Goal: Task Accomplishment & Management: Manage account settings

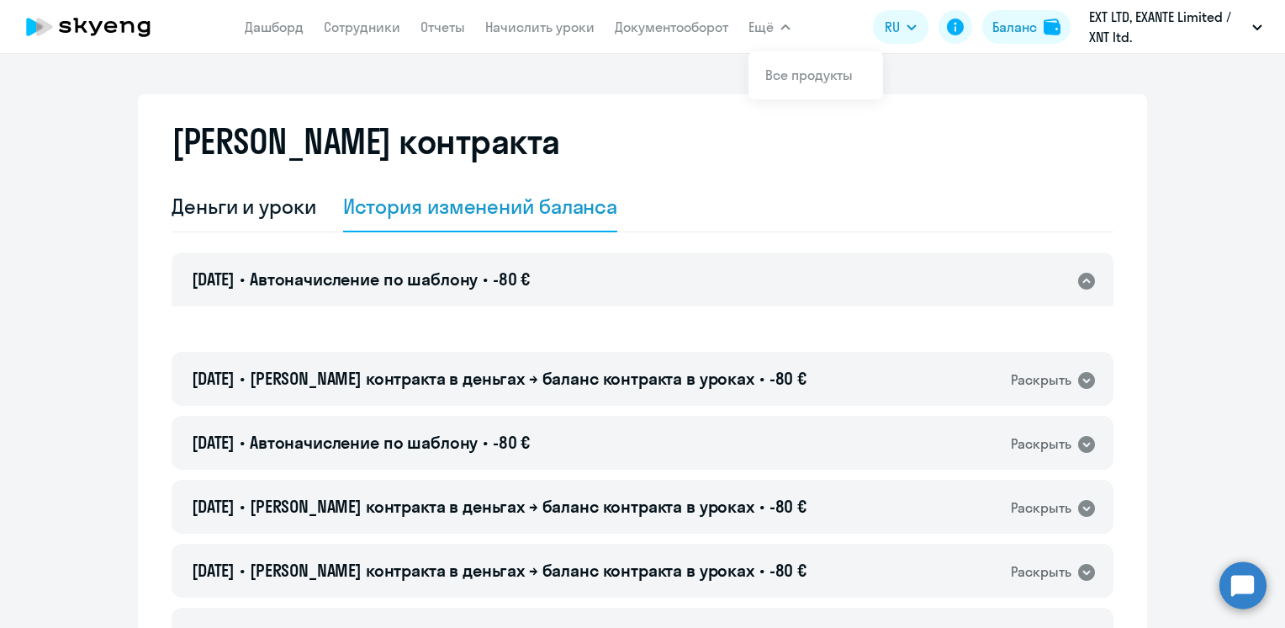
select select "english_adult_not_native_speaker"
click at [353, 37] on nav "[PERSON_NAME] Отчеты Начислить уроки Документооборот" at bounding box center [487, 27] width 484 height 34
click at [352, 29] on link "Сотрудники" at bounding box center [362, 27] width 77 height 17
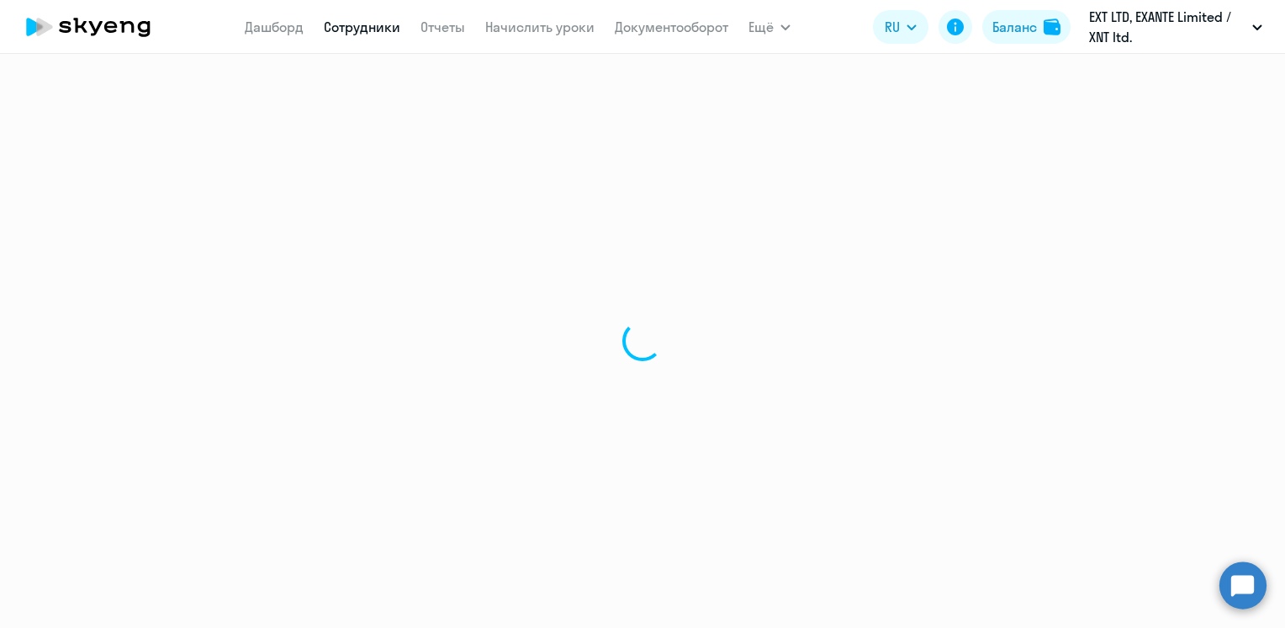
select select "30"
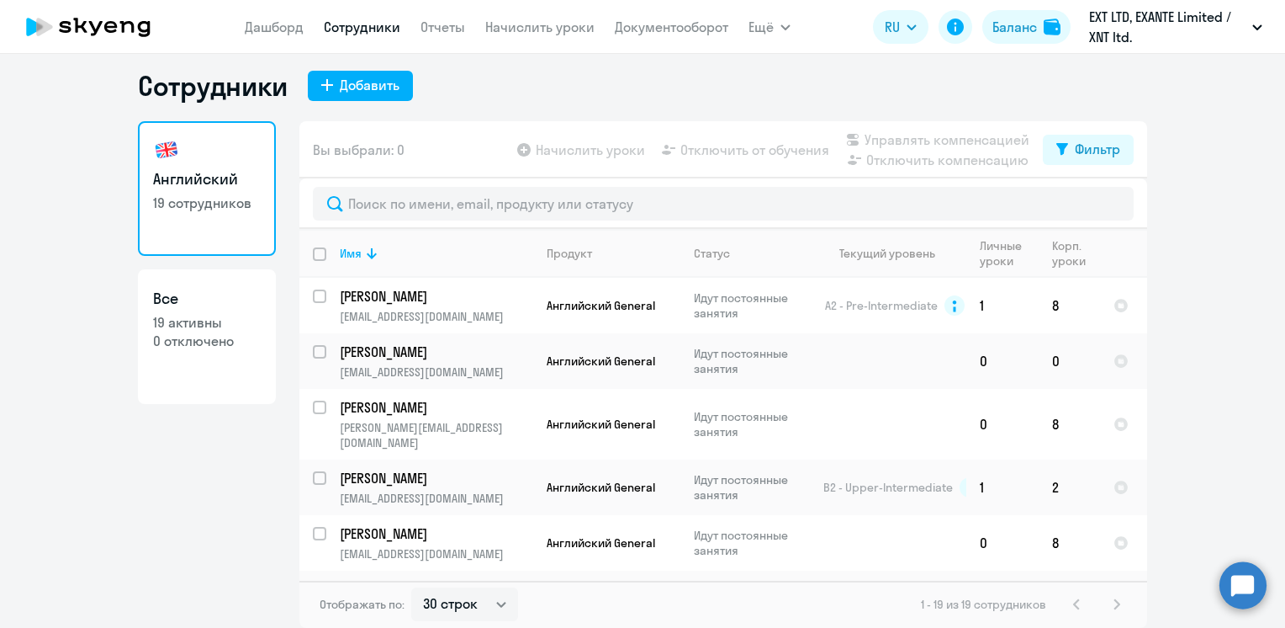
click at [1245, 584] on circle at bounding box center [1243, 584] width 47 height 47
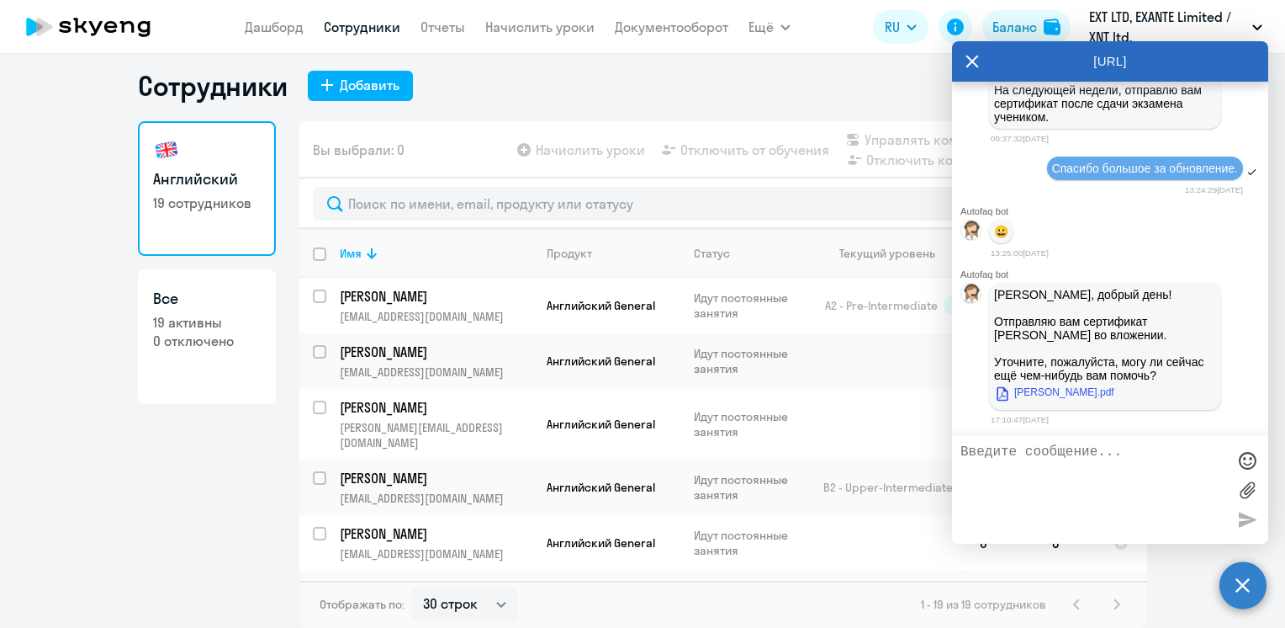
scroll to position [41521, 0]
click at [1060, 395] on link "[PERSON_NAME].pdf" at bounding box center [1054, 392] width 120 height 20
click at [852, 89] on div "Сотрудники Добавить" at bounding box center [642, 86] width 1009 height 34
click at [1020, 24] on div "Баланс" at bounding box center [1015, 27] width 45 height 20
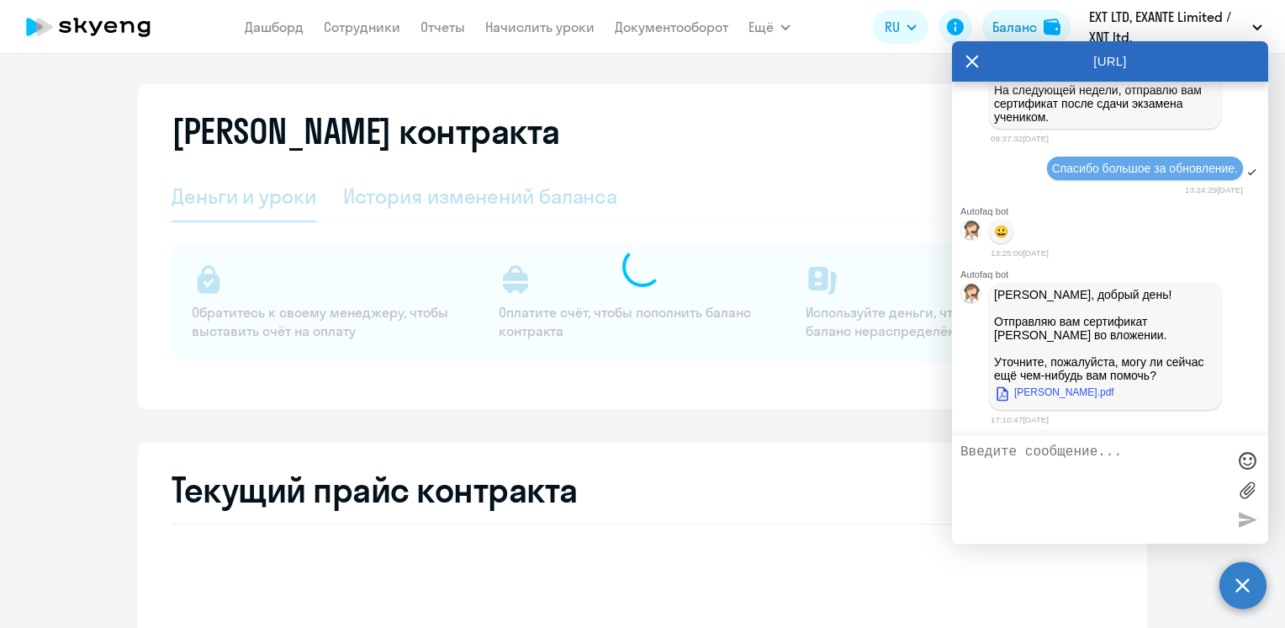
select select "english_adult_not_native_speaker"
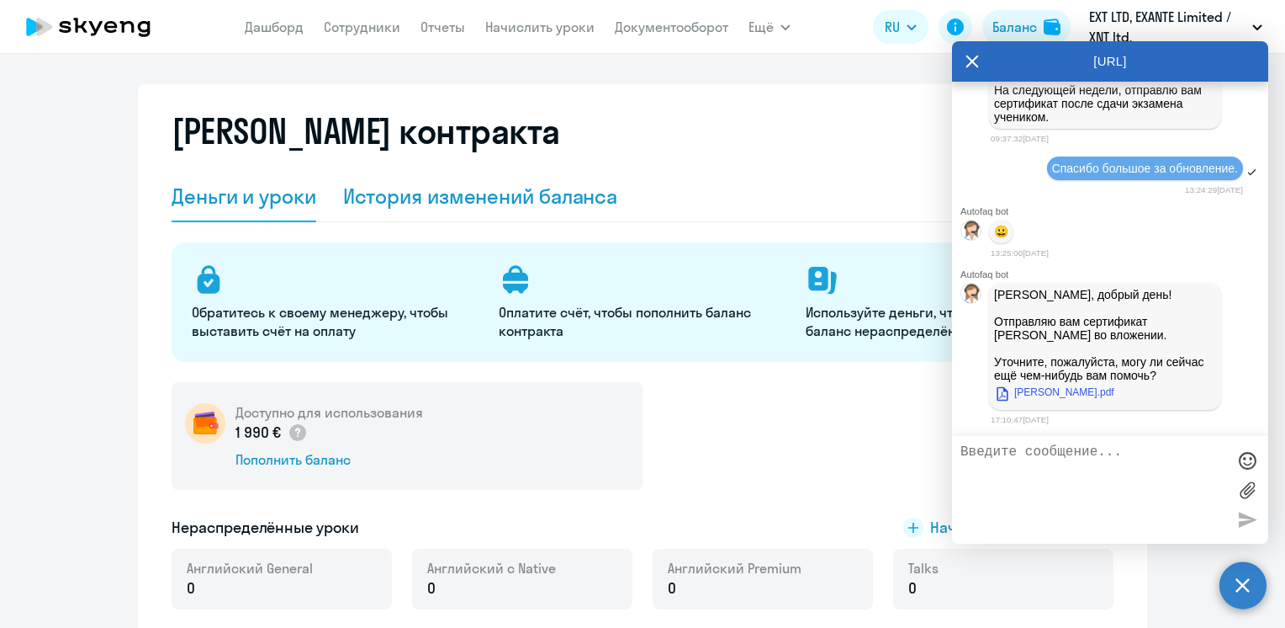
click at [497, 197] on div "История изменений баланса" at bounding box center [480, 196] width 275 height 27
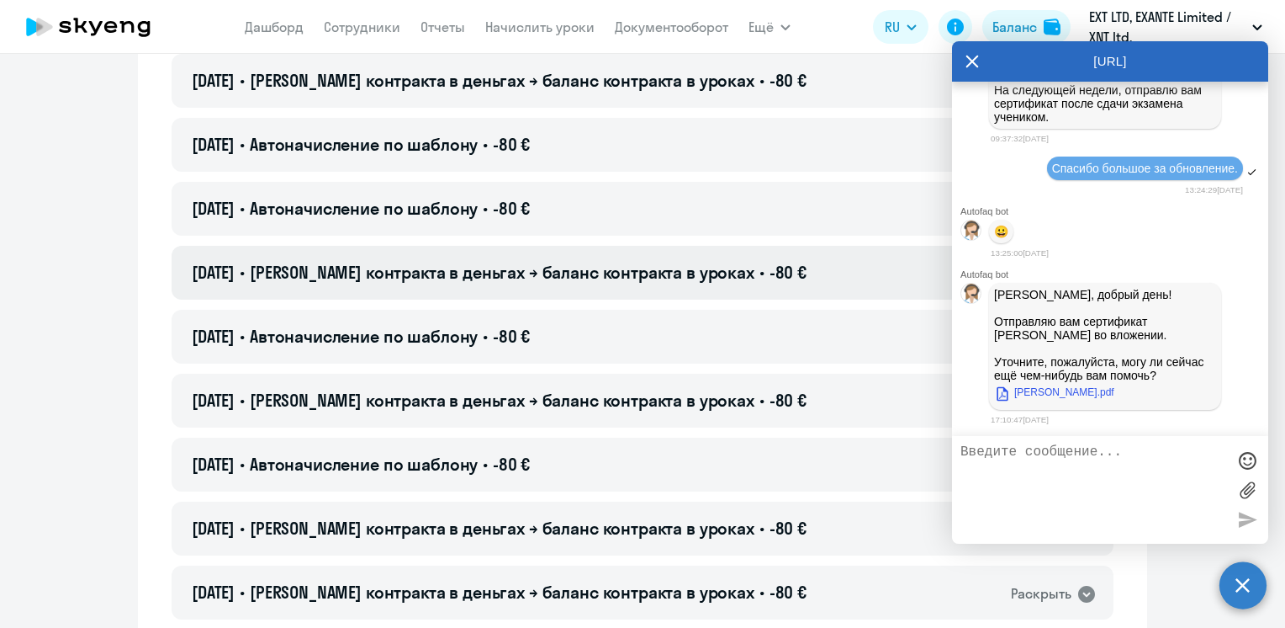
scroll to position [336, 0]
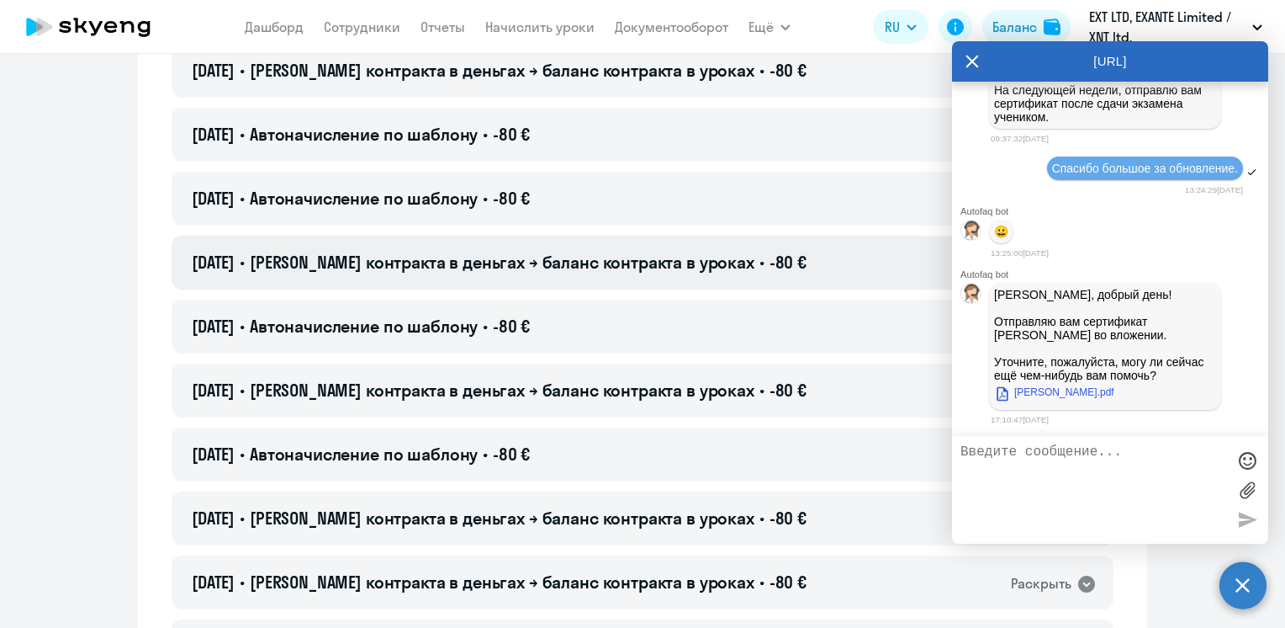
click at [469, 267] on span "[PERSON_NAME] контракта в деньгах → баланс контракта в уроках" at bounding box center [502, 262] width 505 height 21
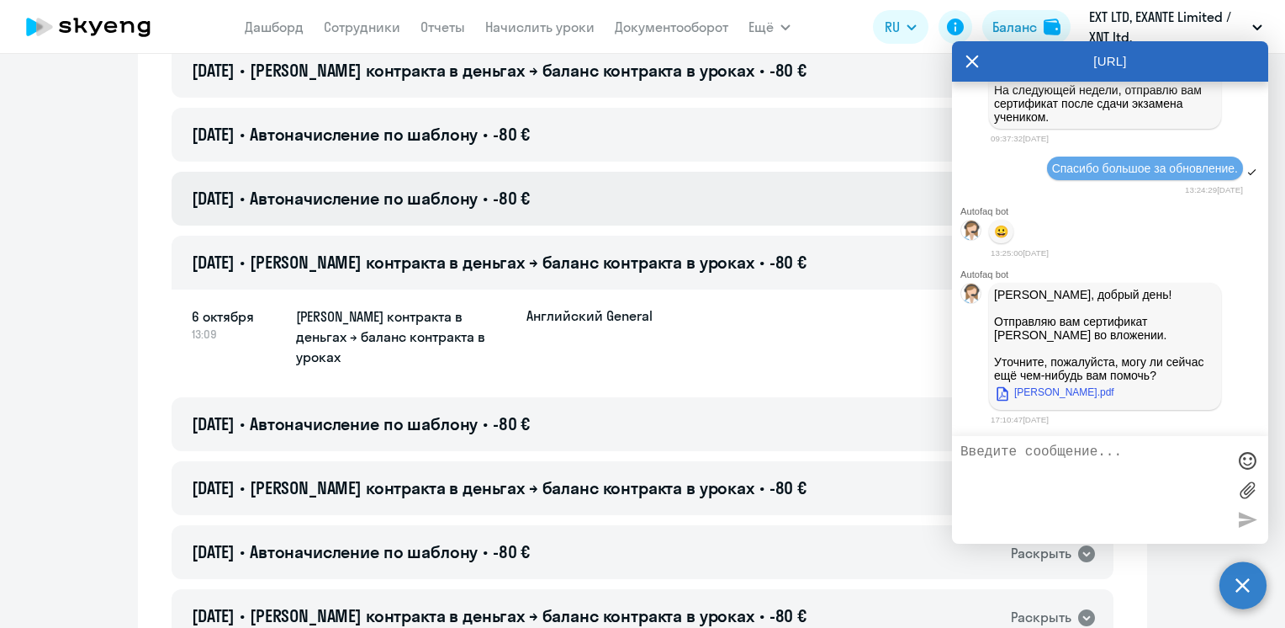
click at [448, 200] on span "Автоначисление по шаблону" at bounding box center [364, 198] width 228 height 21
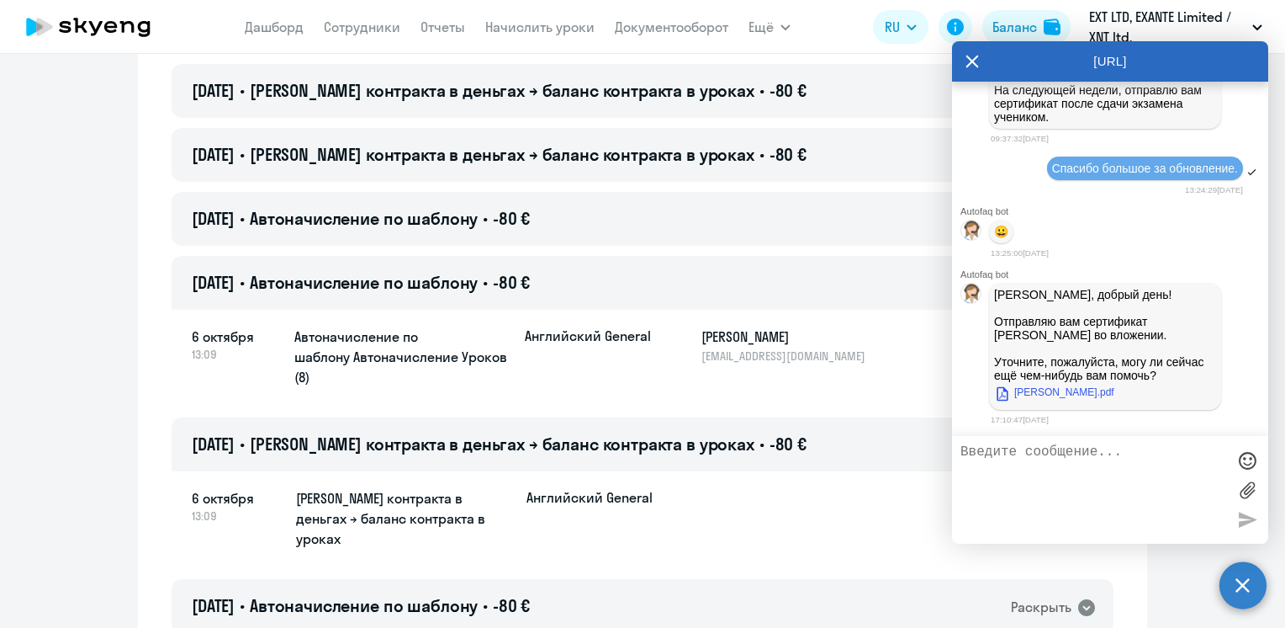
scroll to position [41521, 0]
click at [975, 62] on icon at bounding box center [972, 61] width 13 height 40
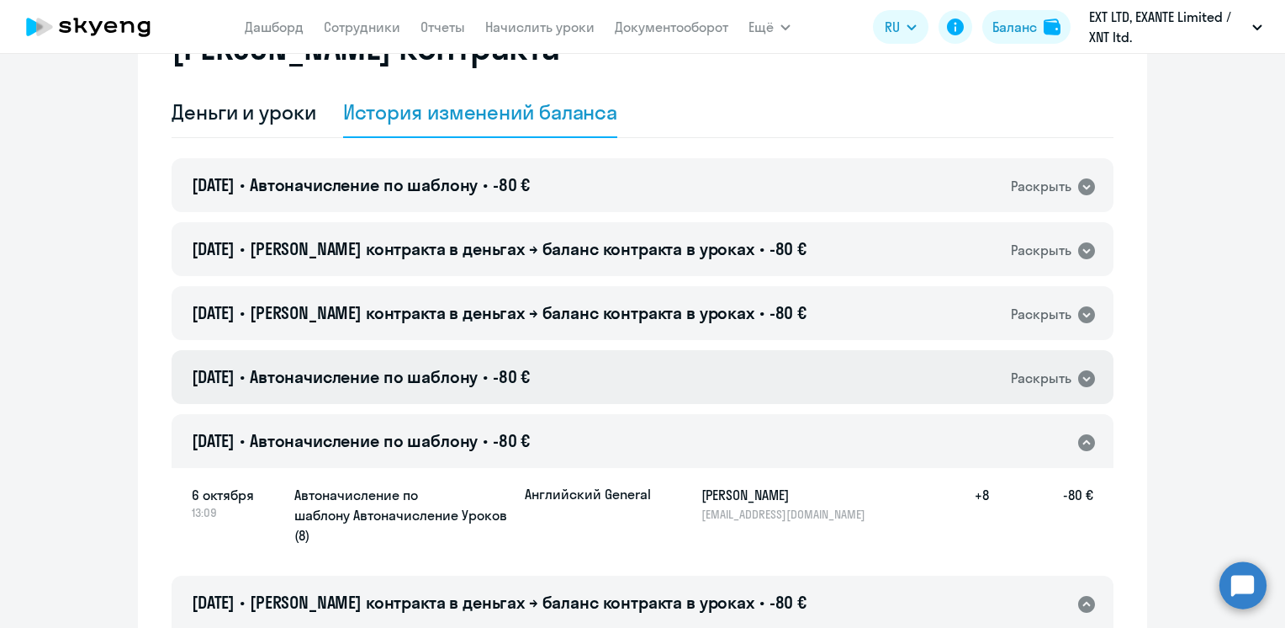
scroll to position [84, 0]
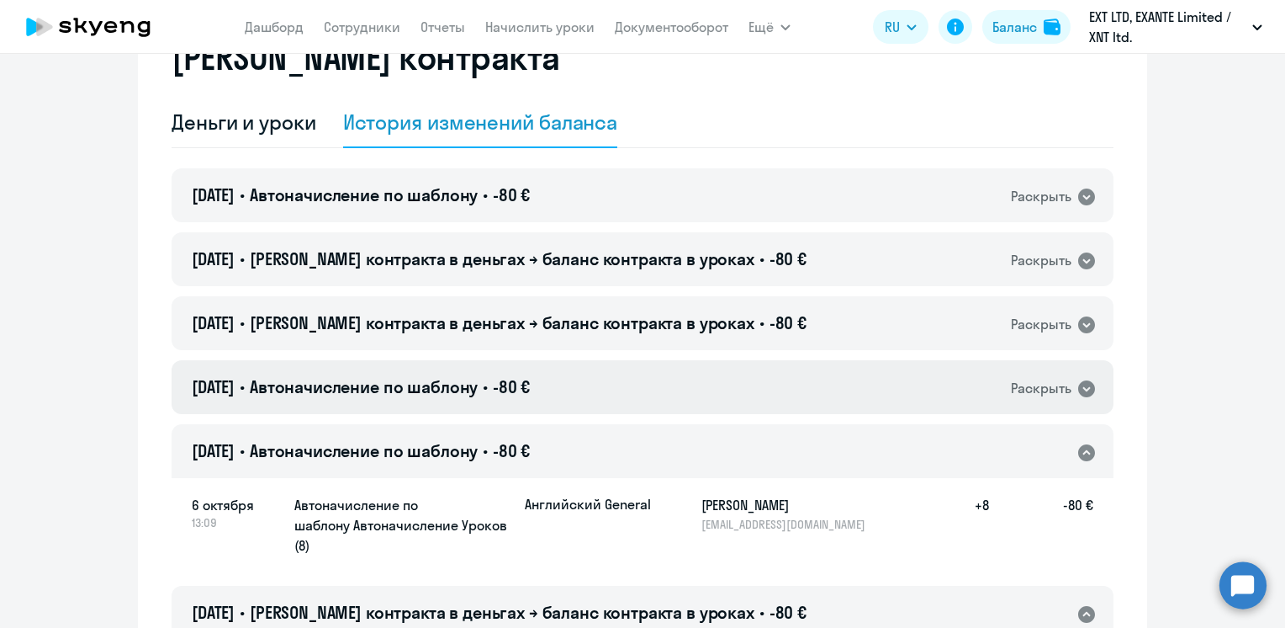
click at [458, 393] on span "Автоначисление по шаблону" at bounding box center [364, 386] width 228 height 21
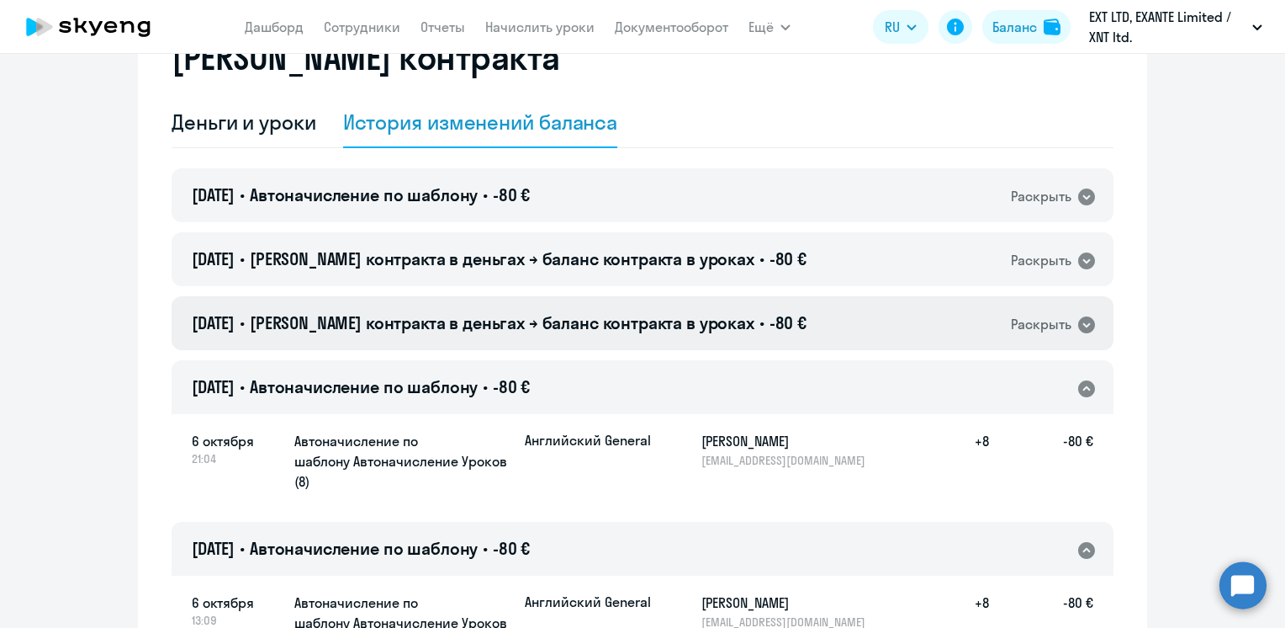
click at [437, 315] on span "[PERSON_NAME] контракта в деньгах → баланс контракта в уроках" at bounding box center [502, 322] width 505 height 21
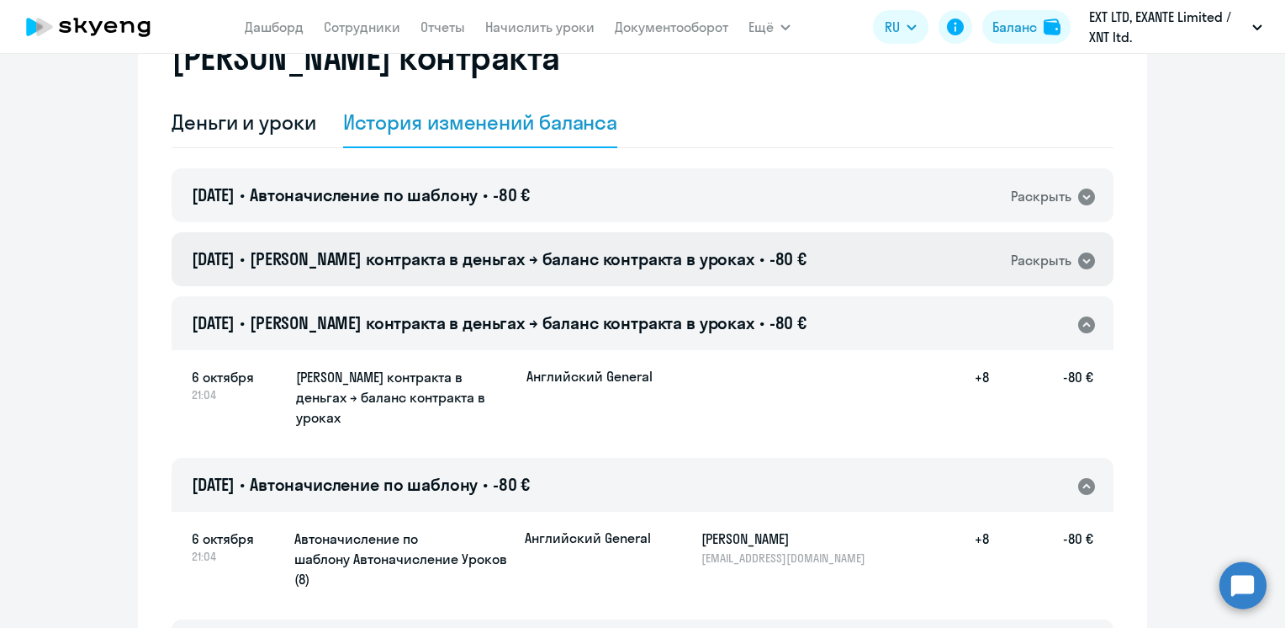
click at [453, 257] on span "[PERSON_NAME] контракта в деньгах → баланс контракта в уроках" at bounding box center [502, 258] width 505 height 21
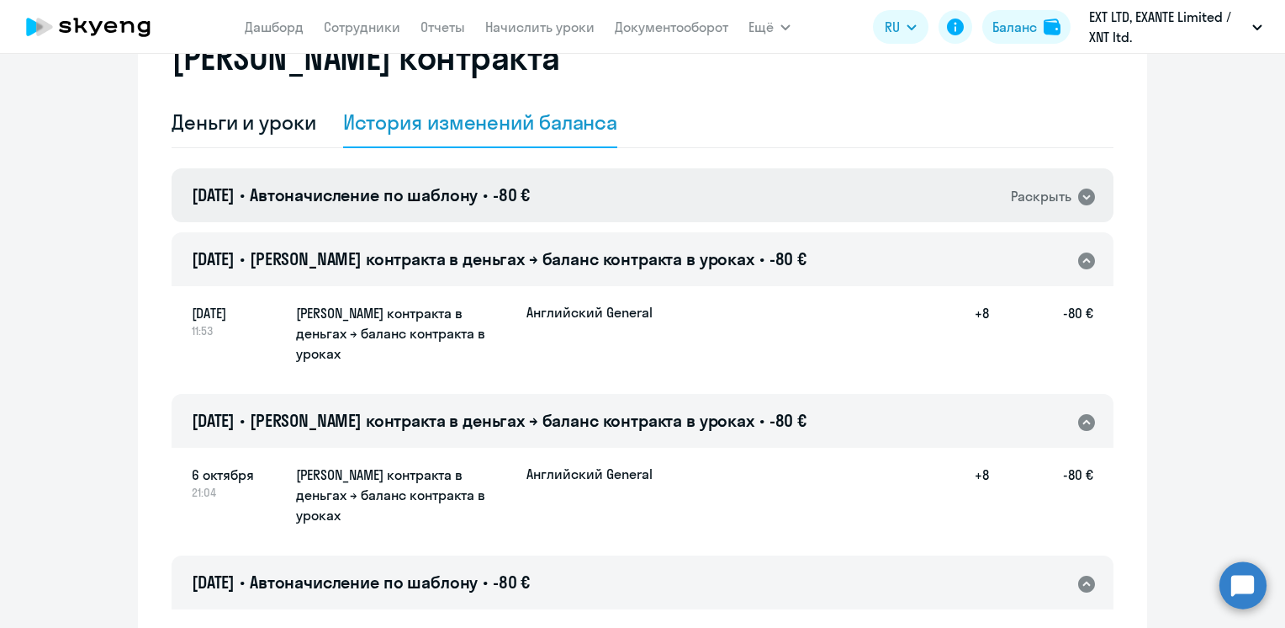
click at [434, 210] on div "[DATE] • Автоначисление по шаблону • -80 € Раскрыть" at bounding box center [643, 195] width 942 height 54
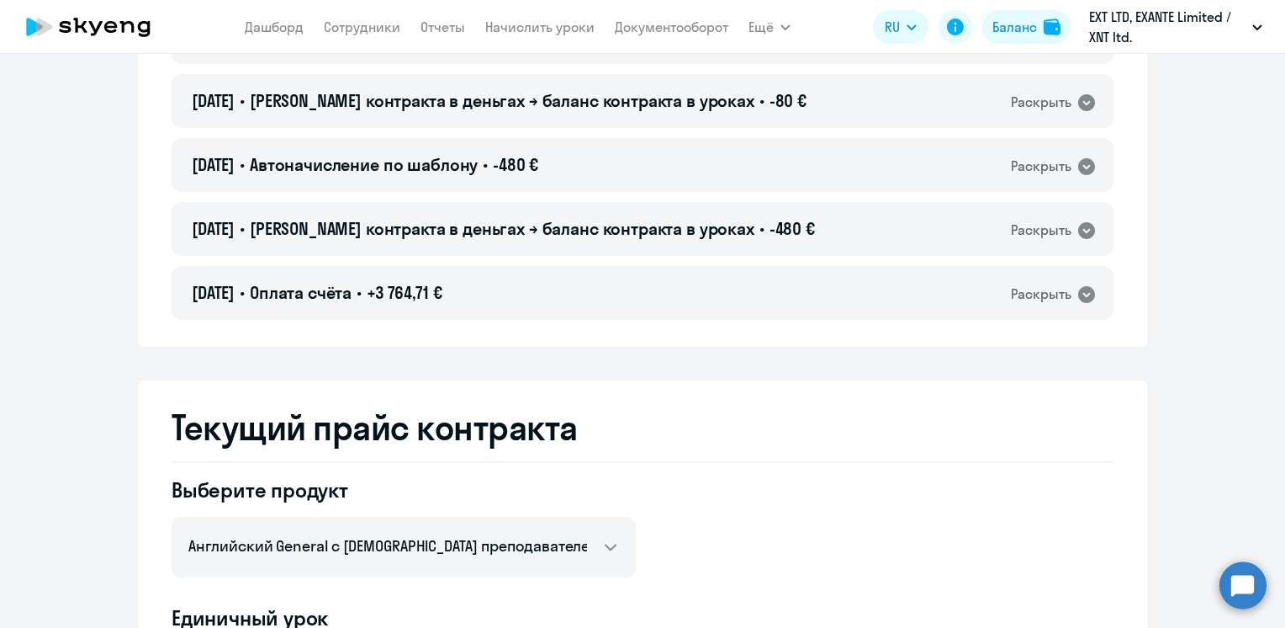
scroll to position [10339, 0]
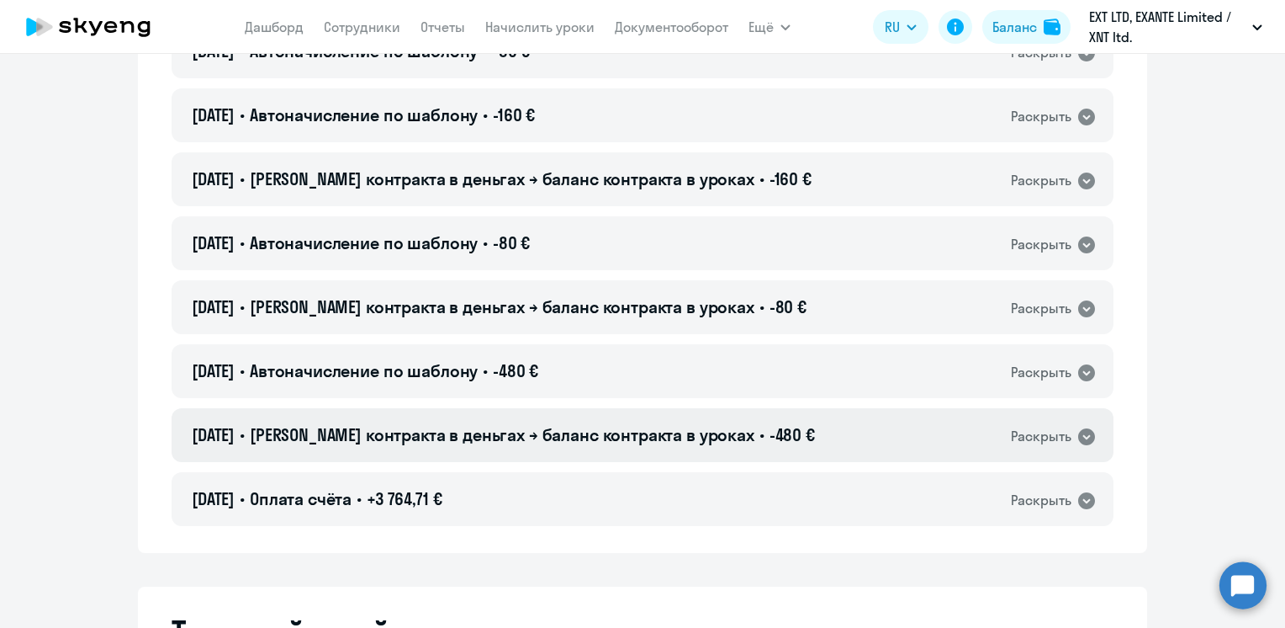
click at [555, 424] on span "[PERSON_NAME] контракта в деньгах → баланс контракта в уроках" at bounding box center [502, 434] width 505 height 21
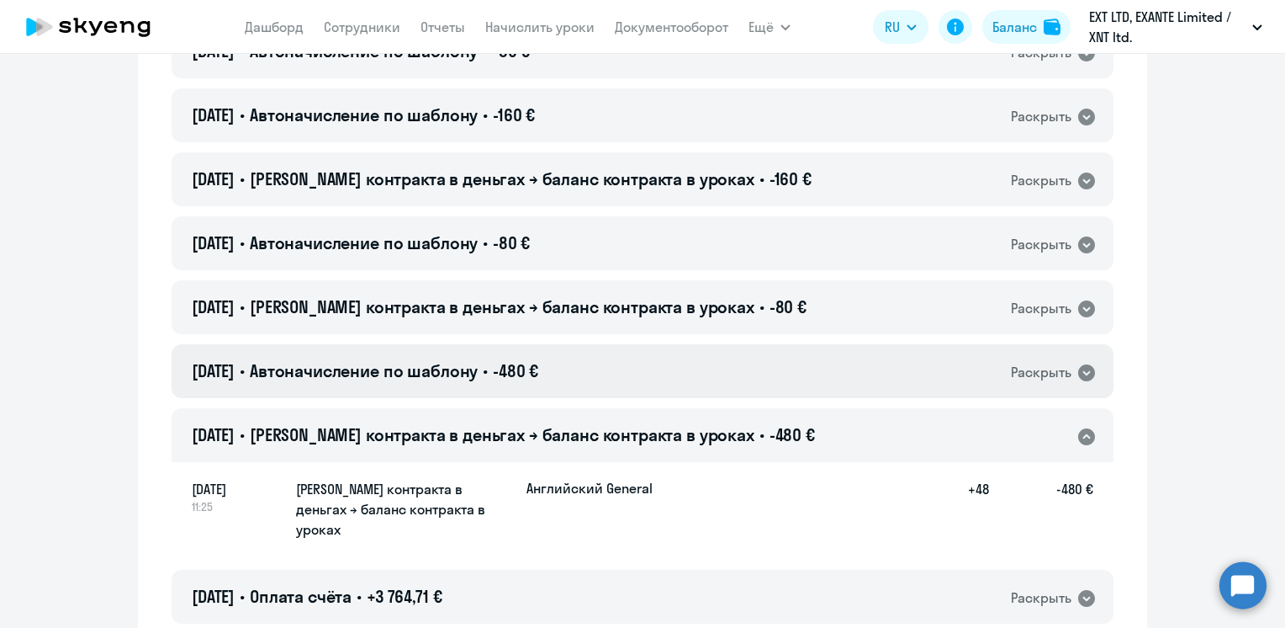
click at [538, 360] on span "-480 €" at bounding box center [515, 370] width 45 height 21
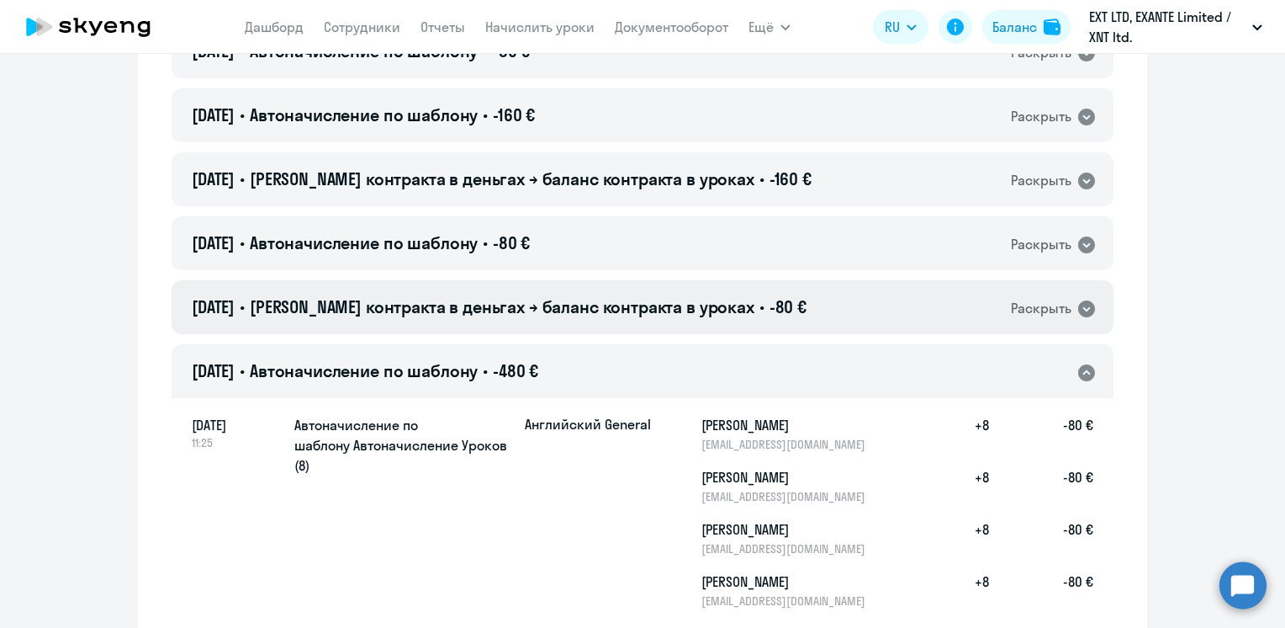
click at [561, 296] on span "[PERSON_NAME] контракта в деньгах → баланс контракта в уроках" at bounding box center [502, 306] width 505 height 21
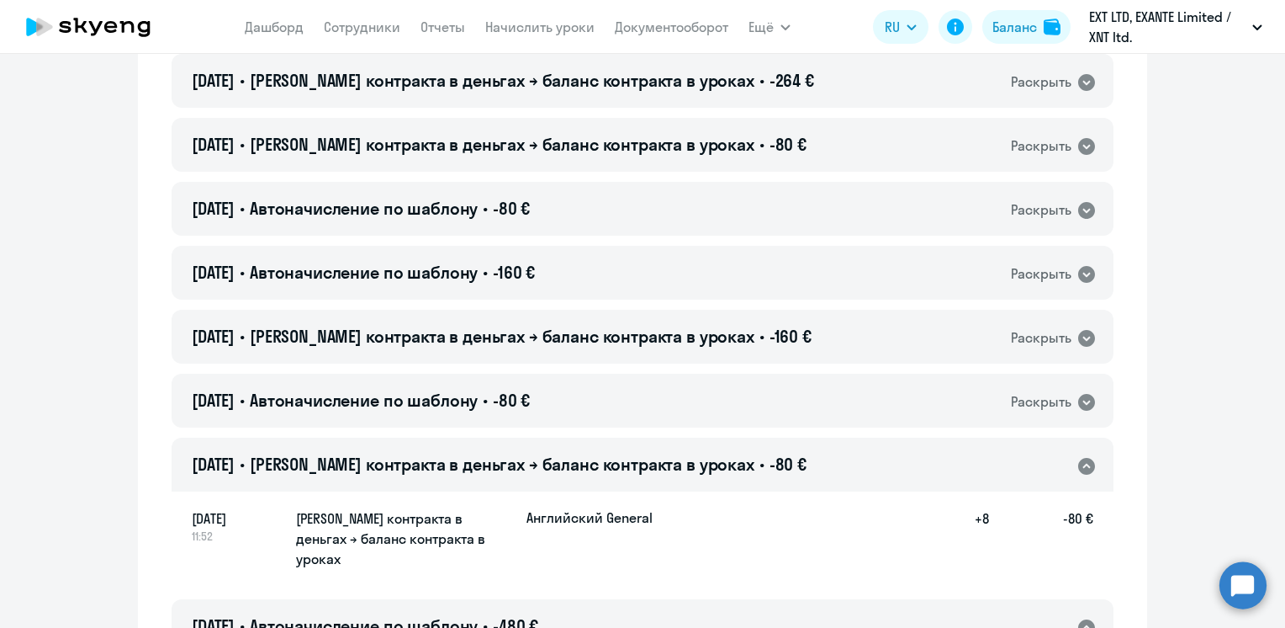
scroll to position [10171, 0]
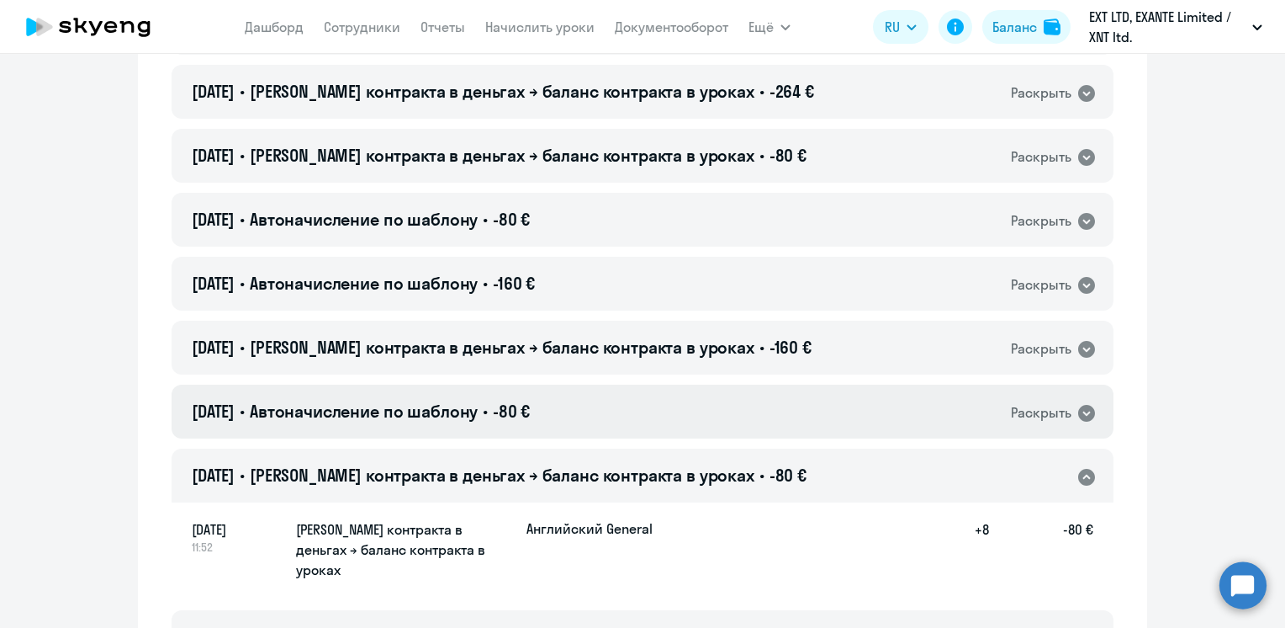
click at [559, 384] on div "[DATE] • Автоначисление по шаблону • -80 € Раскрыть" at bounding box center [643, 411] width 942 height 54
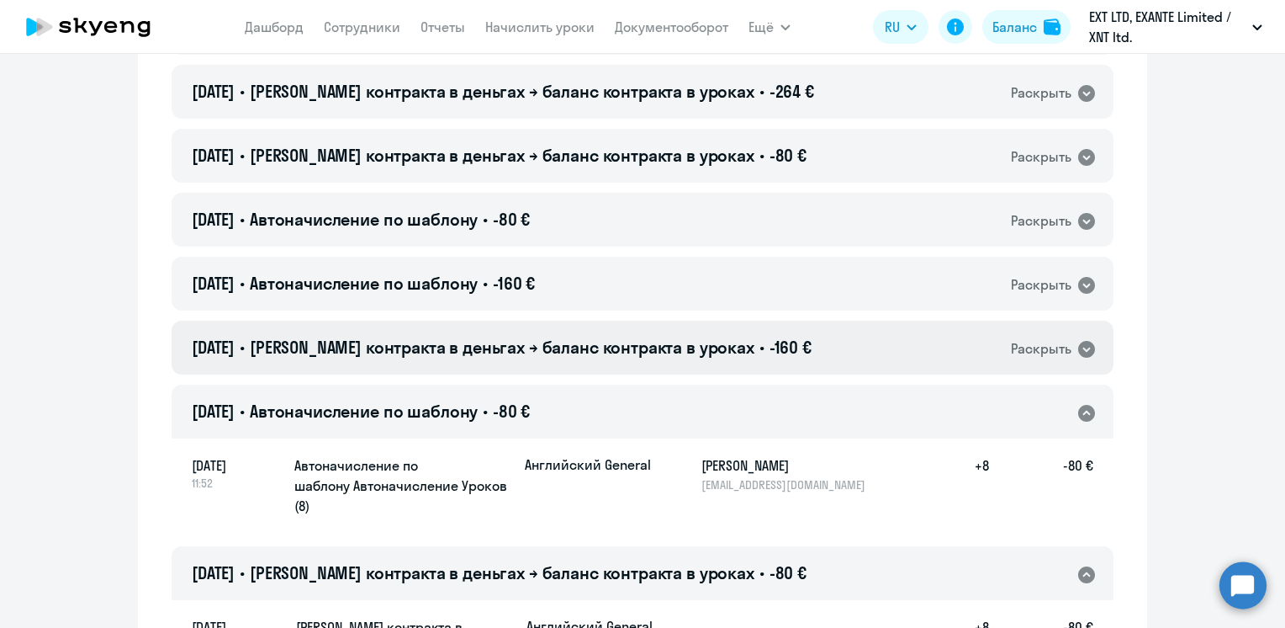
click at [559, 336] on span "[PERSON_NAME] контракта в деньгах → баланс контракта в уроках" at bounding box center [502, 346] width 505 height 21
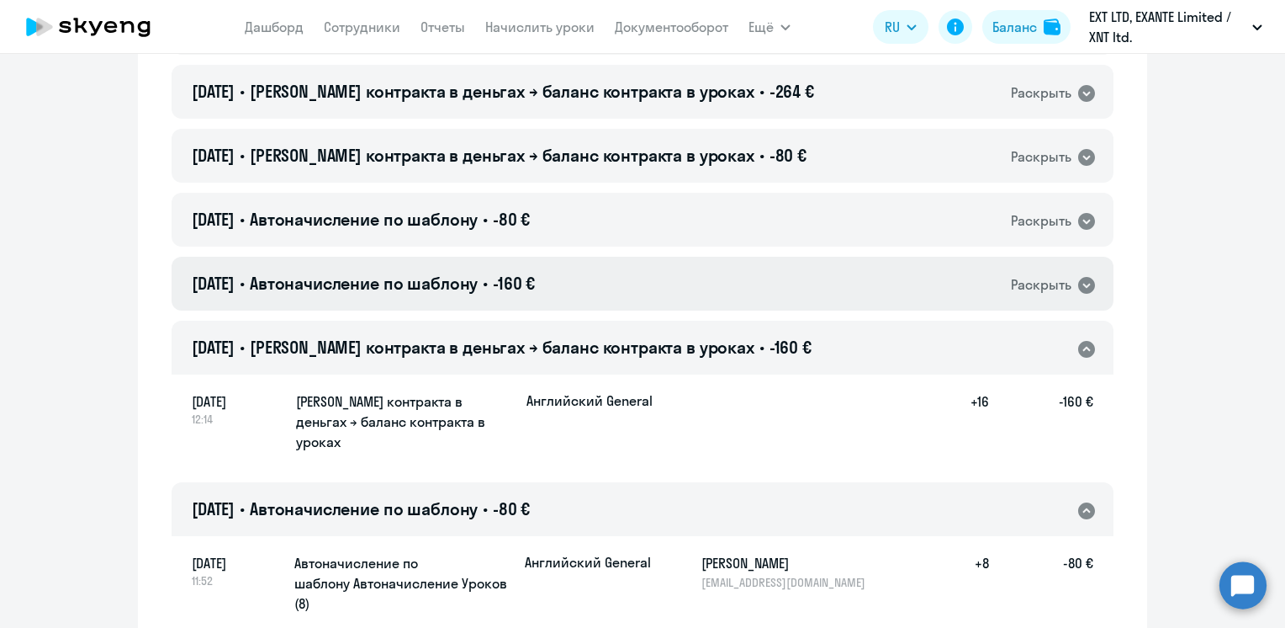
click at [535, 273] on span "-160 €" at bounding box center [514, 283] width 42 height 21
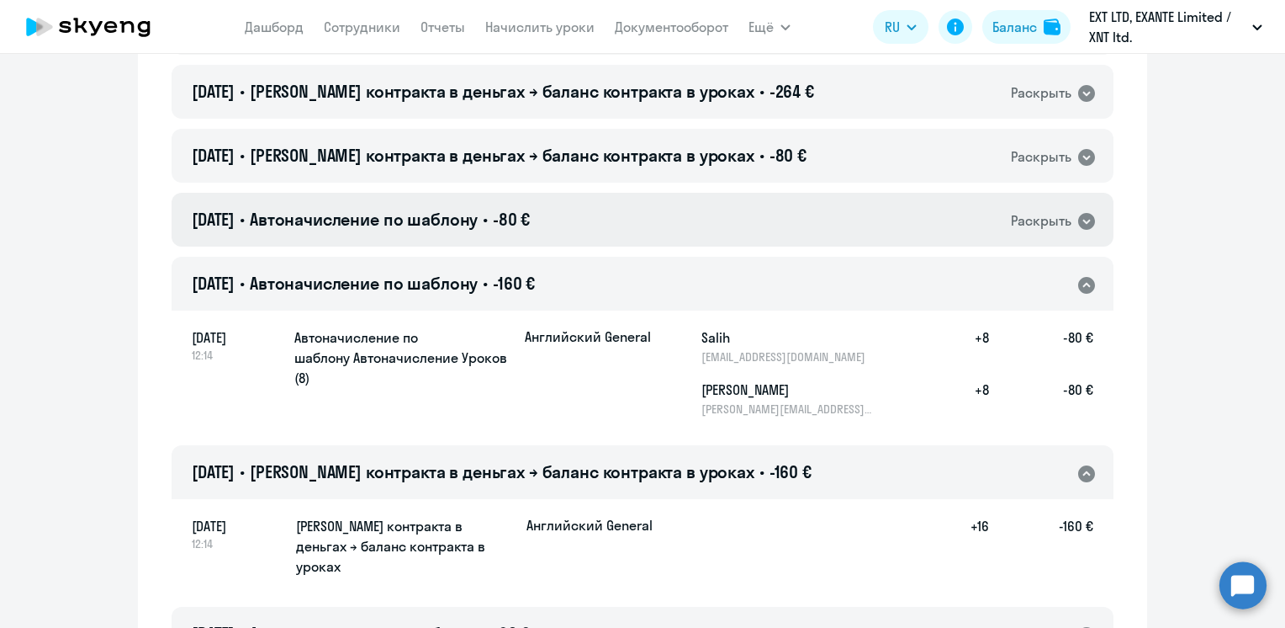
click at [559, 193] on div "[DATE] • Автоначисление по шаблону • -80 € Раскрыть" at bounding box center [643, 220] width 942 height 54
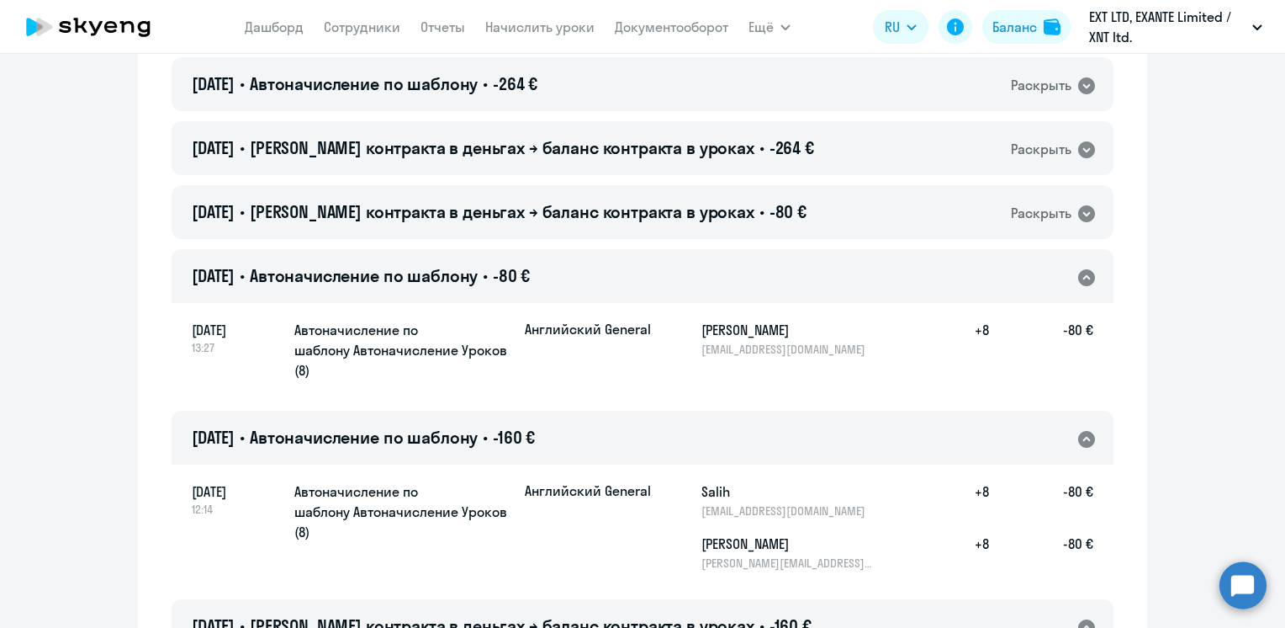
scroll to position [10087, 0]
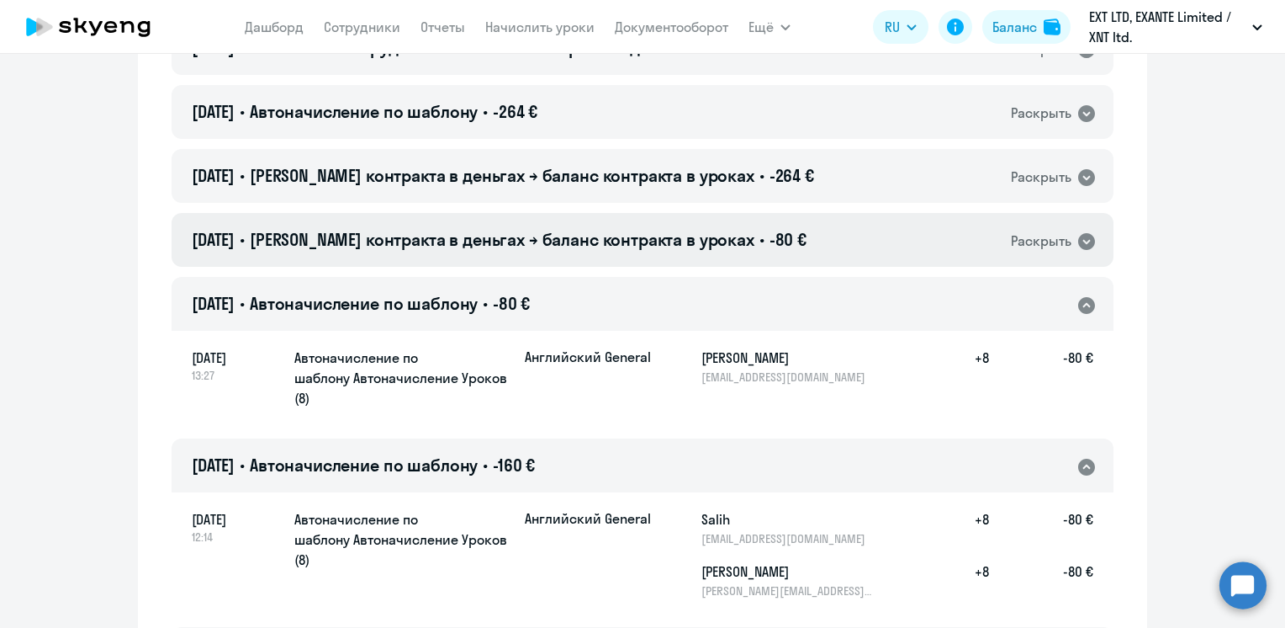
click at [585, 229] on span "[PERSON_NAME] контракта в деньгах → баланс контракта в уроках" at bounding box center [502, 239] width 505 height 21
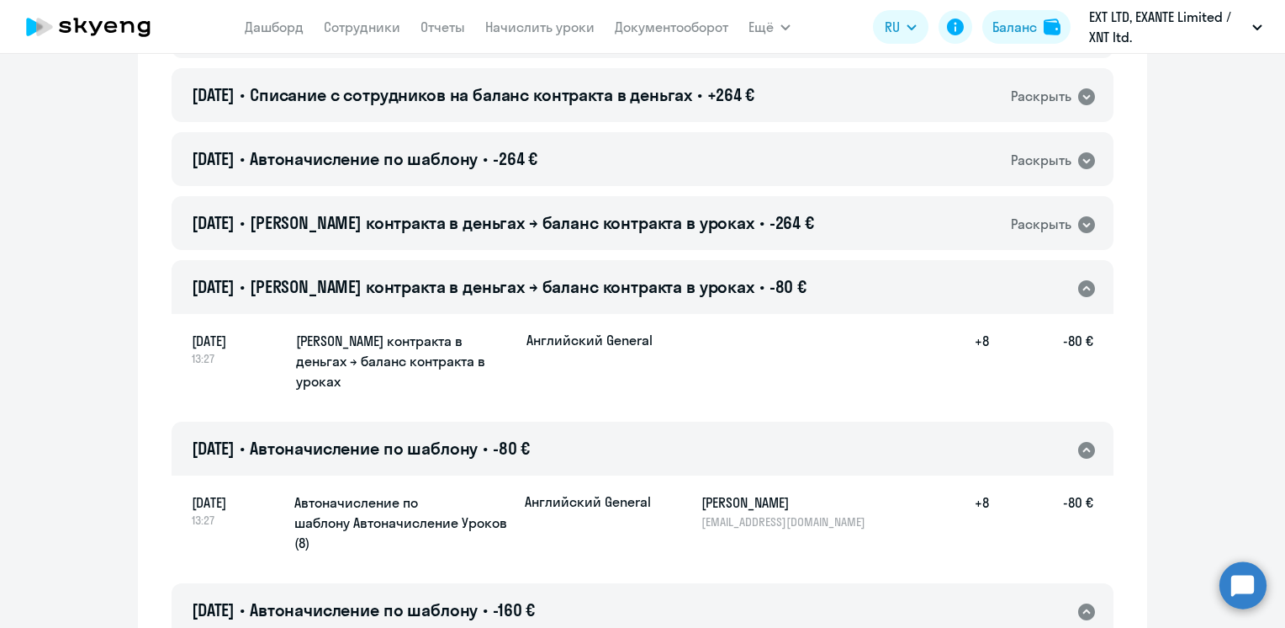
scroll to position [9918, 0]
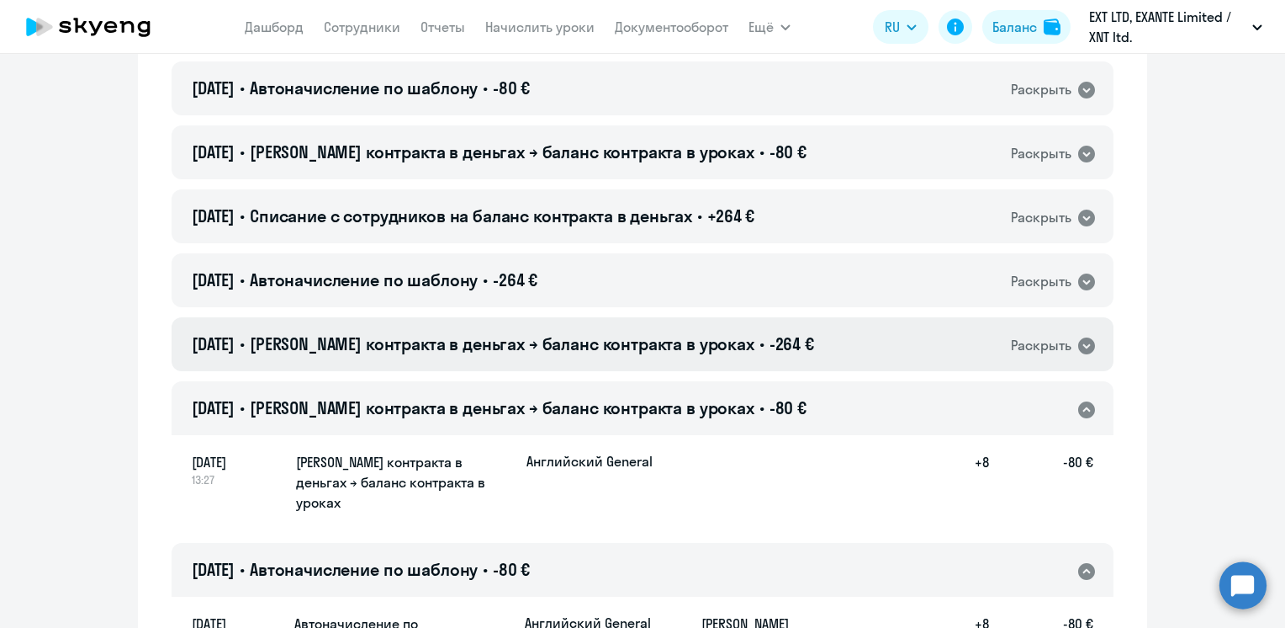
click at [587, 333] on span "[PERSON_NAME] контракта в деньгах → баланс контракта в уроках" at bounding box center [502, 343] width 505 height 21
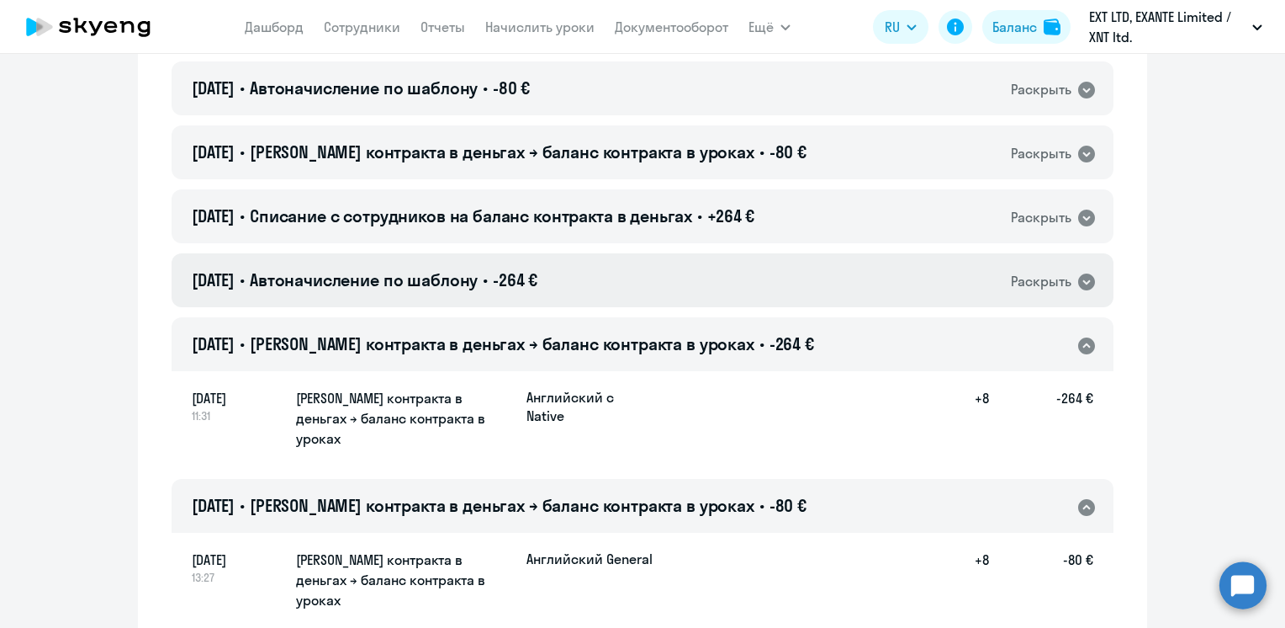
click at [538, 269] on span "-264 €" at bounding box center [515, 279] width 45 height 21
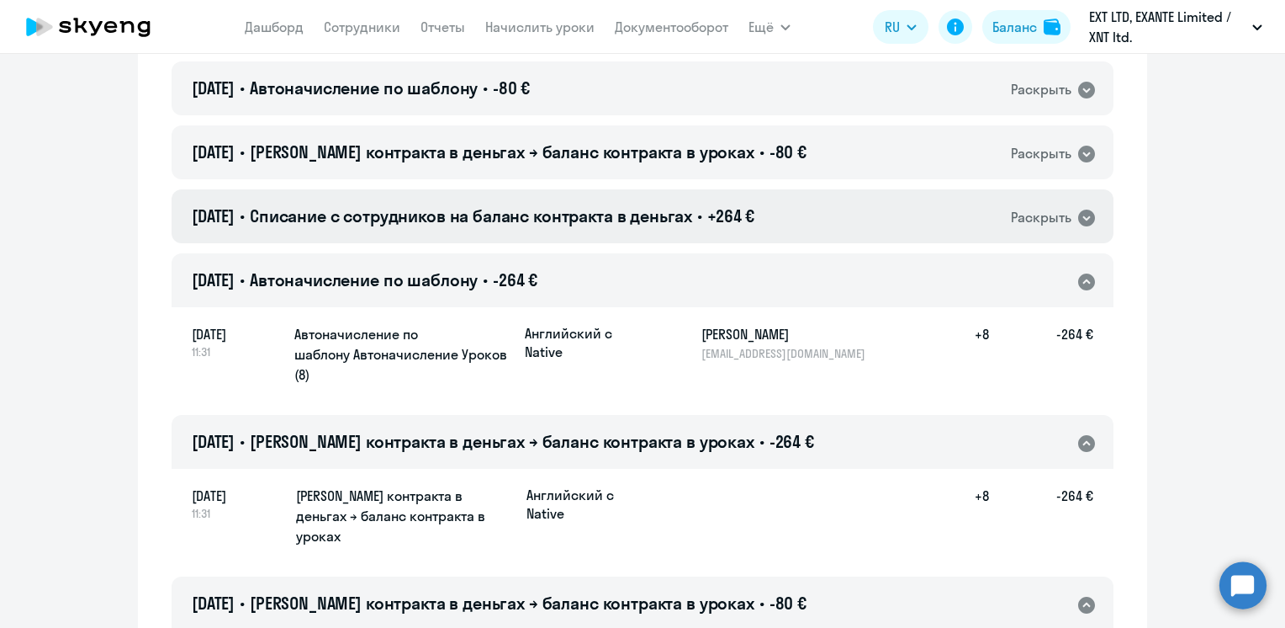
click at [591, 205] on span "Списание с сотрудников на баланс контракта в деньгах" at bounding box center [471, 215] width 442 height 21
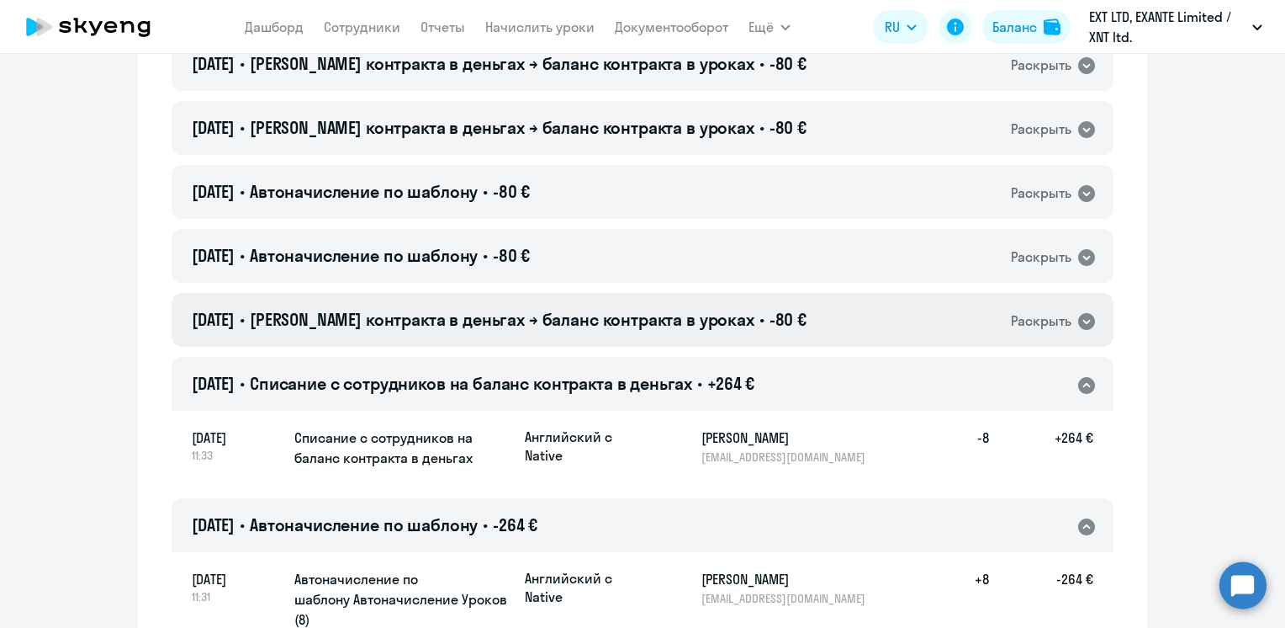
scroll to position [9750, 0]
click at [606, 310] on span "[PERSON_NAME] контракта в деньгах → баланс контракта в уроках" at bounding box center [502, 320] width 505 height 21
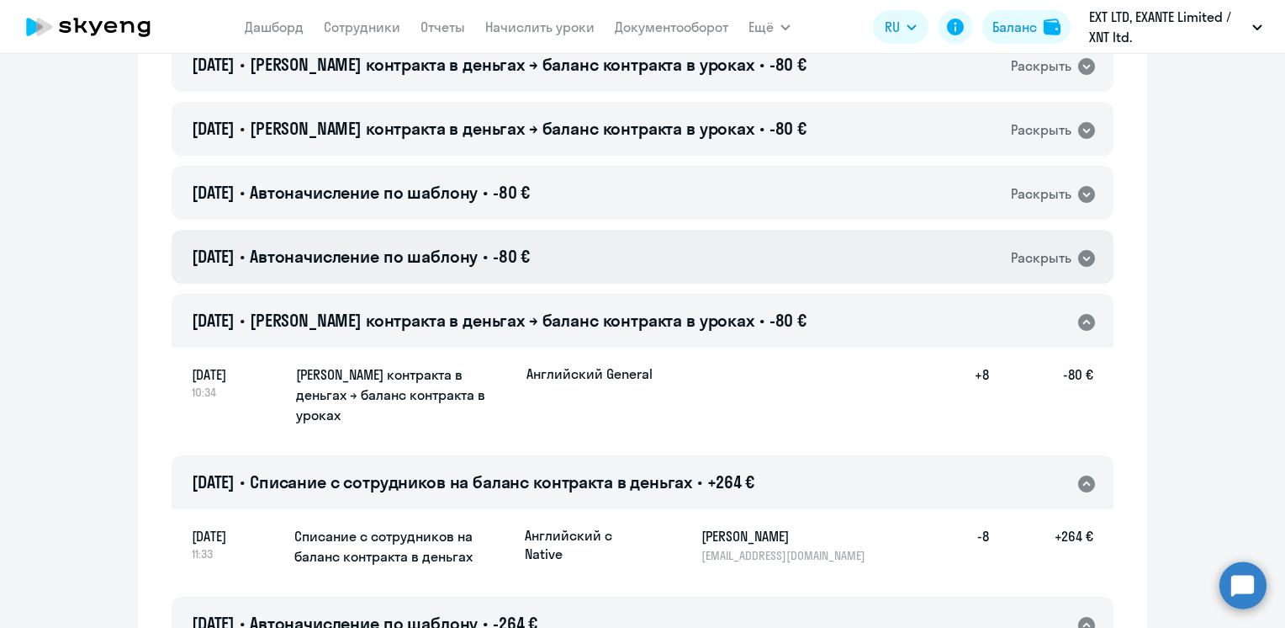
click at [515, 245] on h4 "[DATE] • Автоначисление по шаблону • -80 €" at bounding box center [361, 257] width 338 height 24
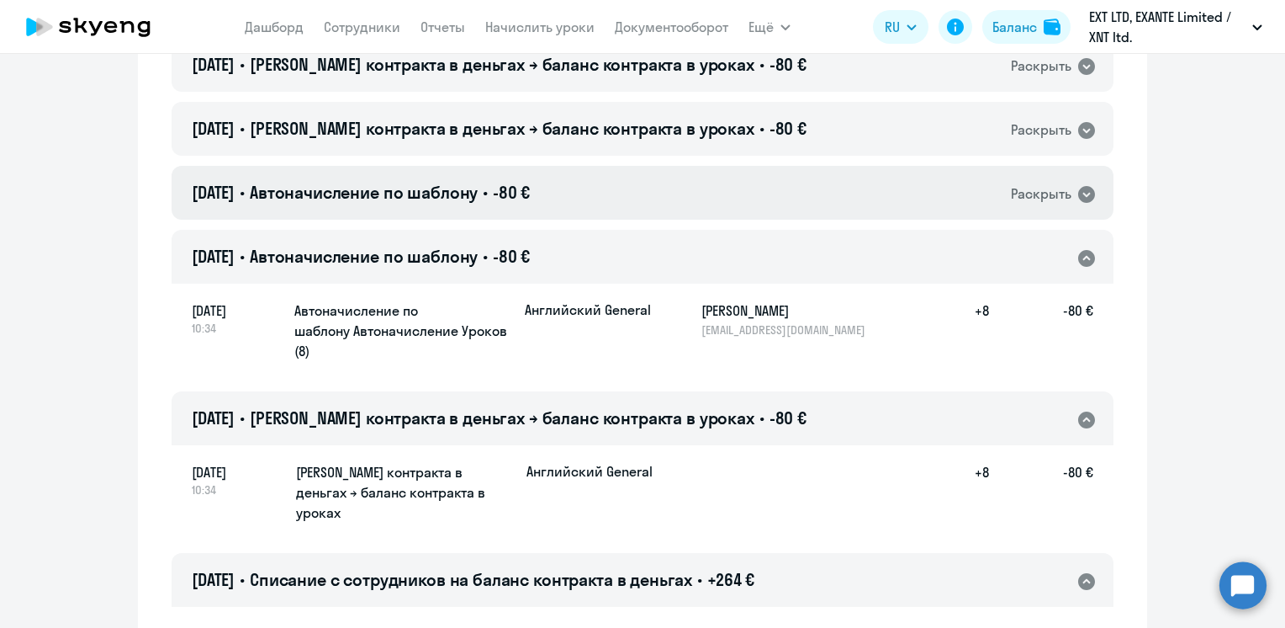
click at [589, 166] on div "[DATE] • Автоначисление по шаблону • -80 € Раскрыть" at bounding box center [643, 193] width 942 height 54
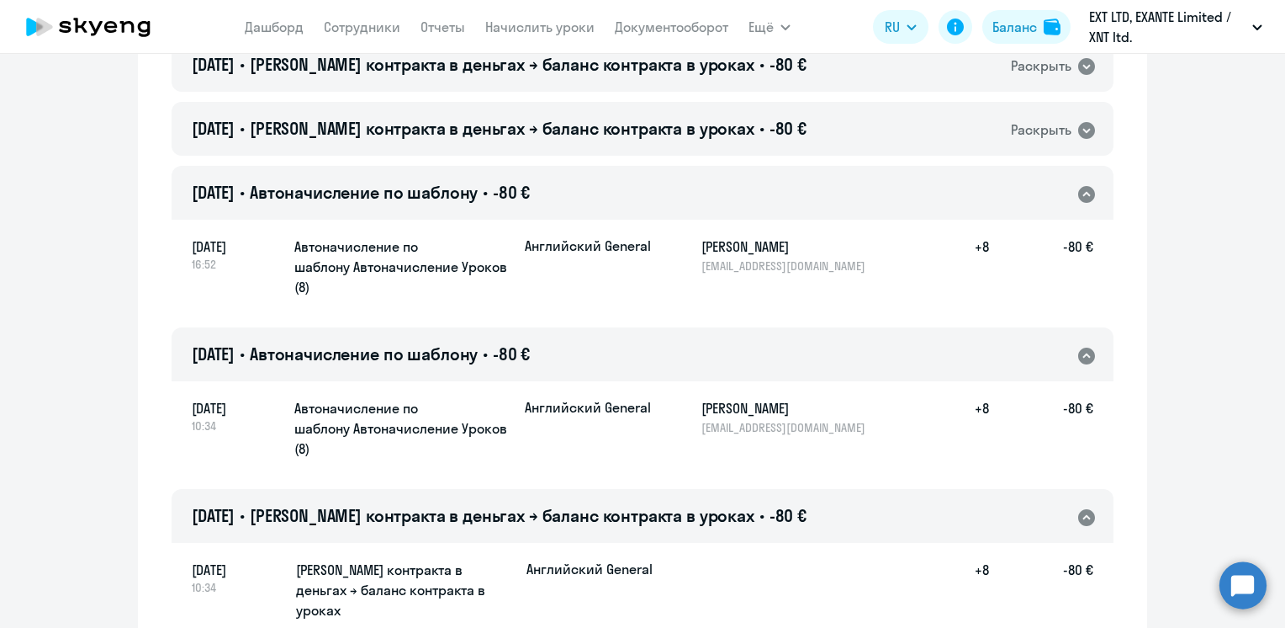
scroll to position [9582, 0]
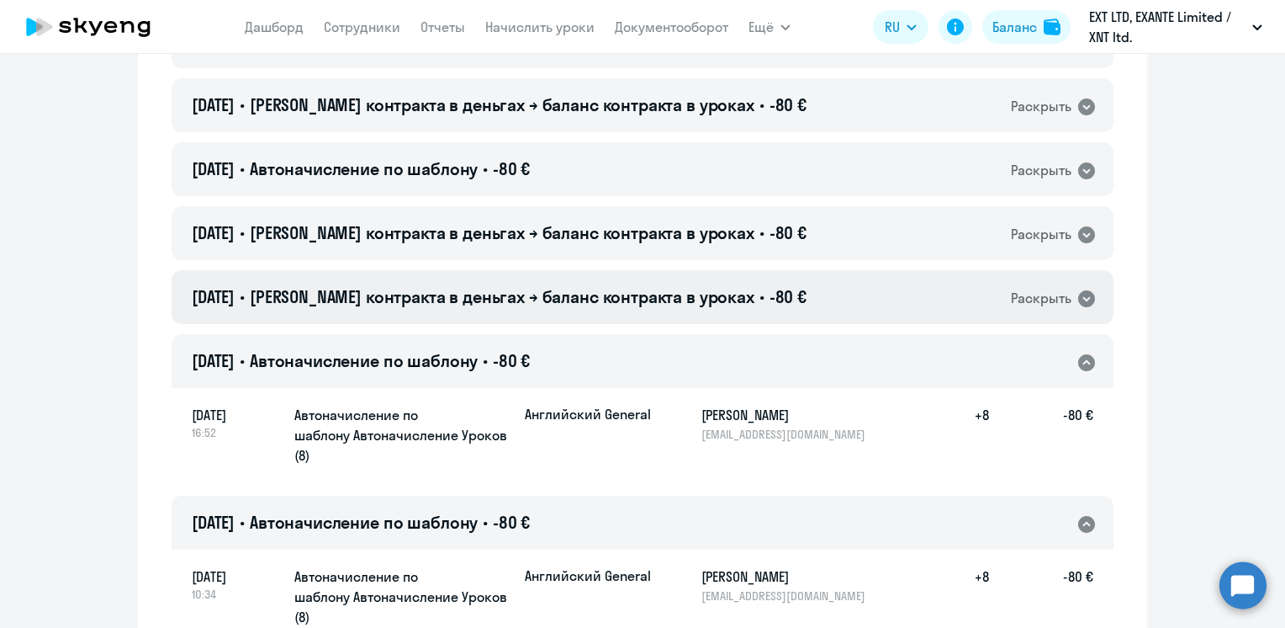
click at [626, 286] on span "[PERSON_NAME] контракта в деньгах → баланс контракта в уроках" at bounding box center [502, 296] width 505 height 21
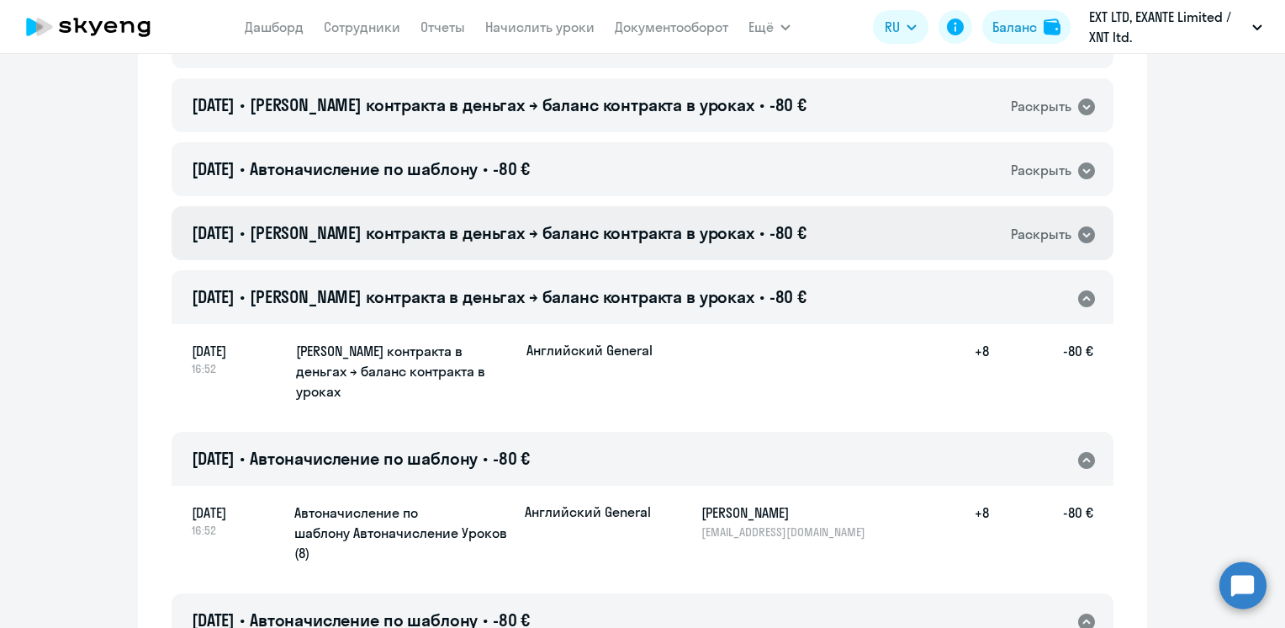
click at [628, 206] on div "[DATE] • Баланс контракта в деньгах → баланс контракта в уроках • -80 € Раскрыть" at bounding box center [643, 233] width 942 height 54
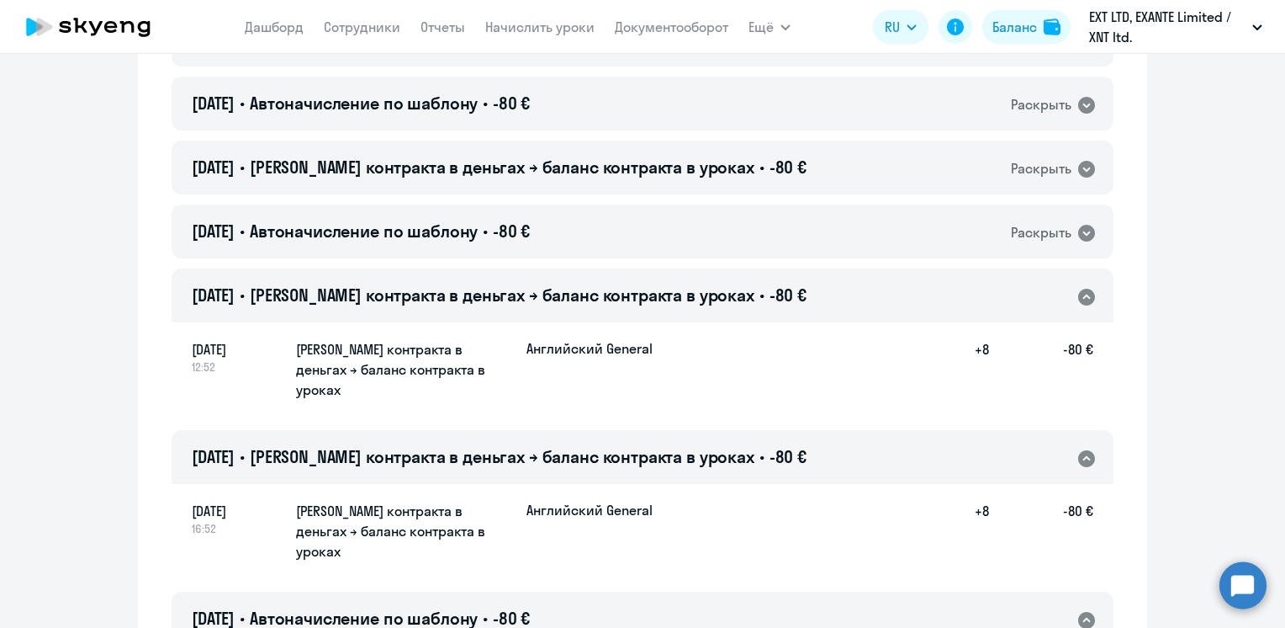
scroll to position [9414, 0]
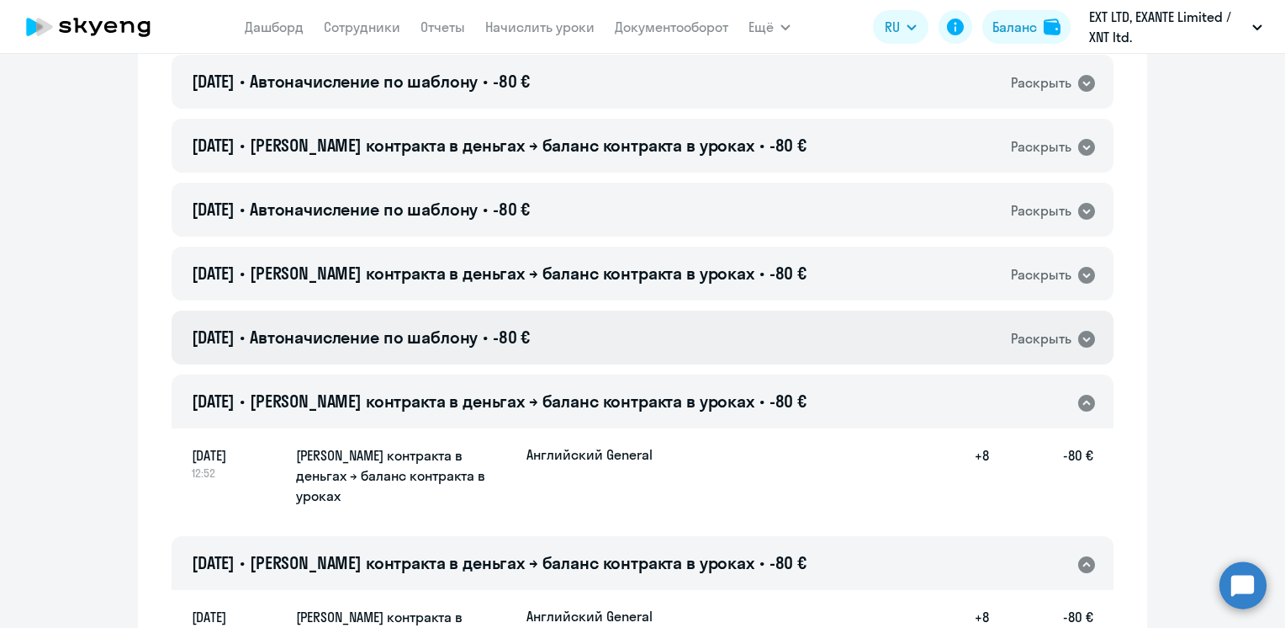
click at [606, 310] on div "[DATE] • Автоначисление по шаблону • -80 € Раскрыть" at bounding box center [643, 337] width 942 height 54
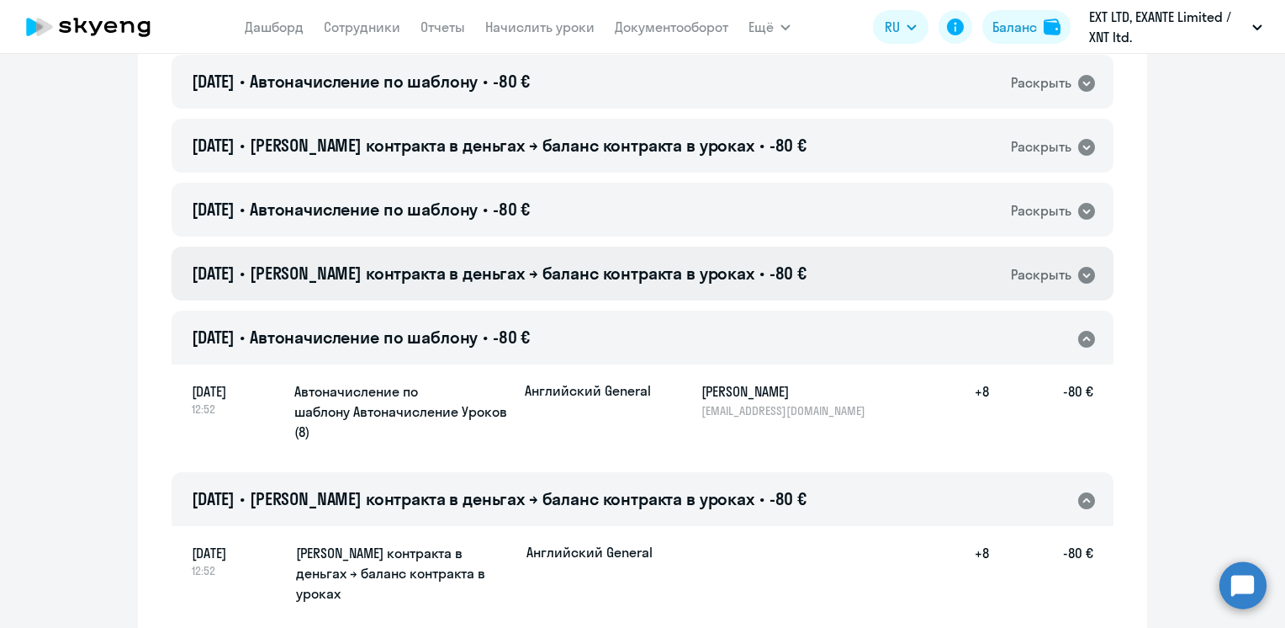
click at [616, 262] on span "[PERSON_NAME] контракта в деньгах → баланс контракта в уроках" at bounding box center [502, 272] width 505 height 21
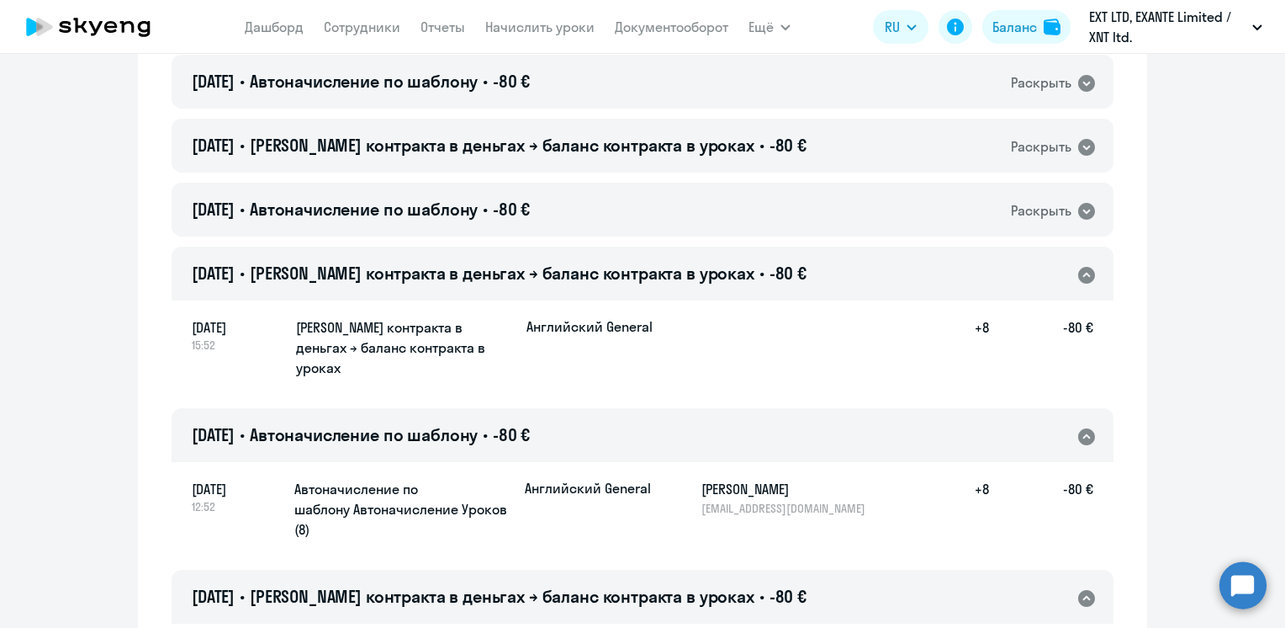
scroll to position [9245, 0]
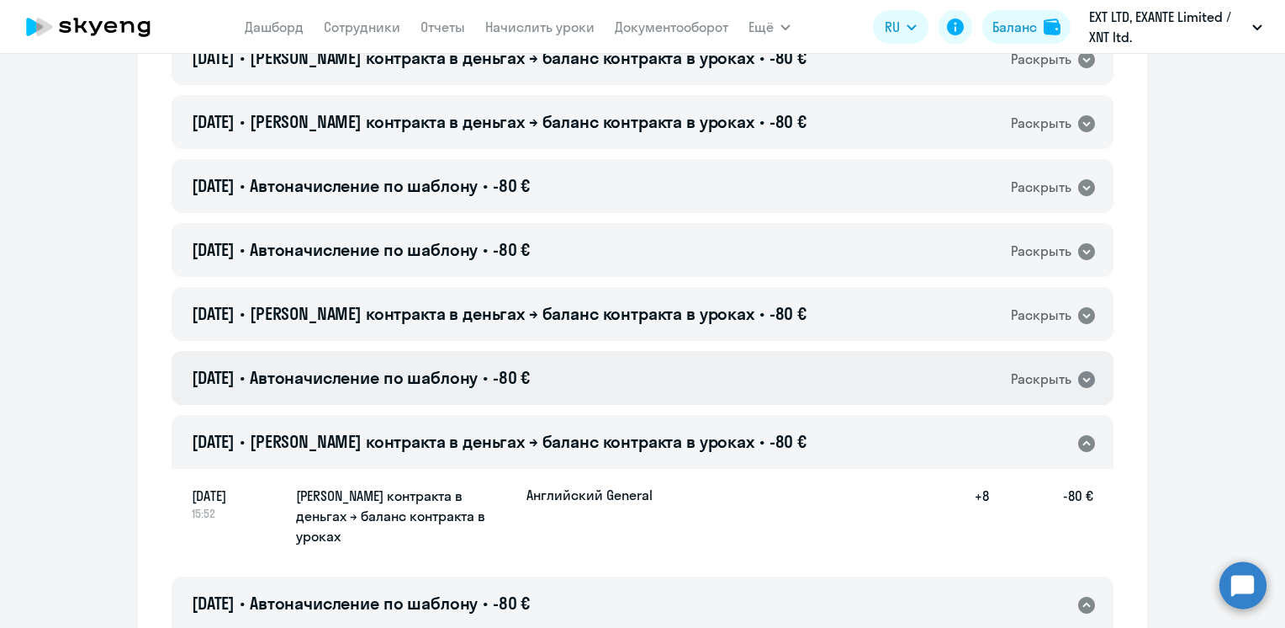
click at [591, 351] on div "[DATE] • Автоначисление по шаблону • -80 € Раскрыть" at bounding box center [643, 378] width 942 height 54
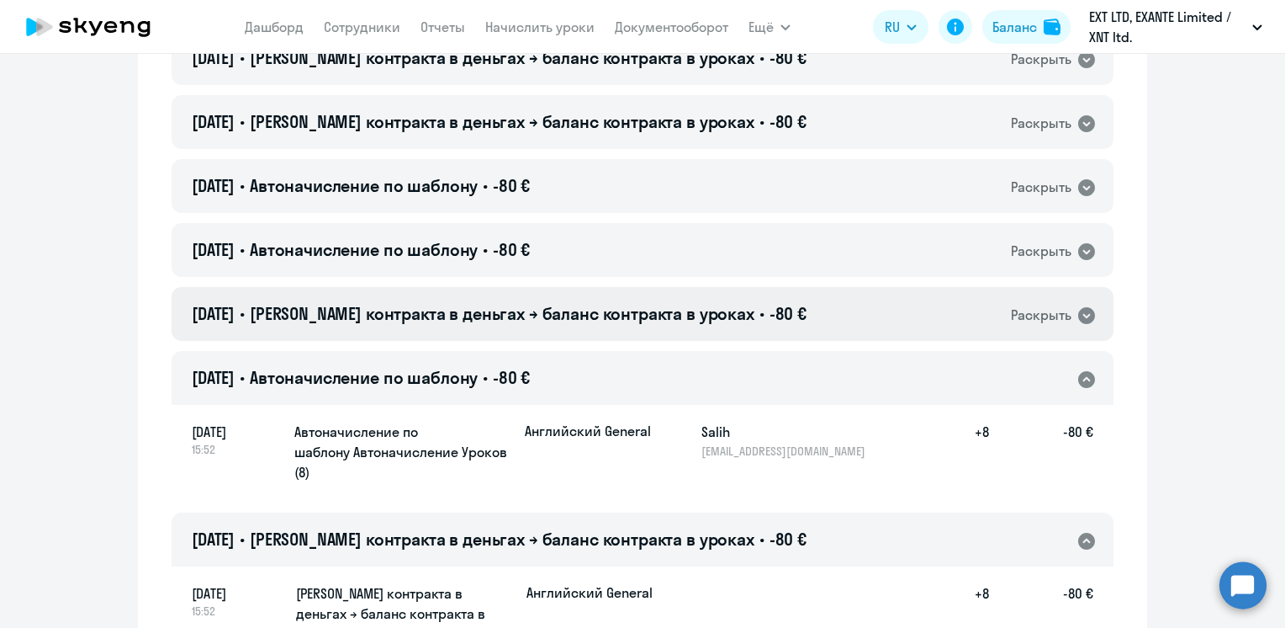
click at [596, 287] on div "[DATE] • Баланс контракта в деньгах → баланс контракта в уроках • -80 € Раскрыть" at bounding box center [643, 314] width 942 height 54
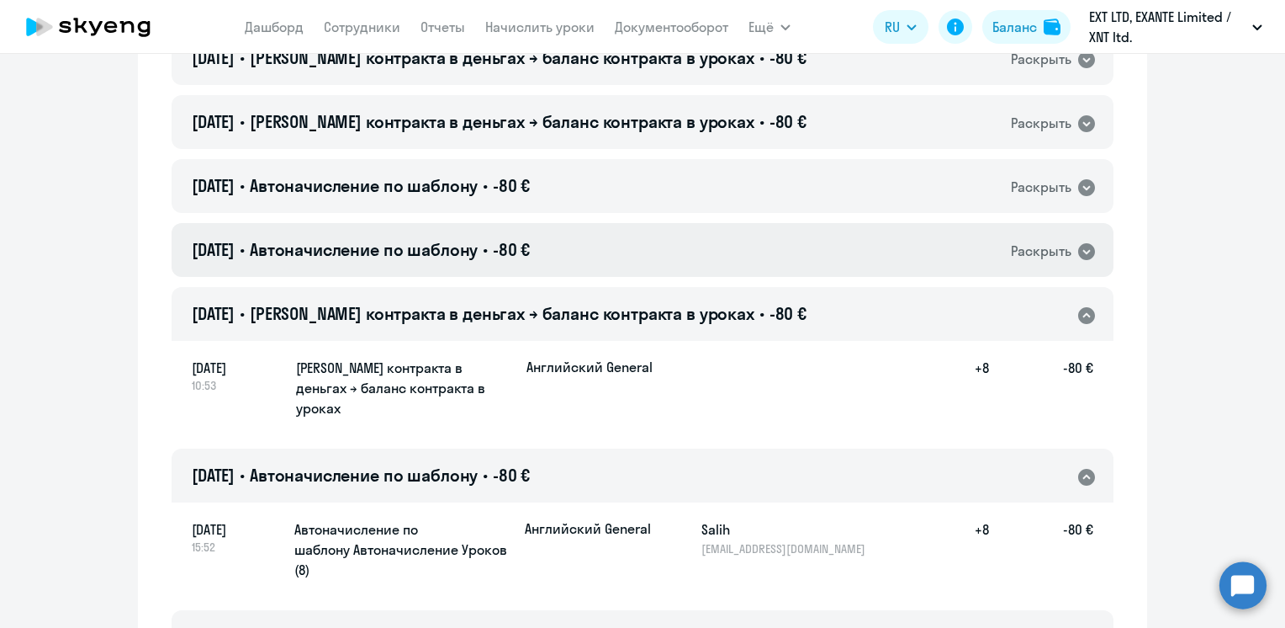
click at [589, 223] on div "[DATE] • Автоначисление по шаблону • -80 € Раскрыть" at bounding box center [643, 250] width 942 height 54
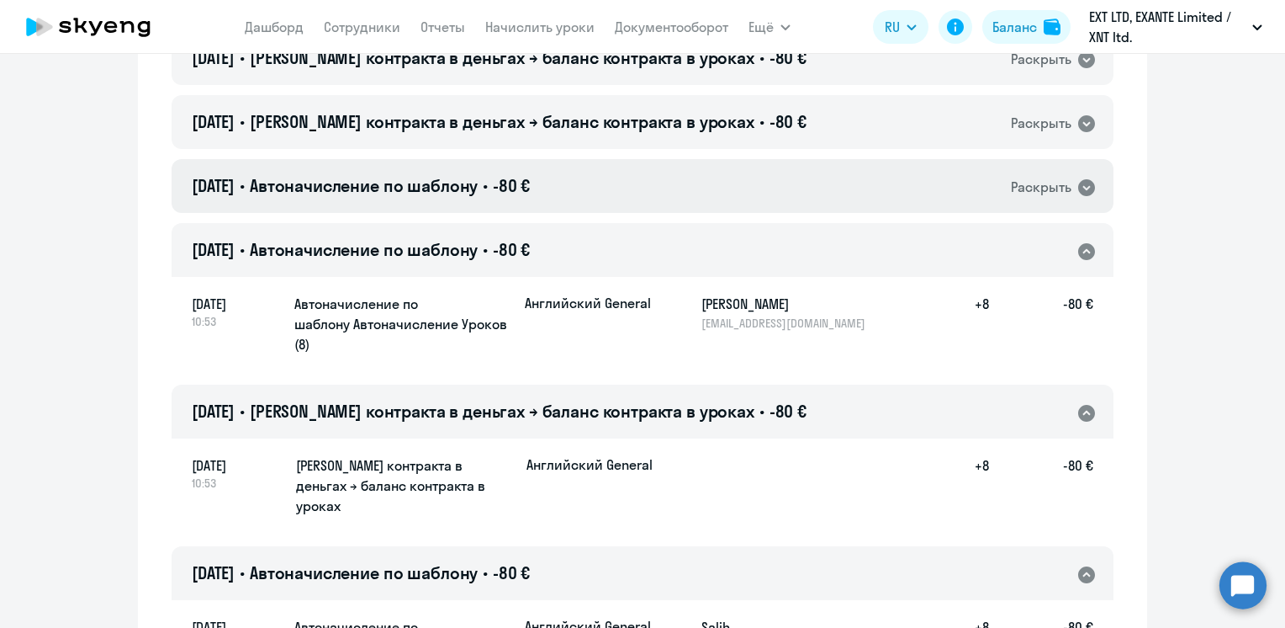
click at [601, 159] on div "[DATE] • Автоначисление по шаблону • -80 € Раскрыть" at bounding box center [643, 186] width 942 height 54
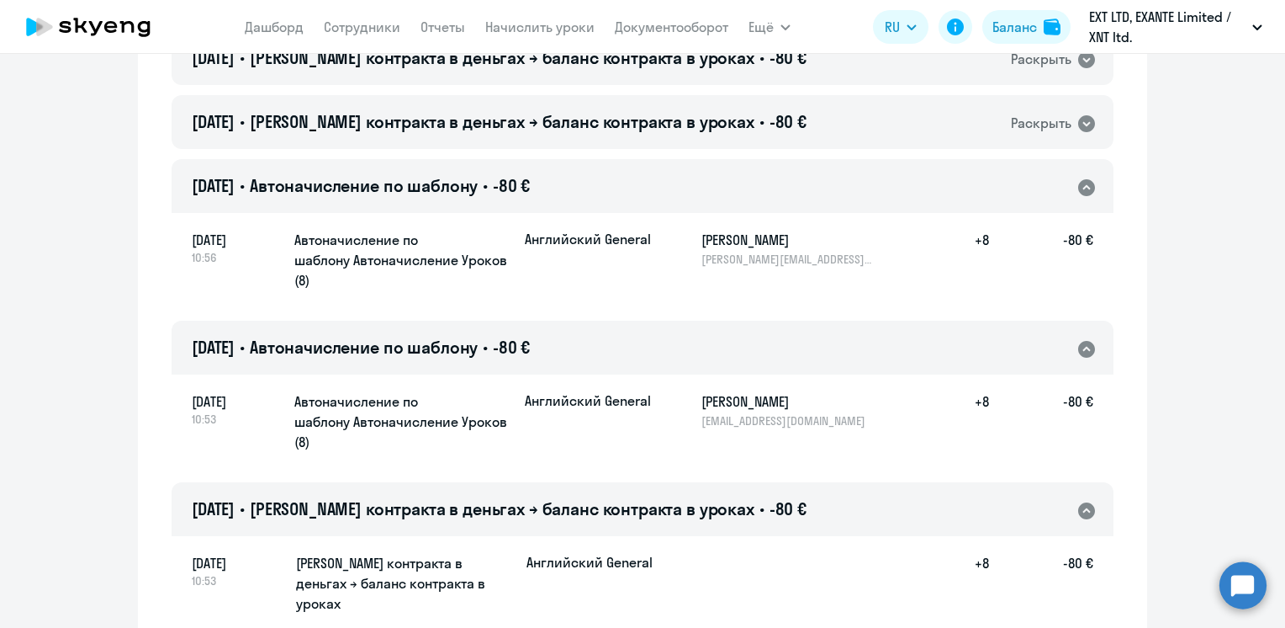
scroll to position [9077, 0]
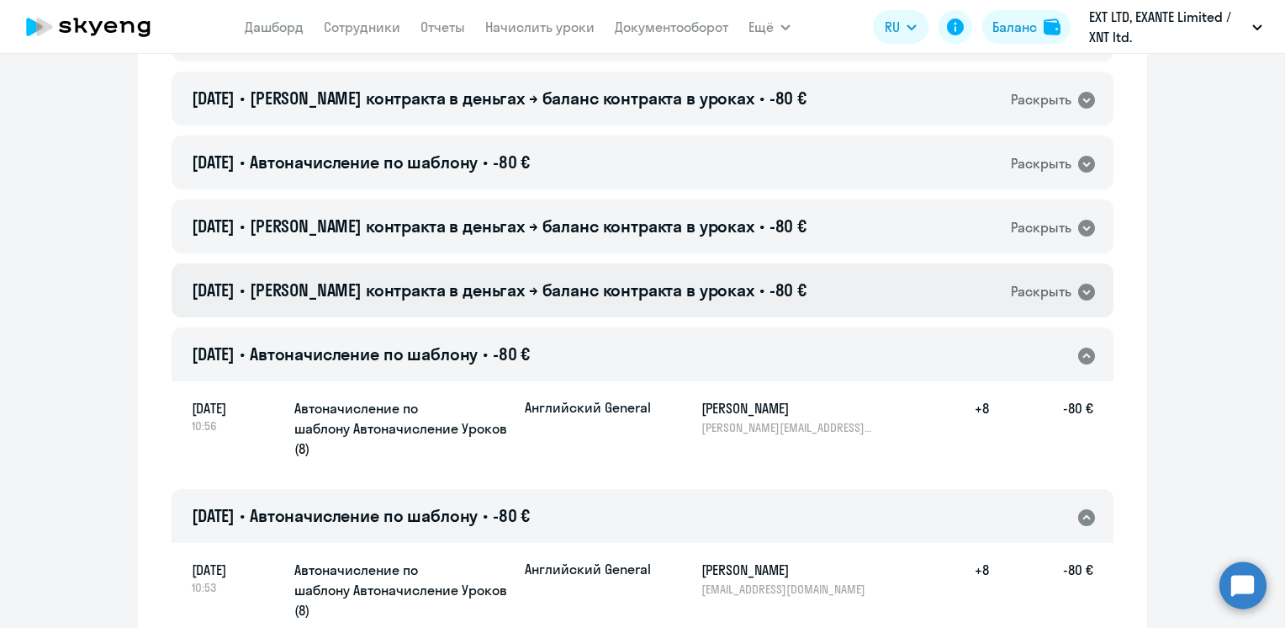
click at [659, 279] on span "[PERSON_NAME] контракта в деньгах → баланс контракта в уроках" at bounding box center [502, 289] width 505 height 21
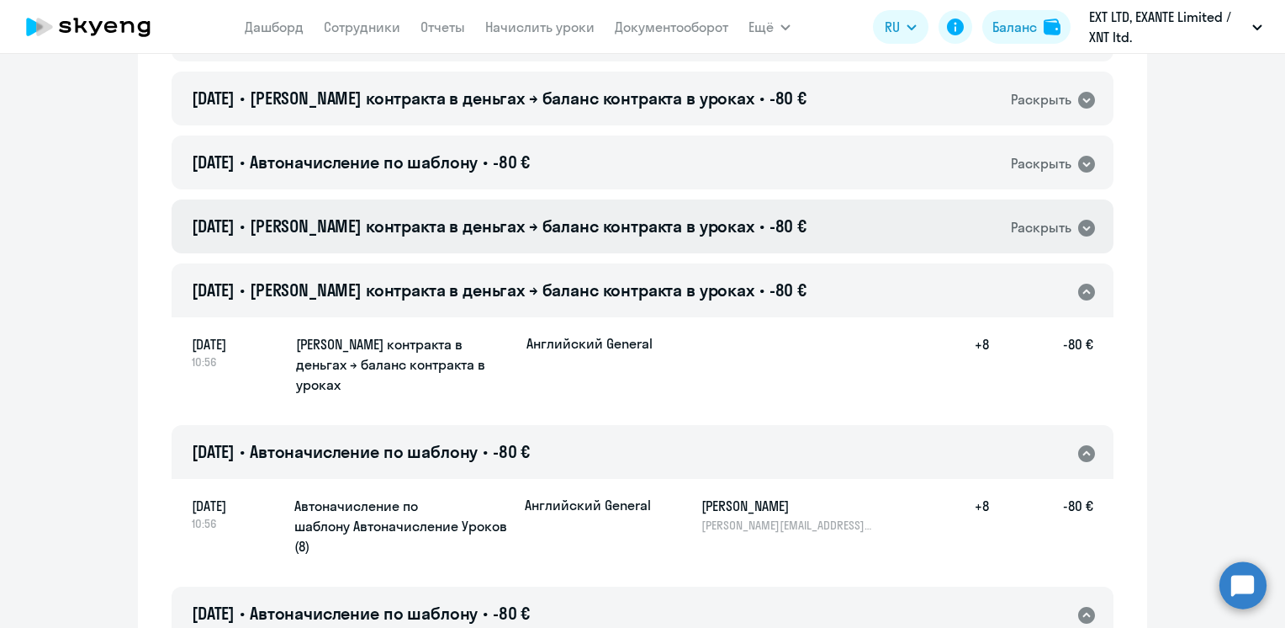
click at [643, 215] on span "[PERSON_NAME] контракта в деньгах → баланс контракта в уроках" at bounding box center [502, 225] width 505 height 21
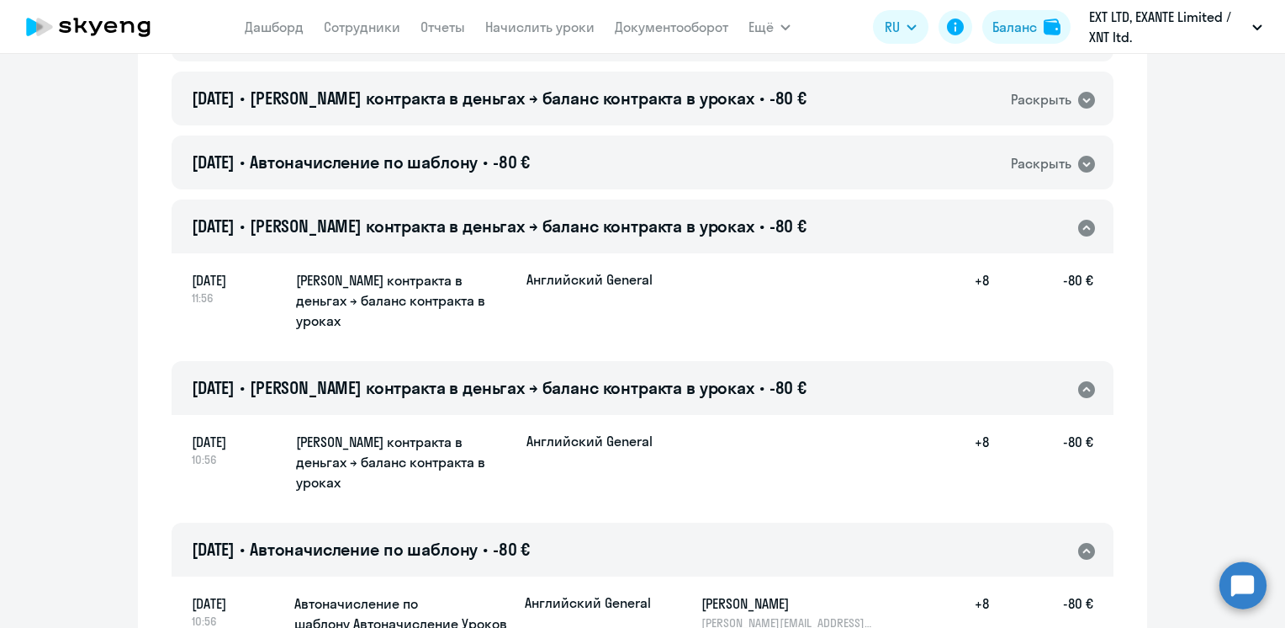
scroll to position [8909, 0]
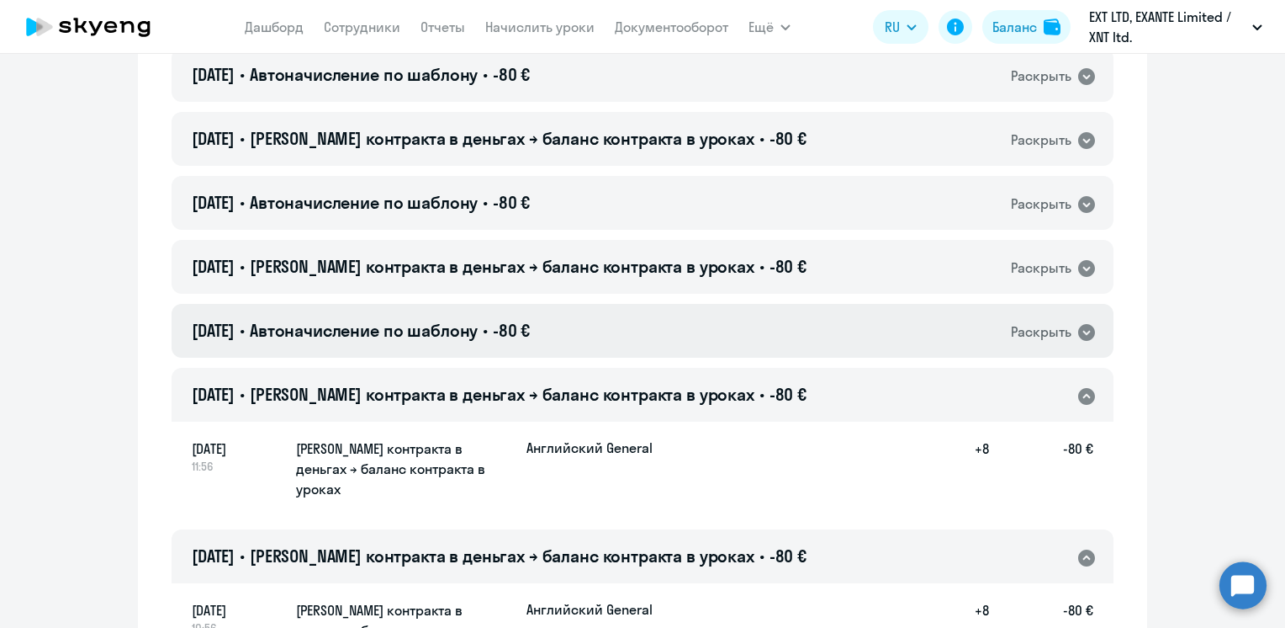
click at [599, 304] on div "[DATE] • Автоначисление по шаблону • -80 € Раскрыть" at bounding box center [643, 331] width 942 height 54
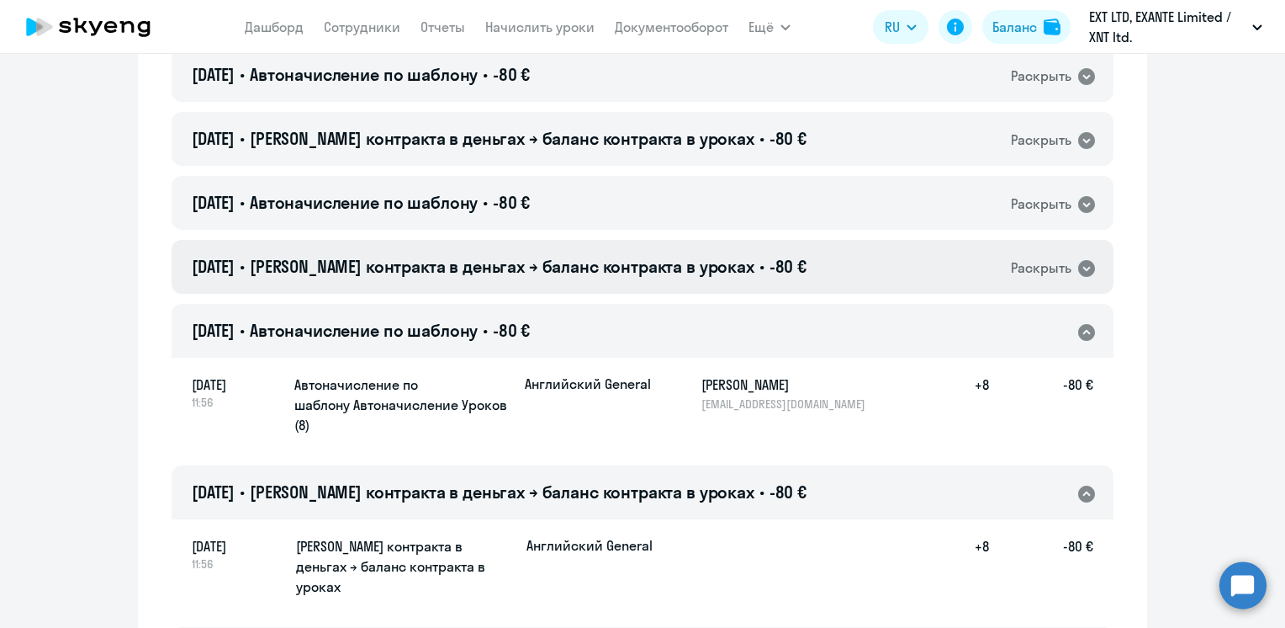
click at [622, 256] on span "[PERSON_NAME] контракта в деньгах → баланс контракта в уроках" at bounding box center [502, 266] width 505 height 21
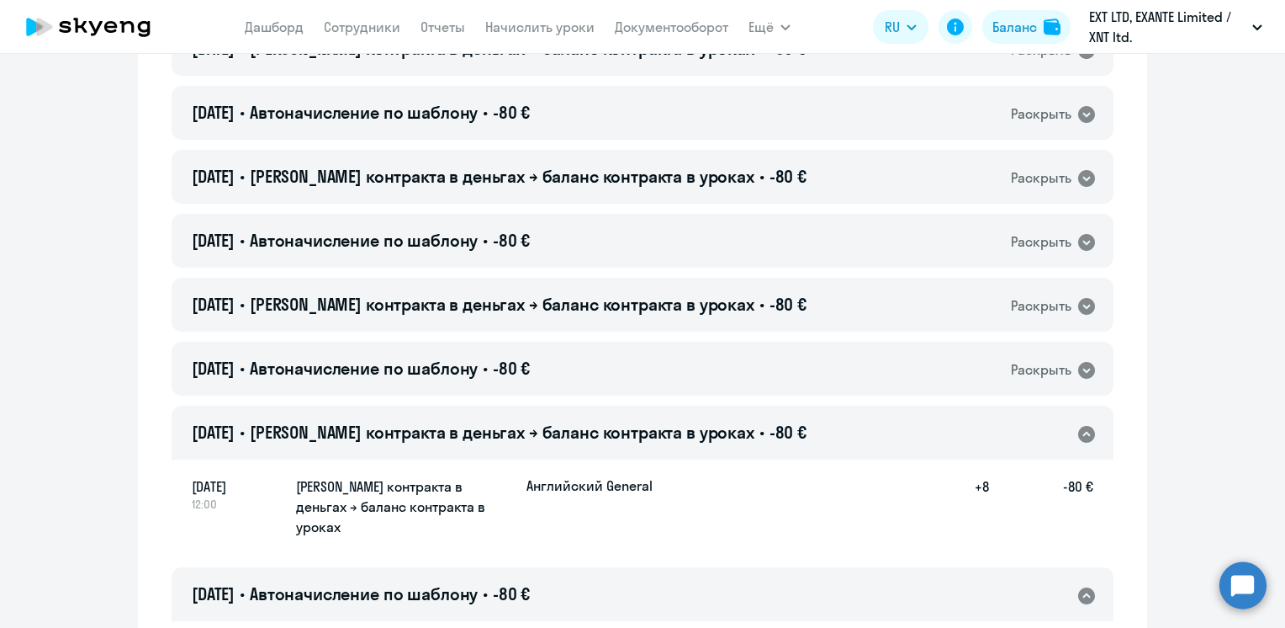
scroll to position [8741, 0]
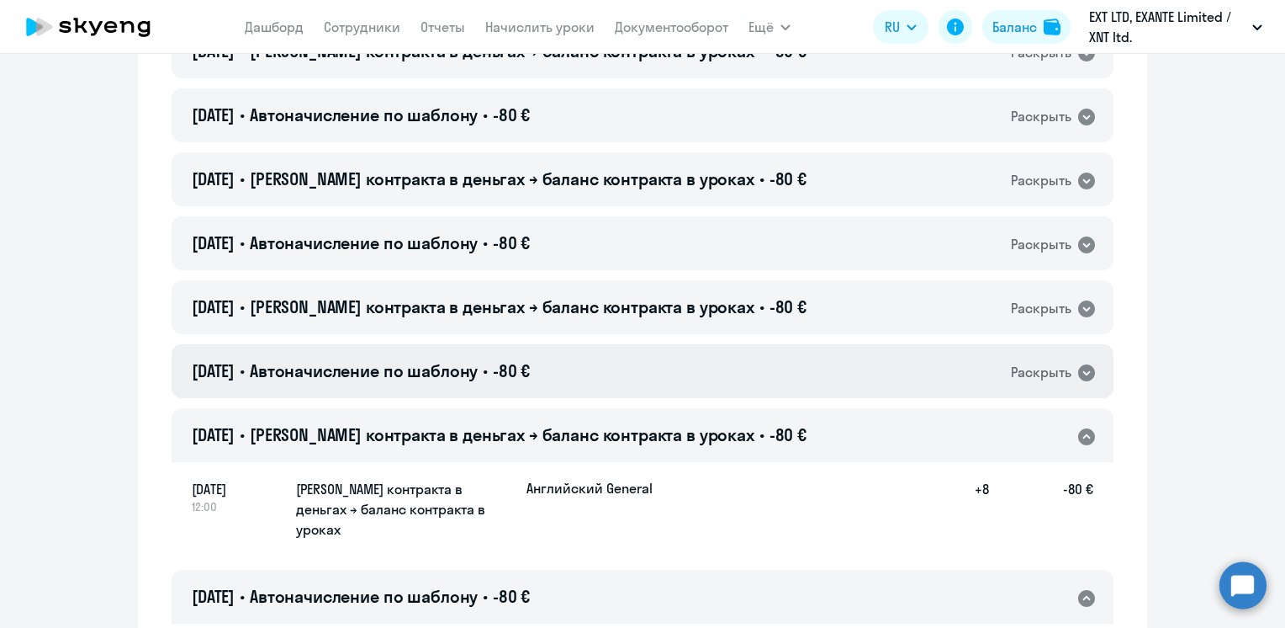
click at [594, 344] on div "[DATE] • Автоначисление по шаблону • -80 € Раскрыть" at bounding box center [643, 371] width 942 height 54
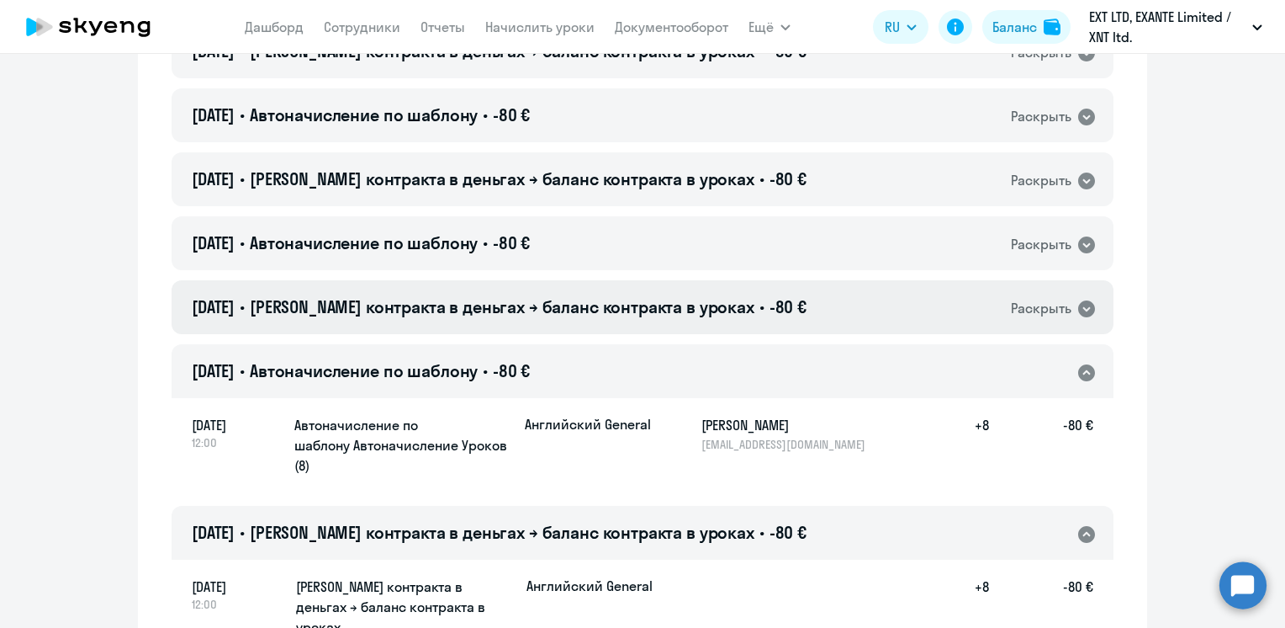
click at [606, 296] on span "[PERSON_NAME] контракта в деньгах → баланс контракта в уроках" at bounding box center [502, 306] width 505 height 21
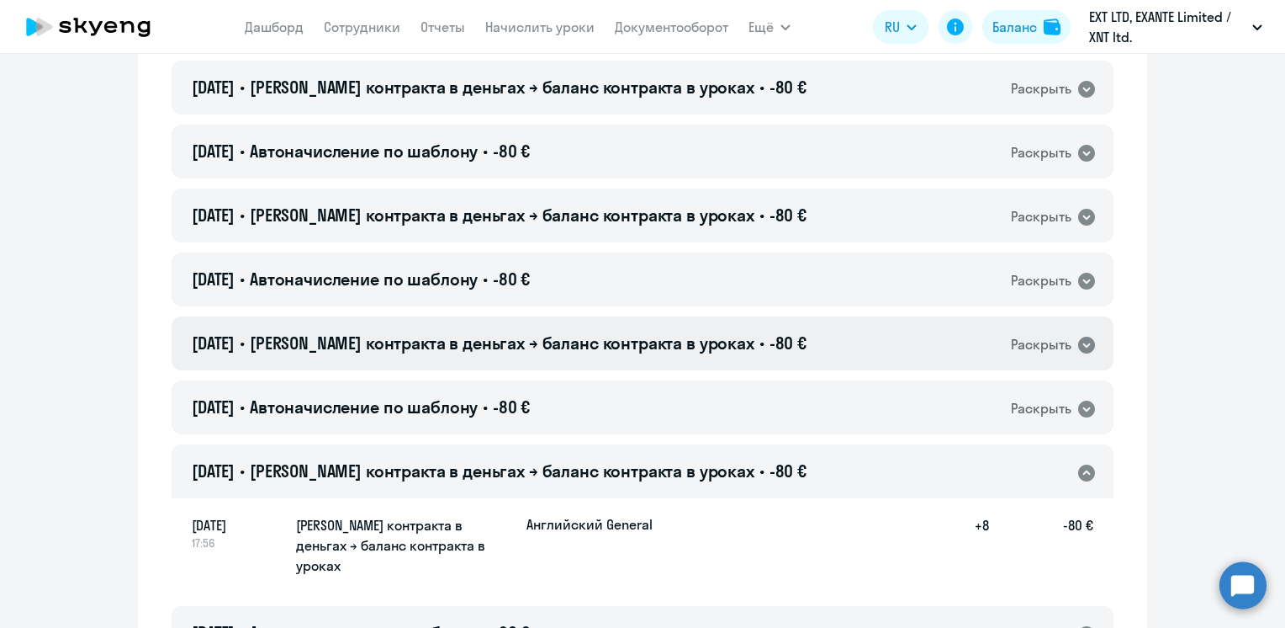
scroll to position [8572, 0]
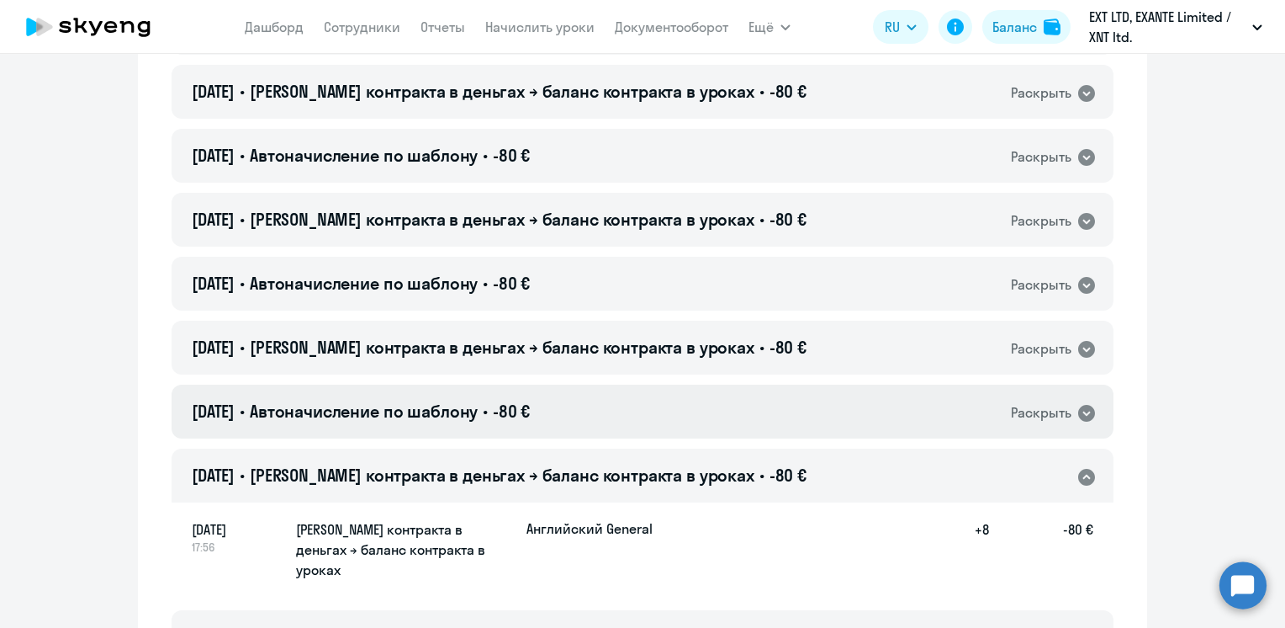
click at [565, 384] on div "[DATE] • Автоначисление по шаблону • -80 € Раскрыть" at bounding box center [643, 411] width 942 height 54
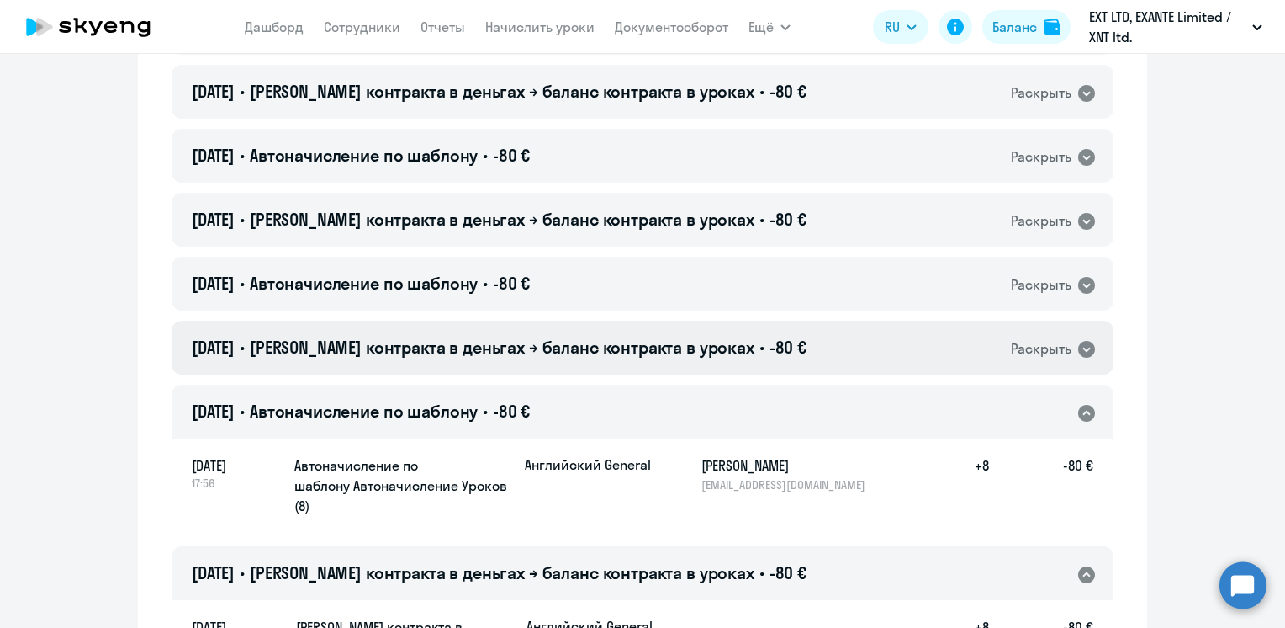
click at [575, 336] on span "[PERSON_NAME] контракта в деньгах → баланс контракта в уроках" at bounding box center [502, 346] width 505 height 21
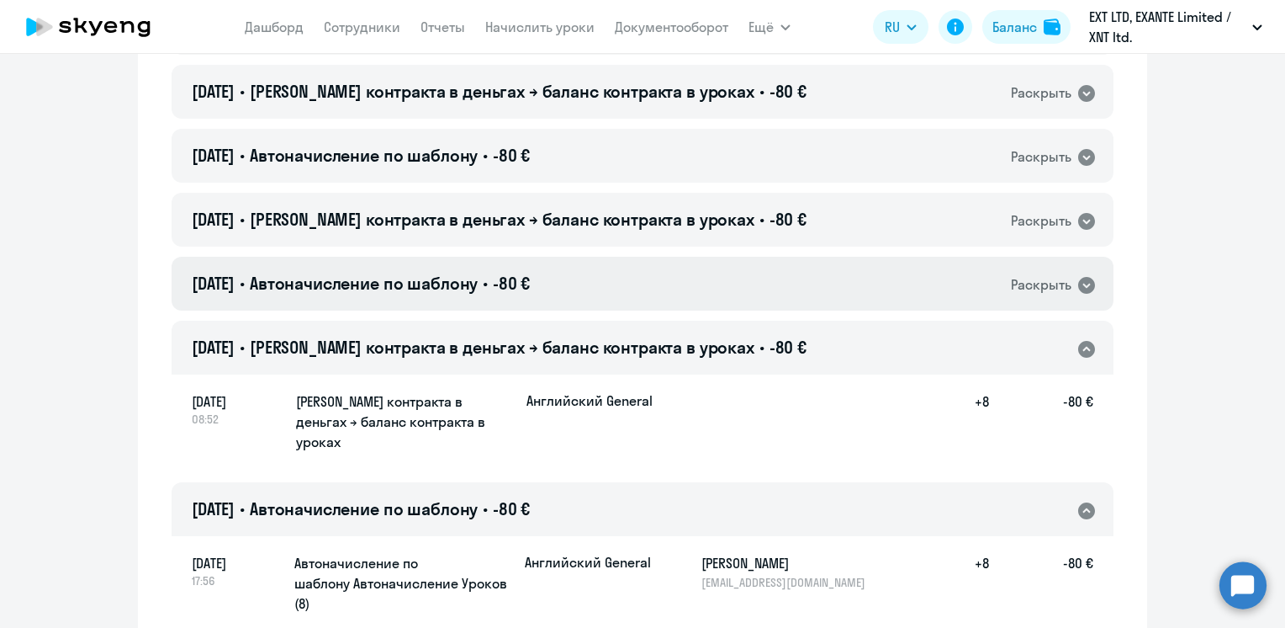
click at [585, 257] on div "[DATE] • Автоначисление по шаблону • -80 € Раскрыть" at bounding box center [643, 284] width 942 height 54
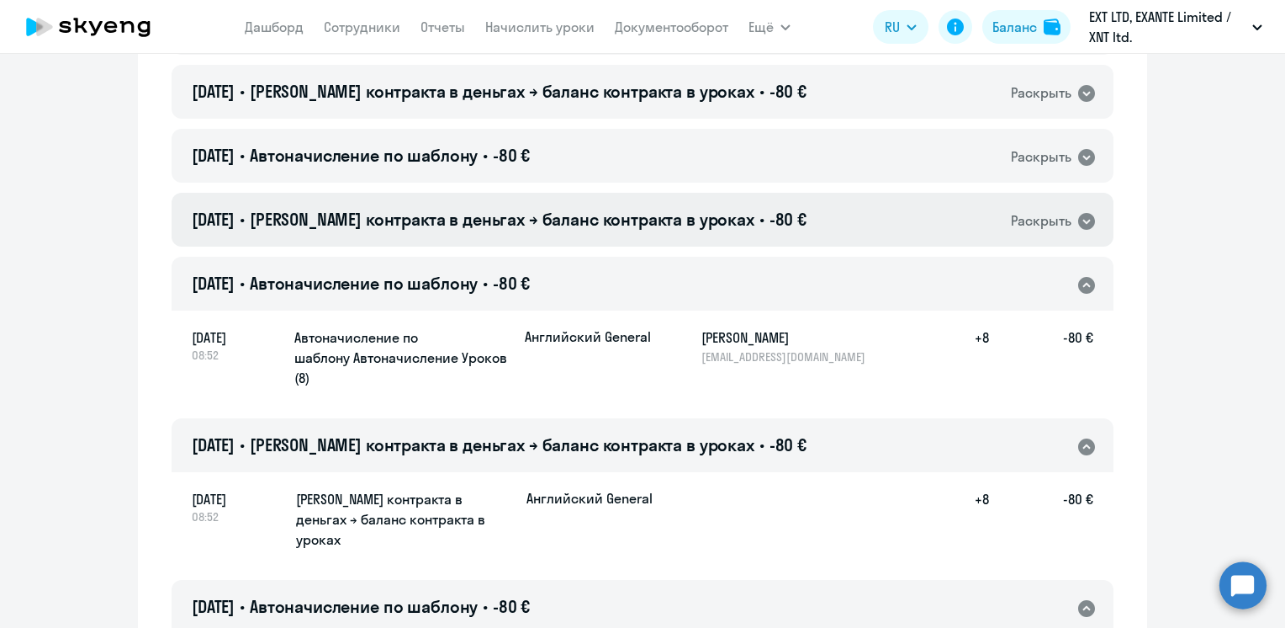
click at [639, 209] on span "[PERSON_NAME] контракта в деньгах → баланс контракта в уроках" at bounding box center [502, 219] width 505 height 21
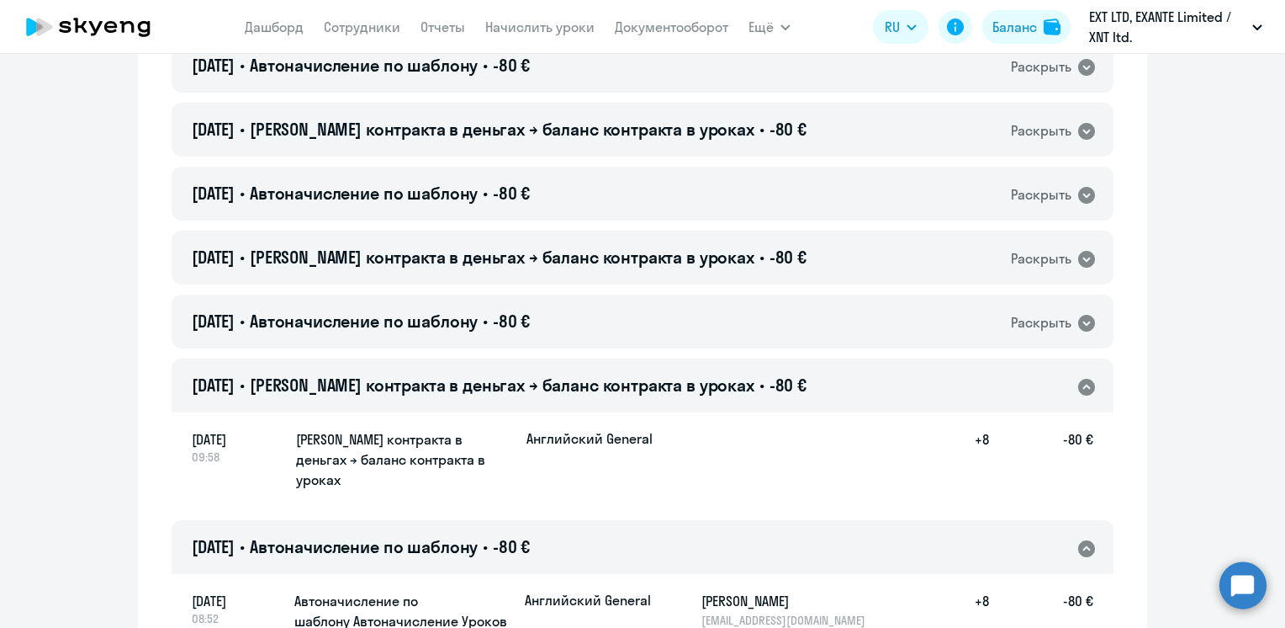
scroll to position [8404, 0]
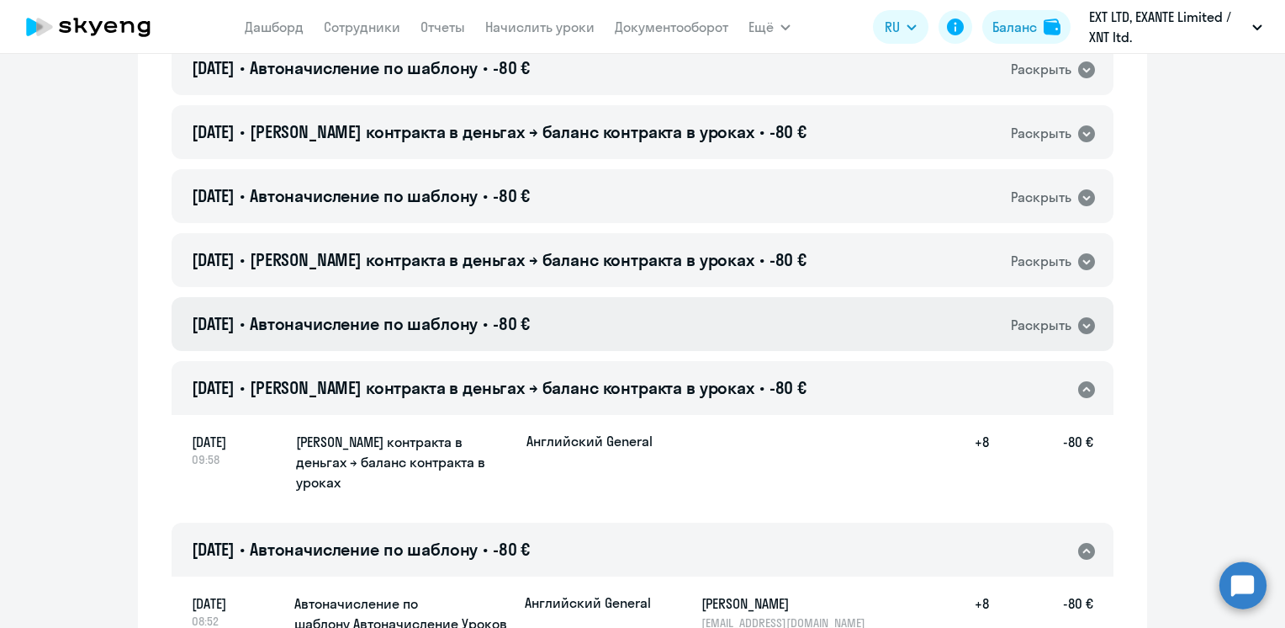
click at [592, 297] on div "[DATE] • Автоначисление по шаблону • -80 € Раскрыть" at bounding box center [643, 324] width 942 height 54
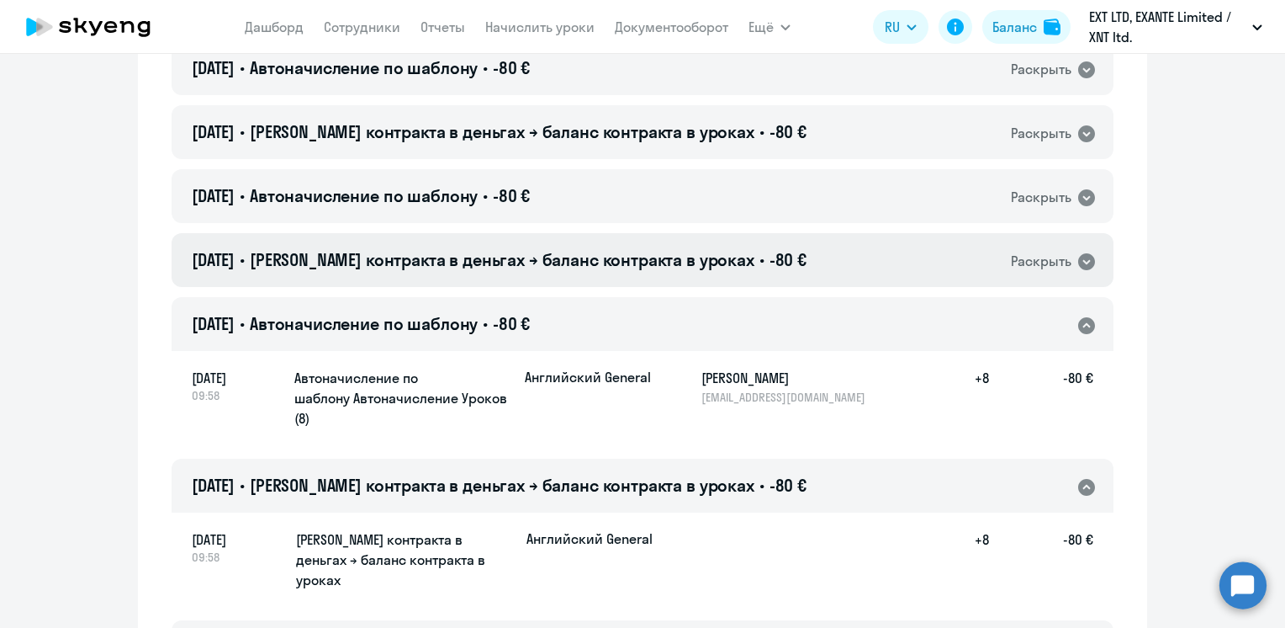
click at [603, 249] on span "[PERSON_NAME] контракта в деньгах → баланс контракта в уроках" at bounding box center [502, 259] width 505 height 21
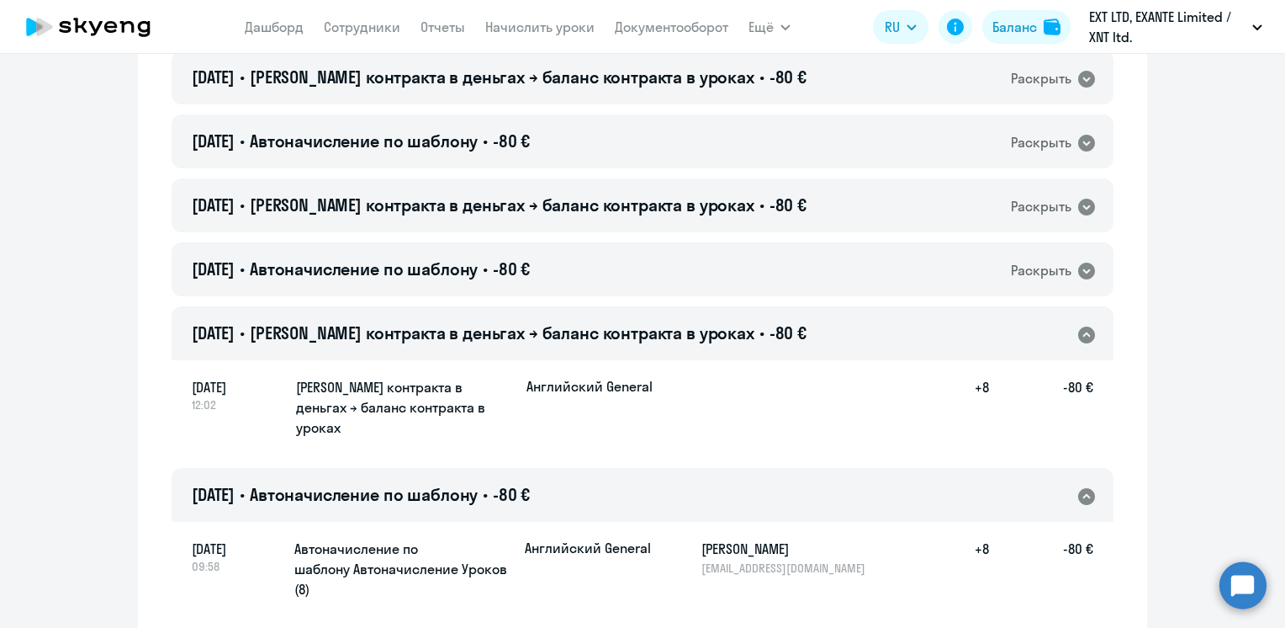
scroll to position [8236, 0]
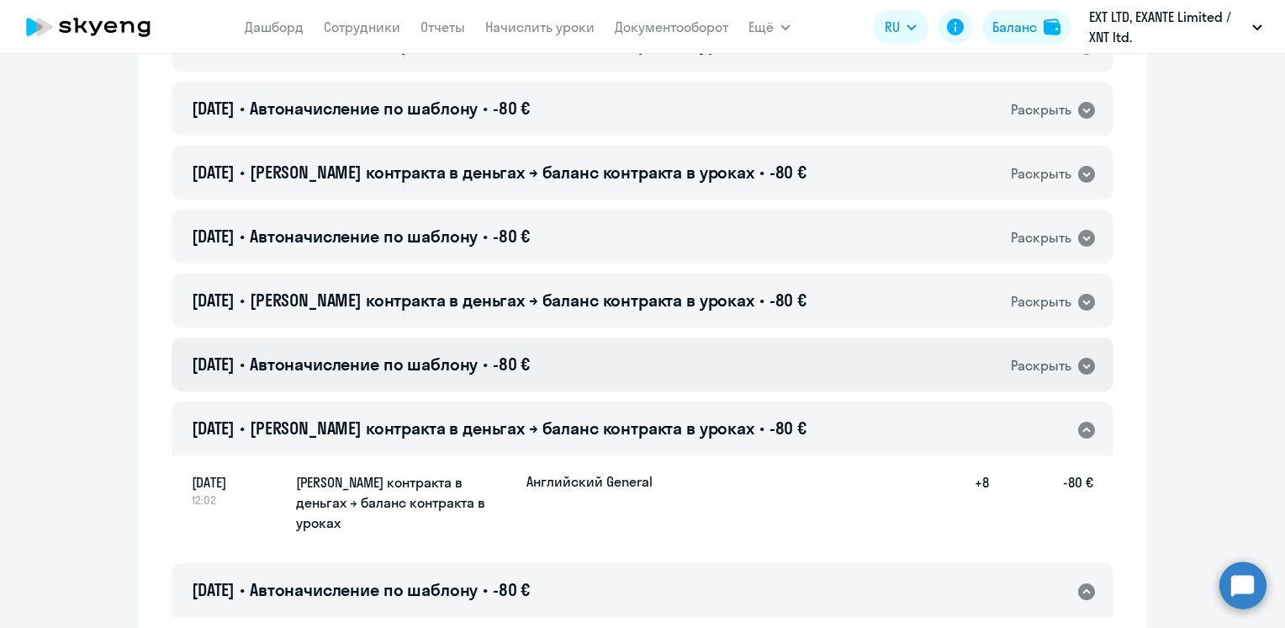
click at [585, 337] on div "[DATE] • Автоначисление по шаблону • -80 € Раскрыть" at bounding box center [643, 364] width 942 height 54
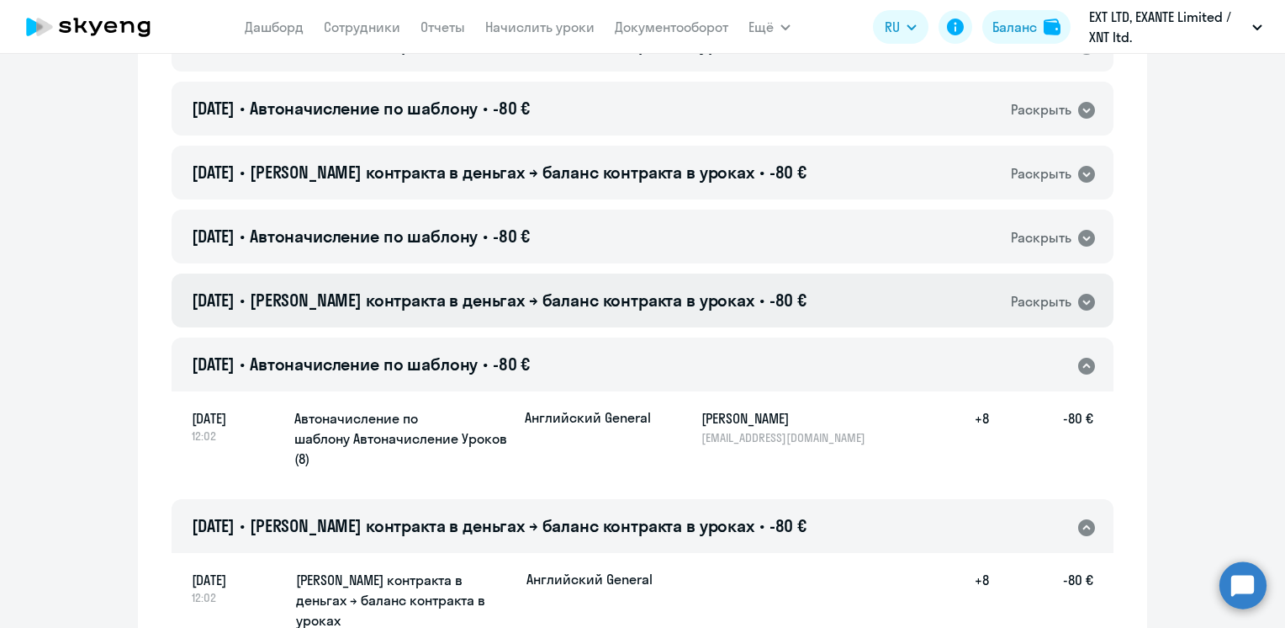
click at [589, 289] on span "[PERSON_NAME] контракта в деньгах → баланс контракта в уроках" at bounding box center [502, 299] width 505 height 21
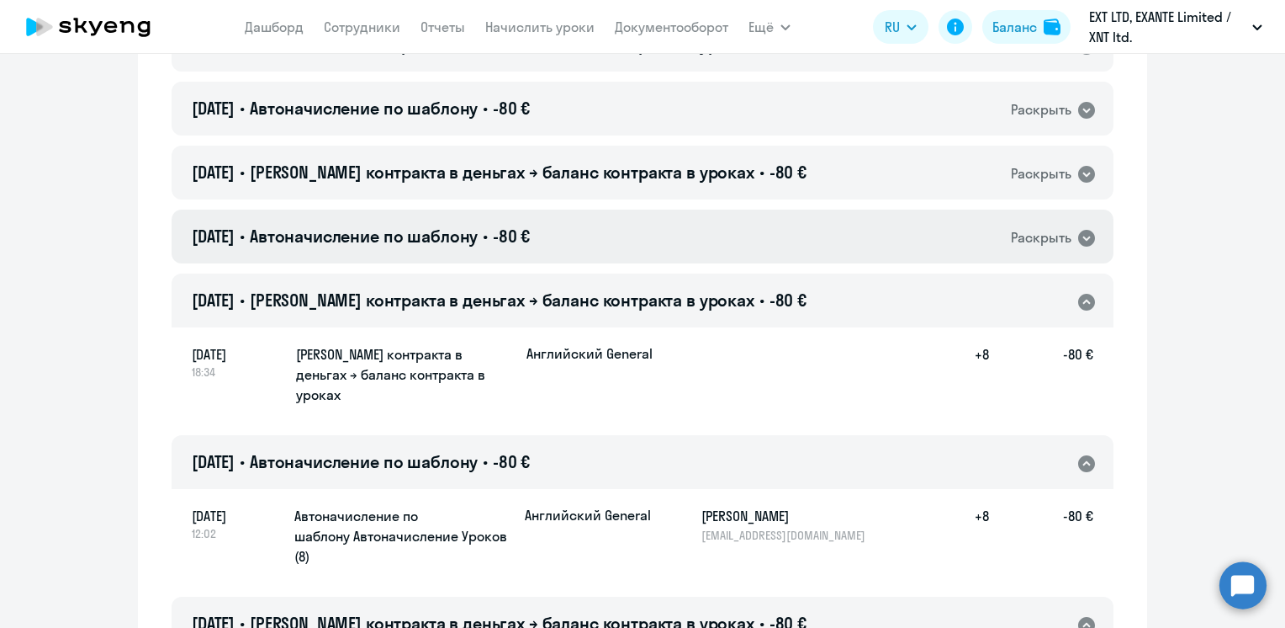
click at [598, 209] on div "[DATE] • Автоначисление по шаблону • -80 € Раскрыть" at bounding box center [643, 236] width 942 height 54
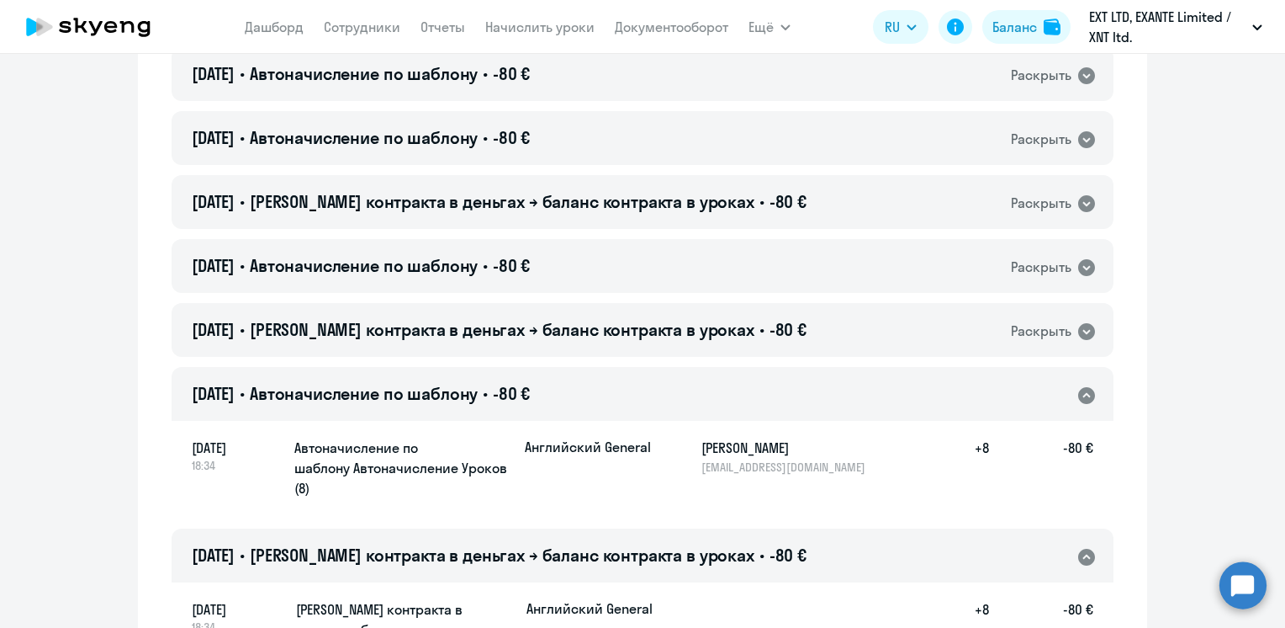
scroll to position [7984, 0]
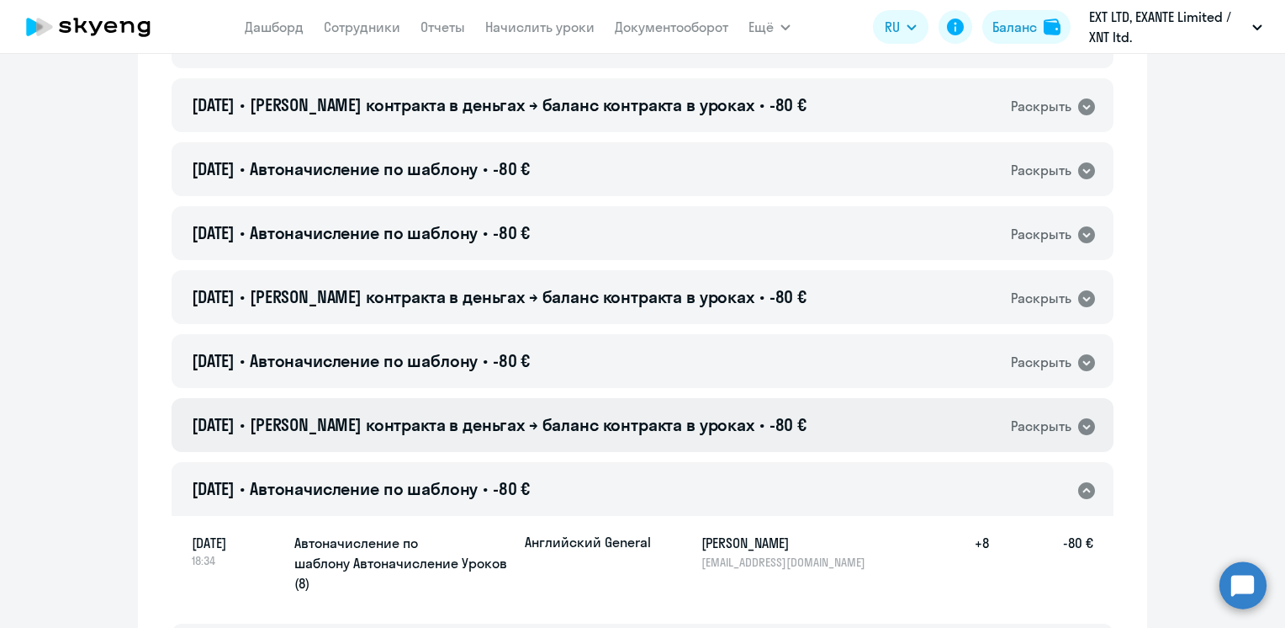
click at [606, 414] on span "[PERSON_NAME] контракта в деньгах → баланс контракта в уроках" at bounding box center [502, 424] width 505 height 21
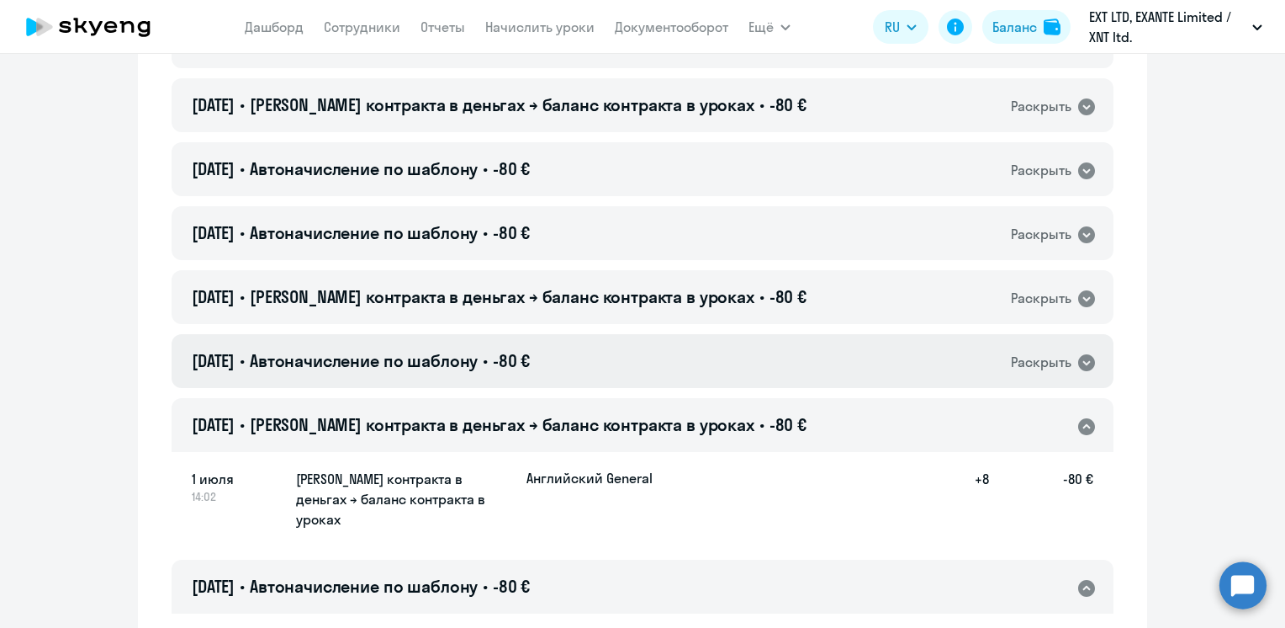
click at [584, 334] on div "[DATE] • Автоначисление по шаблону • -80 € Раскрыть" at bounding box center [643, 361] width 942 height 54
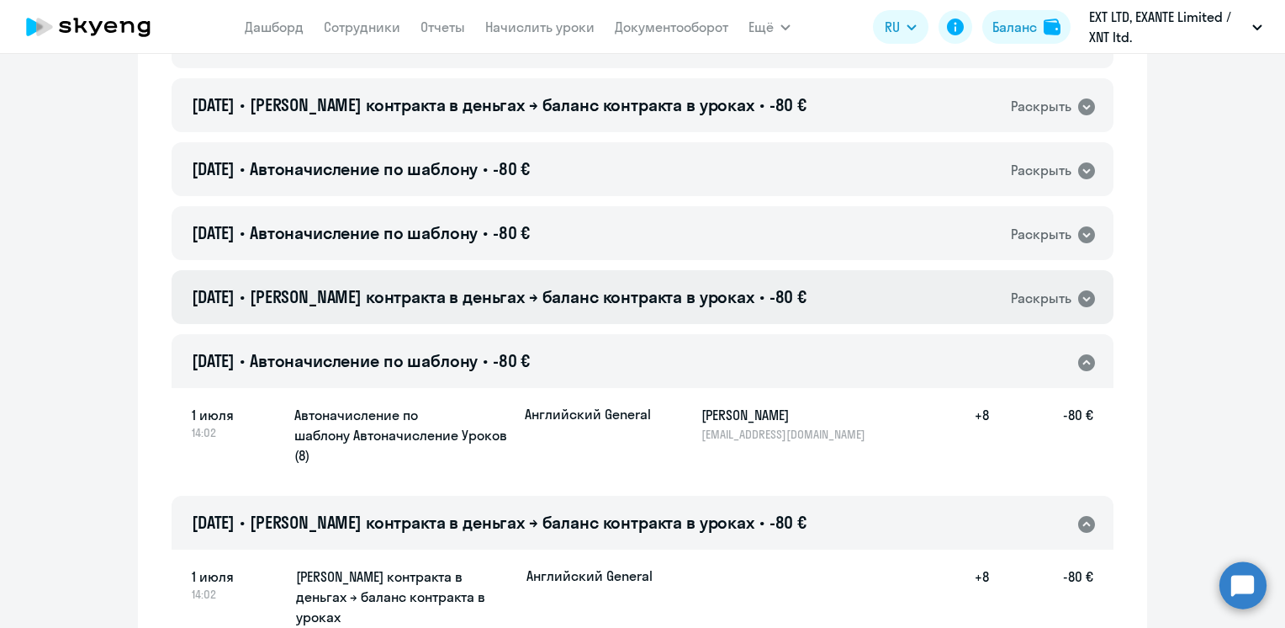
click at [597, 286] on span "[PERSON_NAME] контракта в деньгах → баланс контракта в уроках" at bounding box center [502, 296] width 505 height 21
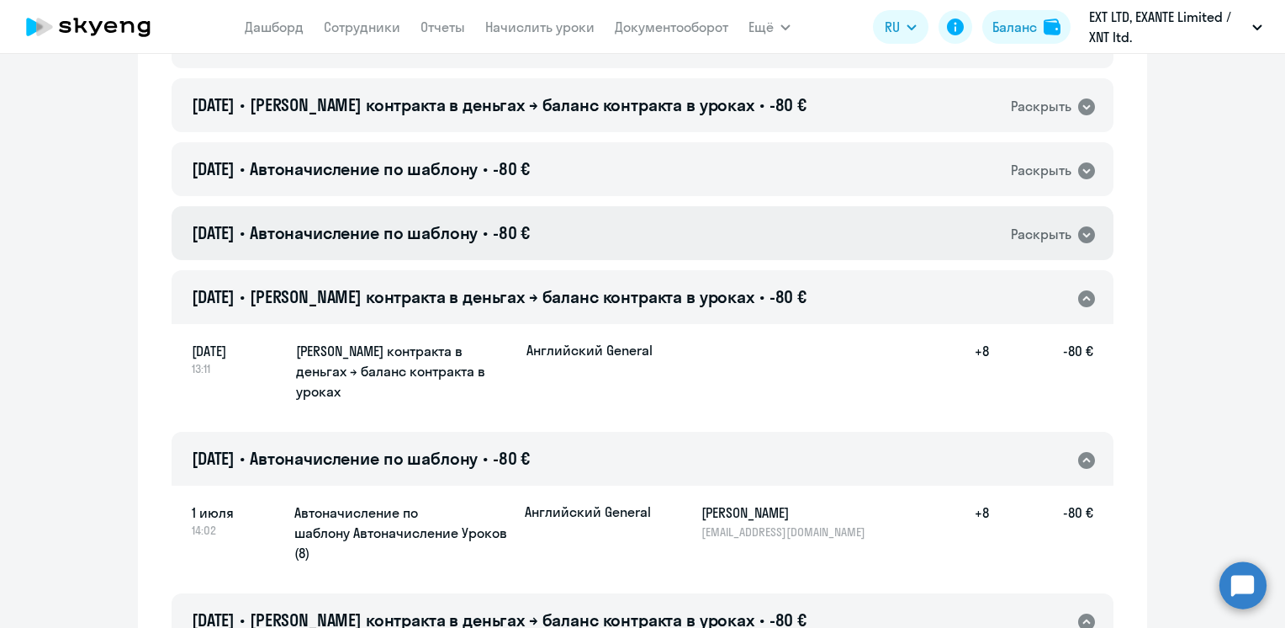
click at [618, 206] on div "[DATE] • Автоначисление по шаблону • -80 € Раскрыть" at bounding box center [643, 233] width 942 height 54
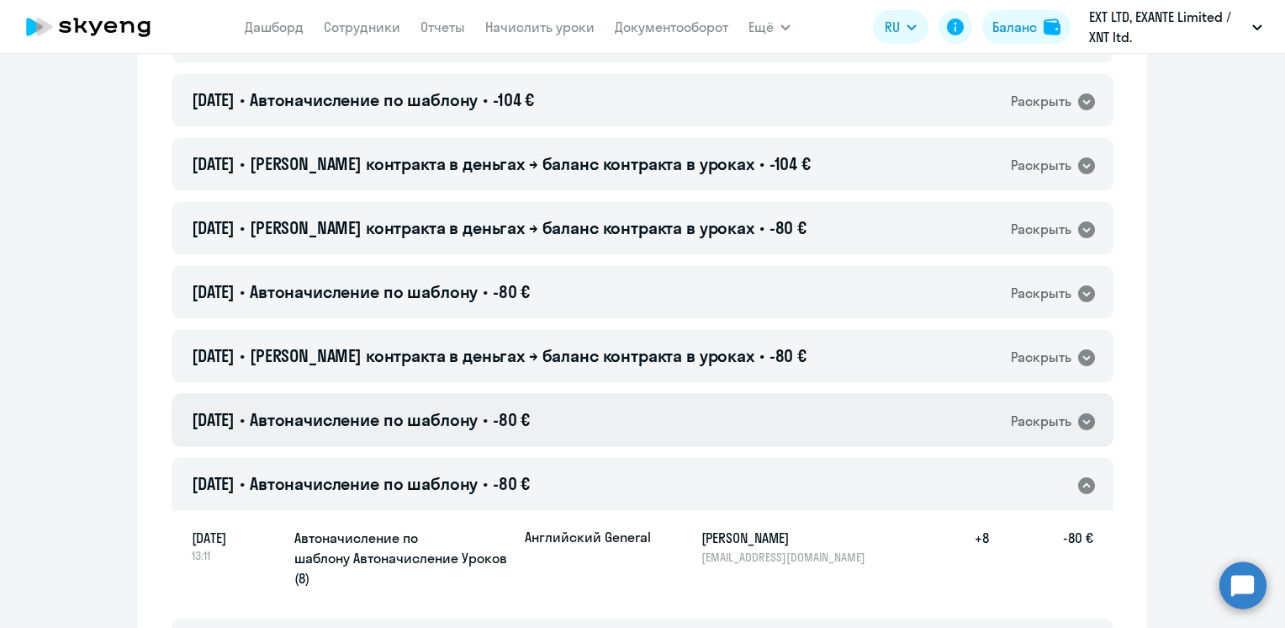
scroll to position [7731, 0]
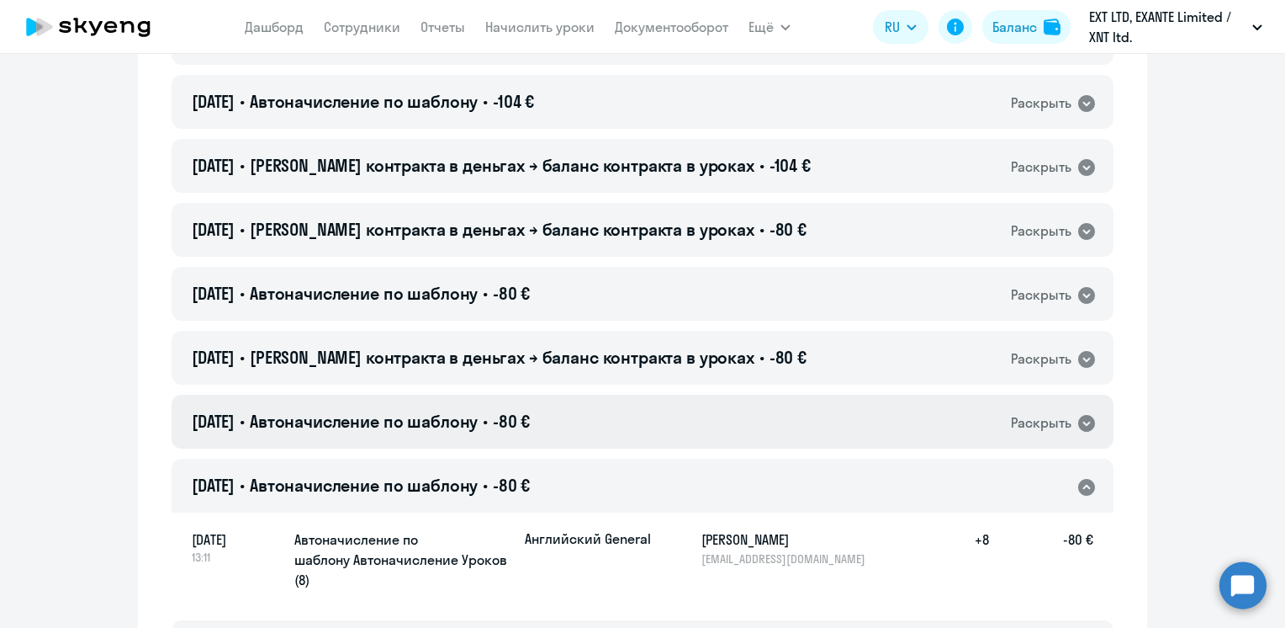
click at [648, 395] on div "[DATE] • Автоначисление по шаблону • -80 € Раскрыть" at bounding box center [643, 422] width 942 height 54
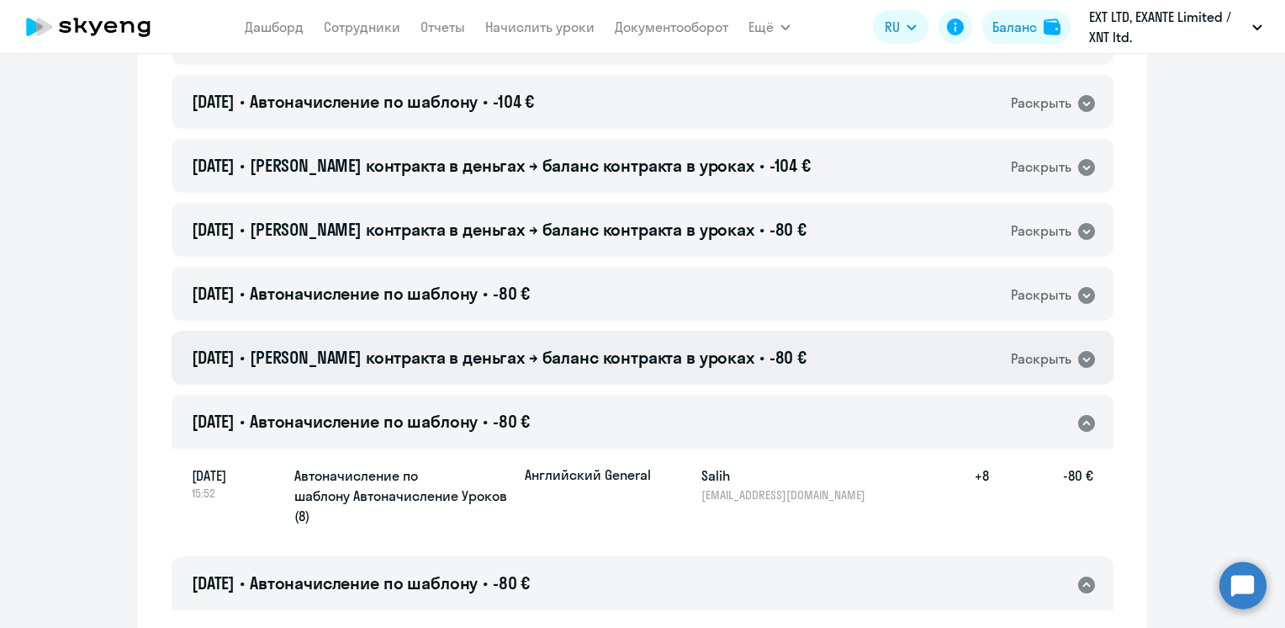
click at [636, 347] on span "[PERSON_NAME] контракта в деньгах → баланс контракта в уроках" at bounding box center [502, 357] width 505 height 21
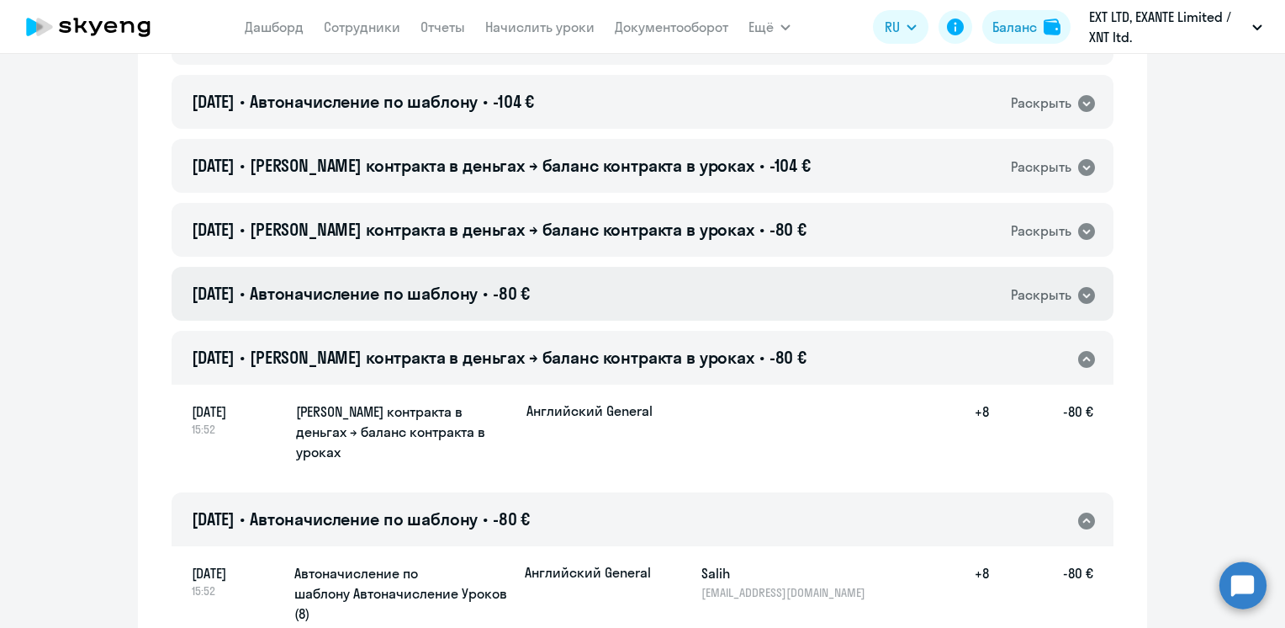
click at [660, 267] on div "[DATE] • Автоначисление по шаблону • -80 € Раскрыть" at bounding box center [643, 294] width 942 height 54
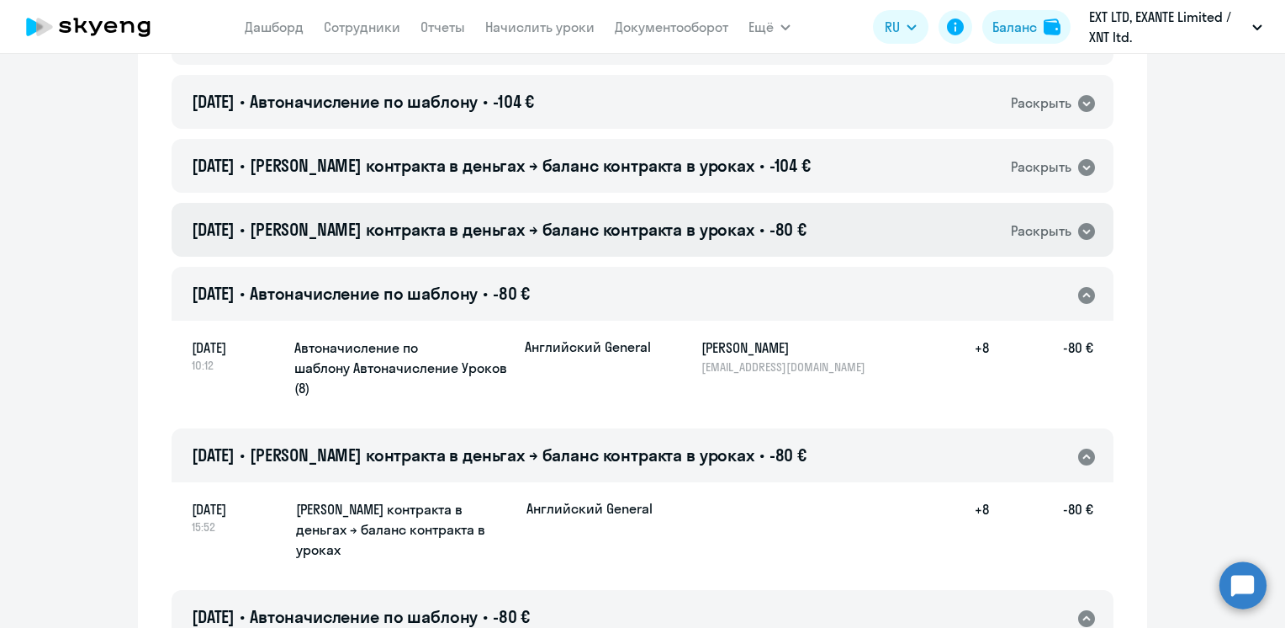
click at [679, 219] on span "[PERSON_NAME] контракта в деньгах → баланс контракта в уроках" at bounding box center [502, 229] width 505 height 21
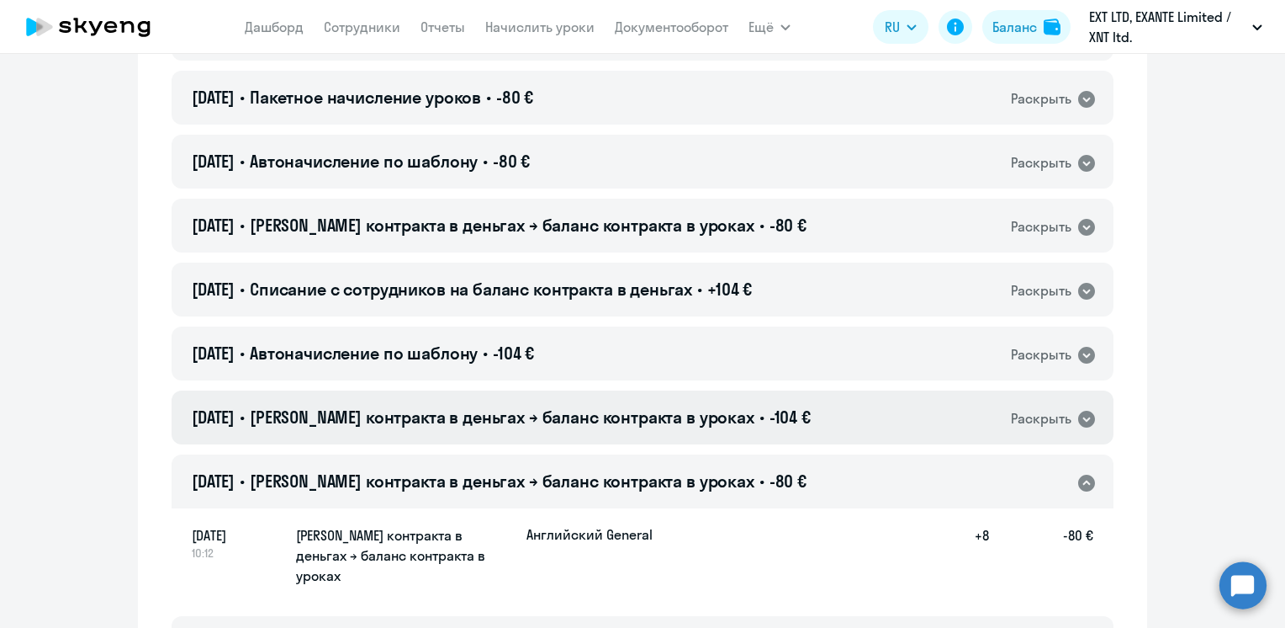
scroll to position [7479, 0]
click at [654, 391] on div "[DATE] • Баланс контракта в деньгах → баланс контракта в уроках • -104 € Раскры…" at bounding box center [643, 418] width 942 height 54
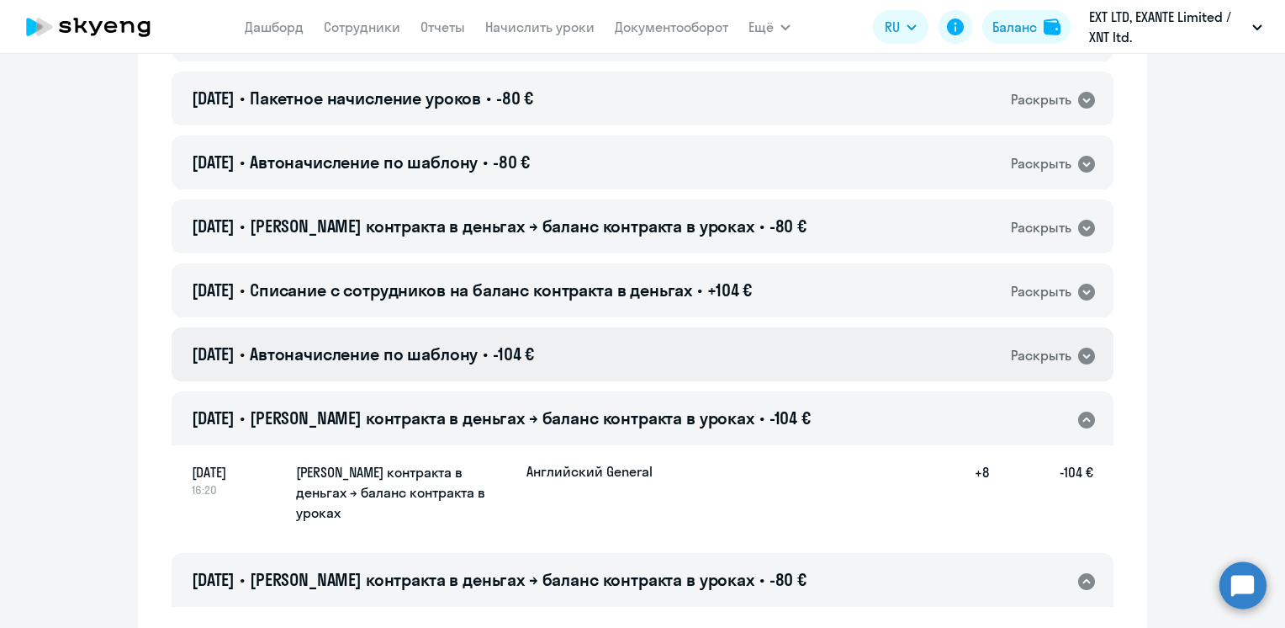
click at [630, 327] on div "[DATE] • Автоначисление по шаблону • -104 € Раскрыть" at bounding box center [643, 354] width 942 height 54
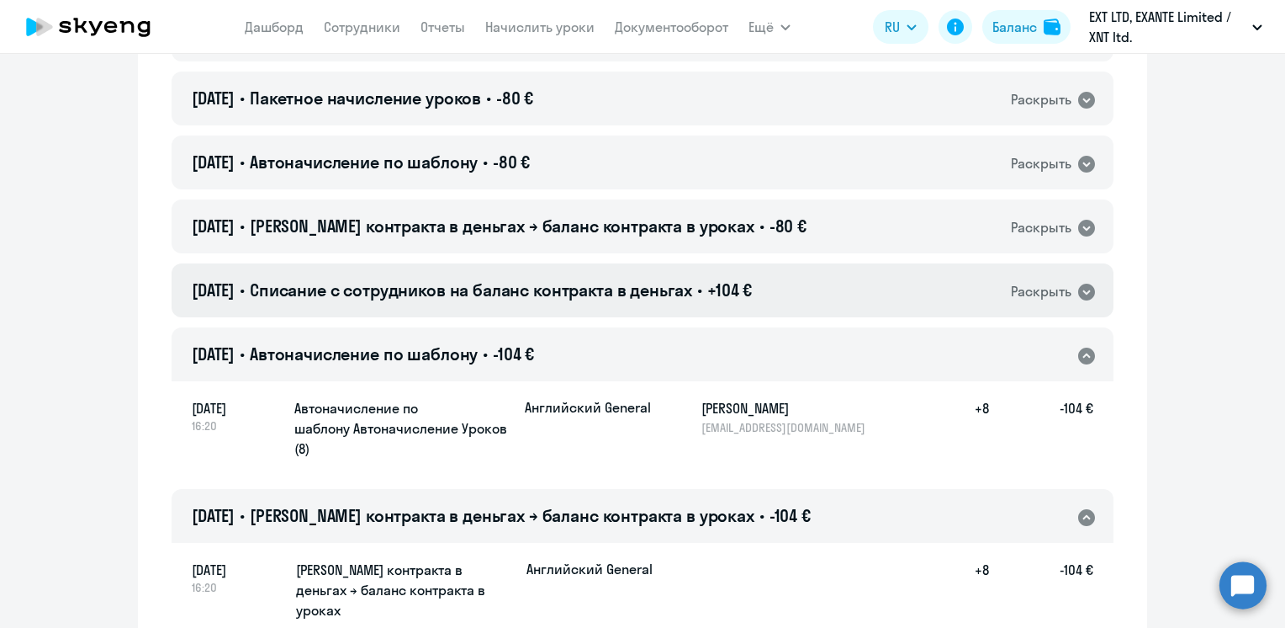
click at [655, 279] on span "Списание с сотрудников на баланс контракта в деньгах" at bounding box center [471, 289] width 442 height 21
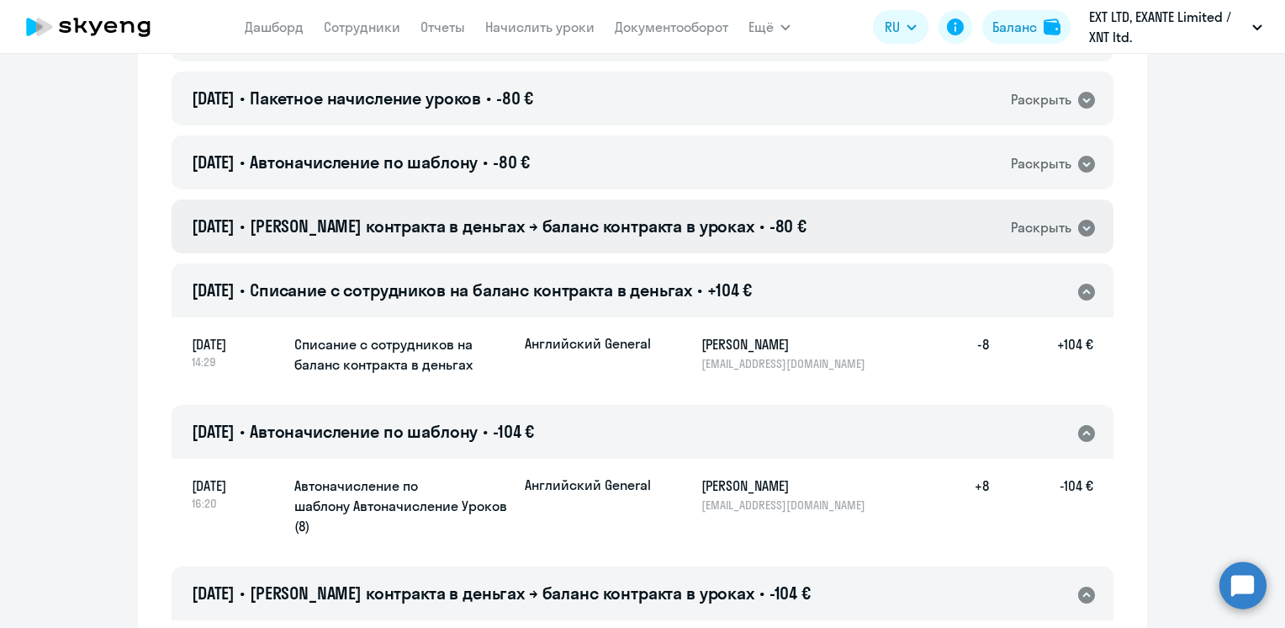
click at [647, 215] on span "[PERSON_NAME] контракта в деньгах → баланс контракта в уроках" at bounding box center [502, 225] width 505 height 21
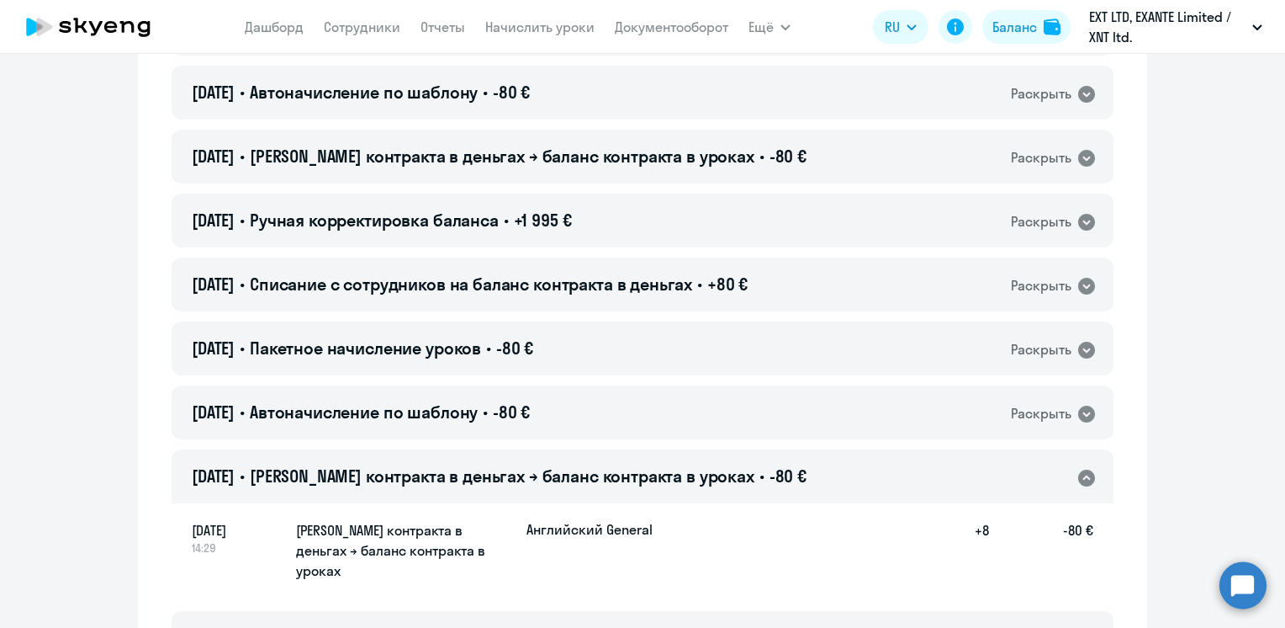
scroll to position [7227, 0]
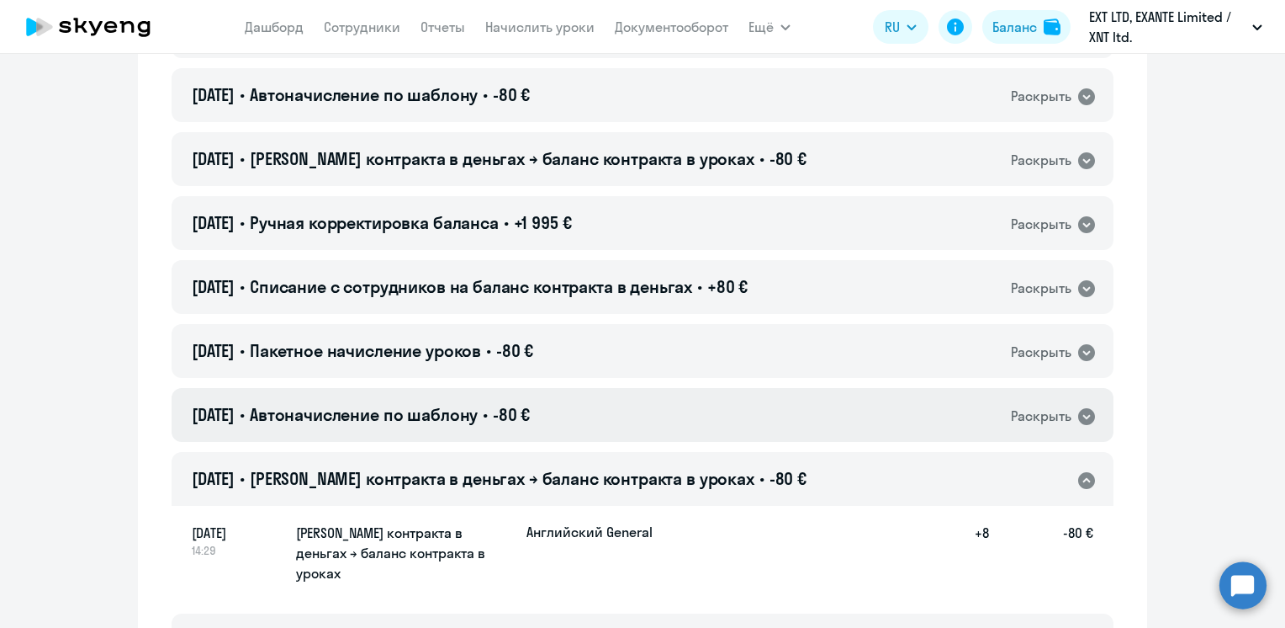
click at [598, 388] on div "[DATE] • Автоначисление по шаблону • -80 € Раскрыть" at bounding box center [643, 415] width 942 height 54
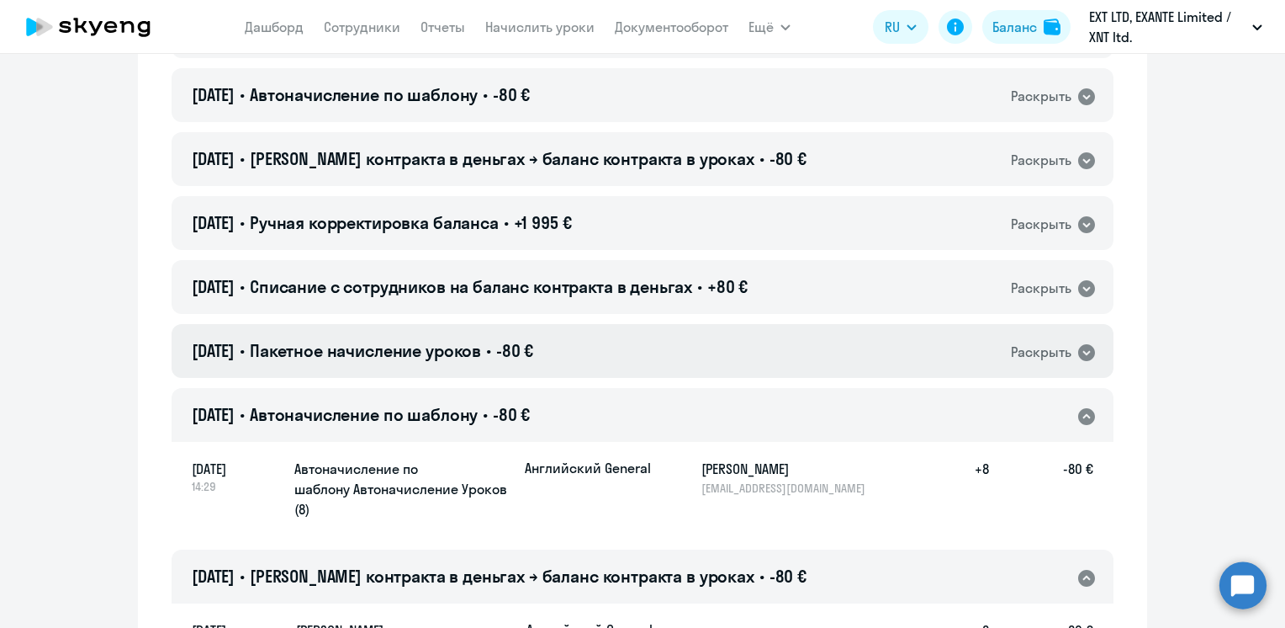
click at [606, 324] on div "[DATE] • Пакетное начисление уроков • -80 € Раскрыть" at bounding box center [643, 351] width 942 height 54
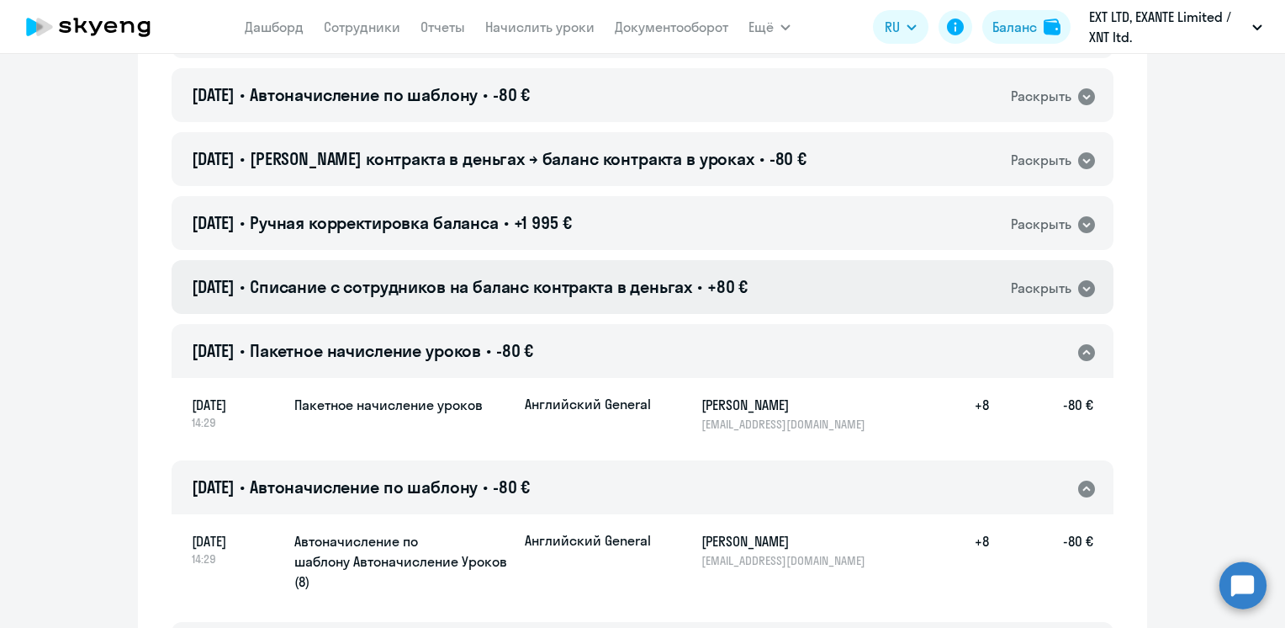
click at [621, 276] on span "Списание с сотрудников на баланс контракта в деньгах" at bounding box center [471, 286] width 442 height 21
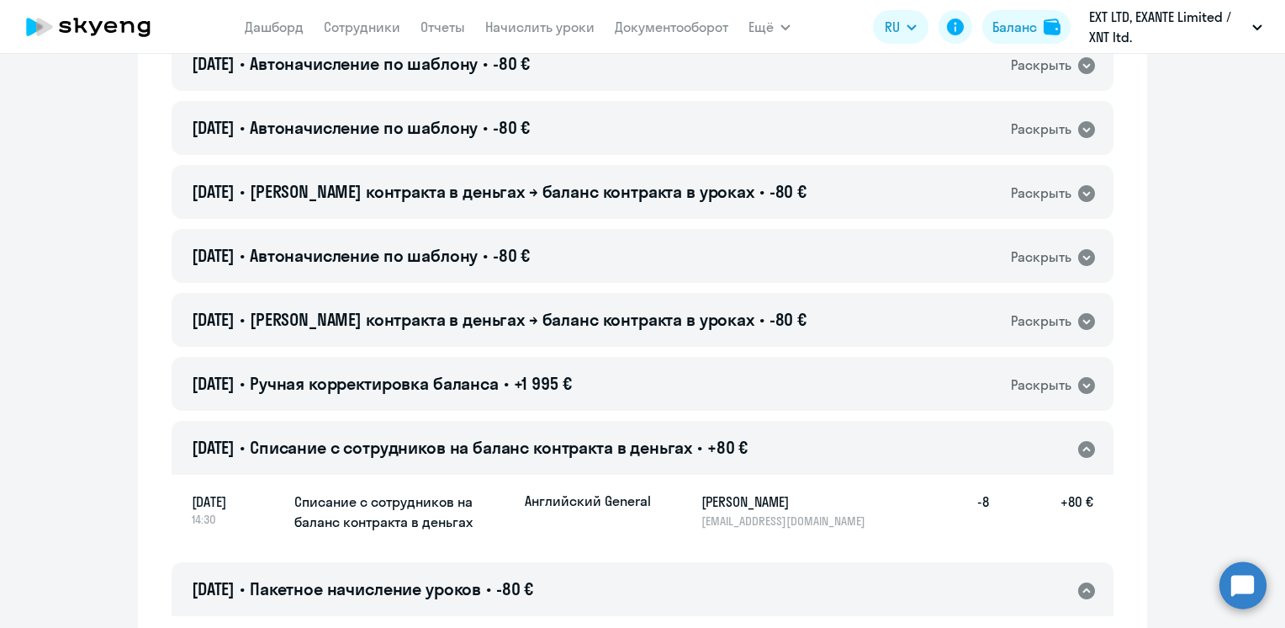
scroll to position [7058, 0]
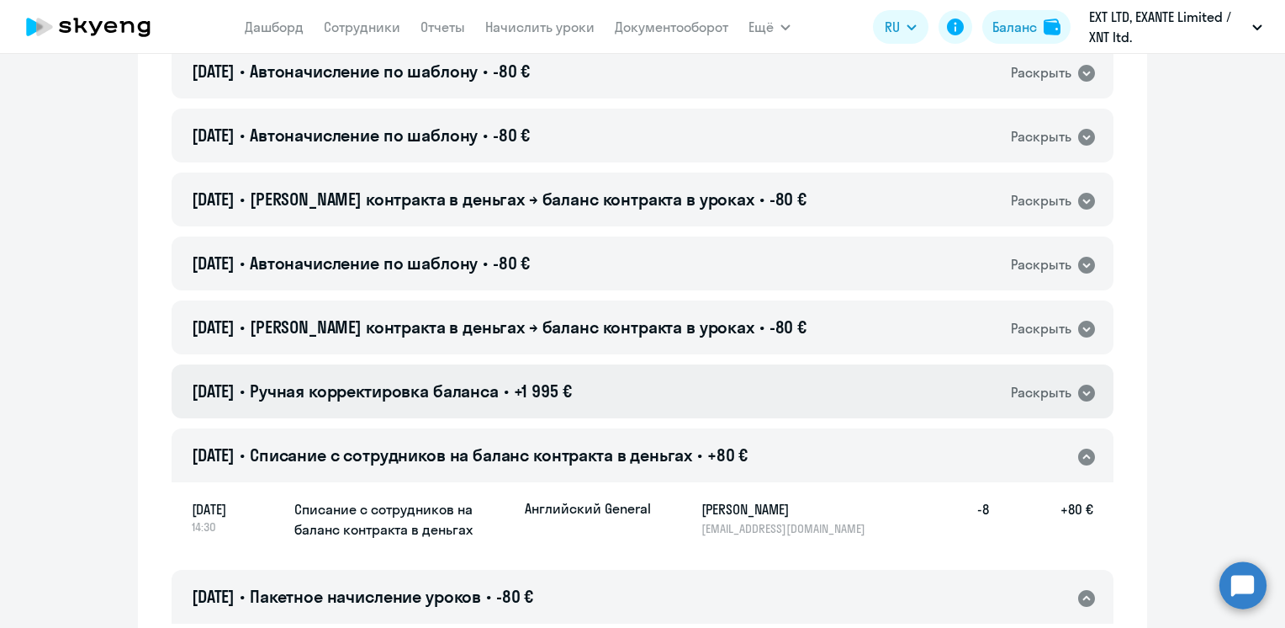
click at [596, 364] on div "[DATE] • Ручная корректировка баланса • +1 995 € Раскрыть" at bounding box center [643, 391] width 942 height 54
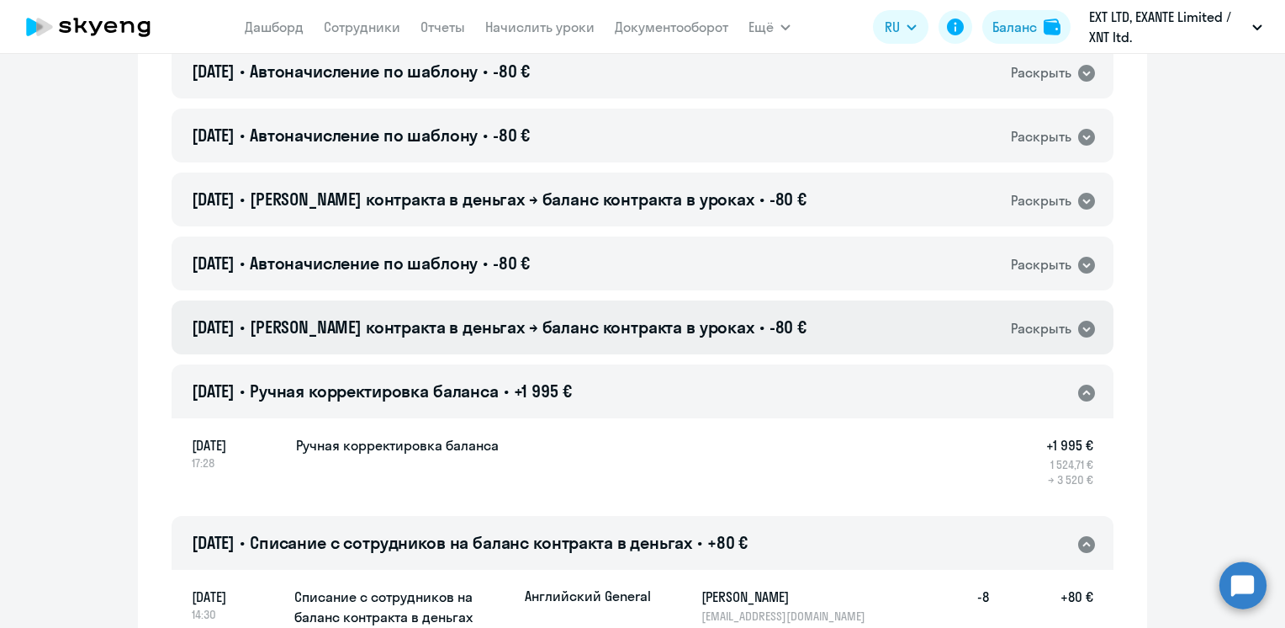
click at [638, 316] on span "[PERSON_NAME] контракта в деньгах → баланс контракта в уроках" at bounding box center [502, 326] width 505 height 21
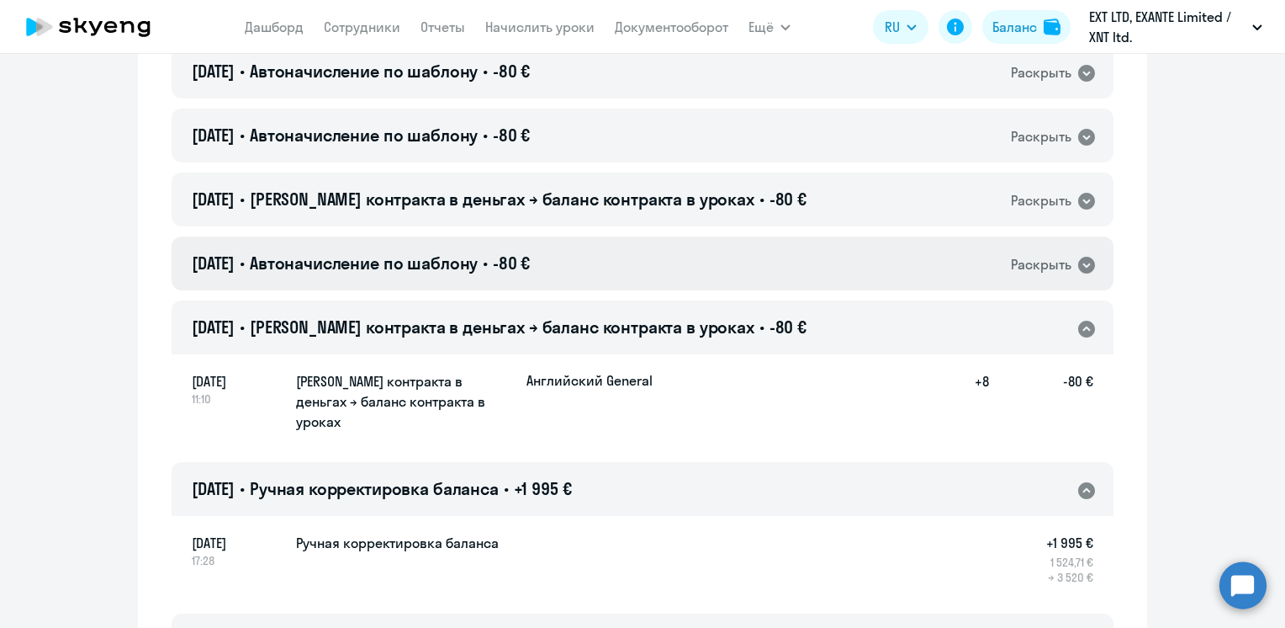
click at [612, 236] on div "[DATE] • Автоначисление по шаблону • -80 € Раскрыть" at bounding box center [643, 263] width 942 height 54
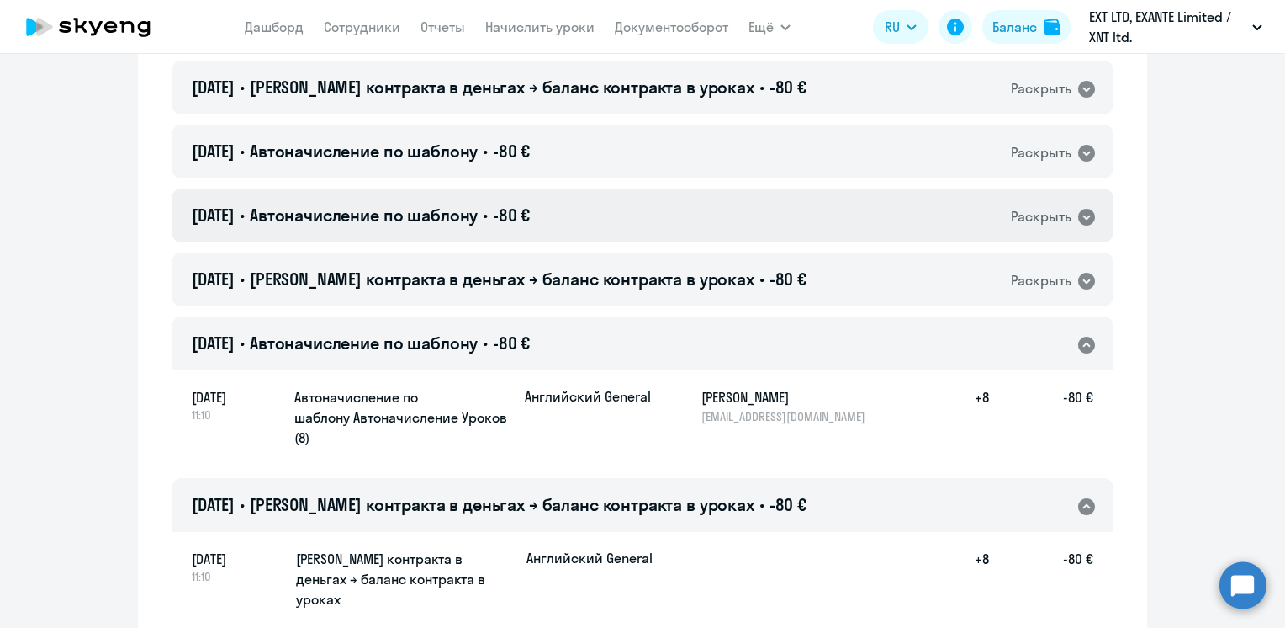
scroll to position [6890, 0]
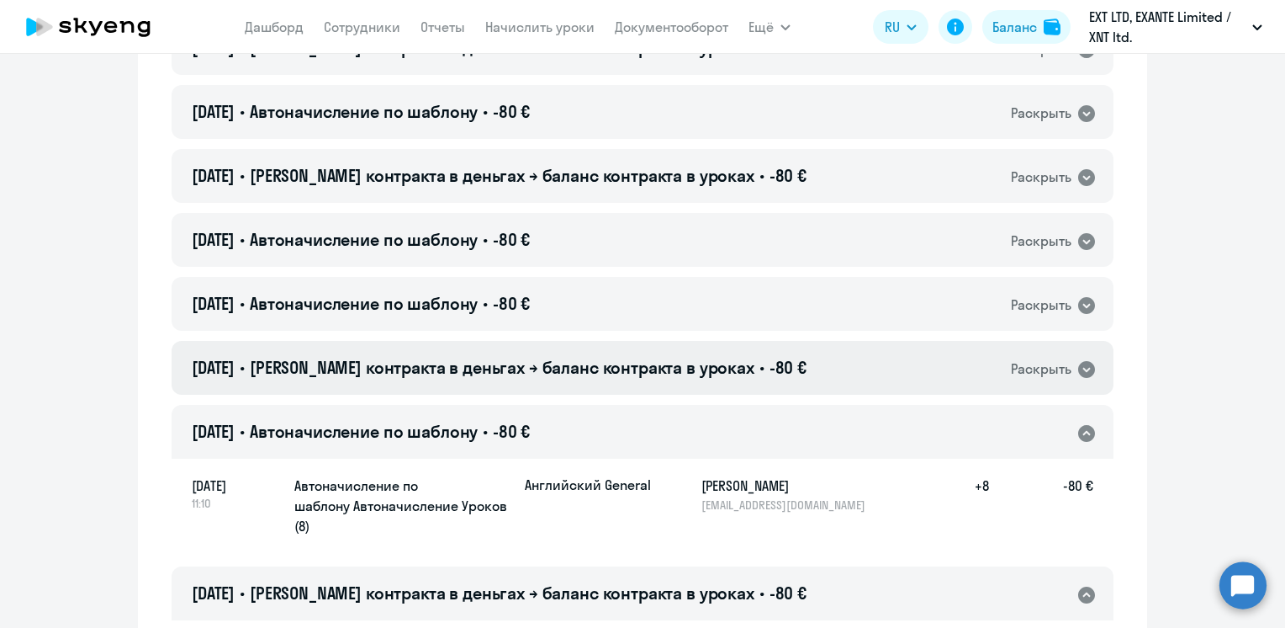
click at [628, 357] on span "[PERSON_NAME] контракта в деньгах → баланс контракта в уроках" at bounding box center [502, 367] width 505 height 21
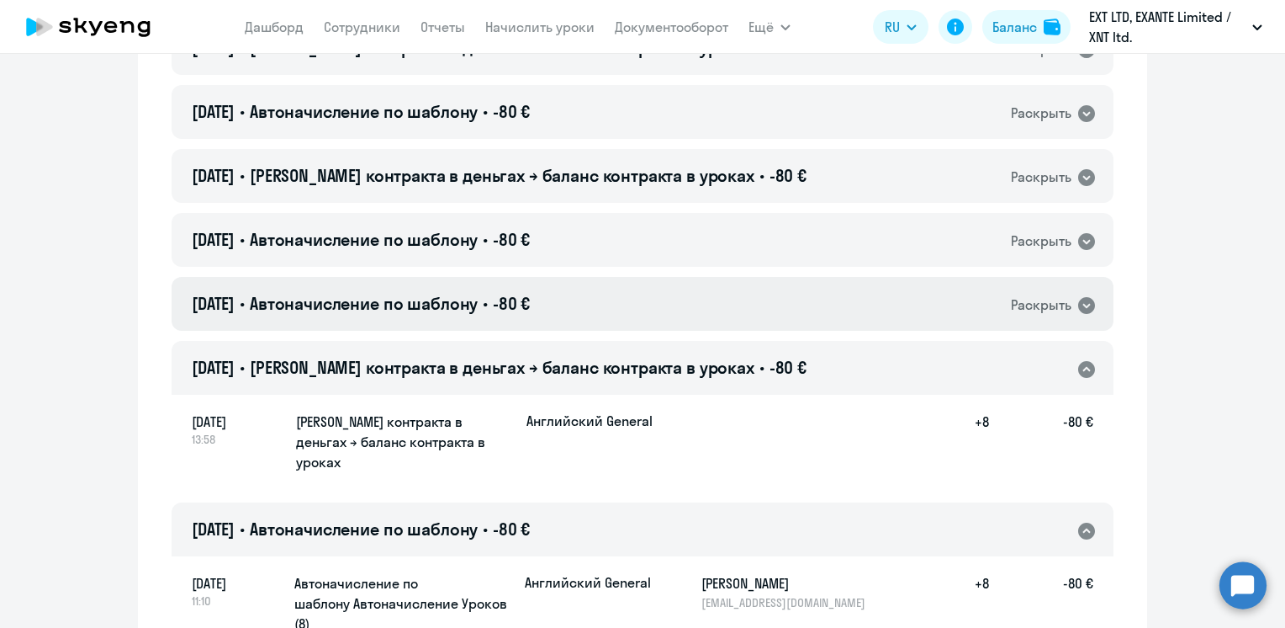
click at [582, 277] on div "[DATE] • Автоначисление по шаблону • -80 € Раскрыть" at bounding box center [643, 304] width 942 height 54
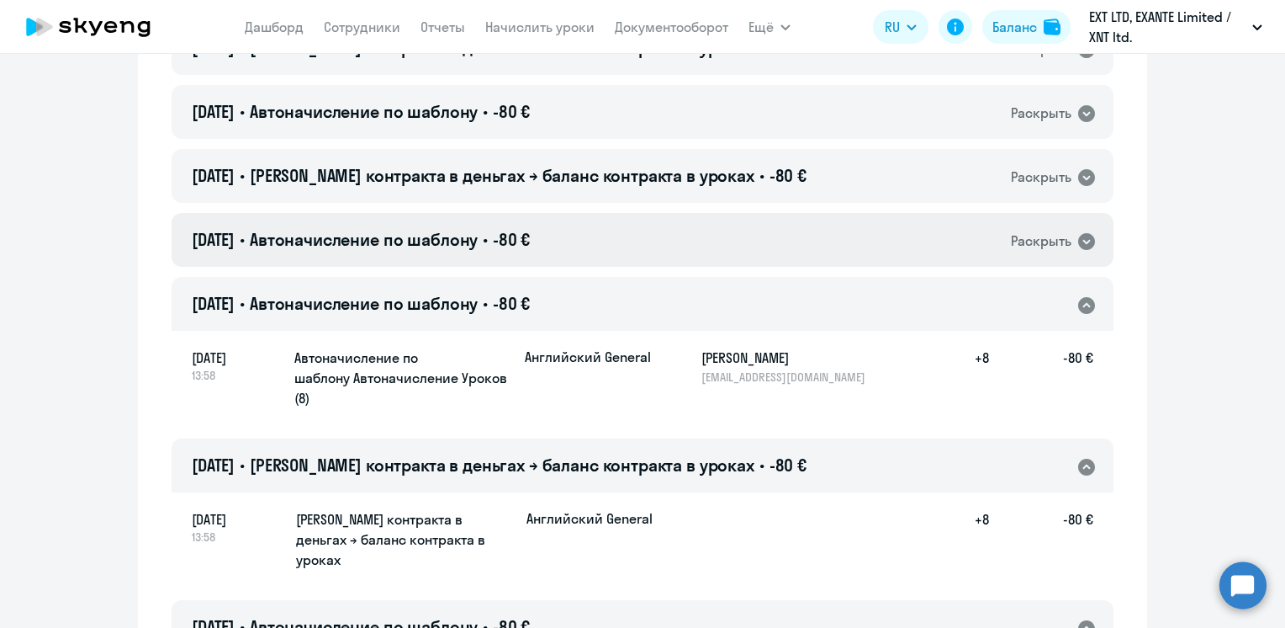
click at [605, 213] on div "[DATE] • Автоначисление по шаблону • -80 € Раскрыть" at bounding box center [643, 240] width 942 height 54
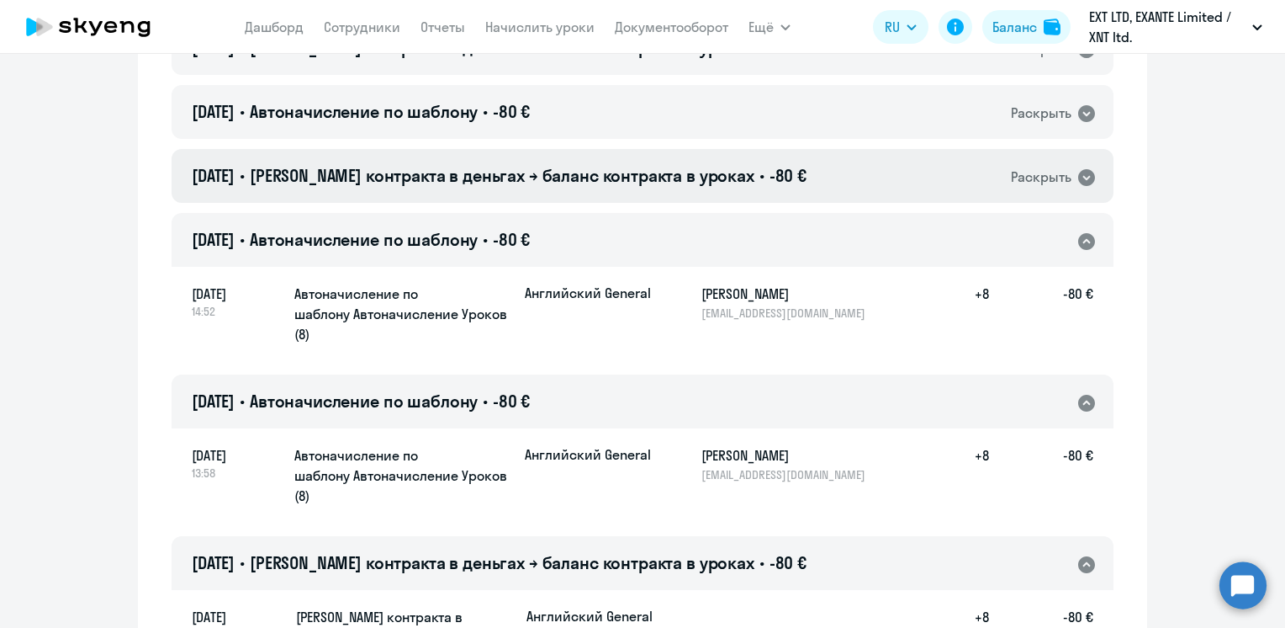
click at [681, 165] on span "[PERSON_NAME] контракта в деньгах → баланс контракта в уроках" at bounding box center [502, 175] width 505 height 21
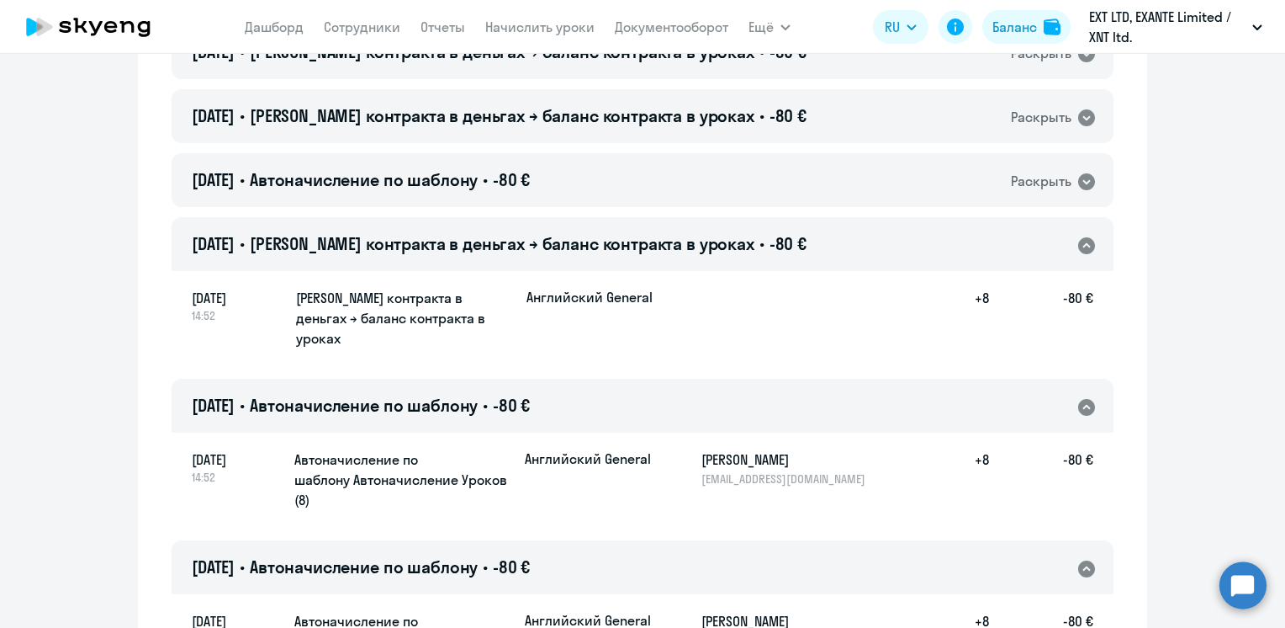
scroll to position [6722, 0]
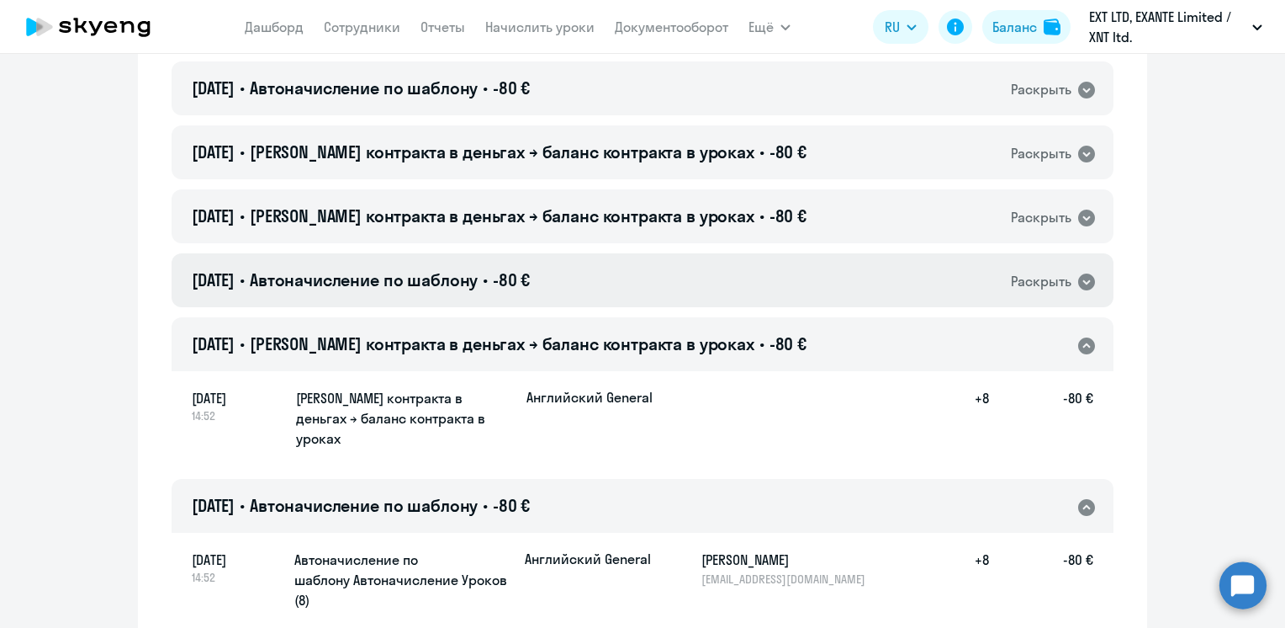
click at [615, 253] on div "[DATE] • Автоначисление по шаблону • -80 € Раскрыть" at bounding box center [643, 280] width 942 height 54
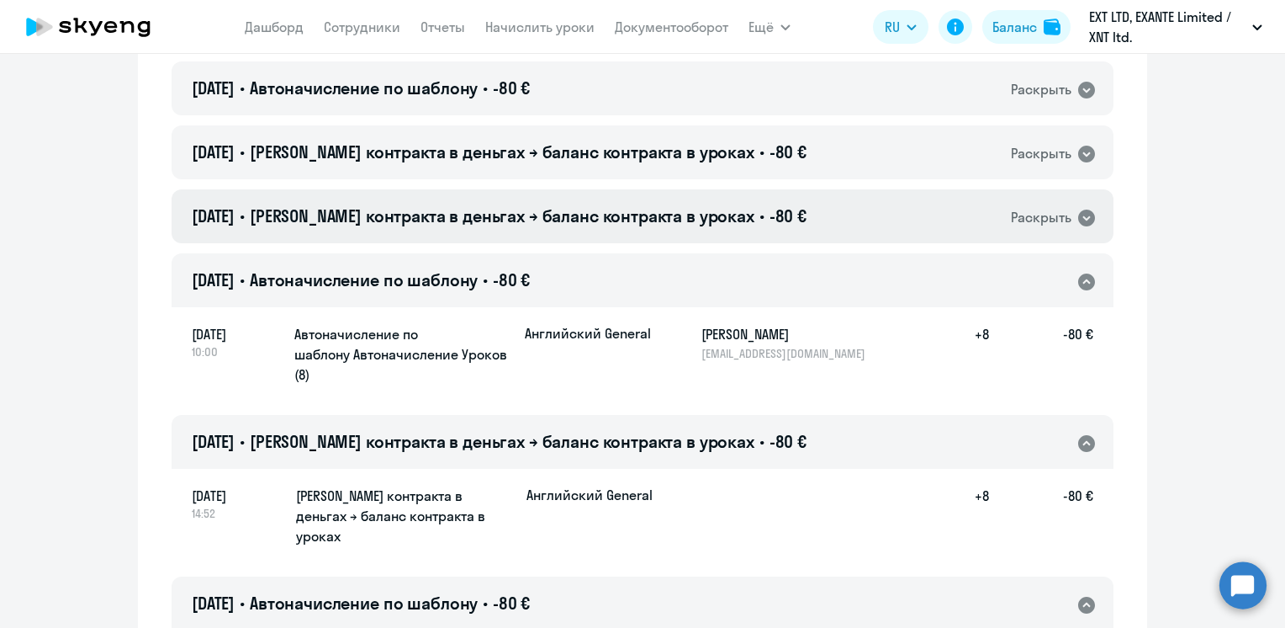
click at [613, 205] on span "[PERSON_NAME] контракта в деньгах → баланс контракта в уроках" at bounding box center [502, 215] width 505 height 21
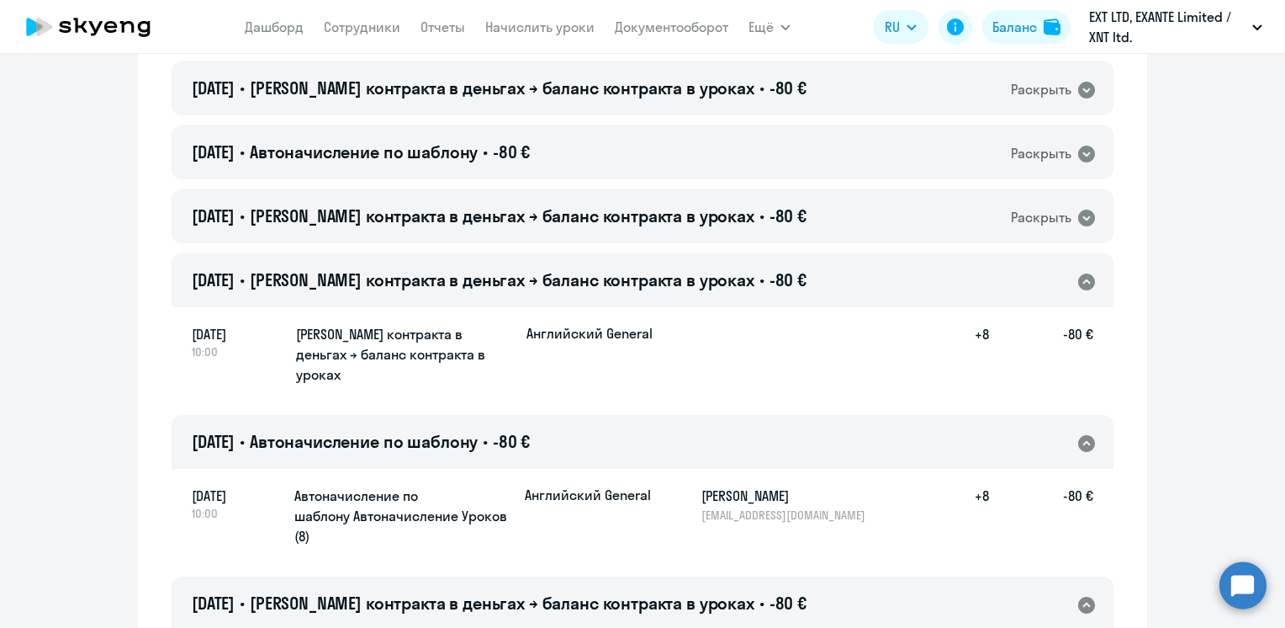
scroll to position [6470, 0]
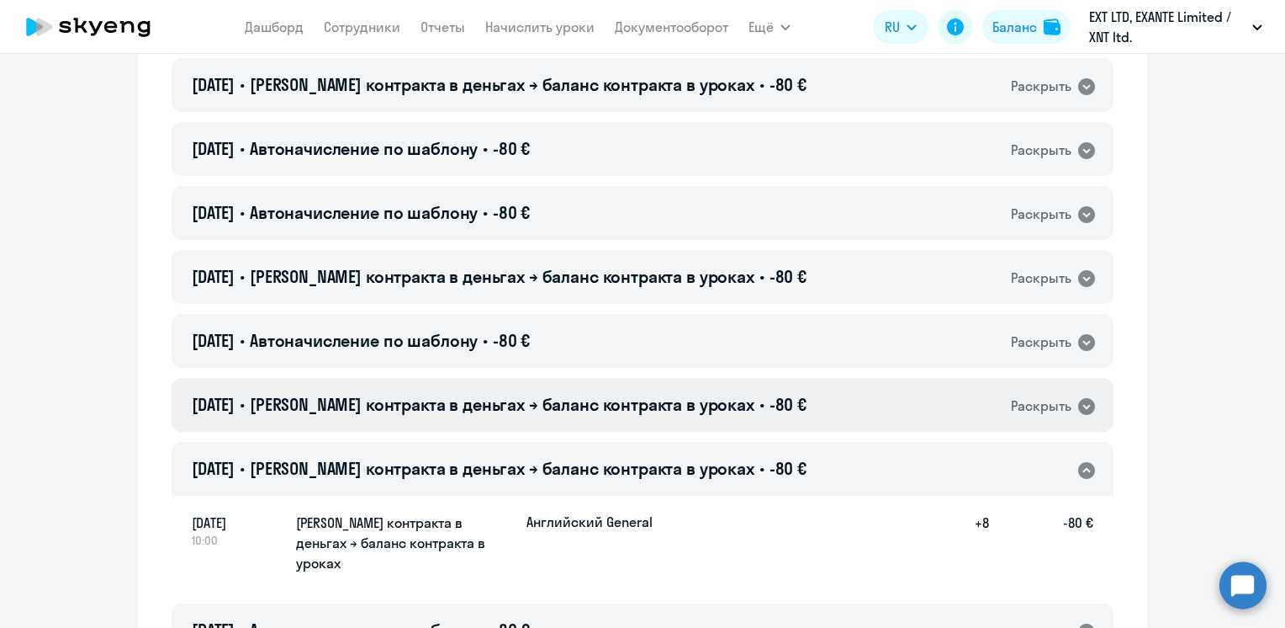
click at [639, 378] on div "[DATE] • Баланс контракта в деньгах → баланс контракта в уроках • -80 € Раскрыть" at bounding box center [643, 405] width 942 height 54
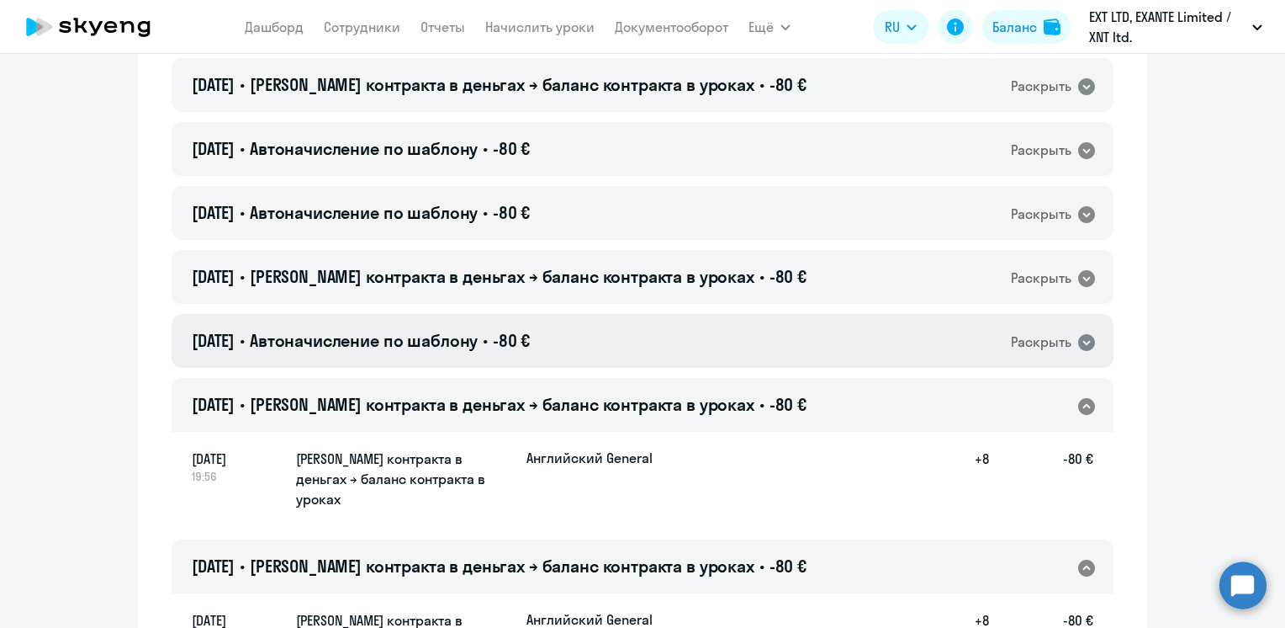
click at [612, 314] on div "[DATE] • Автоначисление по шаблону • -80 € Раскрыть" at bounding box center [643, 341] width 942 height 54
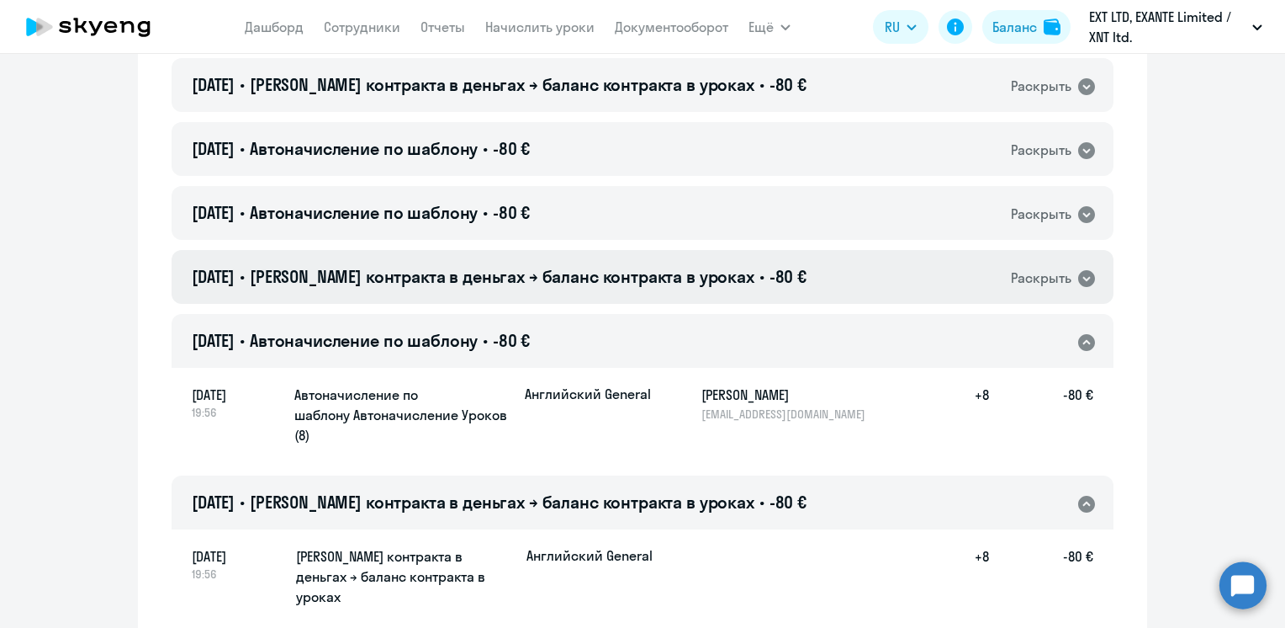
click at [642, 266] on span "[PERSON_NAME] контракта в деньгах → баланс контракта в уроках" at bounding box center [502, 276] width 505 height 21
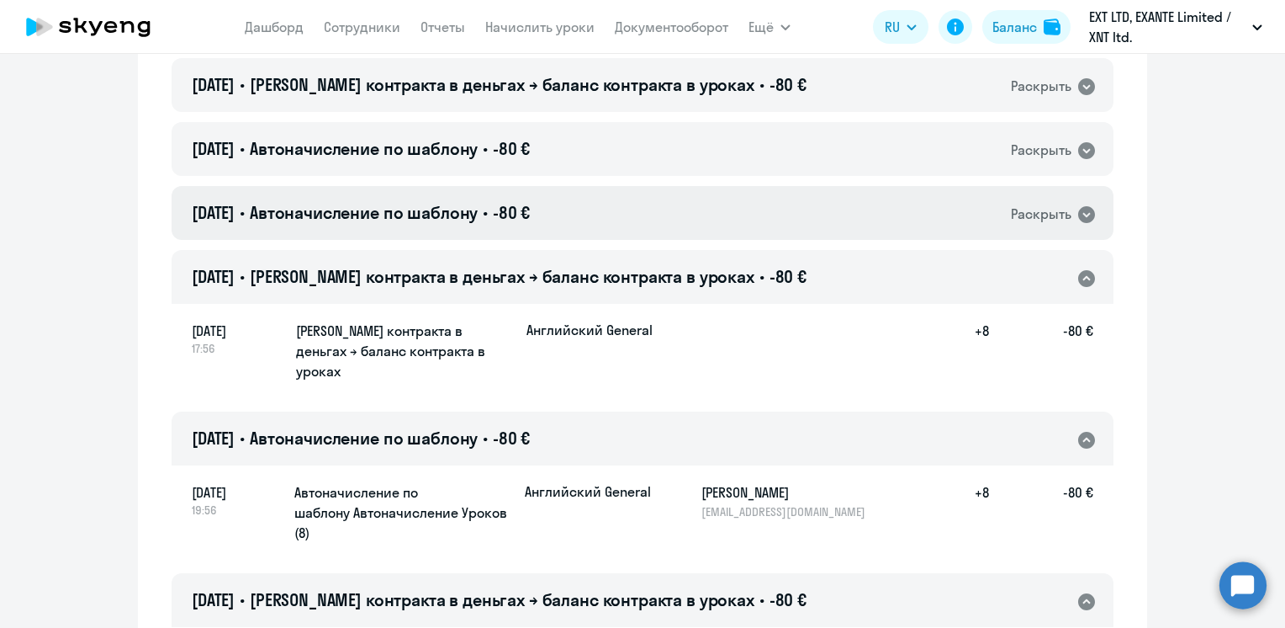
click at [608, 186] on div "[DATE] • Автоначисление по шаблону • -80 € Раскрыть" at bounding box center [643, 213] width 942 height 54
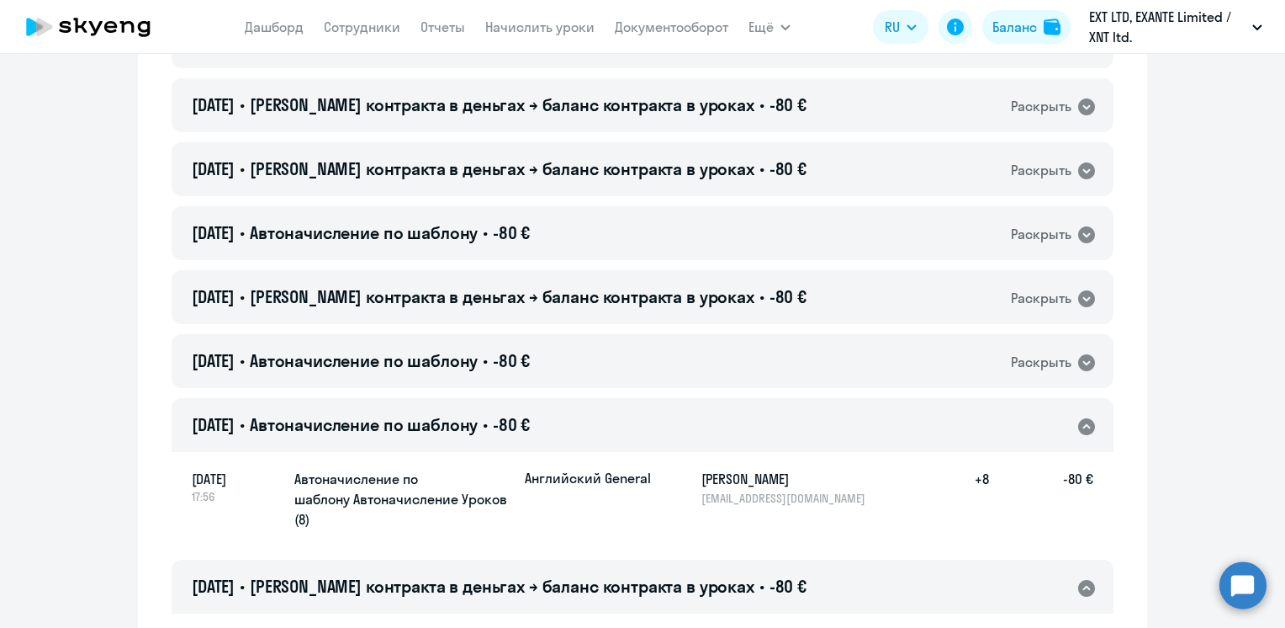
scroll to position [6217, 0]
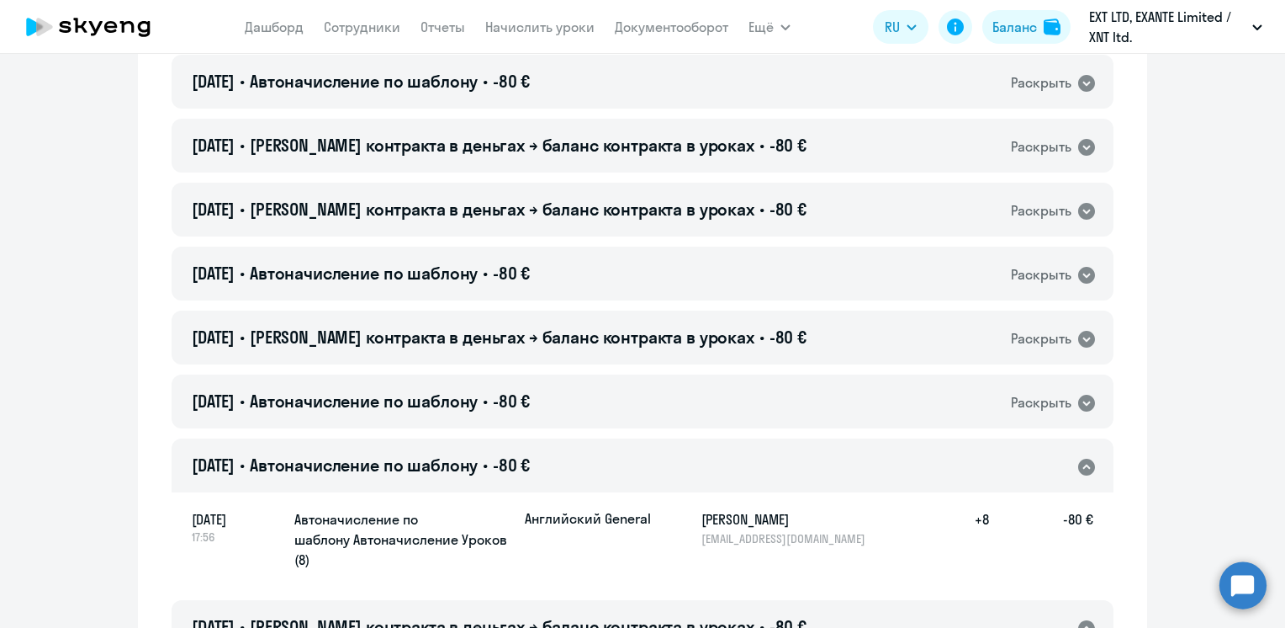
click at [638, 438] on div "[DATE] • Автоначисление по шаблону • -80 € Раскрыть" at bounding box center [643, 465] width 942 height 54
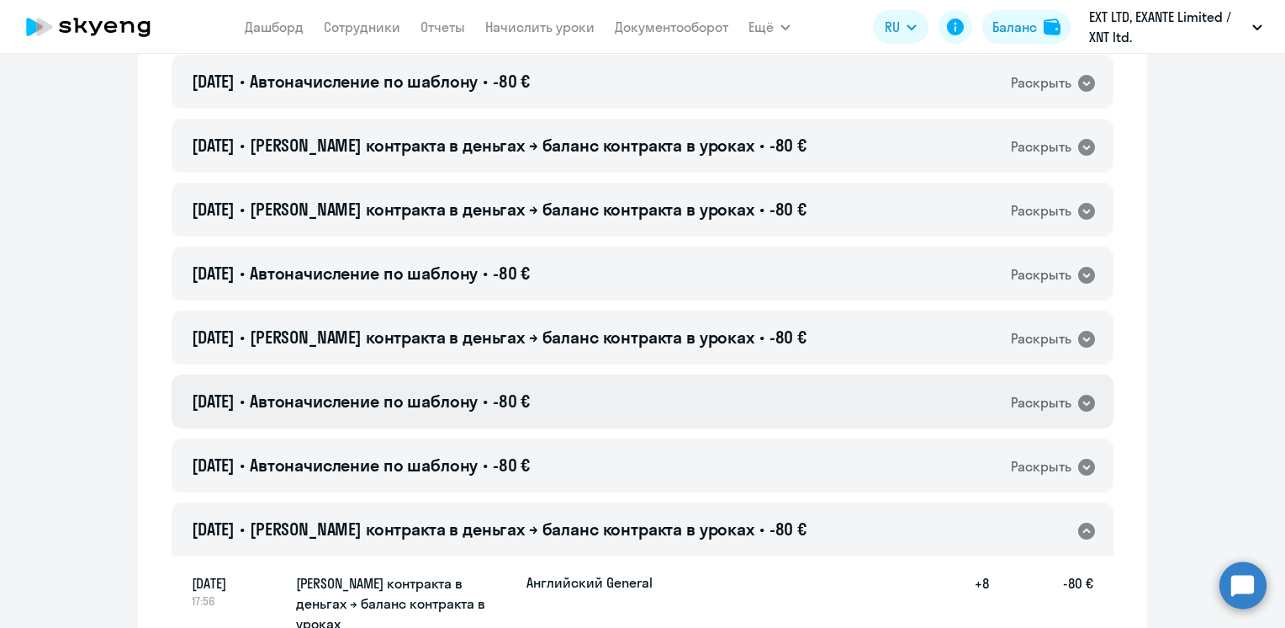
click at [633, 374] on div "[DATE] • Автоначисление по шаблону • -80 € Раскрыть" at bounding box center [643, 401] width 942 height 54
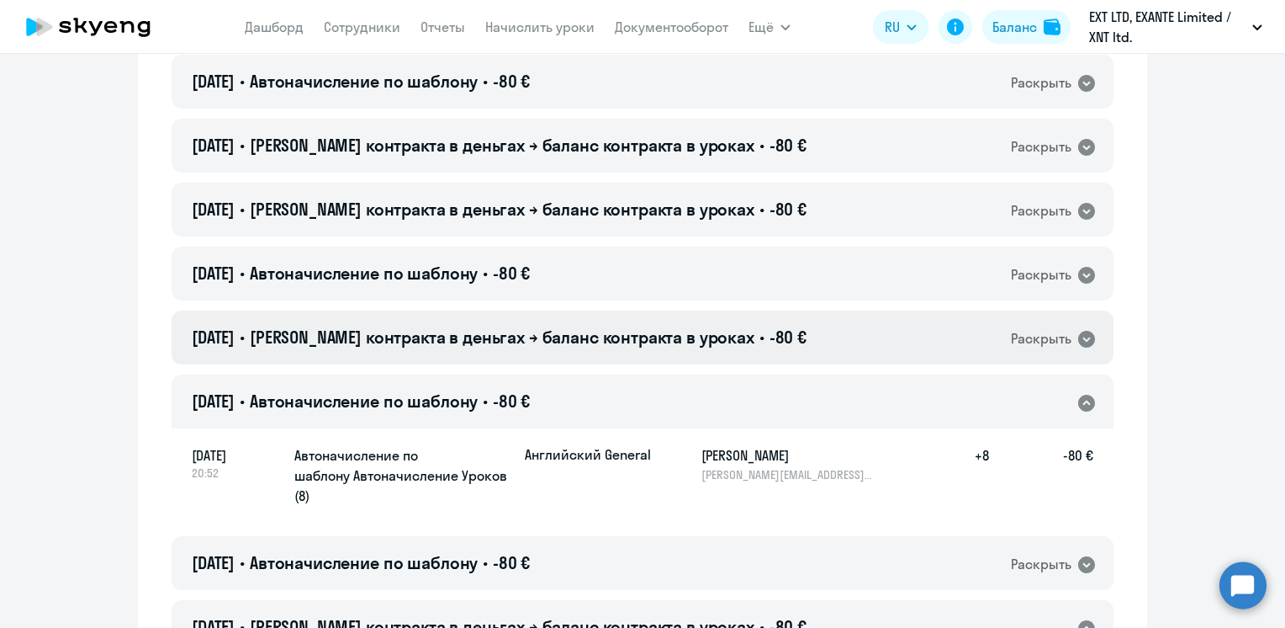
click at [636, 326] on span "[PERSON_NAME] контракта в деньгах → баланс контракта в уроках" at bounding box center [502, 336] width 505 height 21
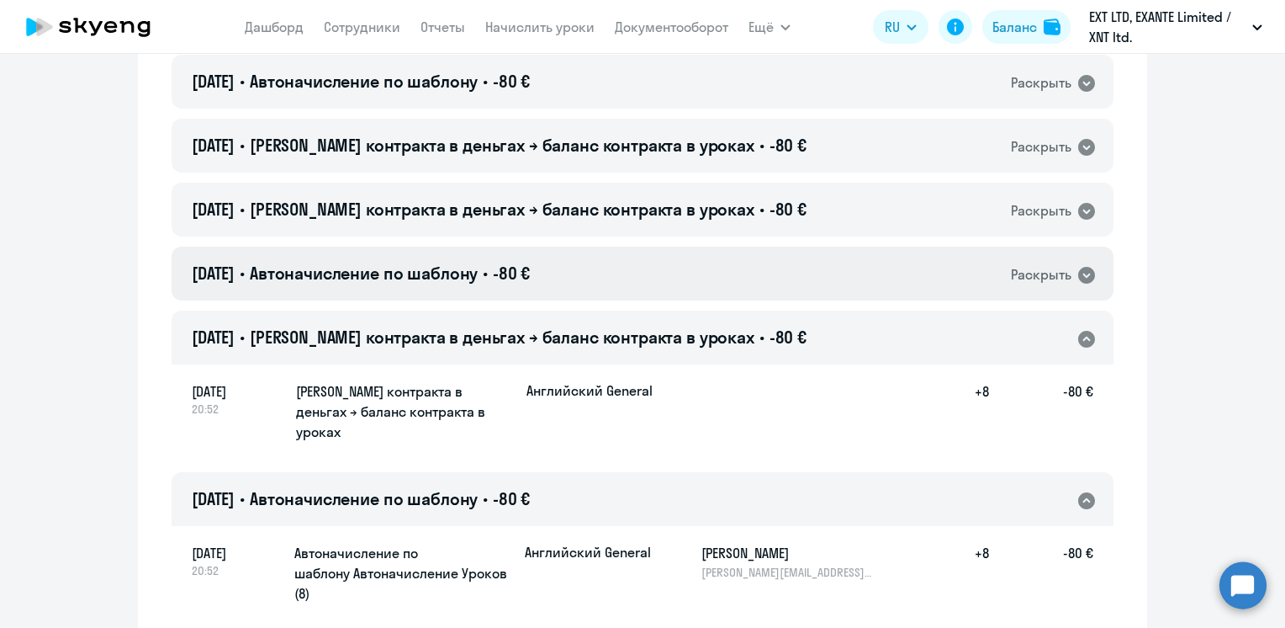
click at [606, 246] on div "[DATE] • Автоначисление по шаблону • -80 € Раскрыть" at bounding box center [643, 273] width 942 height 54
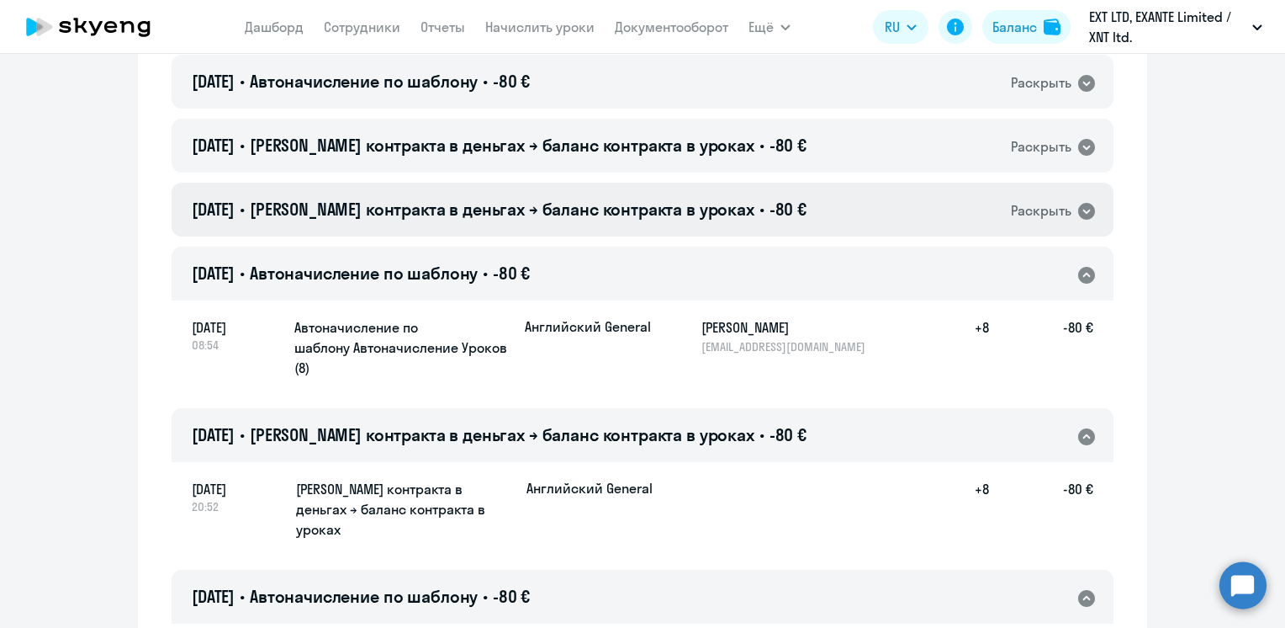
click at [626, 199] on span "[PERSON_NAME] контракта в деньгах → баланс контракта в уроках" at bounding box center [502, 209] width 505 height 21
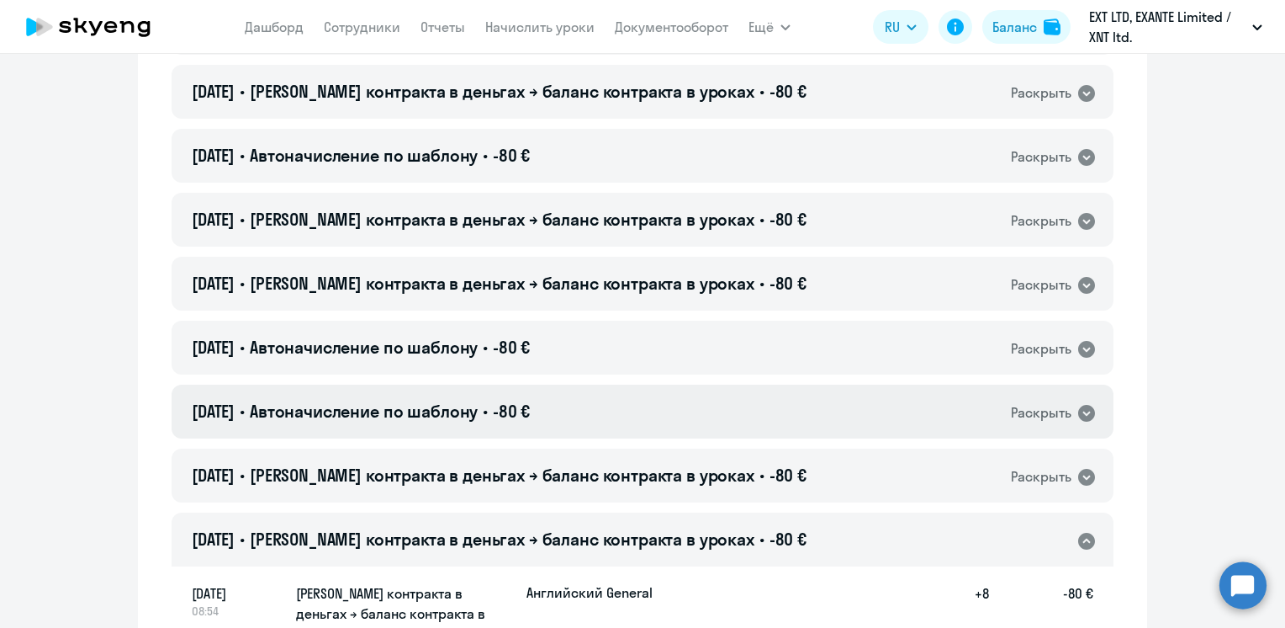
scroll to position [5881, 0]
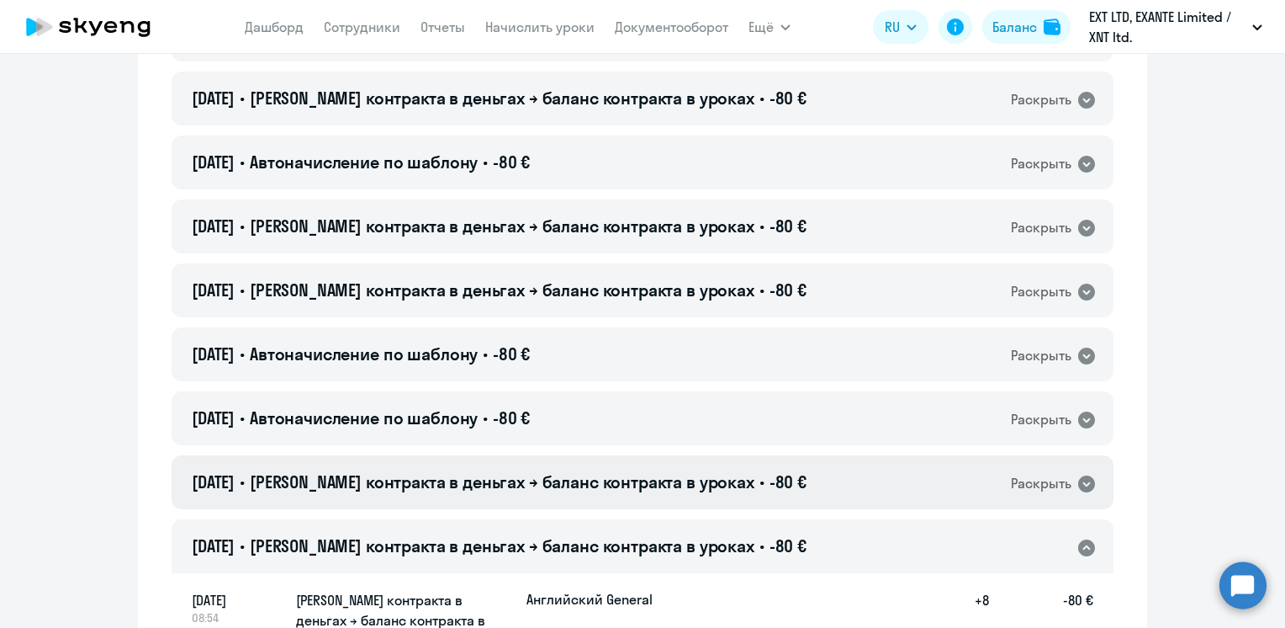
click at [629, 471] on span "[PERSON_NAME] контракта в деньгах → баланс контракта в уроках" at bounding box center [502, 481] width 505 height 21
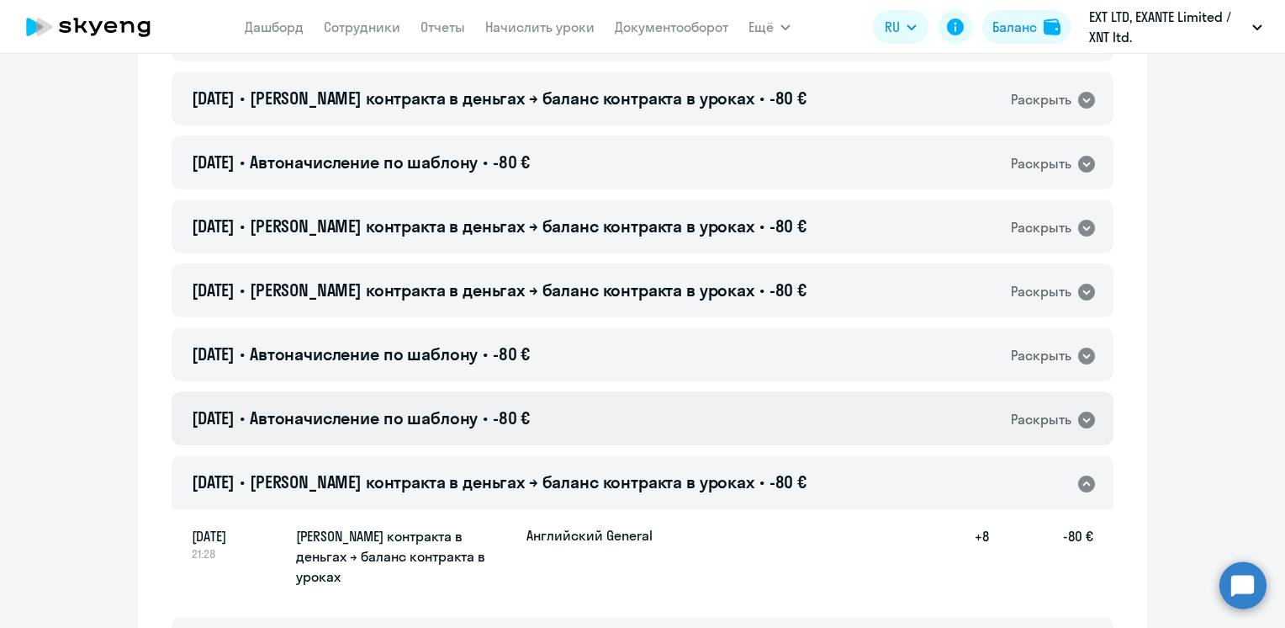
click at [601, 391] on div "[DATE] • Автоначисление по шаблону • -80 € Раскрыть" at bounding box center [643, 418] width 942 height 54
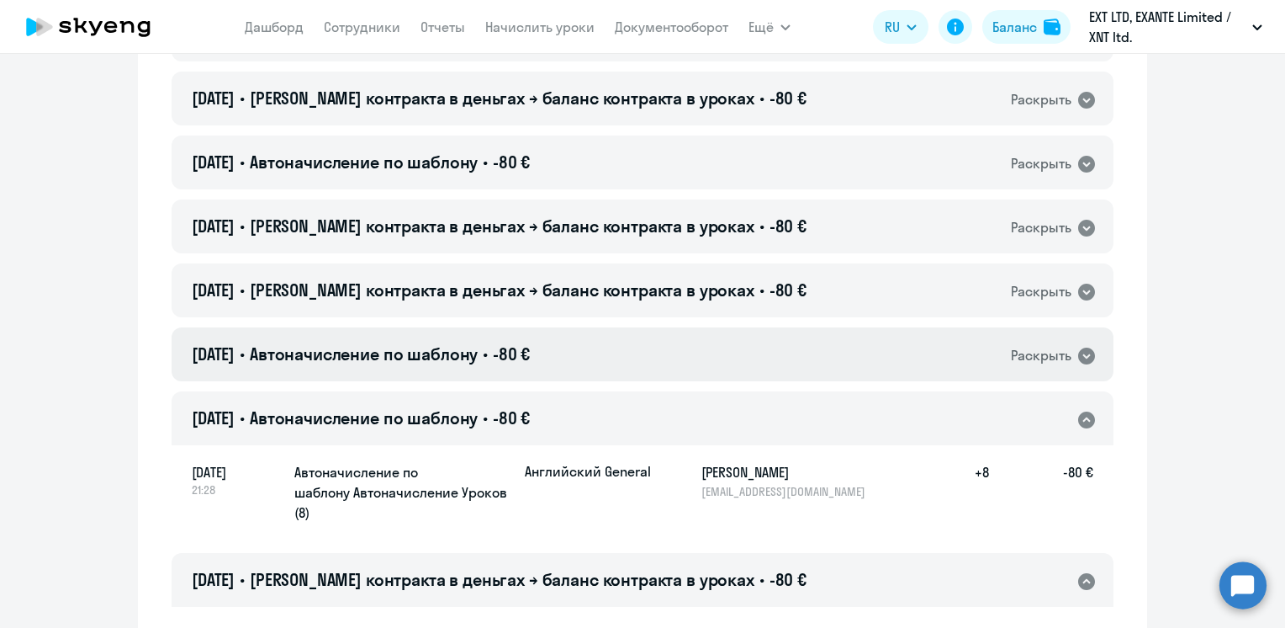
click at [626, 327] on div "[DATE] • Автоначисление по шаблону • -80 € Раскрыть" at bounding box center [643, 354] width 942 height 54
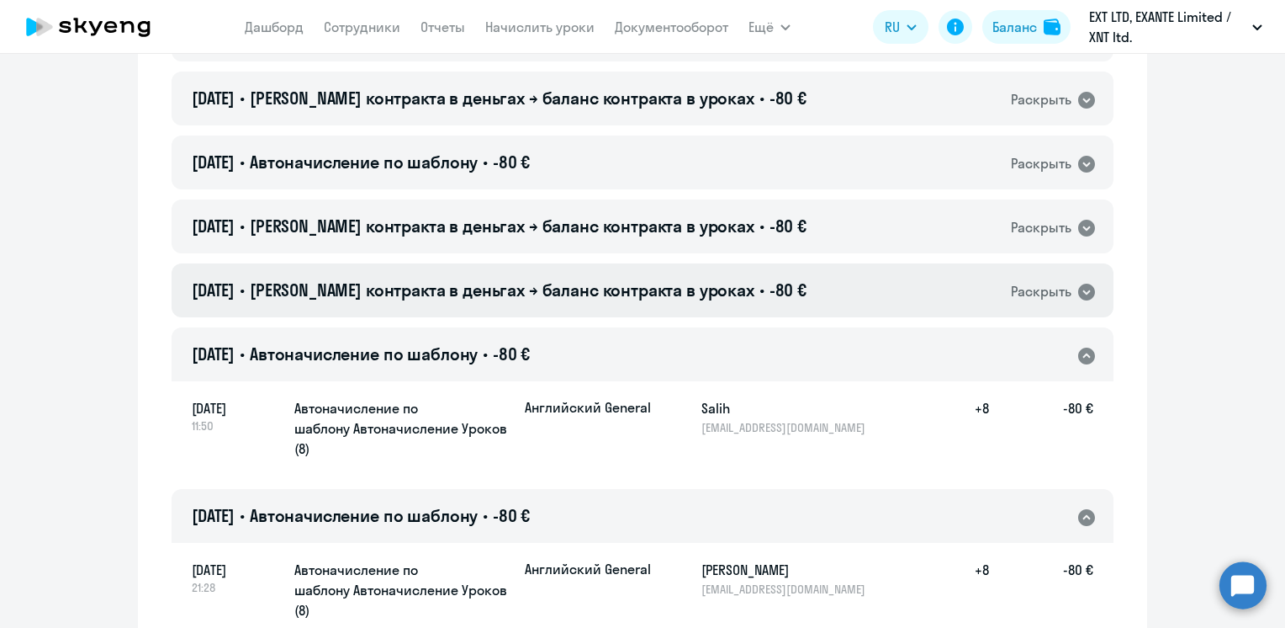
click at [643, 263] on div "[DATE] • Баланс контракта в деньгах → баланс контракта в уроках • -80 € Раскрыть" at bounding box center [643, 290] width 942 height 54
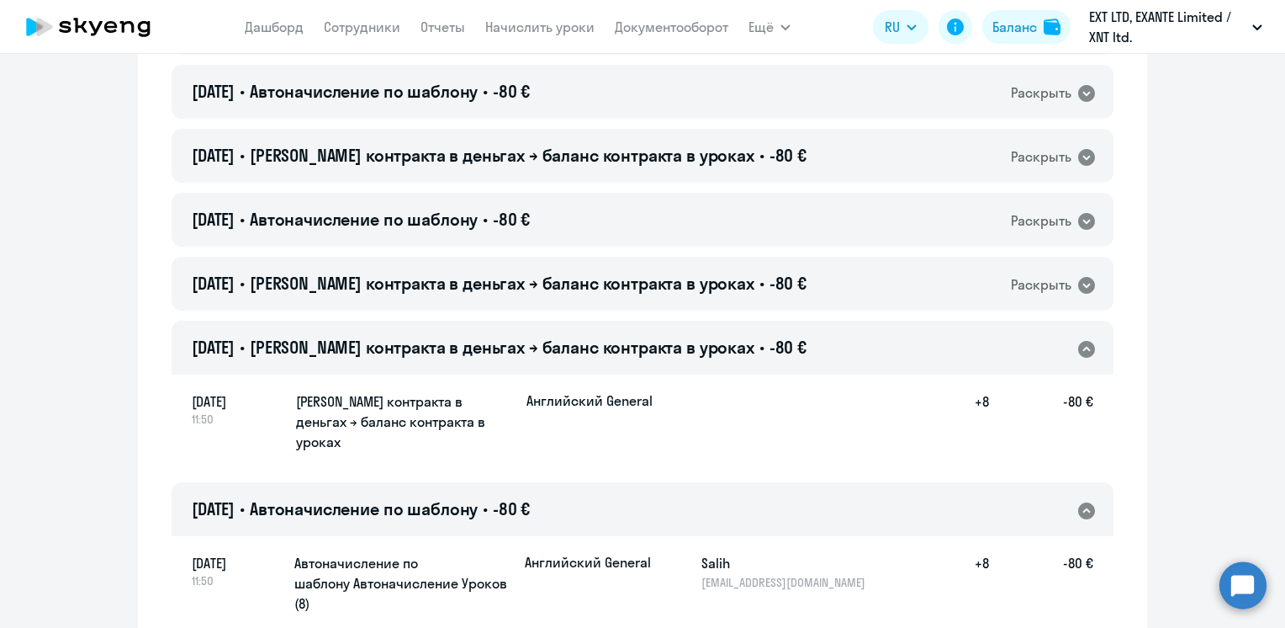
scroll to position [5797, 0]
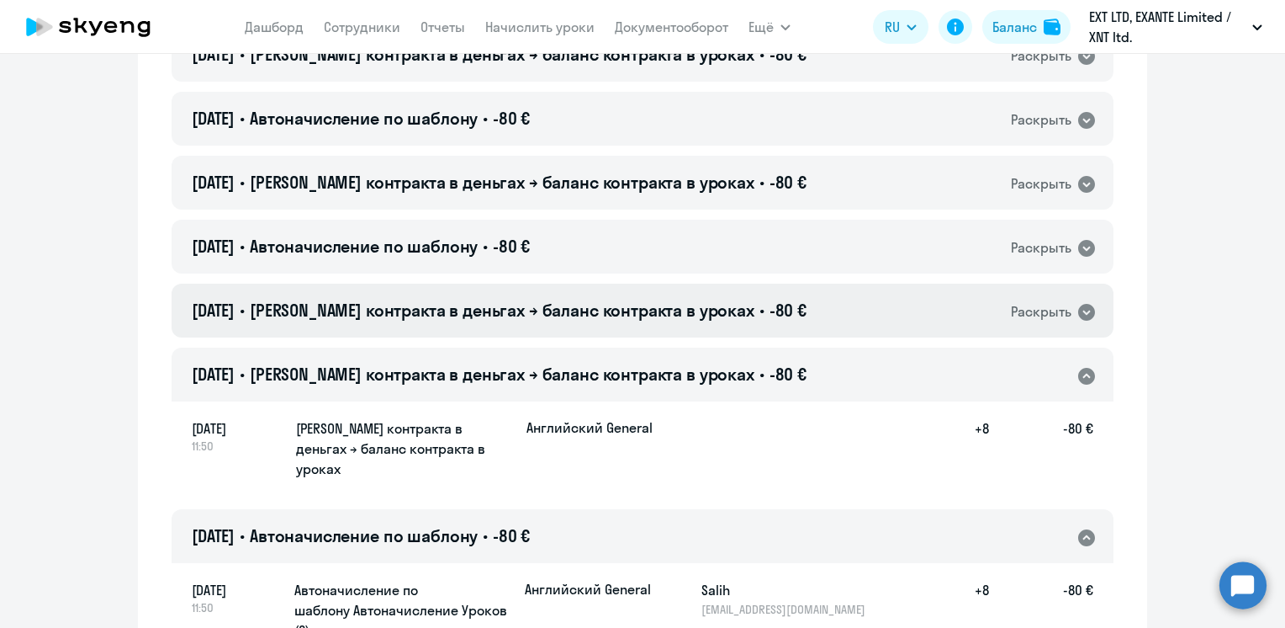
click at [656, 299] on span "[PERSON_NAME] контракта в деньгах → баланс контракта в уроках" at bounding box center [502, 309] width 505 height 21
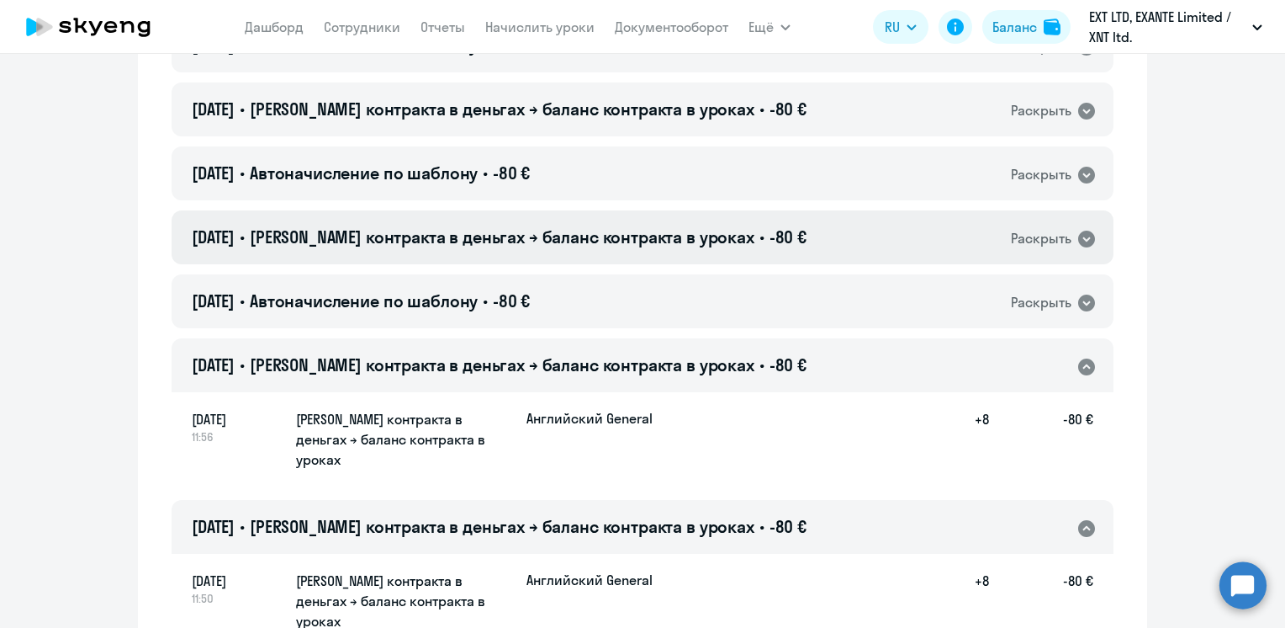
scroll to position [5628, 0]
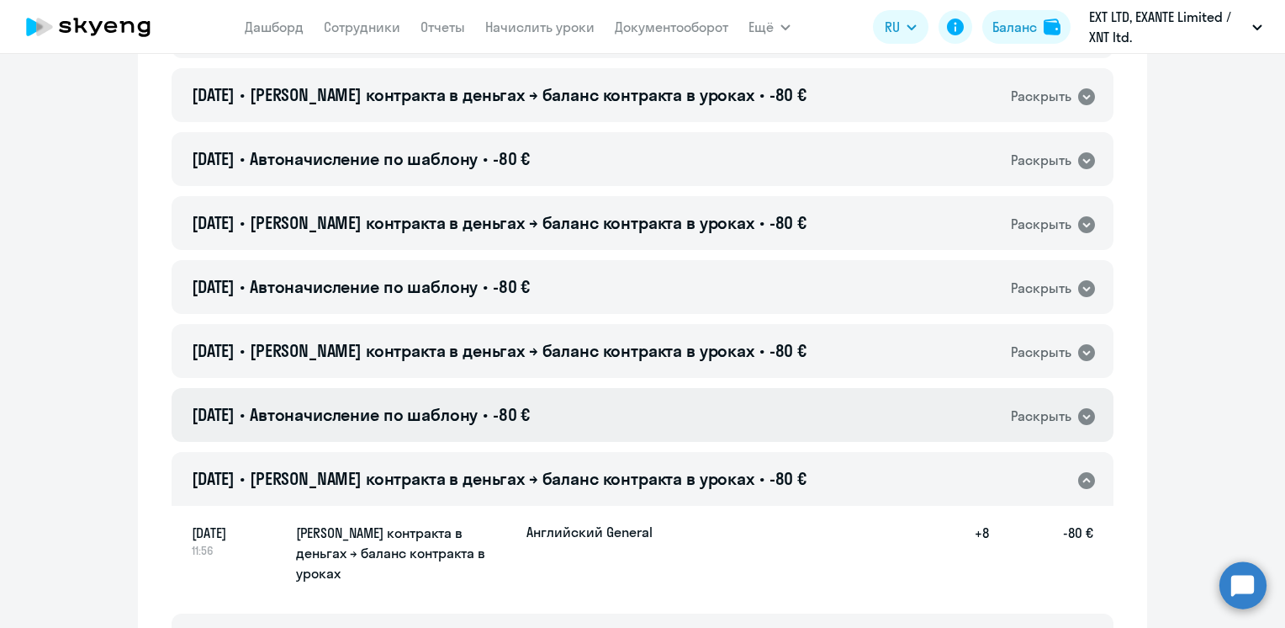
click at [612, 388] on div "[DATE] • Автоначисление по шаблону • -80 € Раскрыть" at bounding box center [643, 415] width 942 height 54
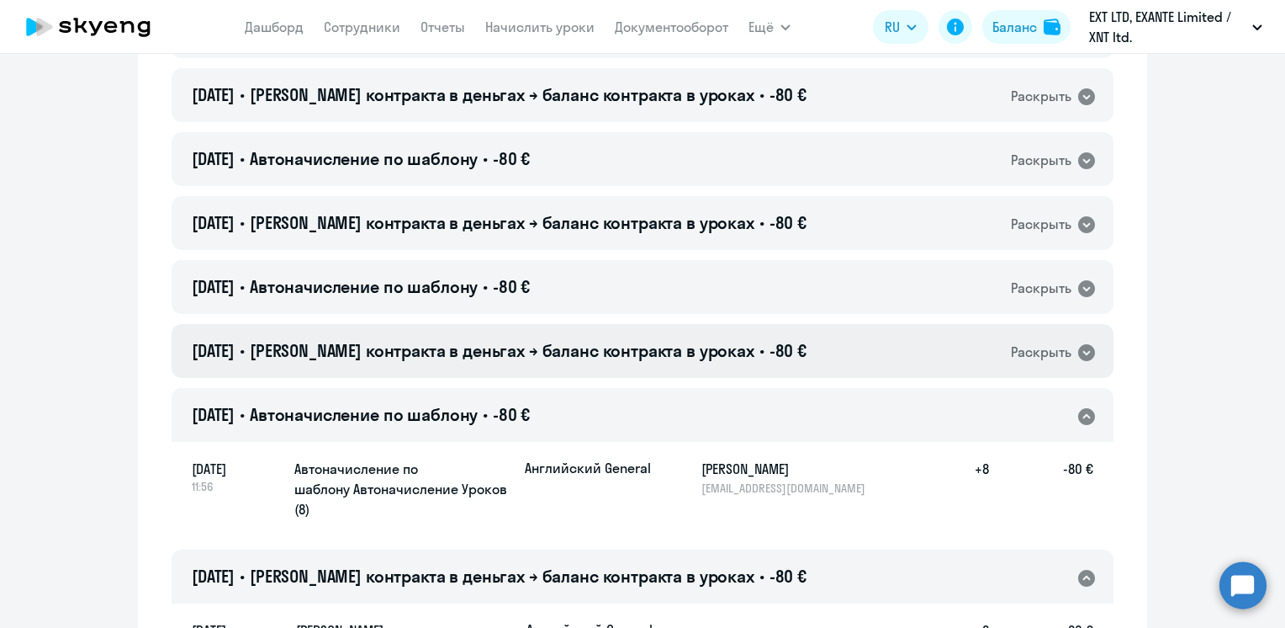
click at [619, 339] on h4 "[DATE] • Баланс контракта в деньгах → баланс контракта в уроках • -80 €" at bounding box center [499, 351] width 615 height 24
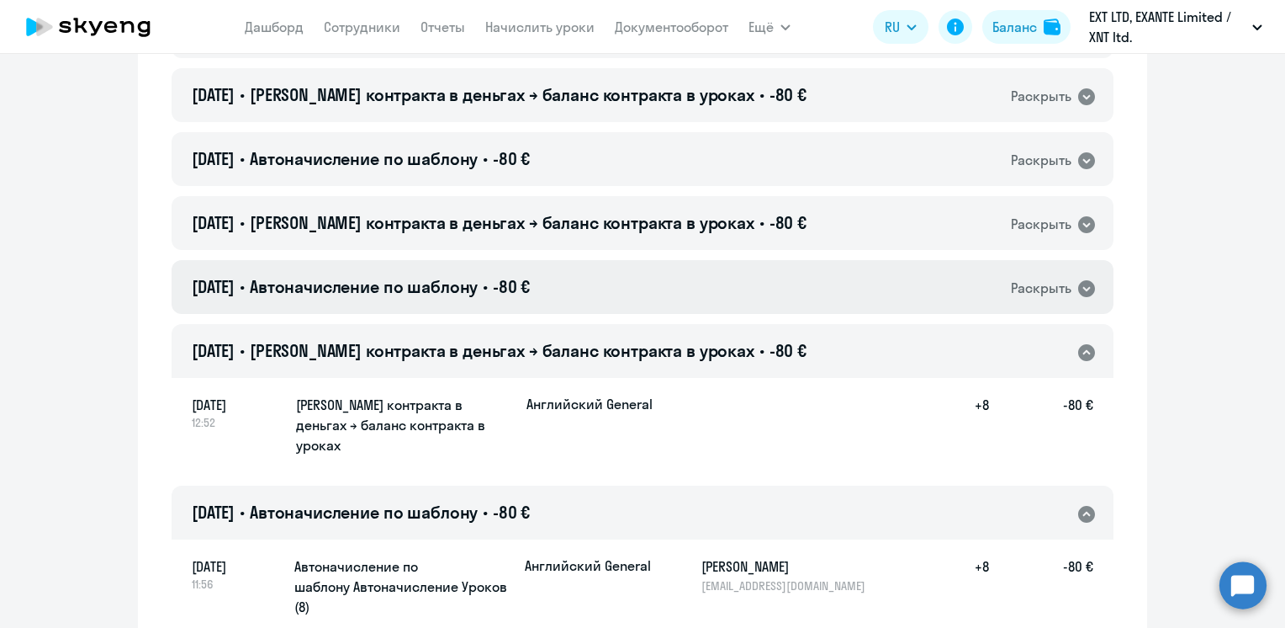
click at [617, 260] on div "[DATE] • Автоначисление по шаблону • -80 € Раскрыть" at bounding box center [643, 287] width 942 height 54
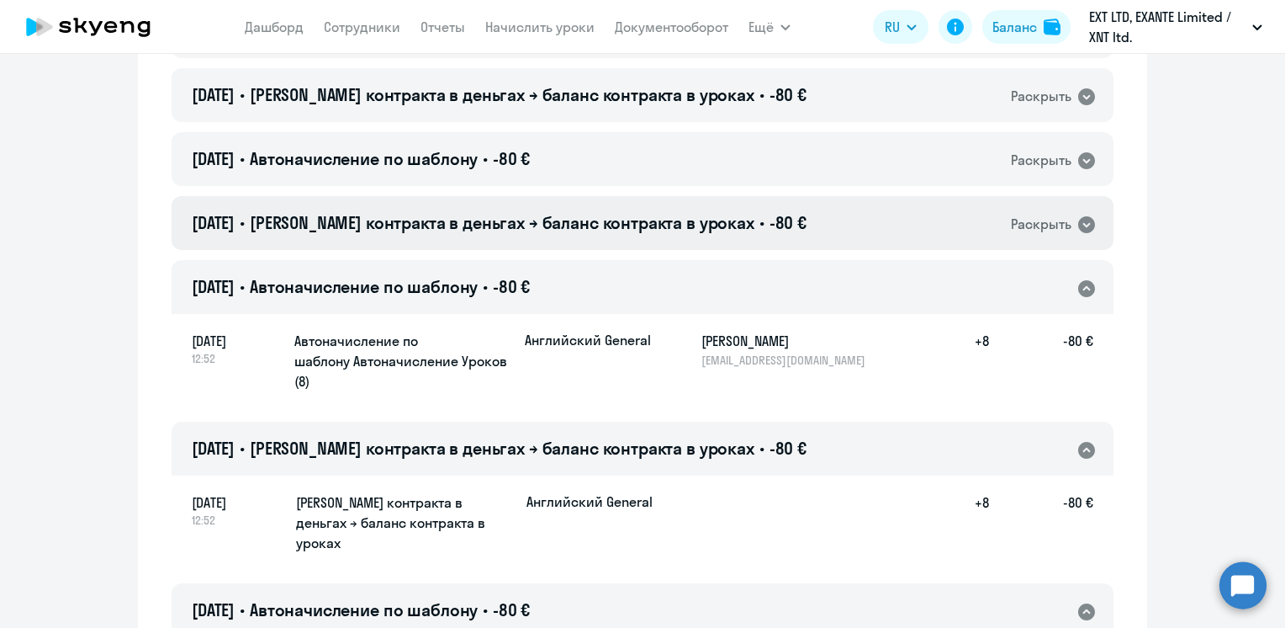
click at [635, 212] on span "[PERSON_NAME] контракта в деньгах → баланс контракта в уроках" at bounding box center [502, 222] width 505 height 21
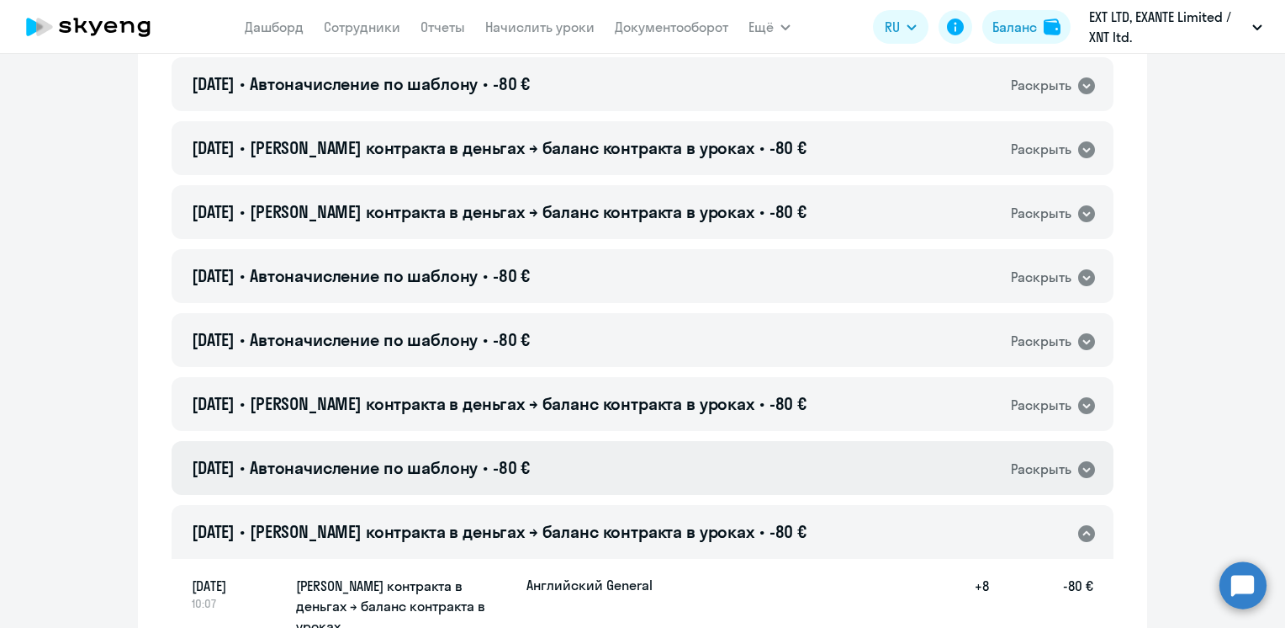
scroll to position [5292, 0]
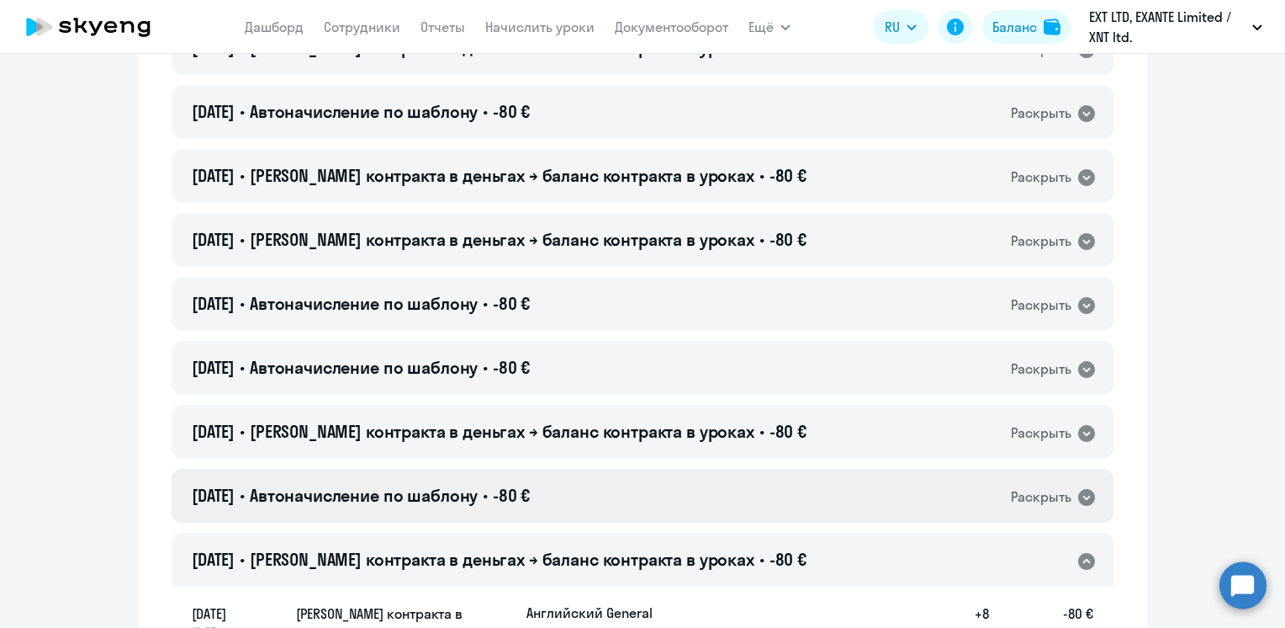
click at [603, 469] on div "[DATE] • Автоначисление по шаблону • -80 € Раскрыть" at bounding box center [643, 496] width 942 height 54
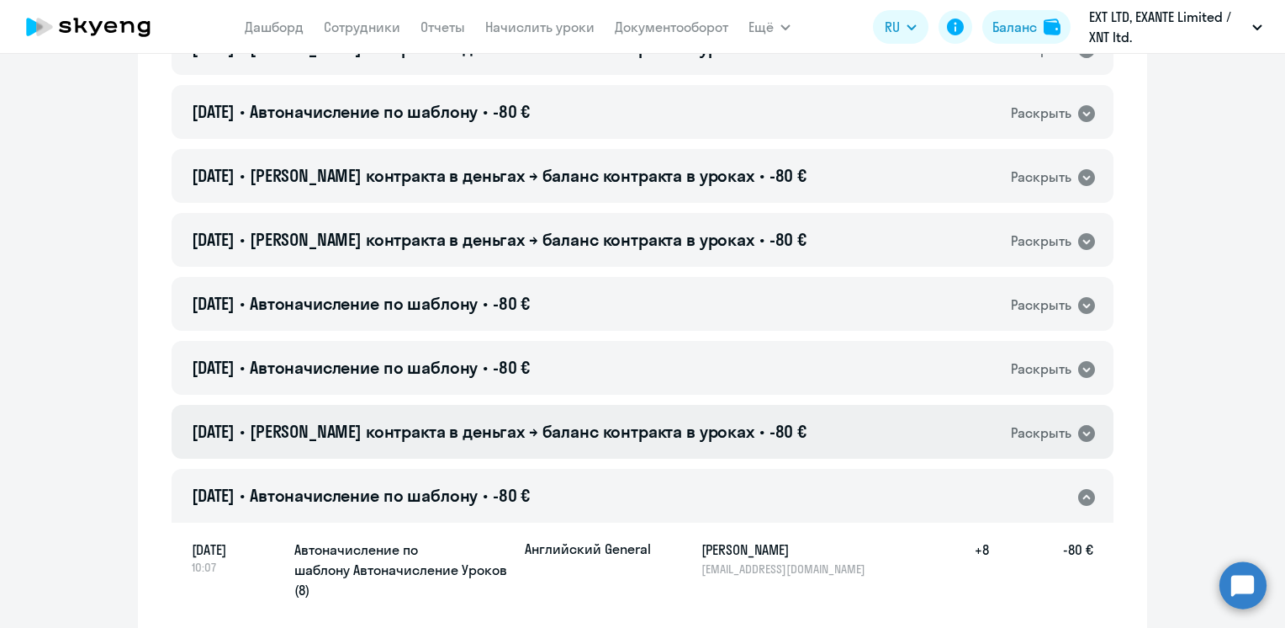
click at [603, 421] on span "[PERSON_NAME] контракта в деньгах → баланс контракта в уроках" at bounding box center [502, 431] width 505 height 21
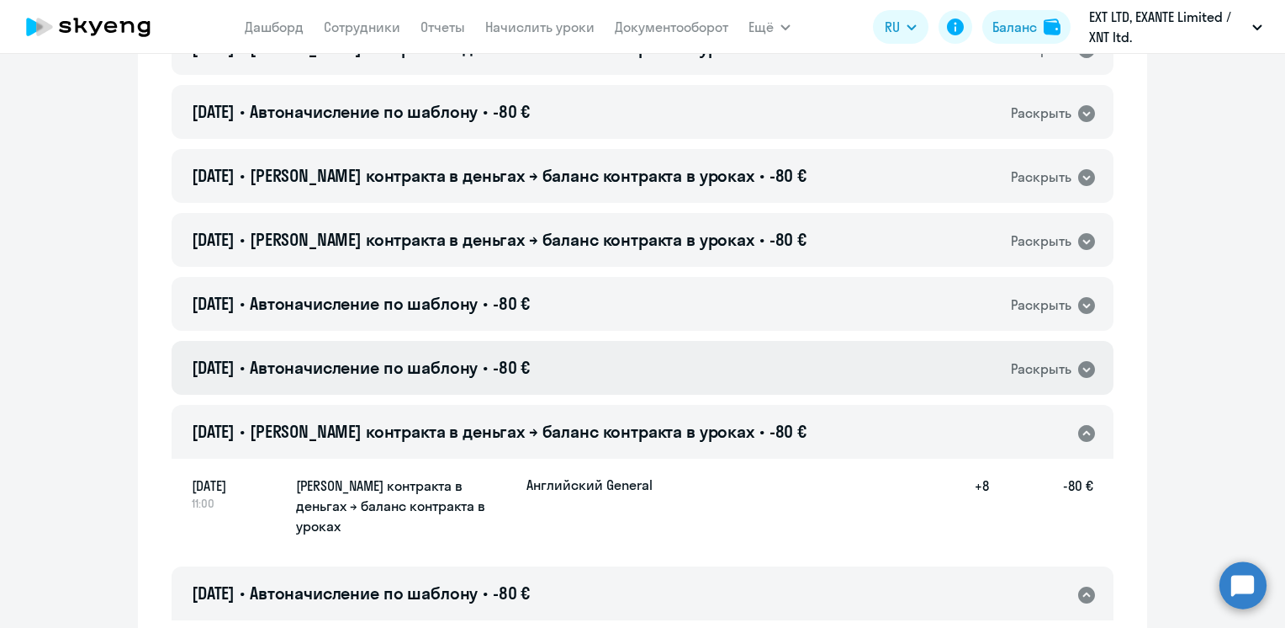
click at [596, 341] on div "[DATE] • Автоначисление по шаблону • -80 € Раскрыть" at bounding box center [643, 368] width 942 height 54
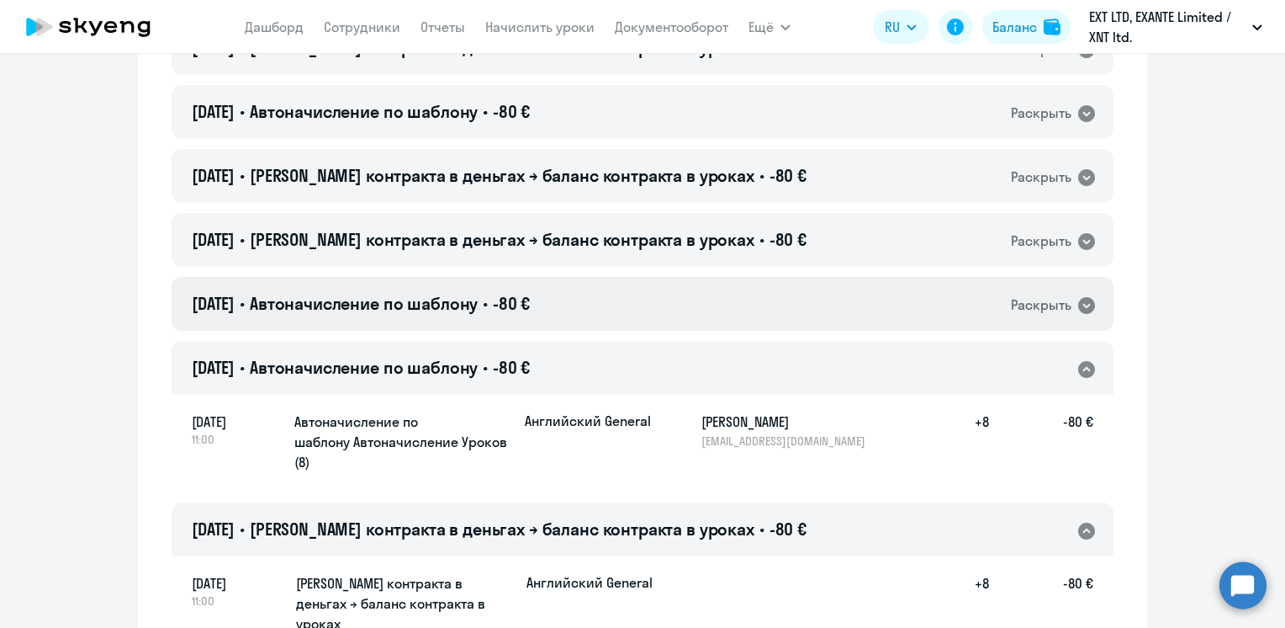
click at [582, 277] on div "[DATE] • Автоначисление по шаблону • -80 € Раскрыть" at bounding box center [643, 304] width 942 height 54
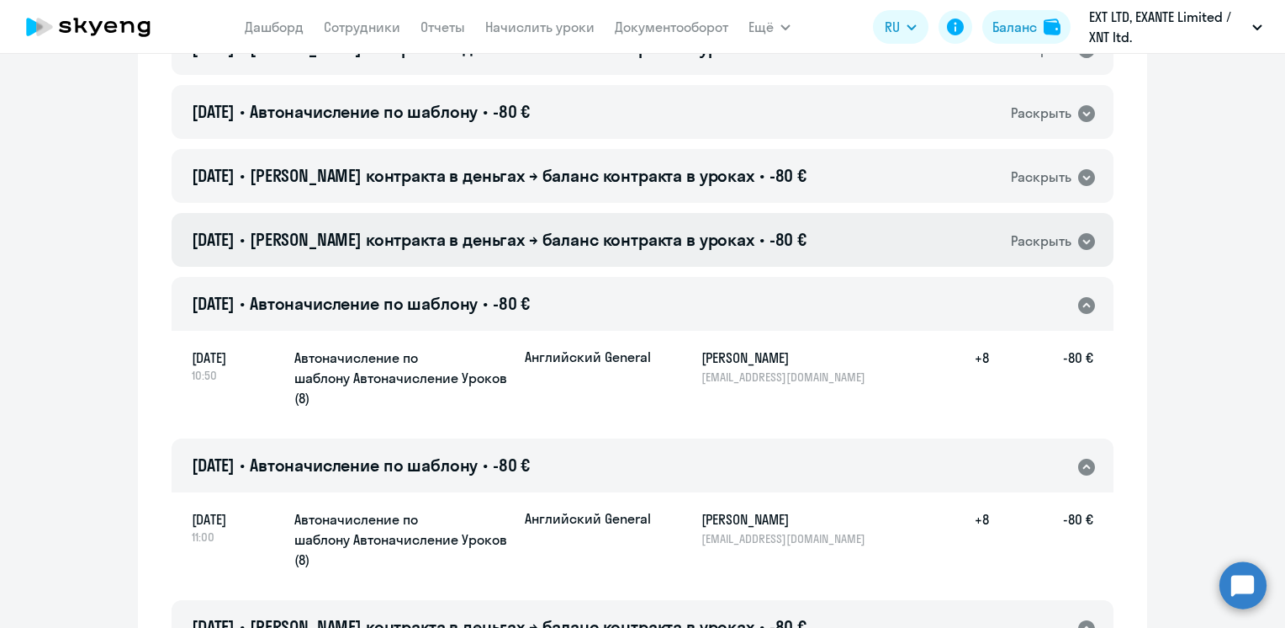
click at [616, 213] on div "[DATE] • Баланс контракта в деньгах → баланс контракта в уроках • -80 € Раскрыть" at bounding box center [643, 240] width 942 height 54
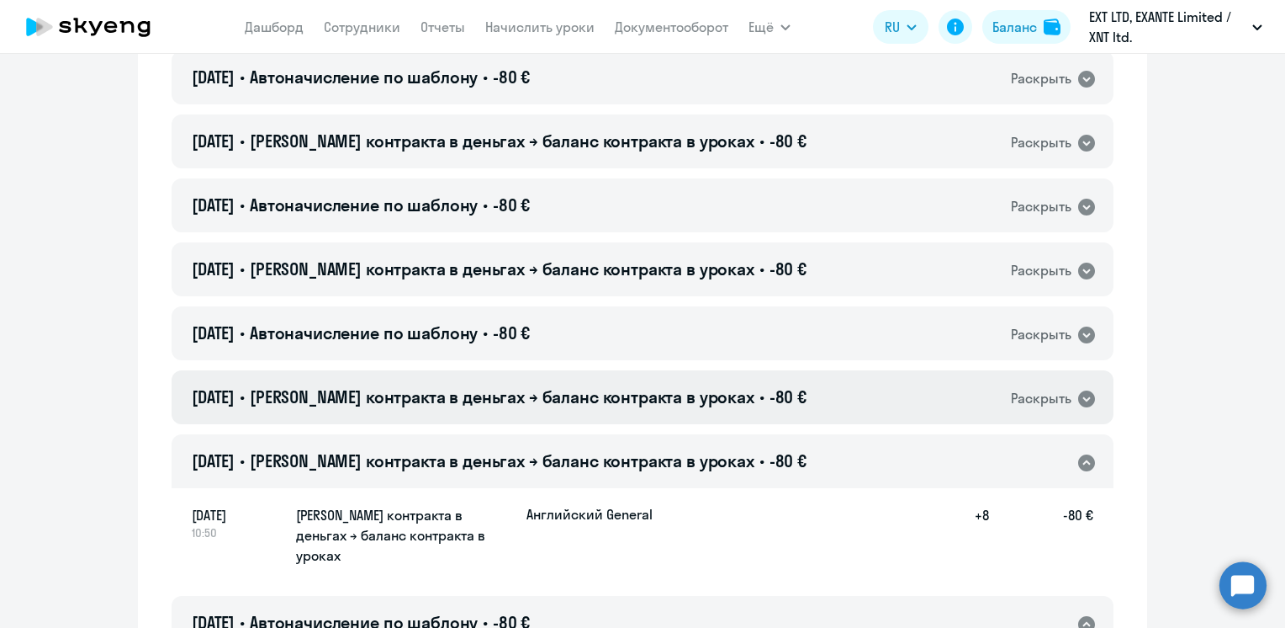
scroll to position [5040, 0]
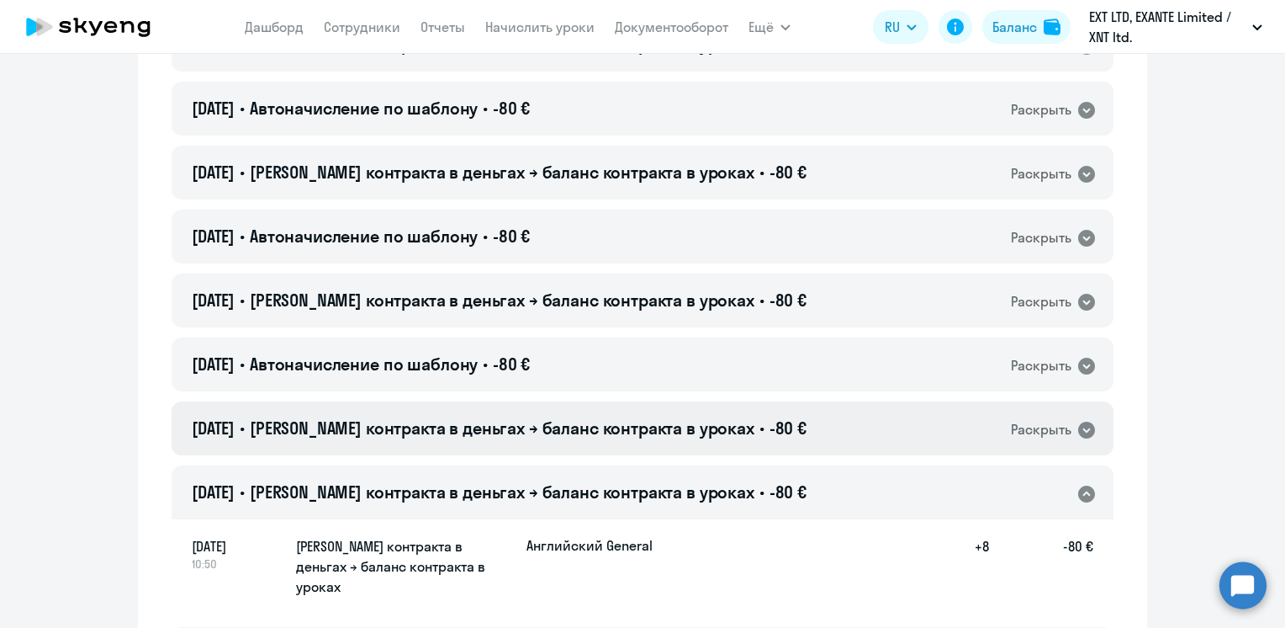
click at [641, 417] on span "[PERSON_NAME] контракта в деньгах → баланс контракта в уроках" at bounding box center [502, 427] width 505 height 21
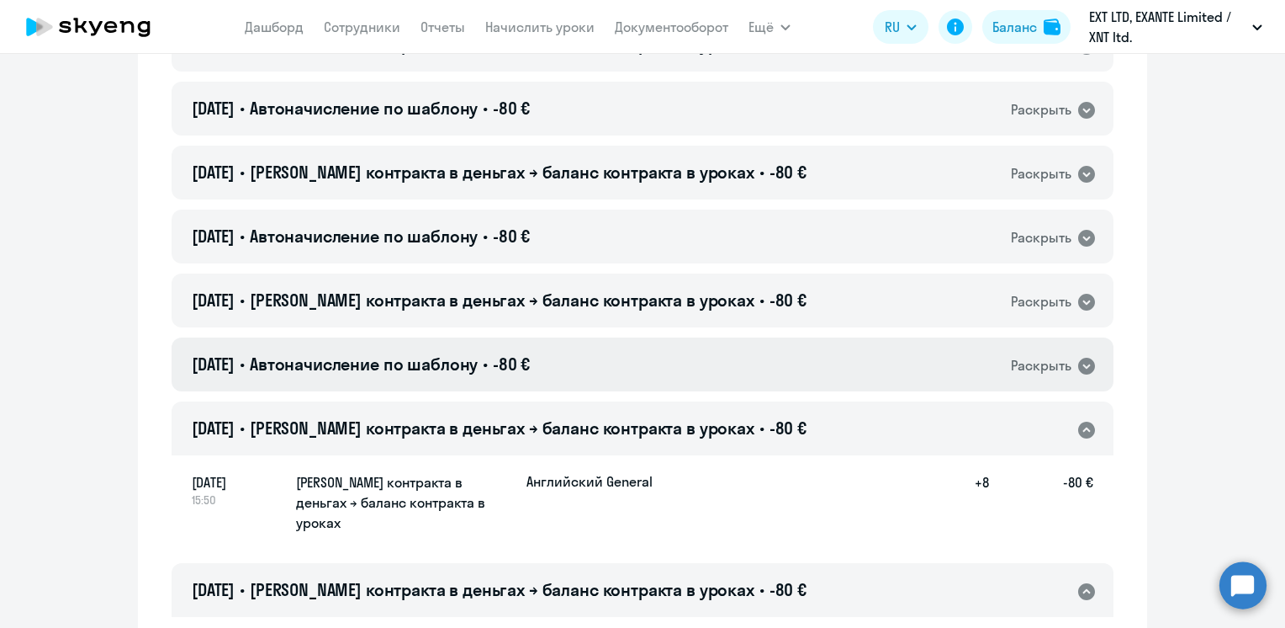
click at [608, 337] on div "[DATE] • Автоначисление по шаблону • -80 € Раскрыть" at bounding box center [643, 364] width 942 height 54
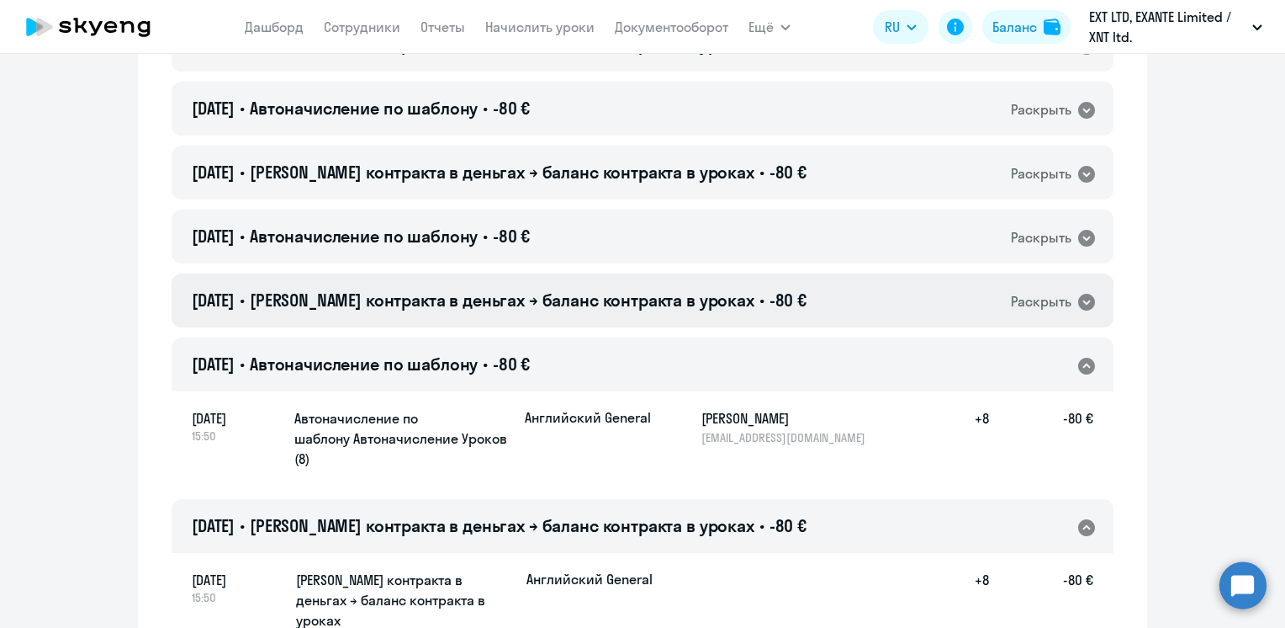
click at [645, 289] on span "[PERSON_NAME] контракта в деньгах → баланс контракта в уроках" at bounding box center [502, 299] width 505 height 21
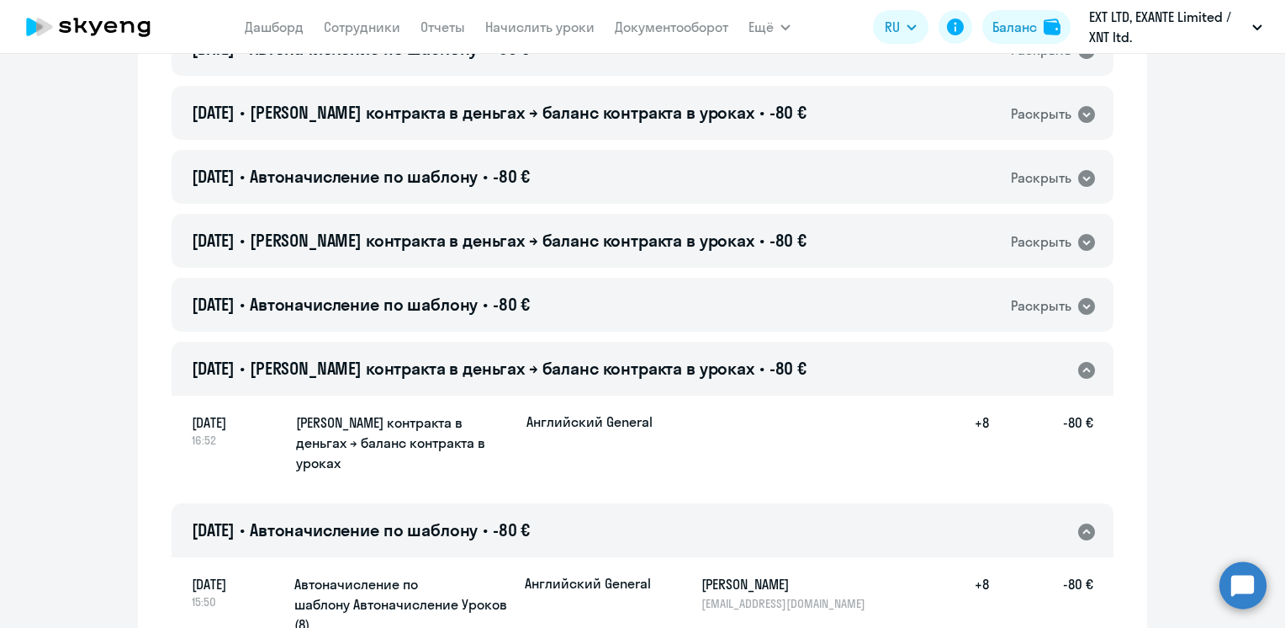
scroll to position [4871, 0]
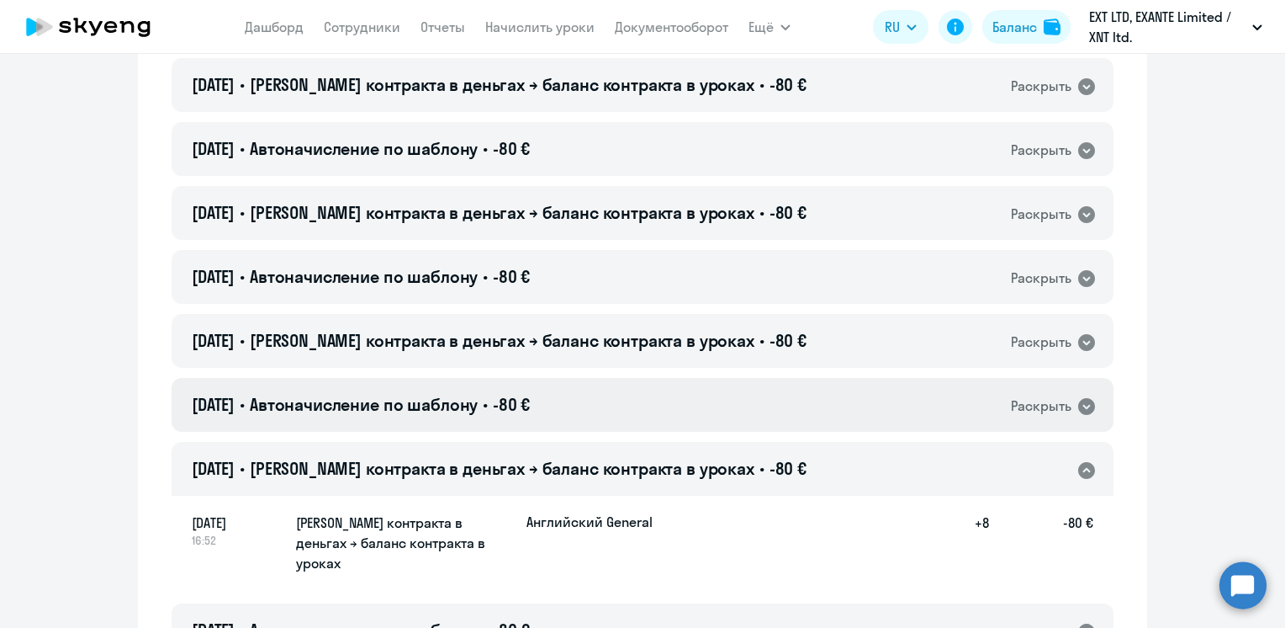
click at [632, 378] on div "[DATE] • Автоначисление по шаблону • -80 € Раскрыть" at bounding box center [643, 405] width 942 height 54
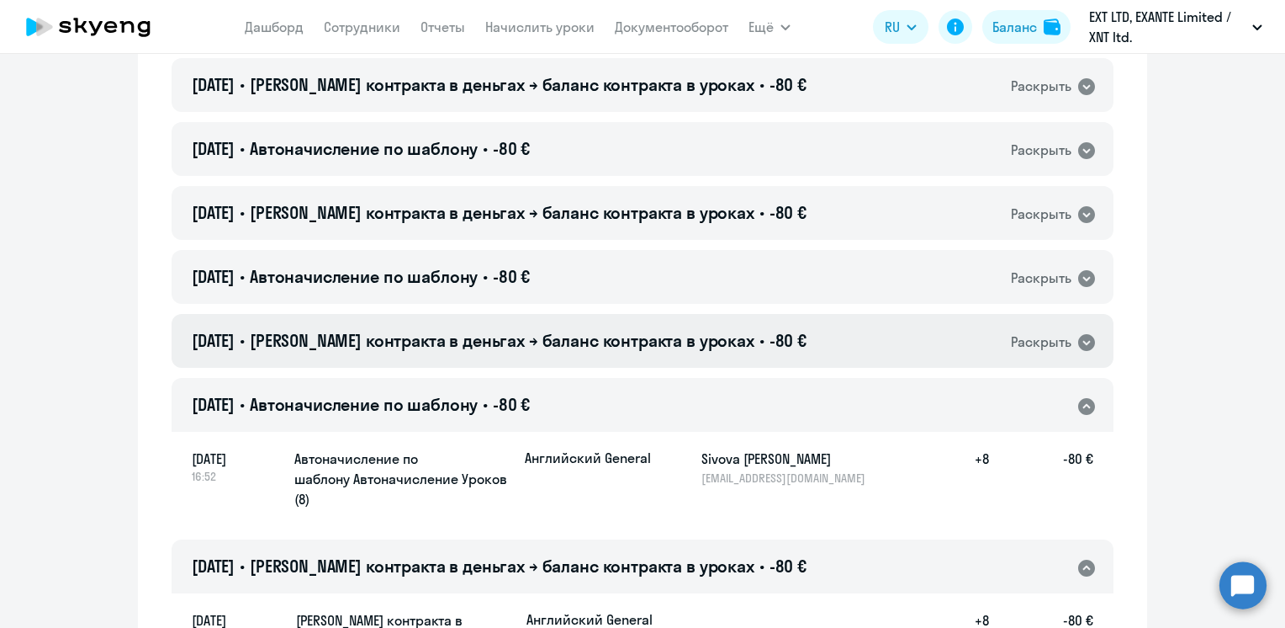
click at [646, 330] on span "[PERSON_NAME] контракта в деньгах → баланс контракта в уроках" at bounding box center [502, 340] width 505 height 21
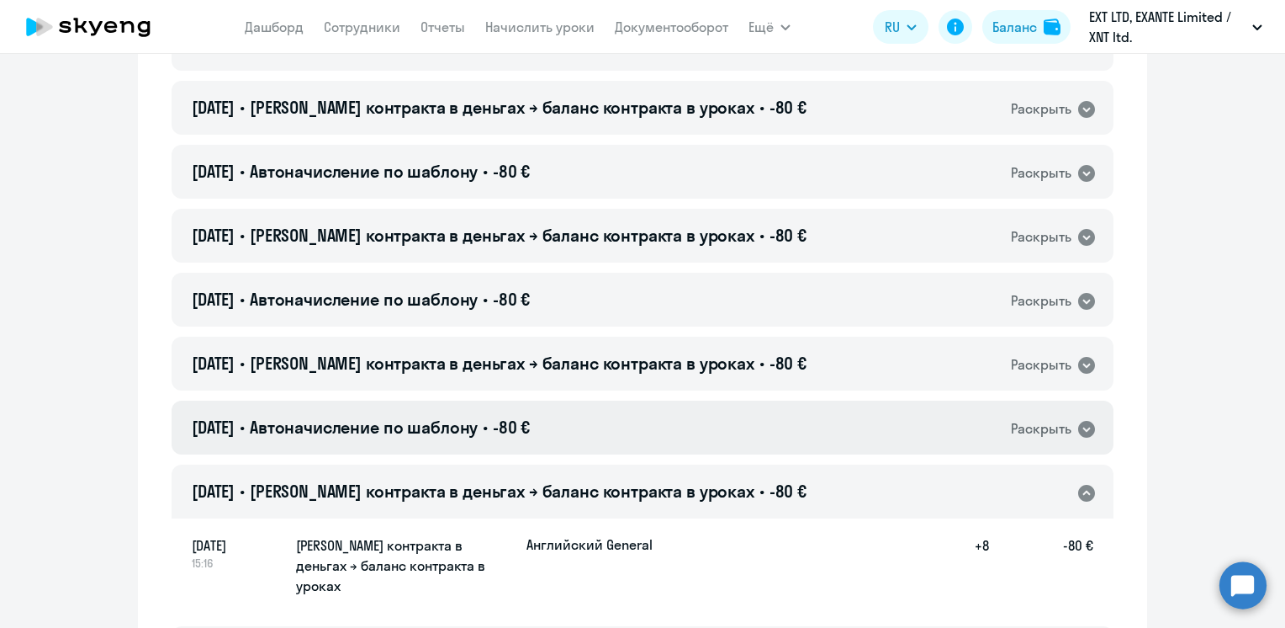
scroll to position [4703, 0]
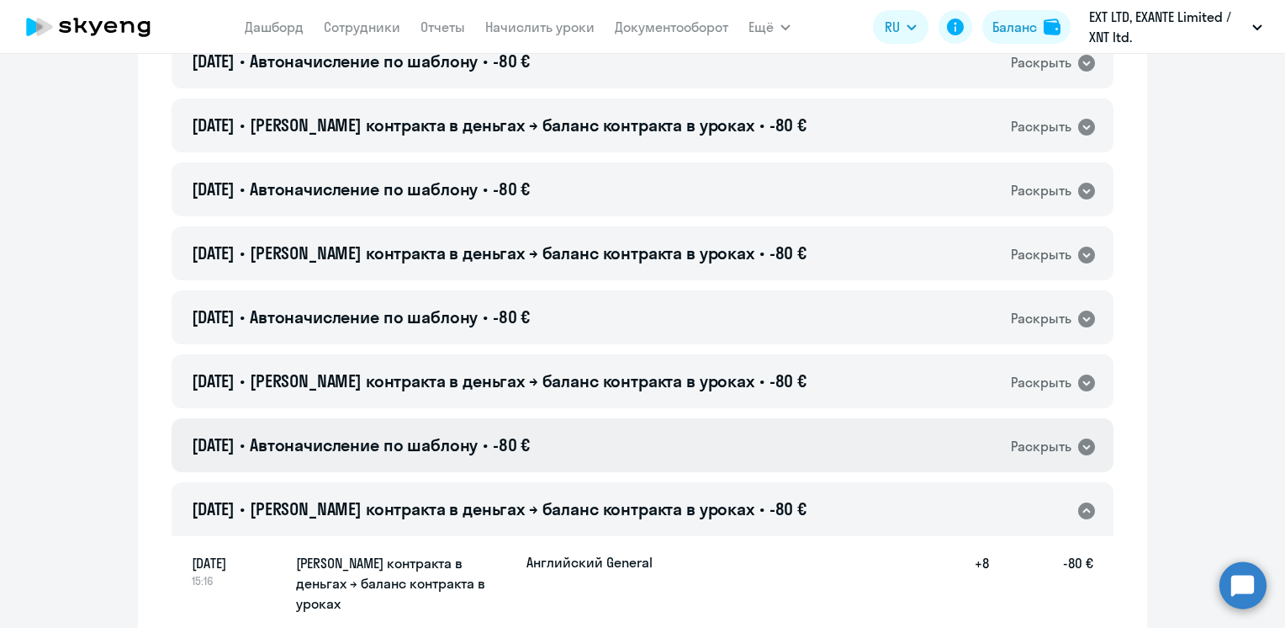
click at [627, 418] on div "[DATE] • Автоначисление по шаблону • -80 € Раскрыть" at bounding box center [643, 445] width 942 height 54
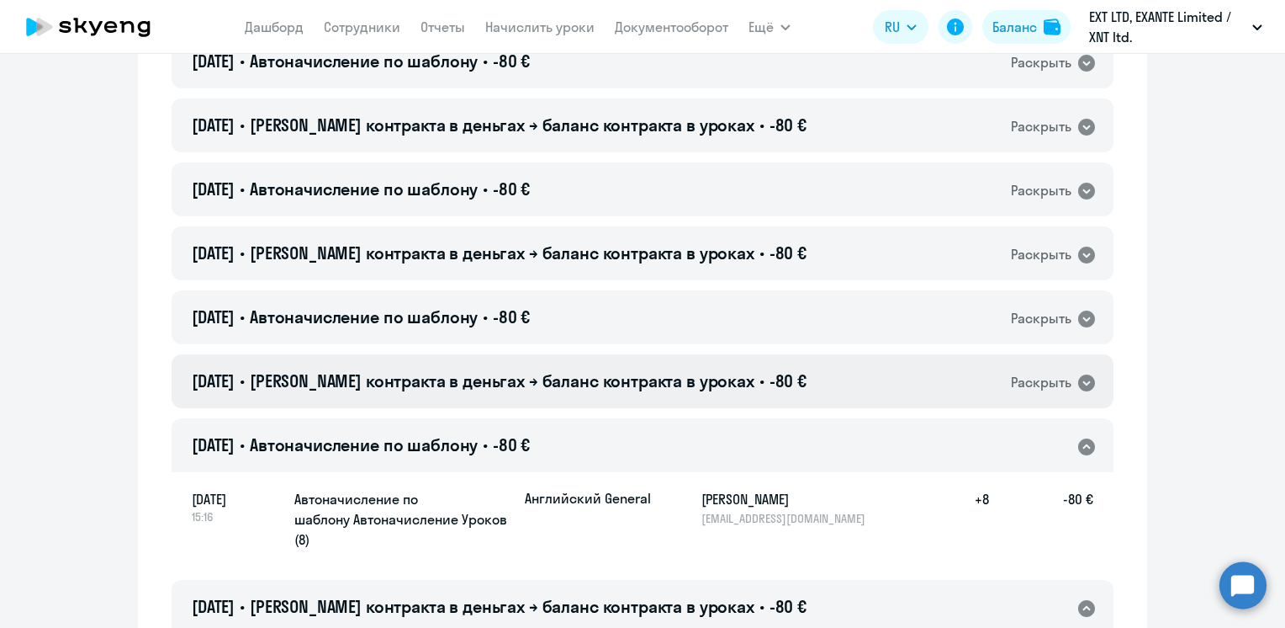
click at [642, 370] on span "[PERSON_NAME] контракта в деньгах → баланс контракта в уроках" at bounding box center [502, 380] width 505 height 21
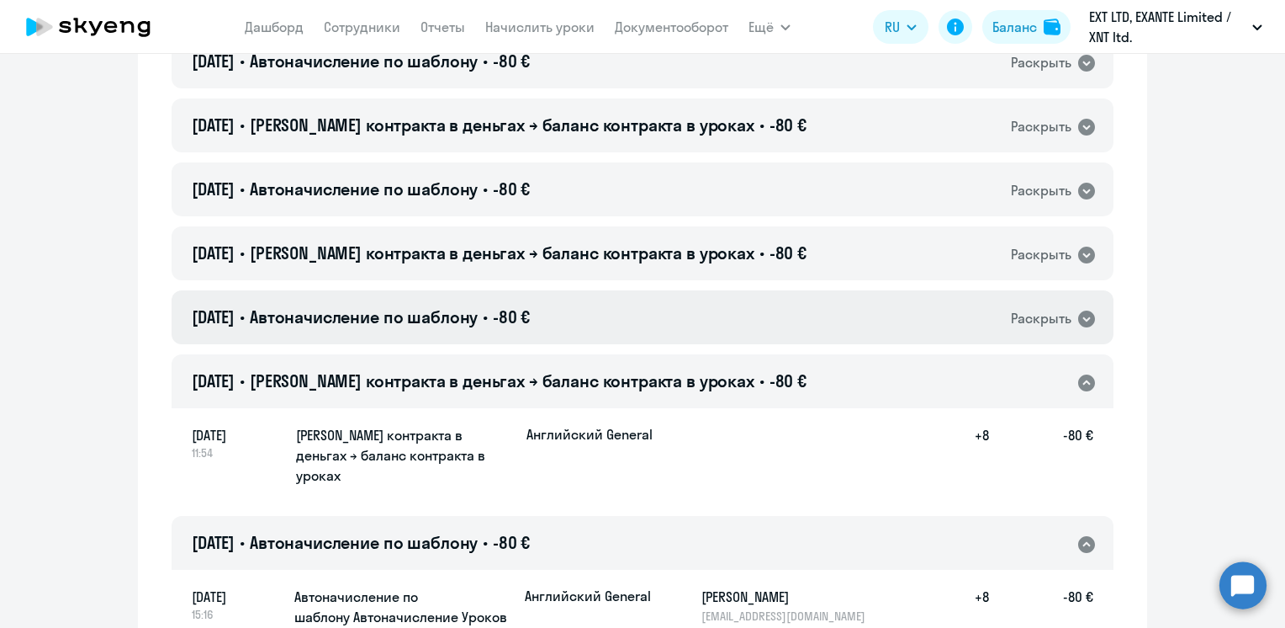
click at [633, 290] on div "[DATE] • Автоначисление по шаблону • -80 € Раскрыть" at bounding box center [643, 317] width 942 height 54
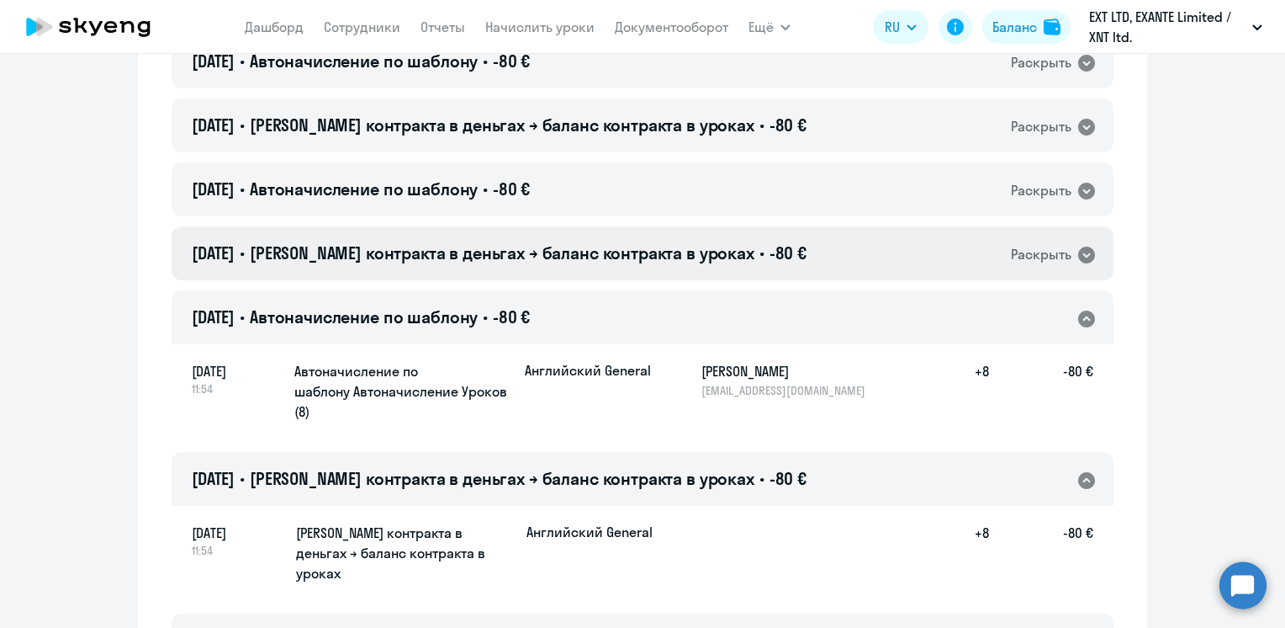
click at [649, 242] on span "[PERSON_NAME] контракта в деньгах → баланс контракта в уроках" at bounding box center [502, 252] width 505 height 21
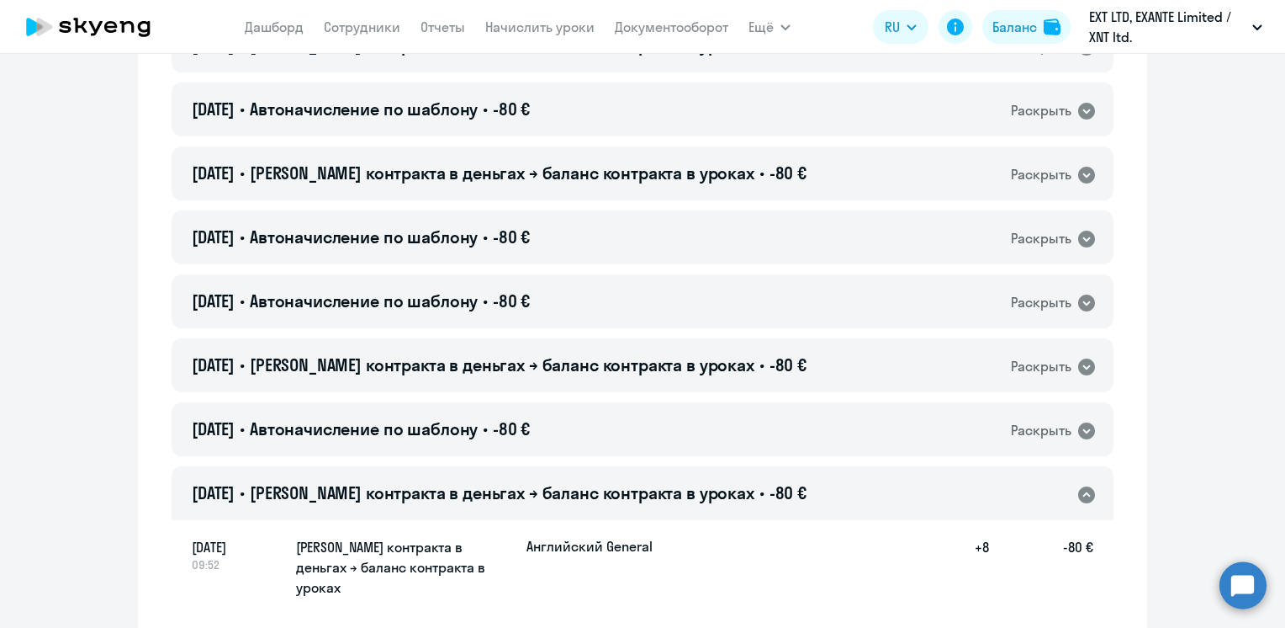
scroll to position [4451, 0]
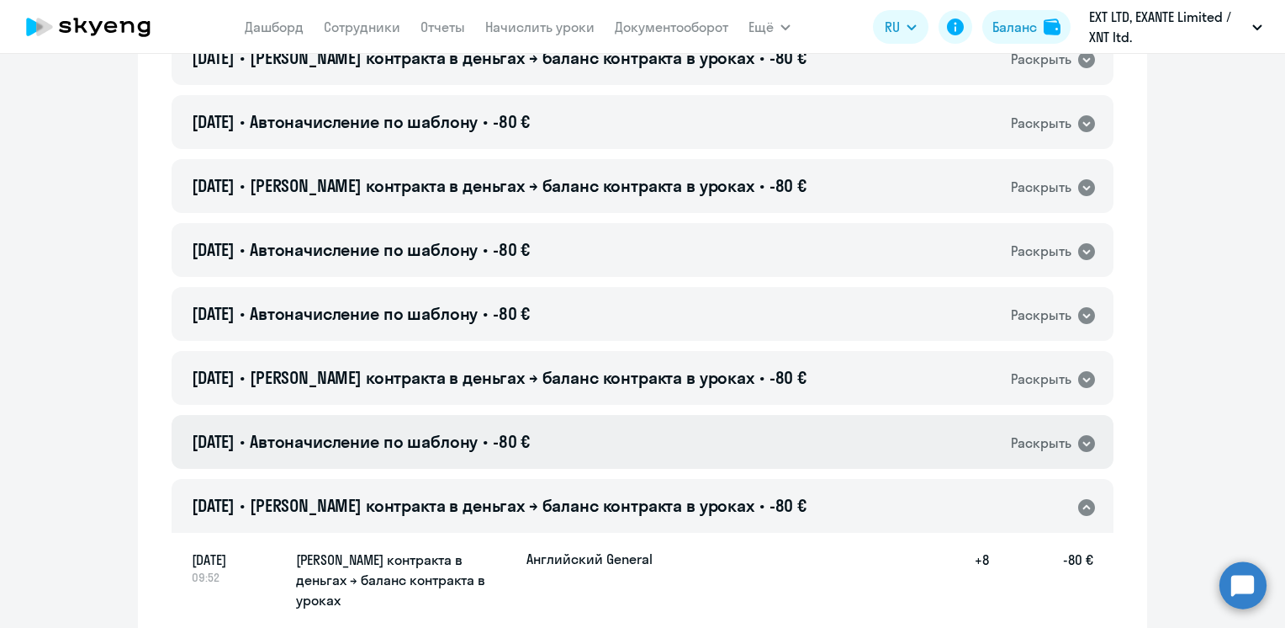
click at [618, 415] on div "[DATE] • Автоначисление по шаблону • -80 € Раскрыть" at bounding box center [643, 442] width 942 height 54
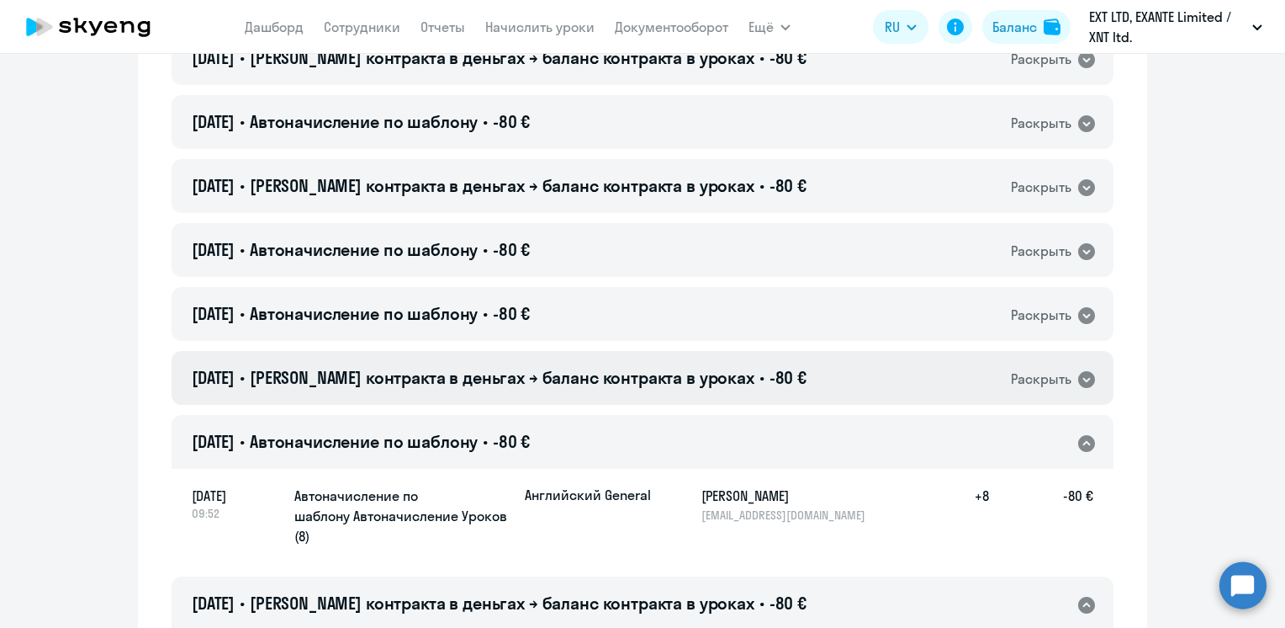
click at [622, 367] on span "[PERSON_NAME] контракта в деньгах → баланс контракта в уроках" at bounding box center [502, 377] width 505 height 21
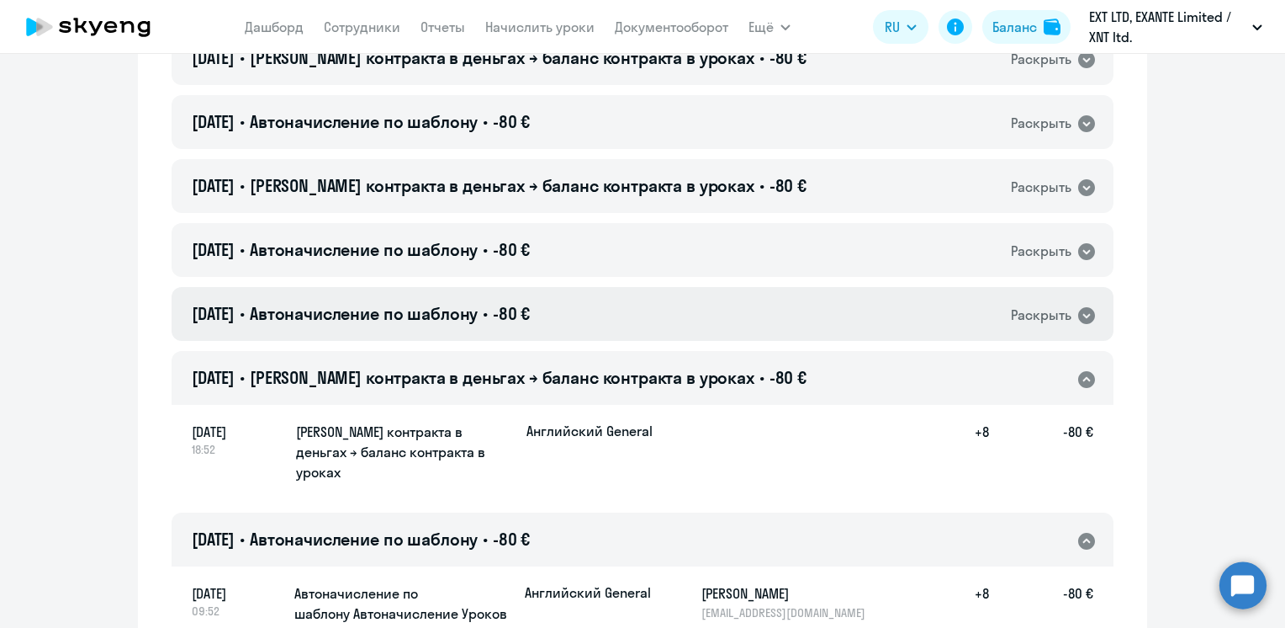
click at [612, 287] on div "[DATE] • Автоначисление по шаблону • -80 € Раскрыть" at bounding box center [643, 314] width 942 height 54
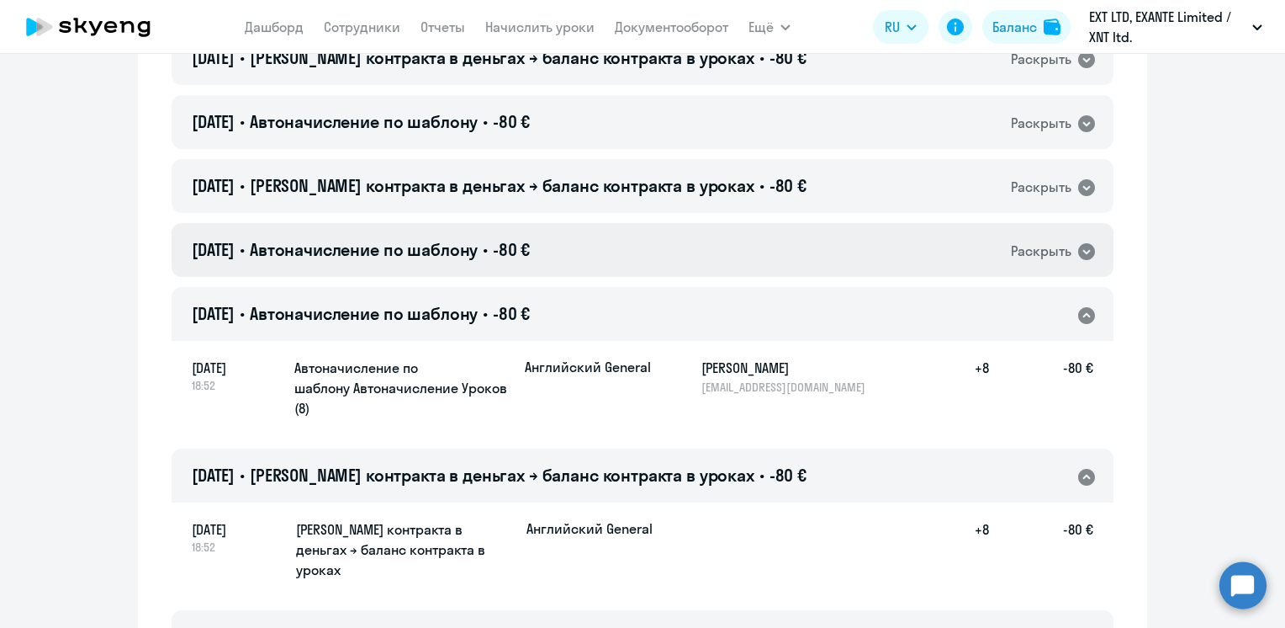
click at [609, 223] on div "[DATE] • Автоначисление по шаблону • -80 € Раскрыть" at bounding box center [643, 250] width 942 height 54
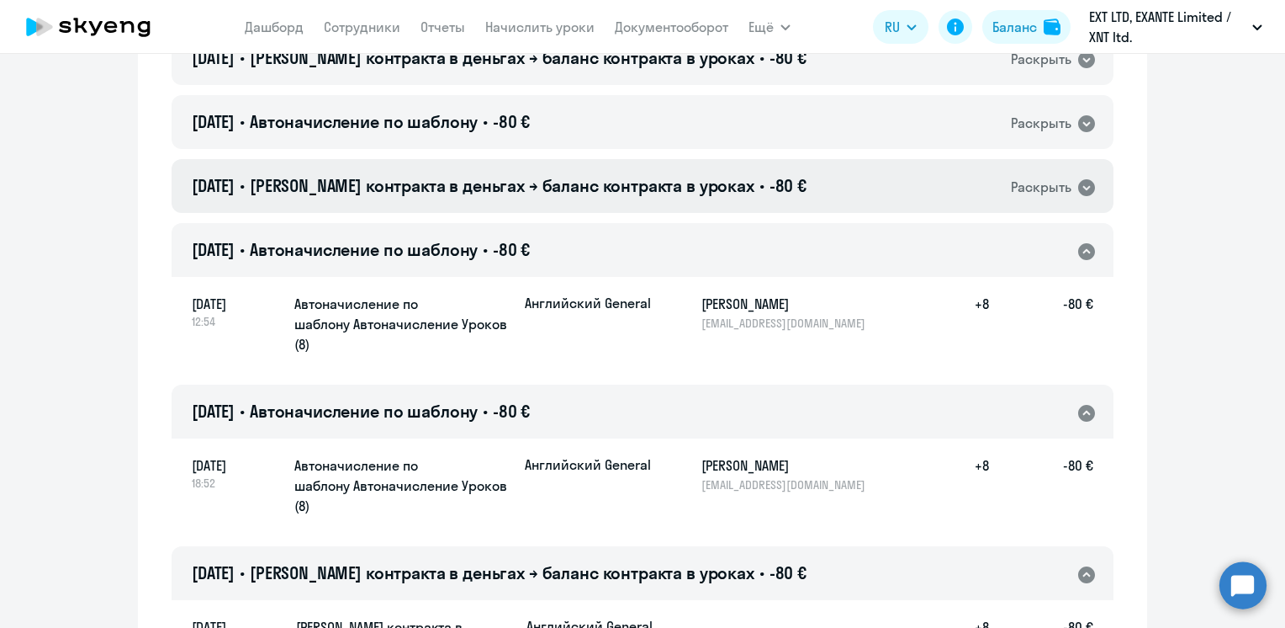
click at [626, 175] on span "[PERSON_NAME] контракта в деньгах → баланс контракта в уроках" at bounding box center [502, 185] width 505 height 21
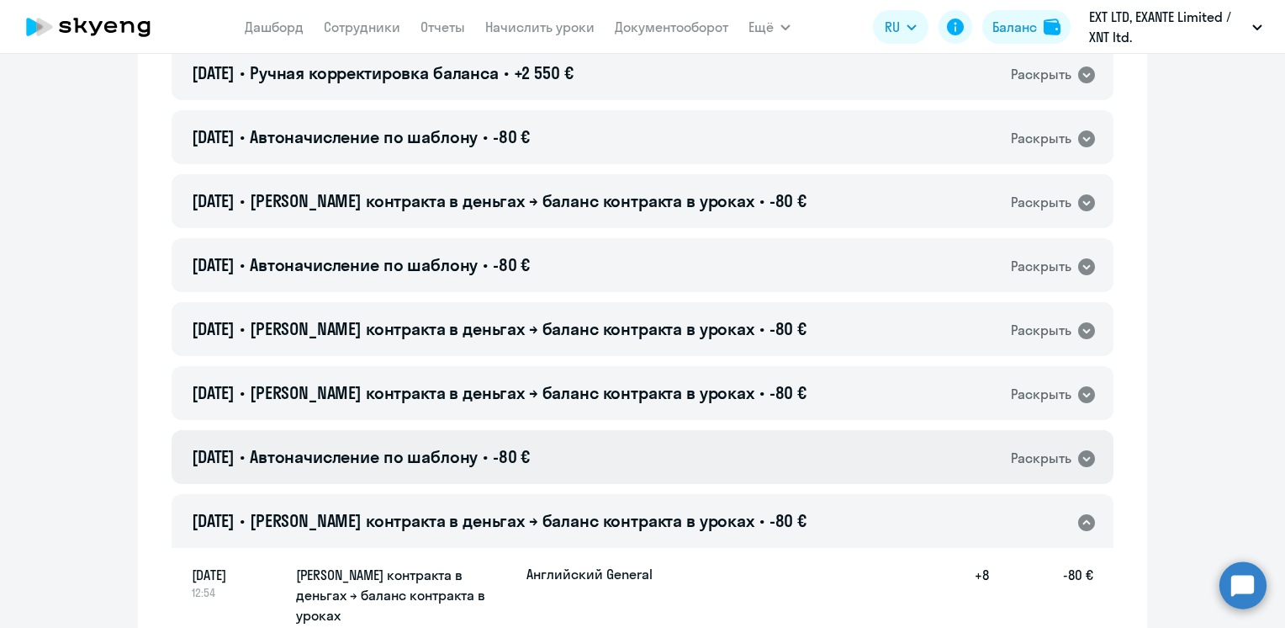
scroll to position [4114, 0]
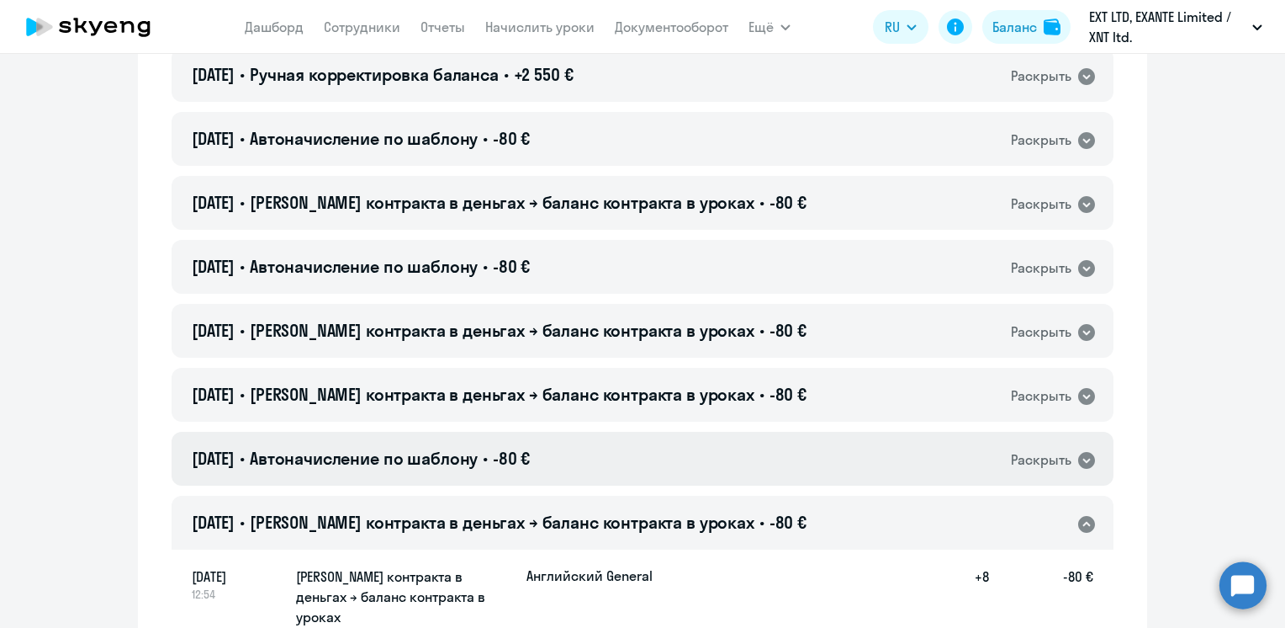
click at [631, 432] on div "[DATE] • Автоначисление по шаблону • -80 € Раскрыть" at bounding box center [643, 459] width 942 height 54
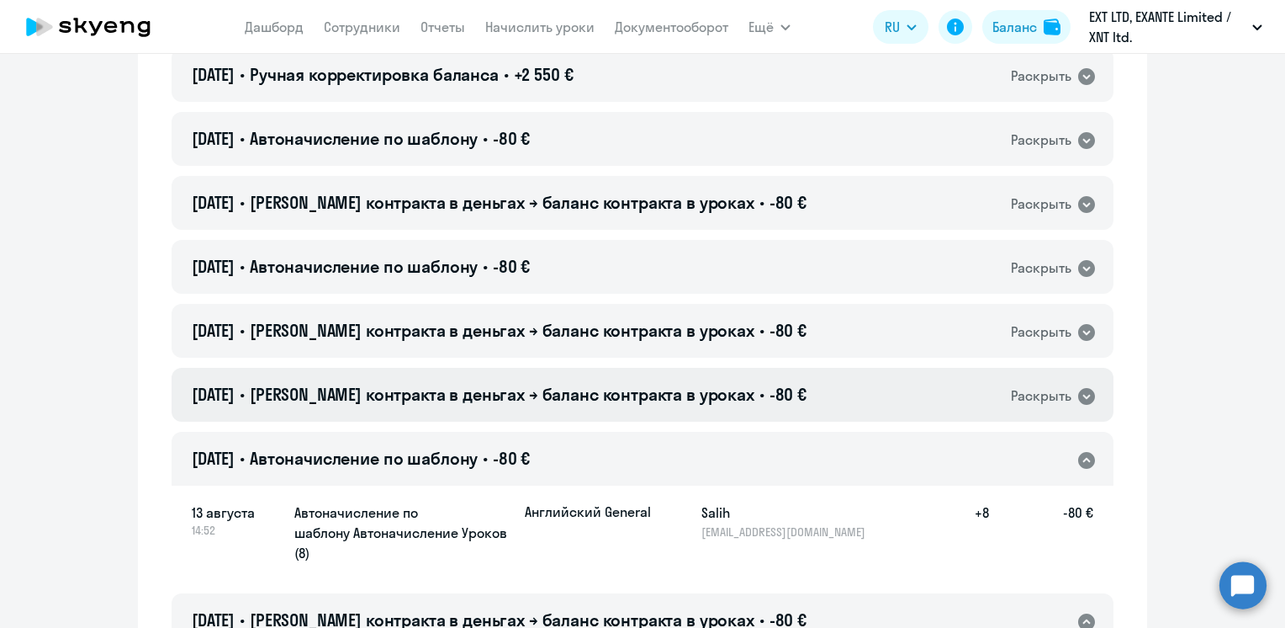
click at [633, 384] on span "[PERSON_NAME] контракта в деньгах → баланс контракта в уроках" at bounding box center [502, 394] width 505 height 21
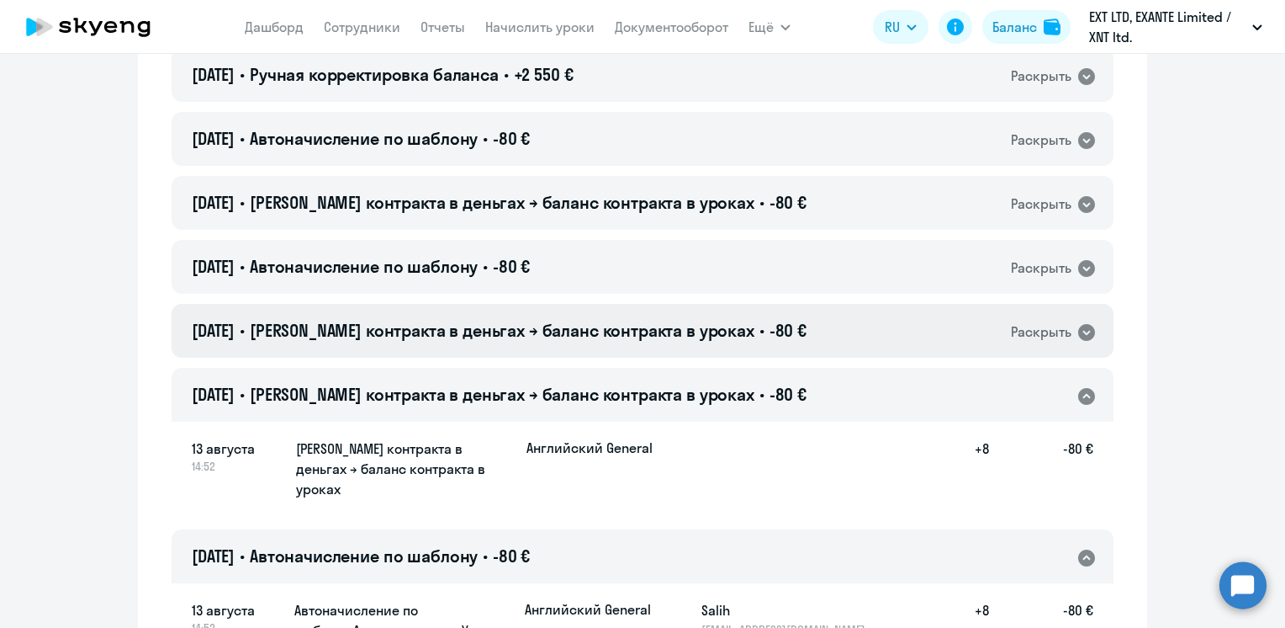
click at [643, 304] on div "[DATE] • Баланс контракта в деньгах → баланс контракта в уроках • -80 € Раскрыть" at bounding box center [643, 331] width 942 height 54
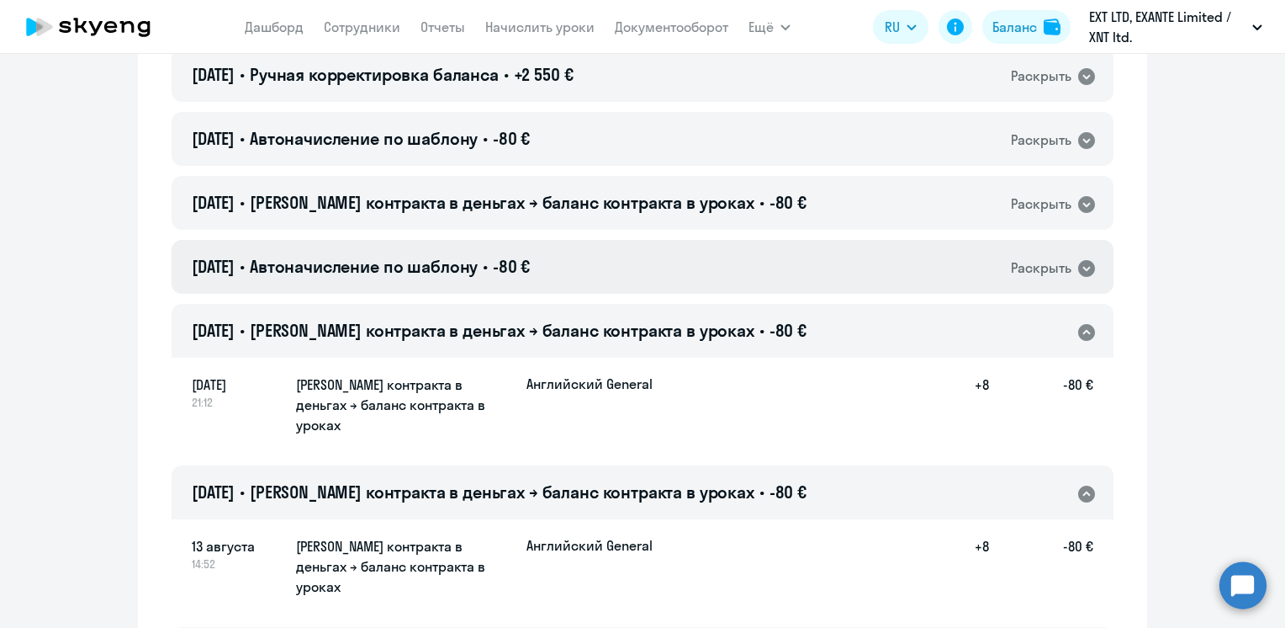
click at [615, 240] on div "[DATE] • Автоначисление по шаблону • -80 € Раскрыть" at bounding box center [643, 267] width 942 height 54
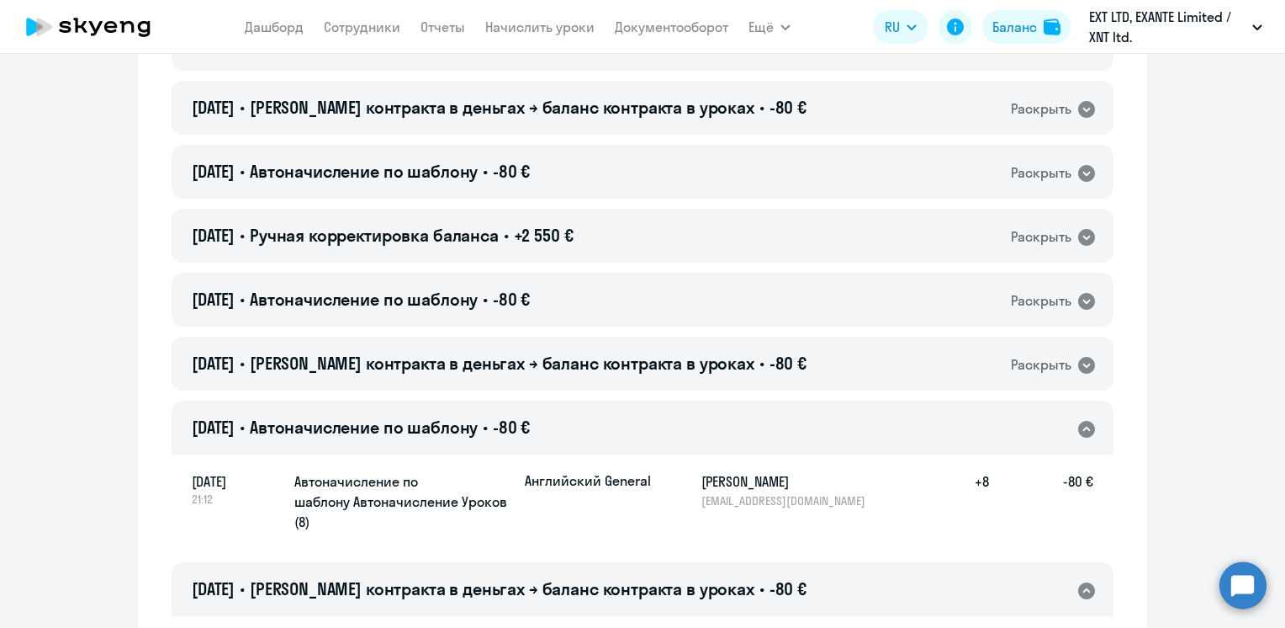
scroll to position [3946, 0]
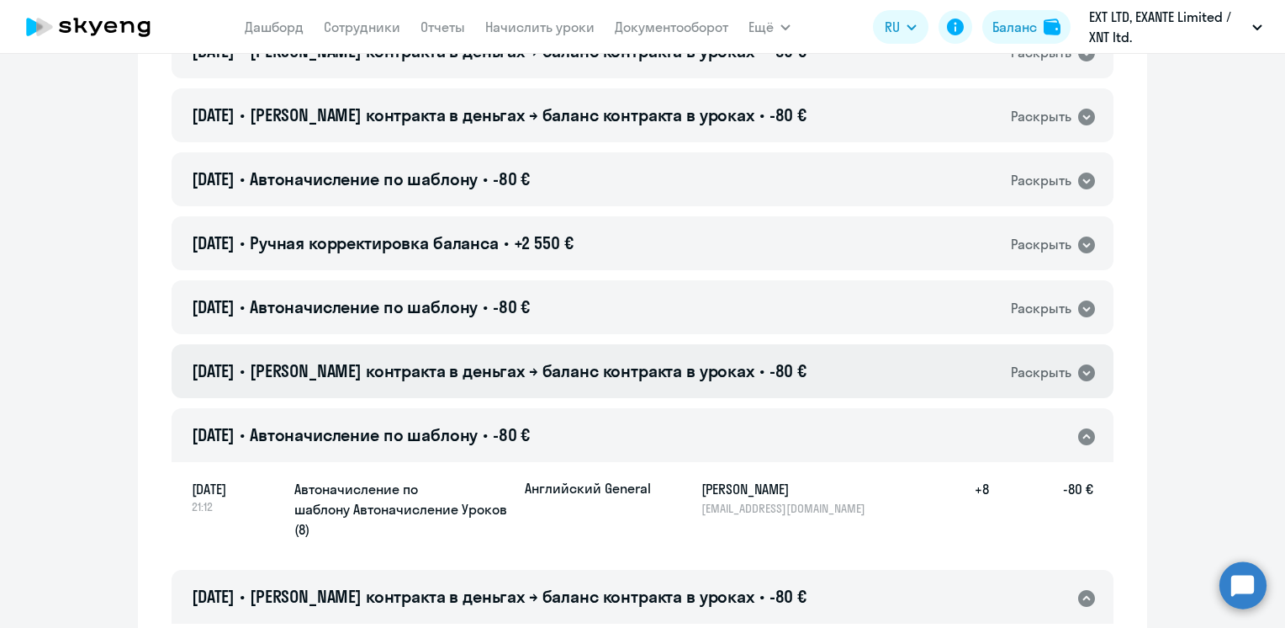
click at [641, 360] on span "[PERSON_NAME] контракта в деньгах → баланс контракта в уроках" at bounding box center [502, 370] width 505 height 21
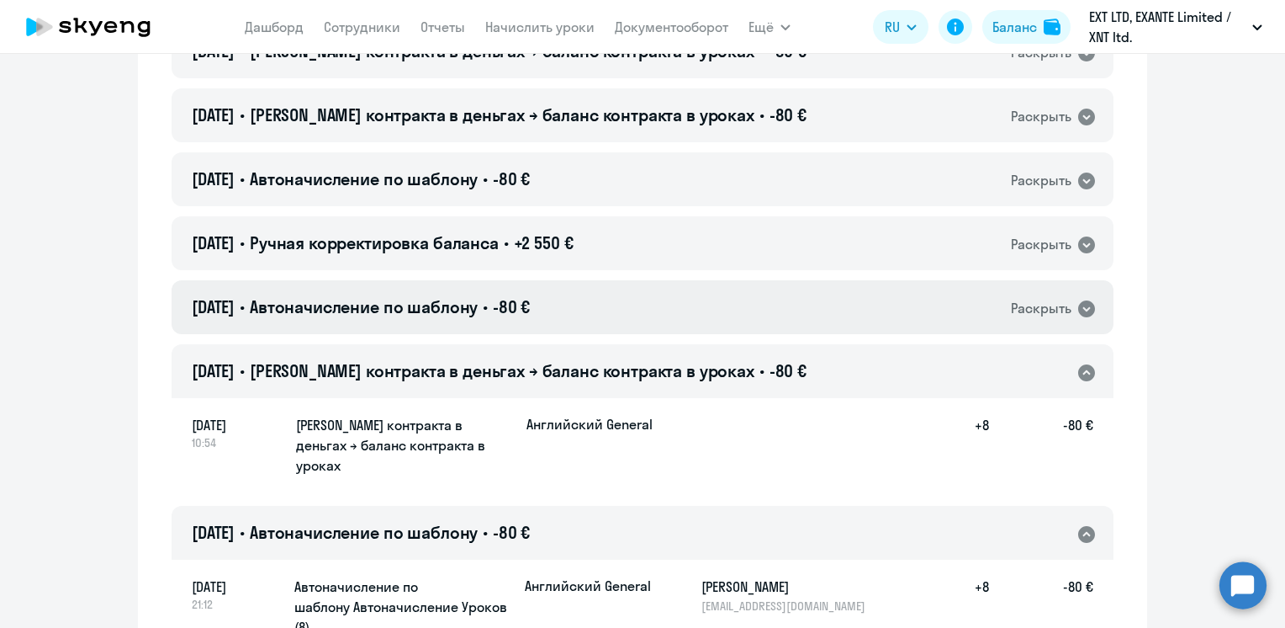
click at [598, 280] on div "[DATE] • Автоначисление по шаблону • -80 € Раскрыть" at bounding box center [643, 307] width 942 height 54
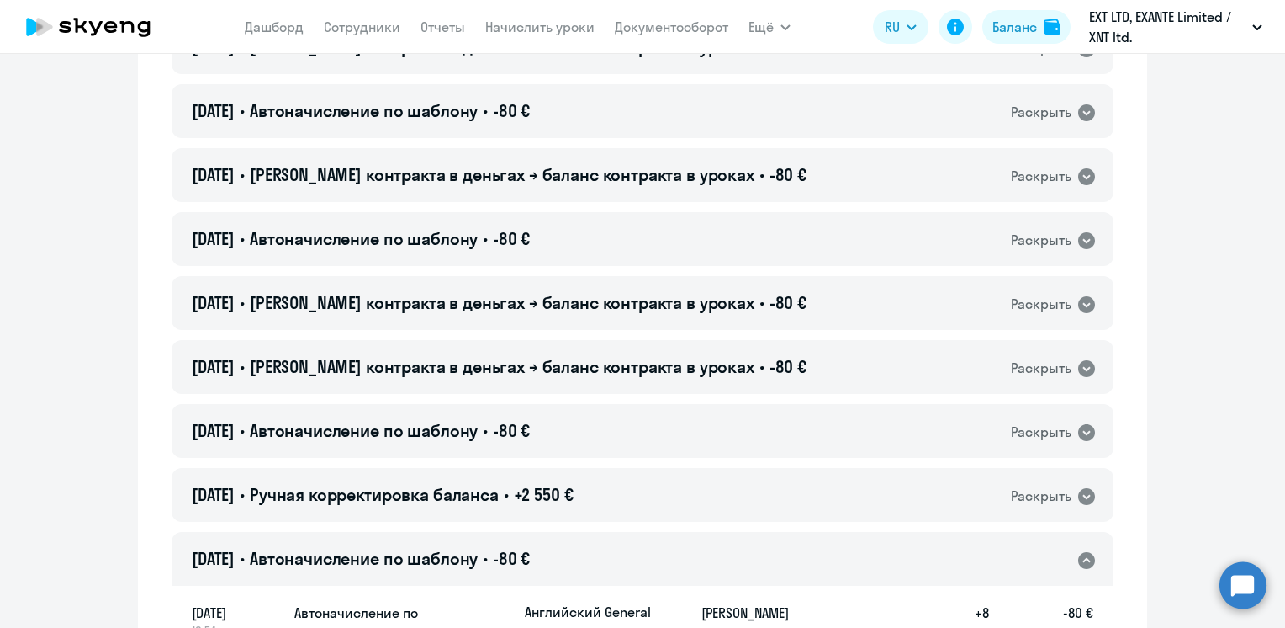
scroll to position [3694, 0]
click at [663, 405] on div "[DATE] • Автоначисление по шаблону • -80 € Раскрыть" at bounding box center [643, 432] width 942 height 54
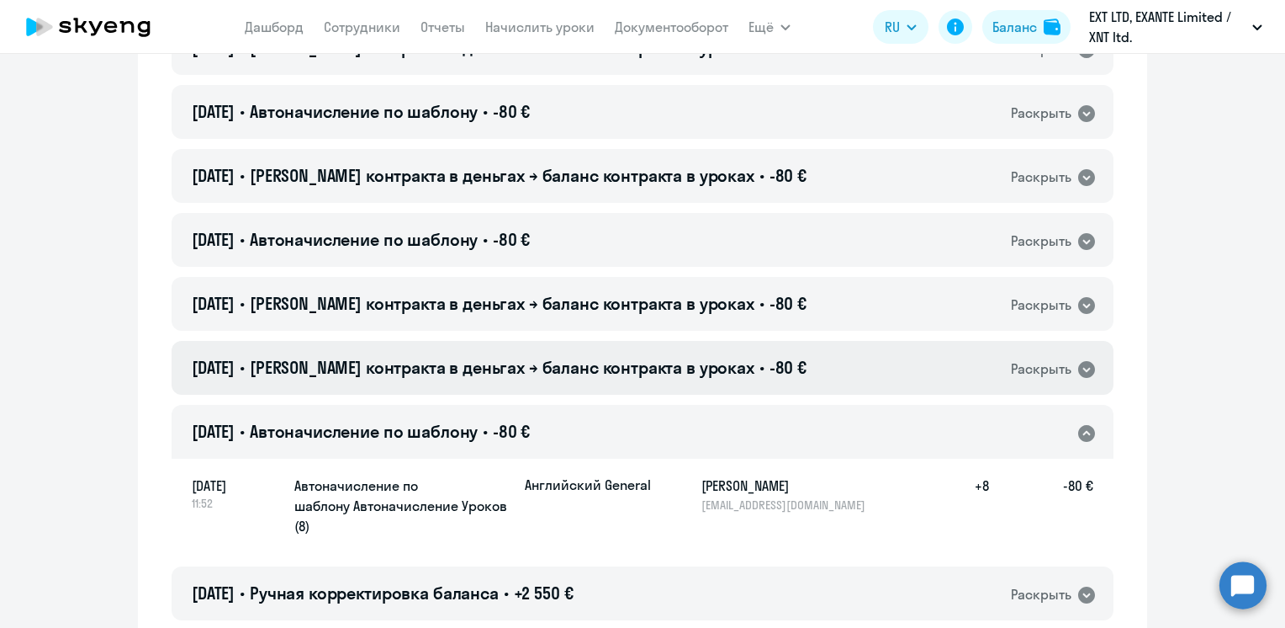
click at [664, 357] on span "[PERSON_NAME] контракта в деньгах → баланс контракта в уроках" at bounding box center [502, 367] width 505 height 21
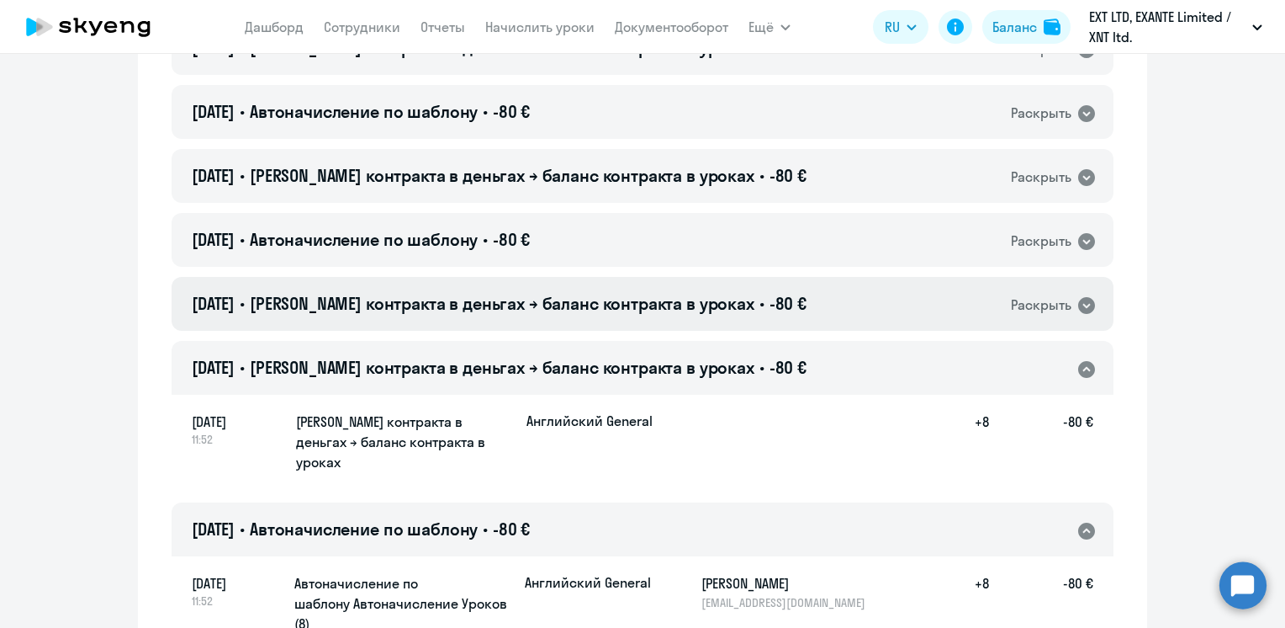
click at [668, 277] on div "[DATE] • Баланс контракта в деньгах → баланс контракта в уроках • -80 € Раскрыть" at bounding box center [643, 304] width 942 height 54
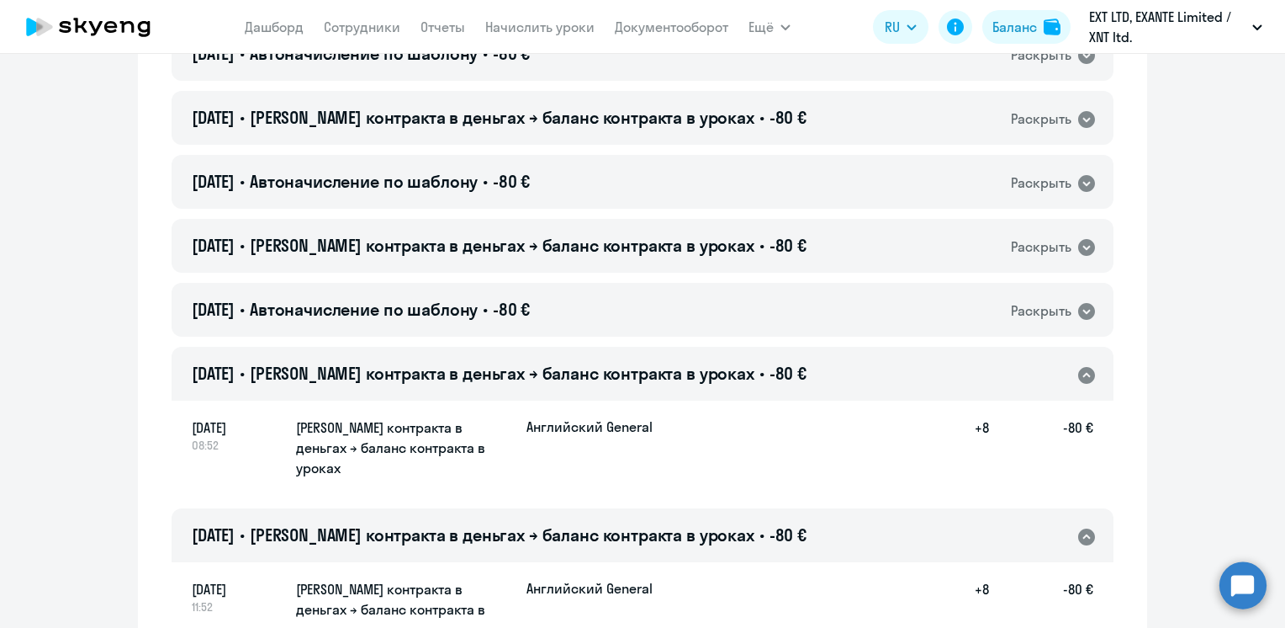
scroll to position [3525, 0]
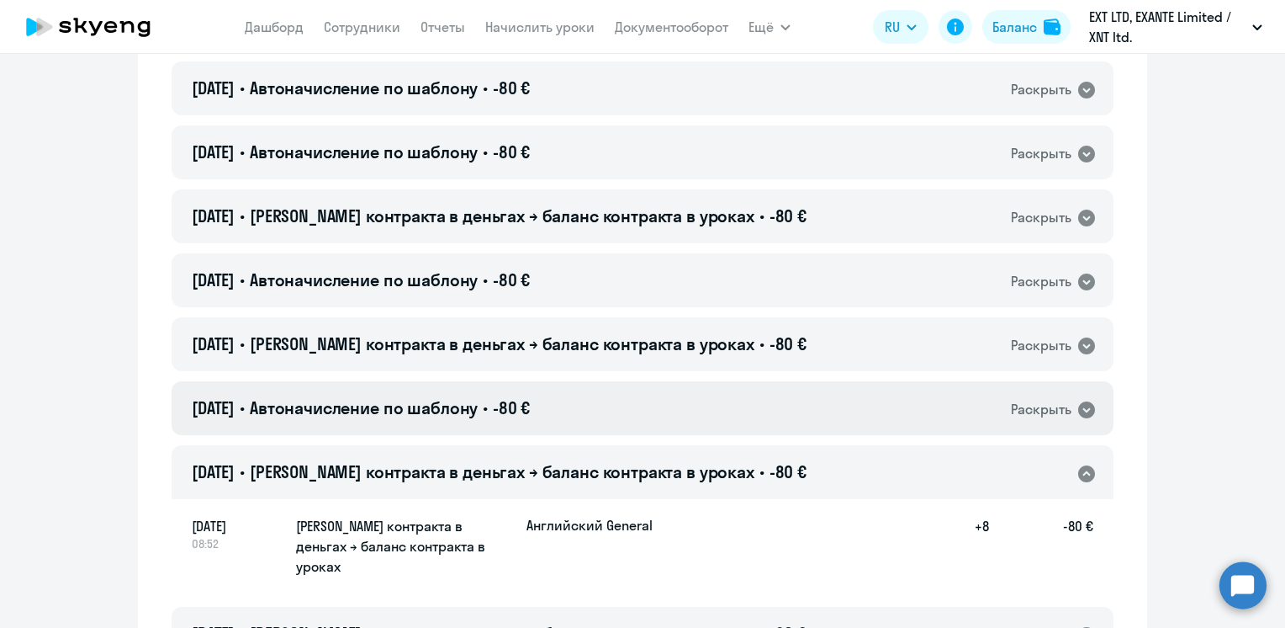
click at [637, 381] on div "[DATE] • Автоначисление по шаблону • -80 € Раскрыть" at bounding box center [643, 408] width 942 height 54
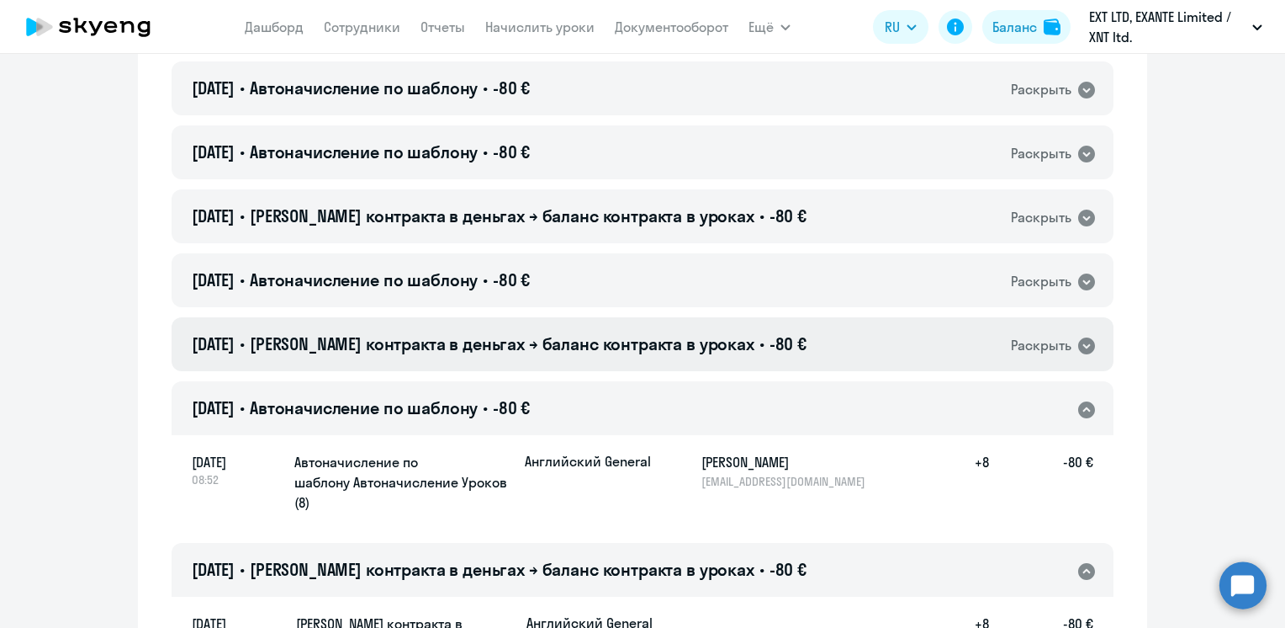
click at [647, 333] on span "[PERSON_NAME] контракта в деньгах → баланс контракта в уроках" at bounding box center [502, 343] width 505 height 21
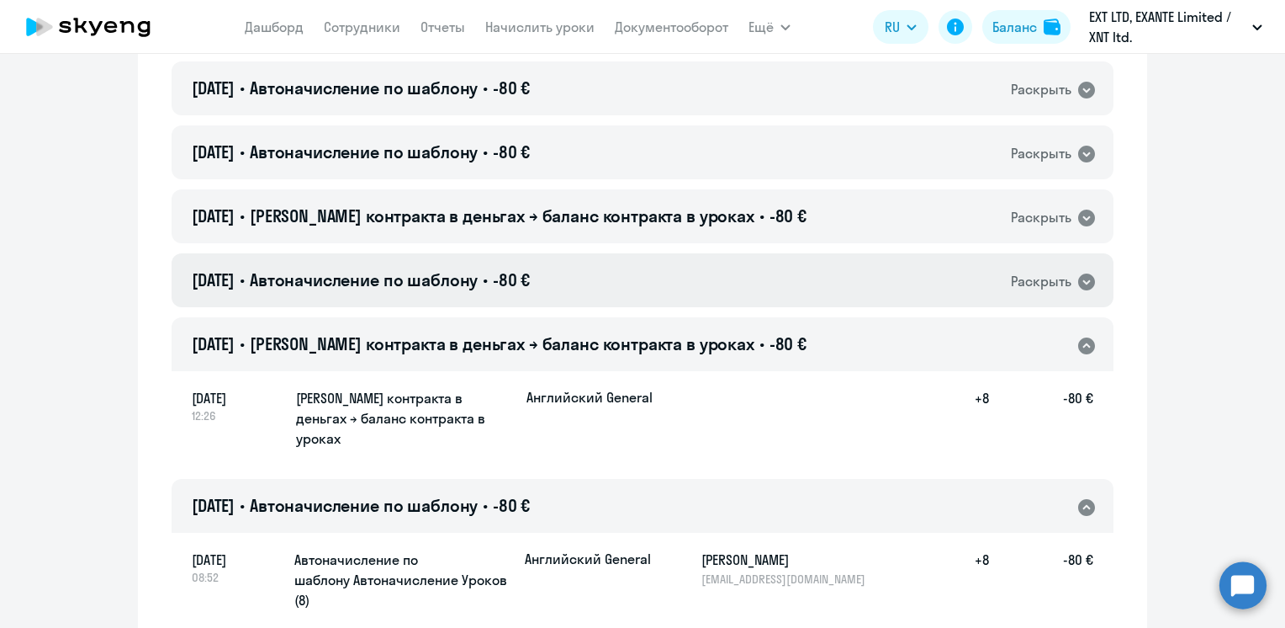
click at [613, 253] on div "[DATE] • Автоначисление по шаблону • -80 € Раскрыть" at bounding box center [643, 280] width 942 height 54
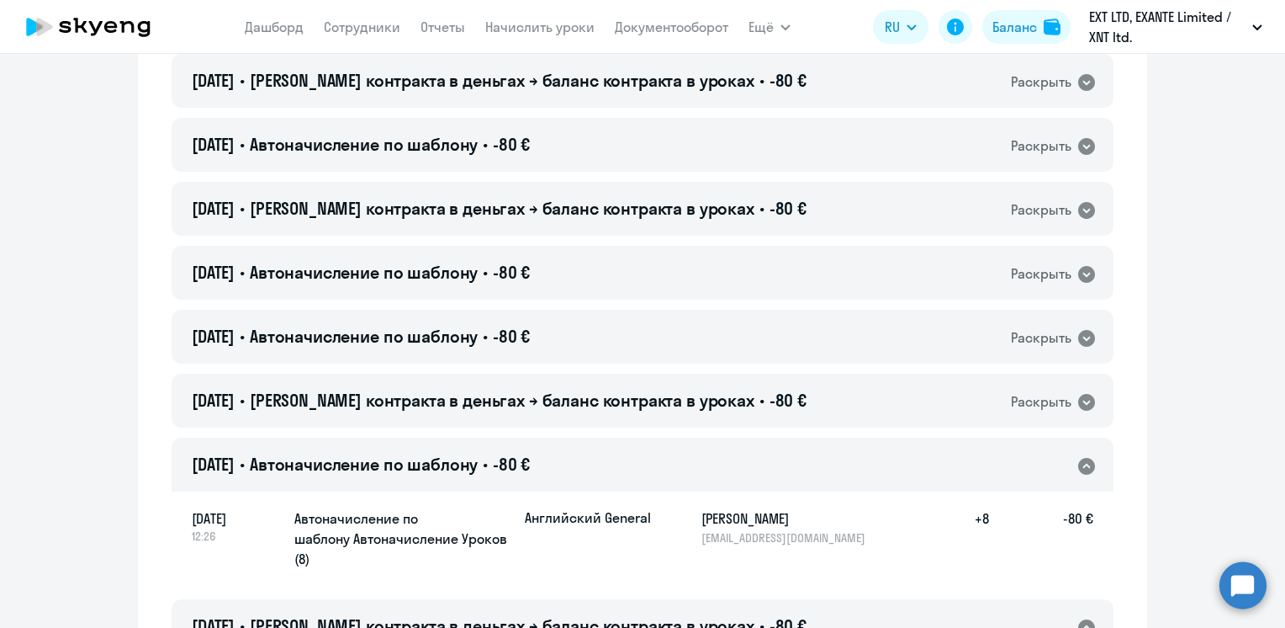
scroll to position [3273, 0]
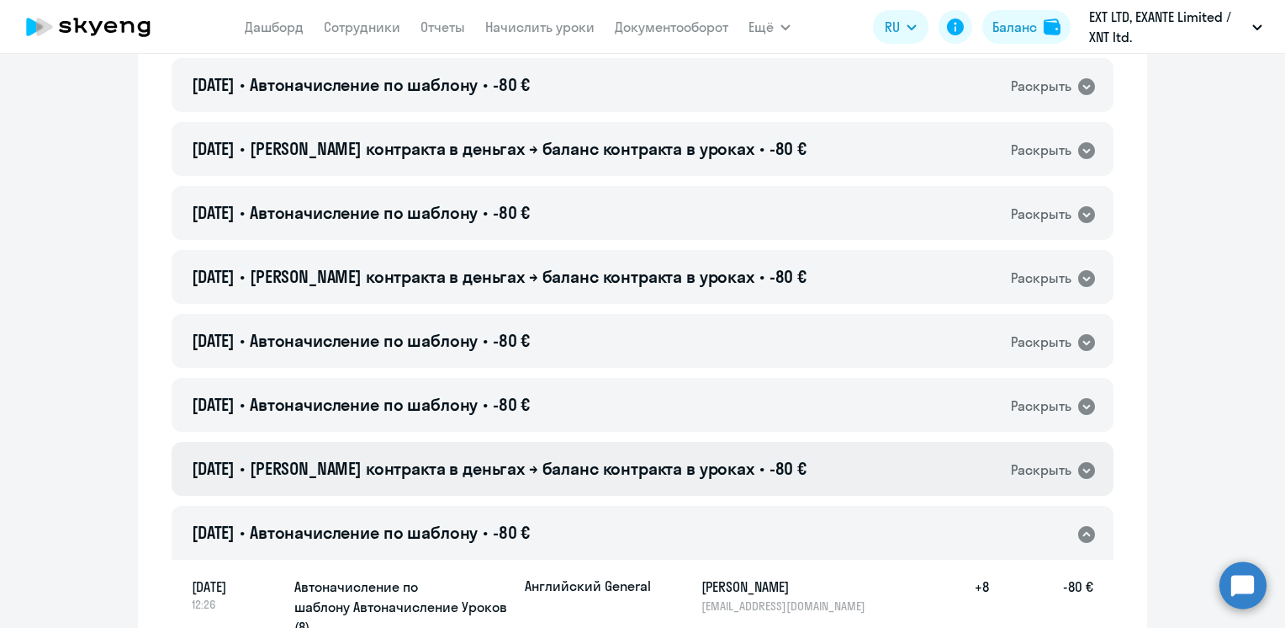
click at [666, 458] on span "[PERSON_NAME] контракта в деньгах → баланс контракта в уроках" at bounding box center [502, 468] width 505 height 21
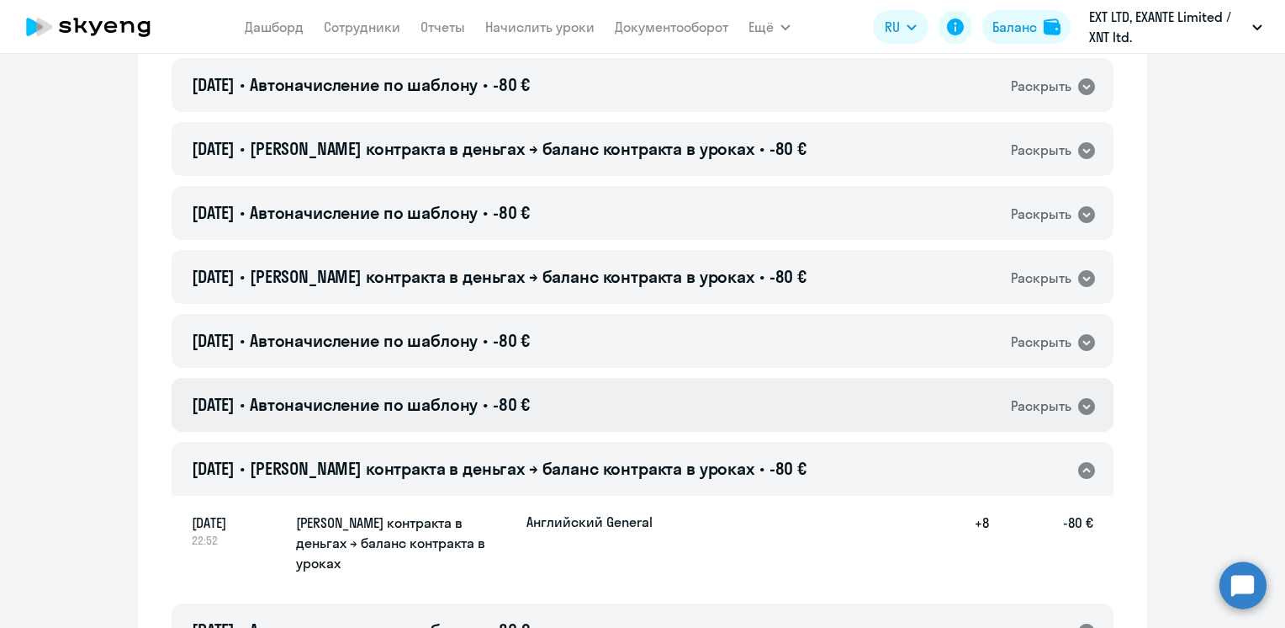
click at [673, 378] on div "[DATE] • Автоначисление по шаблону • -80 € Раскрыть" at bounding box center [643, 405] width 942 height 54
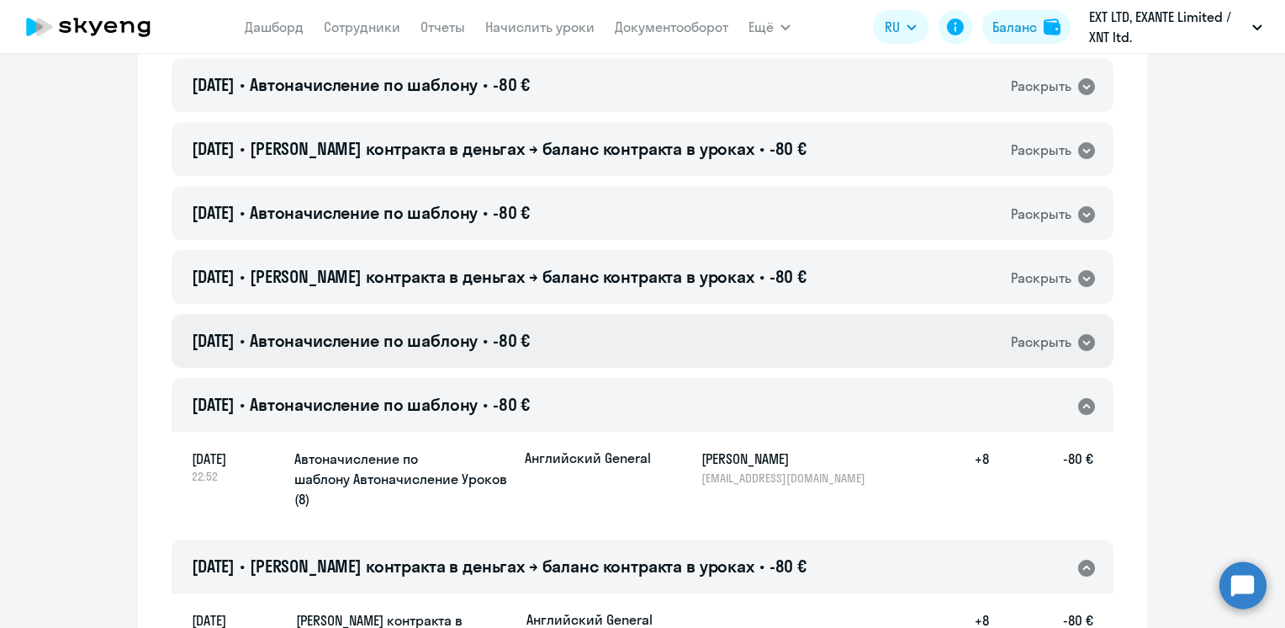
click at [696, 314] on div "[DATE] • Автоначисление по шаблону • -80 € Раскрыть" at bounding box center [643, 341] width 942 height 54
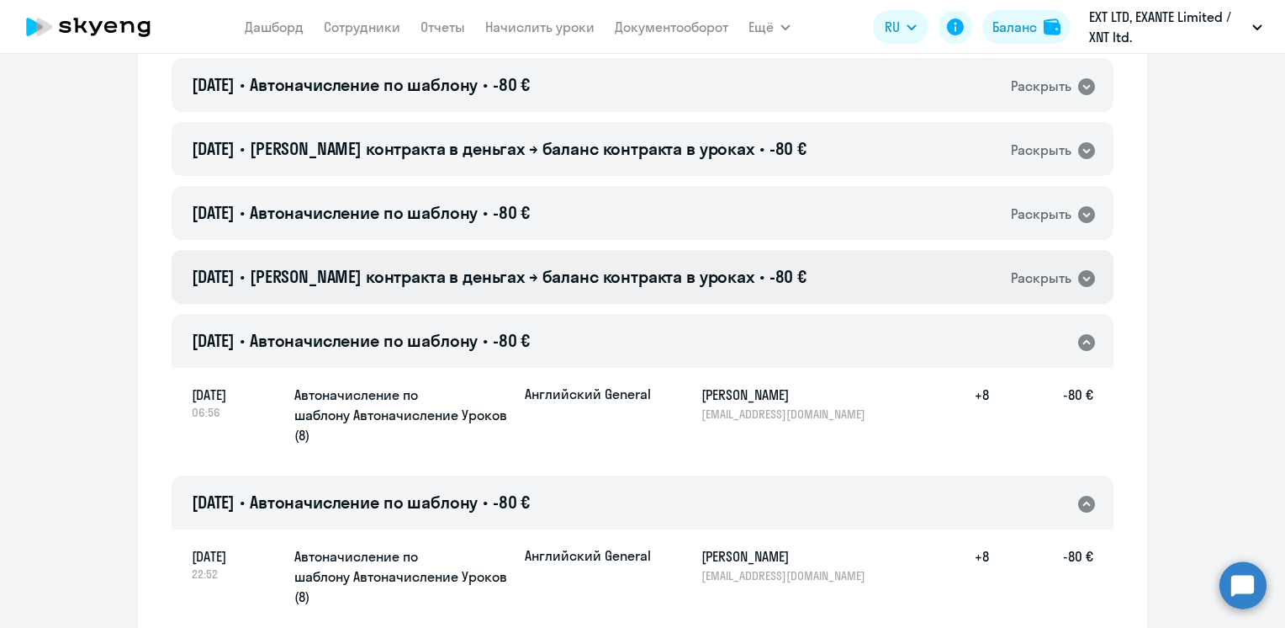
click at [770, 266] on span "-80 €" at bounding box center [788, 276] width 37 height 21
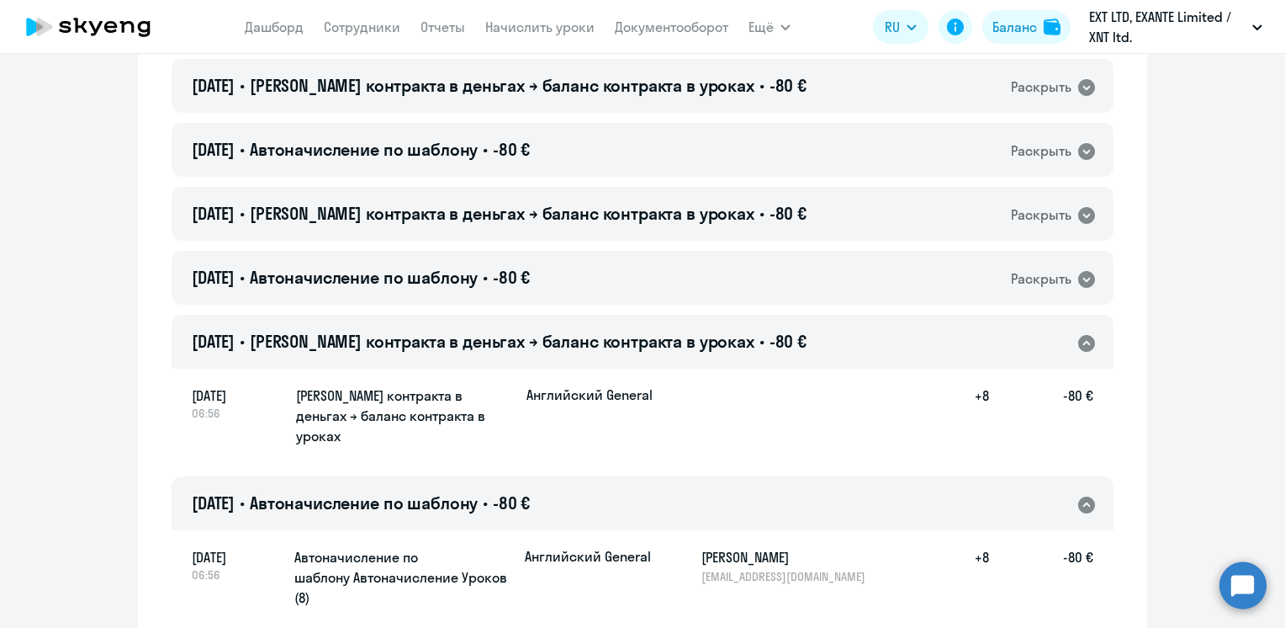
scroll to position [3105, 0]
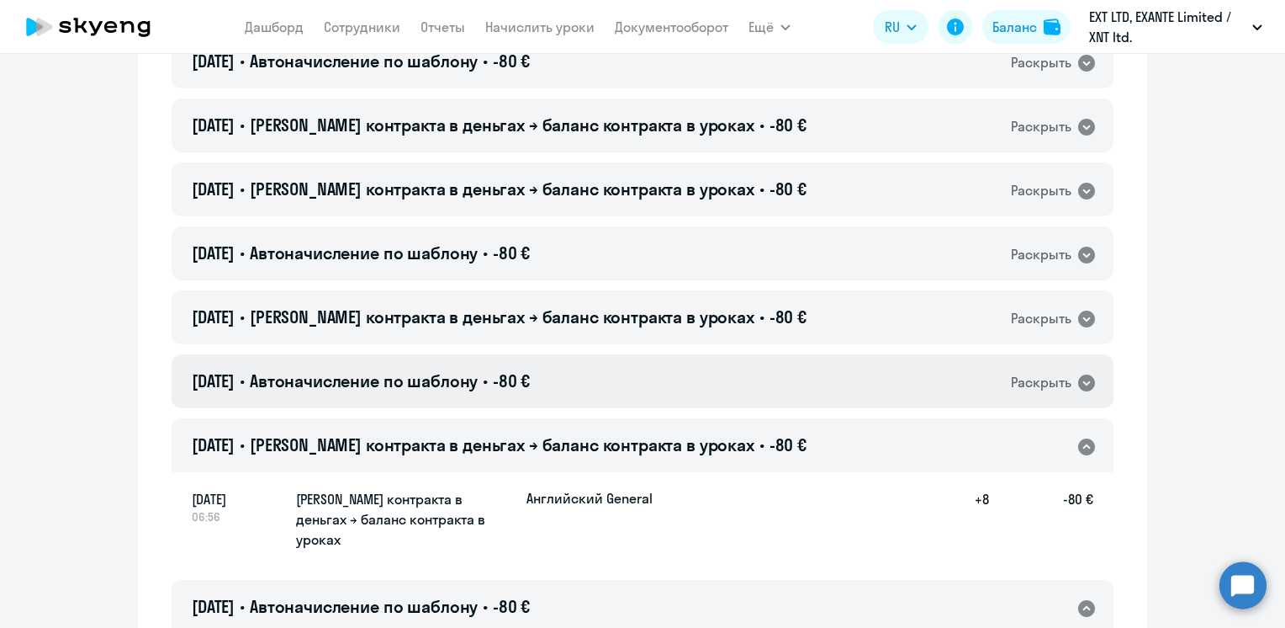
click at [755, 354] on div "[DATE] • Автоначисление по шаблону • -80 € Раскрыть" at bounding box center [643, 381] width 942 height 54
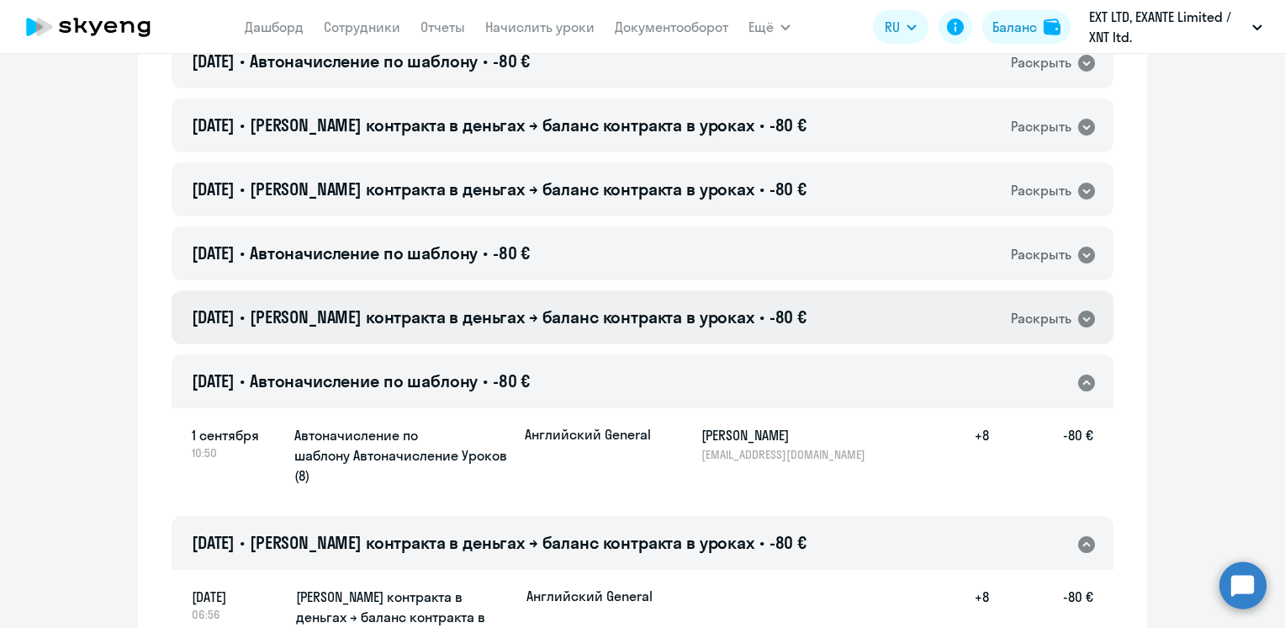
click at [732, 305] on h4 "[DATE] • Баланс контракта в деньгах → баланс контракта в уроках • -80 €" at bounding box center [499, 317] width 615 height 24
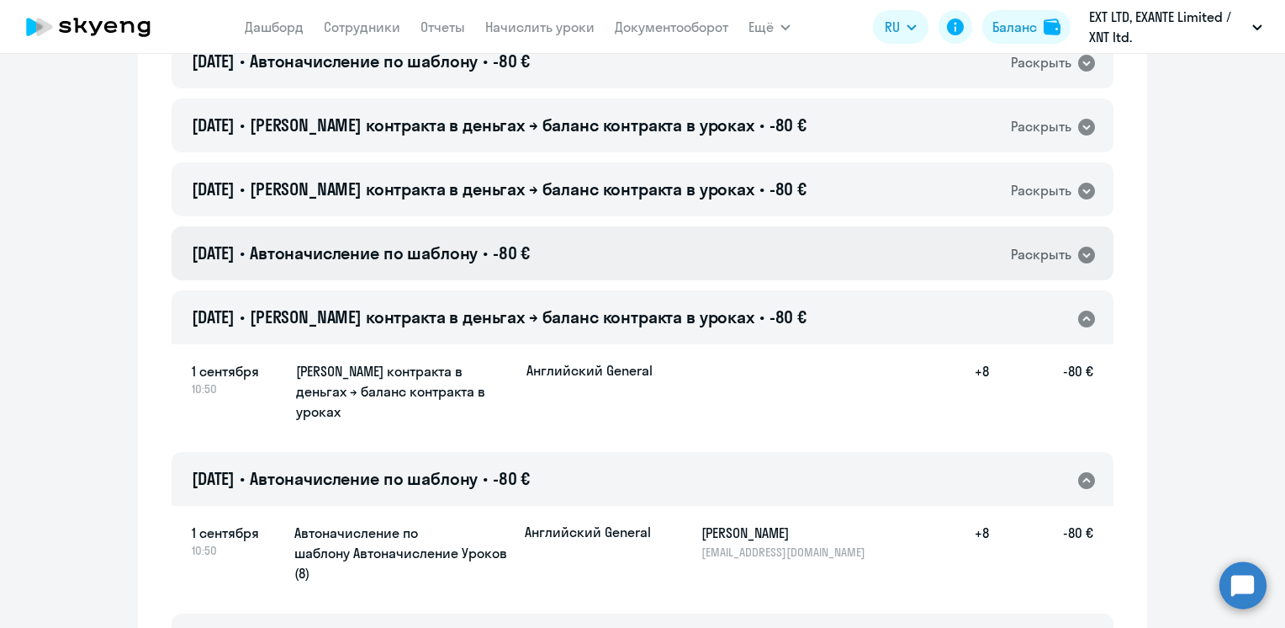
click at [712, 226] on div "[DATE] • Автоначисление по шаблону • -80 € Раскрыть" at bounding box center [643, 253] width 942 height 54
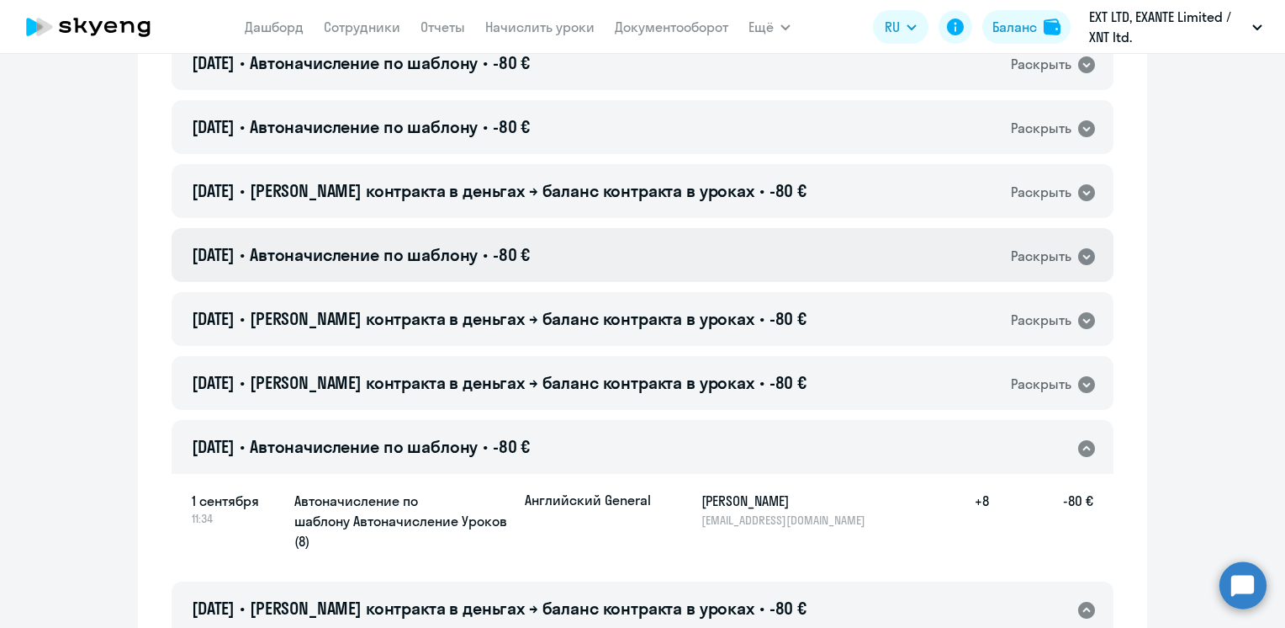
scroll to position [2852, 0]
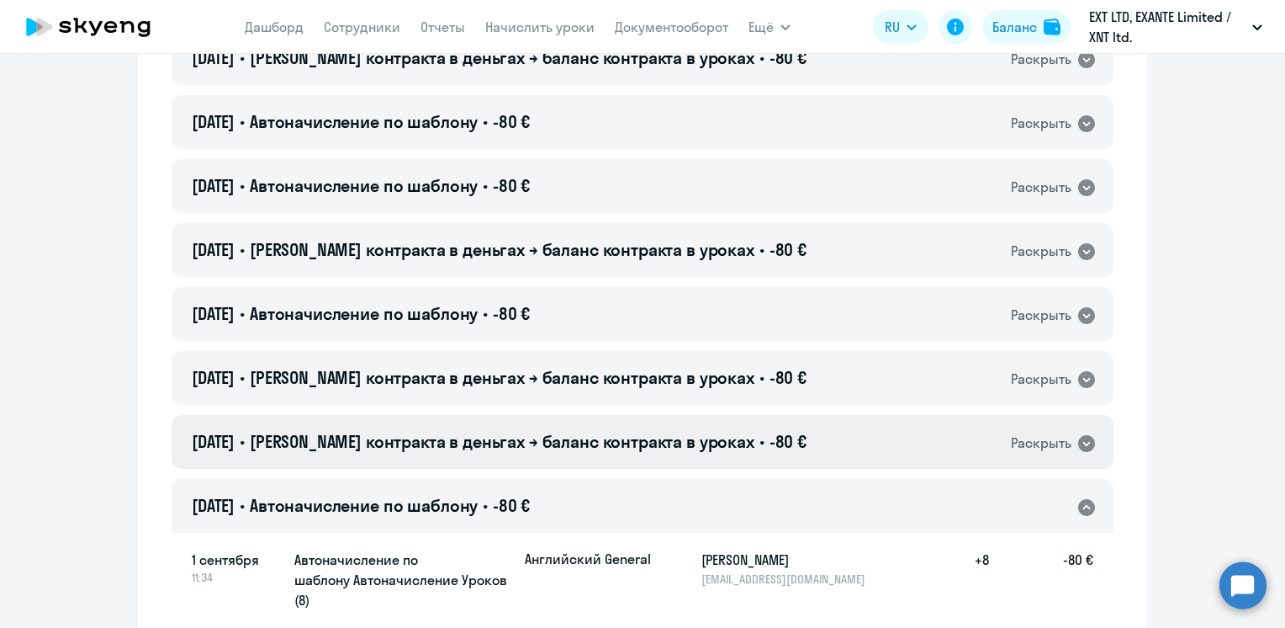
click at [770, 431] on span "-80 €" at bounding box center [788, 441] width 37 height 21
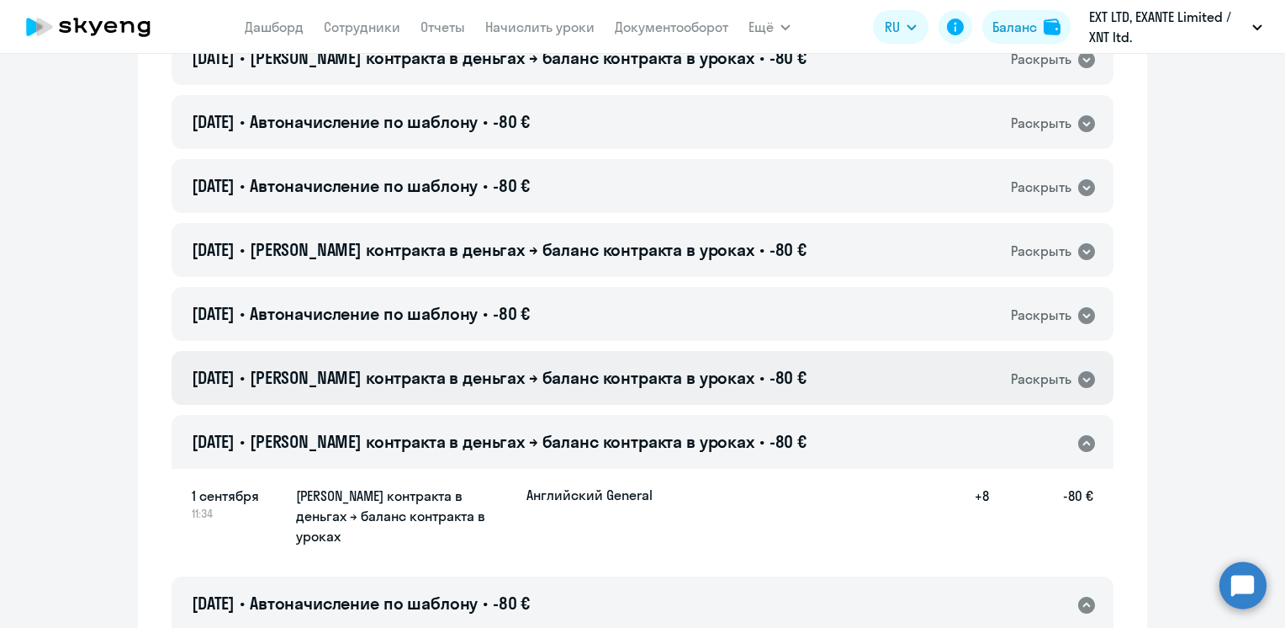
click at [712, 351] on div "[DATE] • Баланс контракта в деньгах → баланс контракта в уроках • -80 € Раскрыть" at bounding box center [643, 378] width 942 height 54
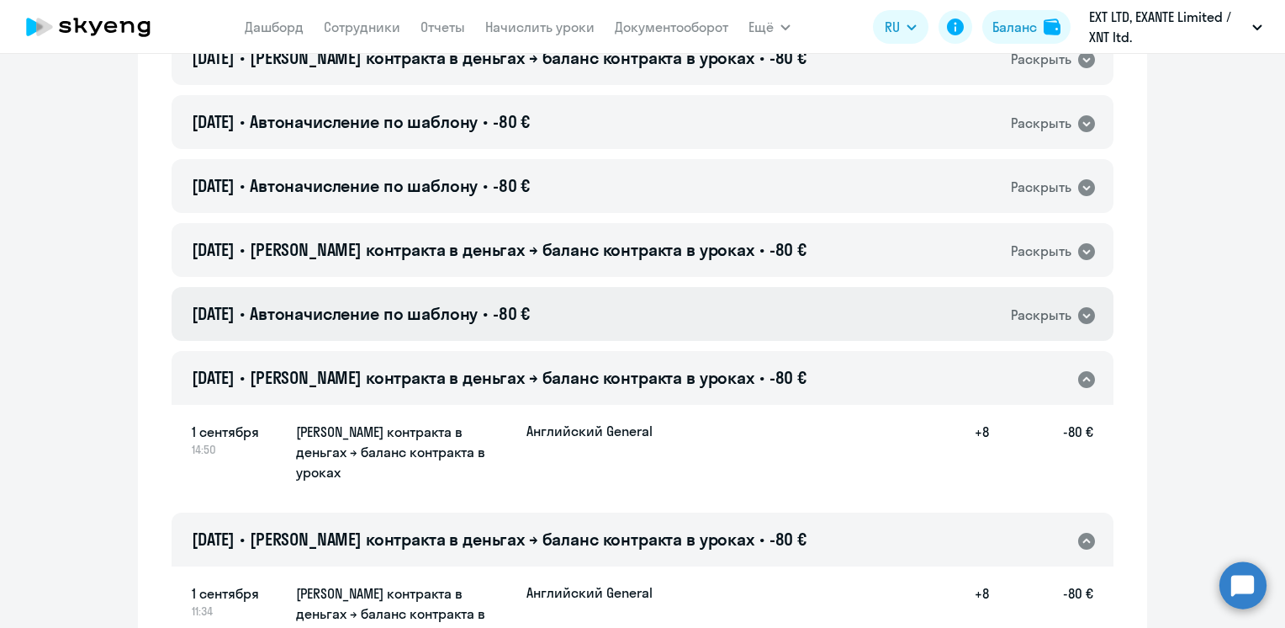
click at [696, 287] on div "[DATE] • Автоначисление по шаблону • -80 € Раскрыть" at bounding box center [643, 314] width 942 height 54
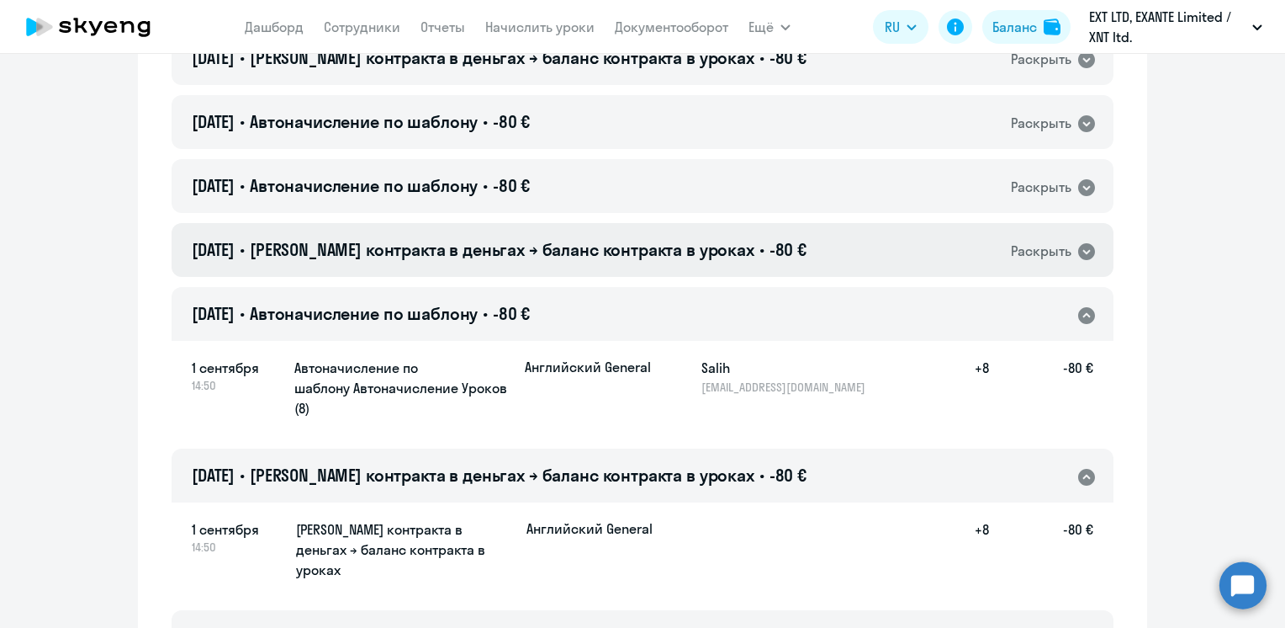
click at [707, 239] on span "[PERSON_NAME] контракта в деньгах → баланс контракта в уроках" at bounding box center [502, 249] width 505 height 21
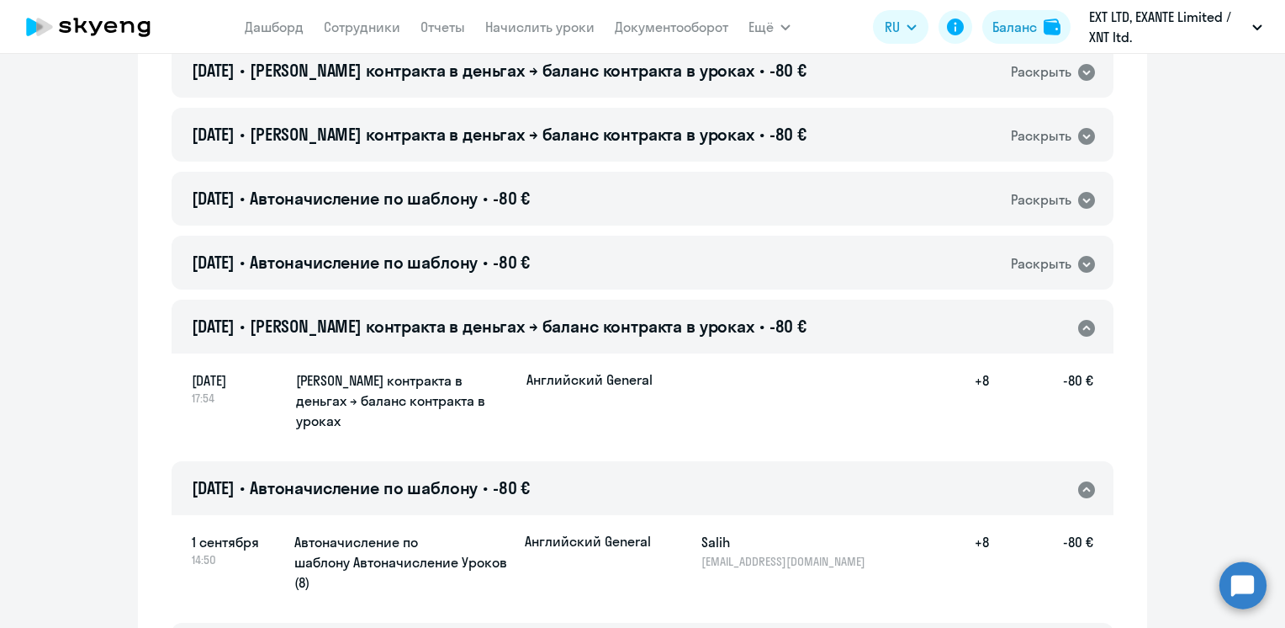
scroll to position [2684, 0]
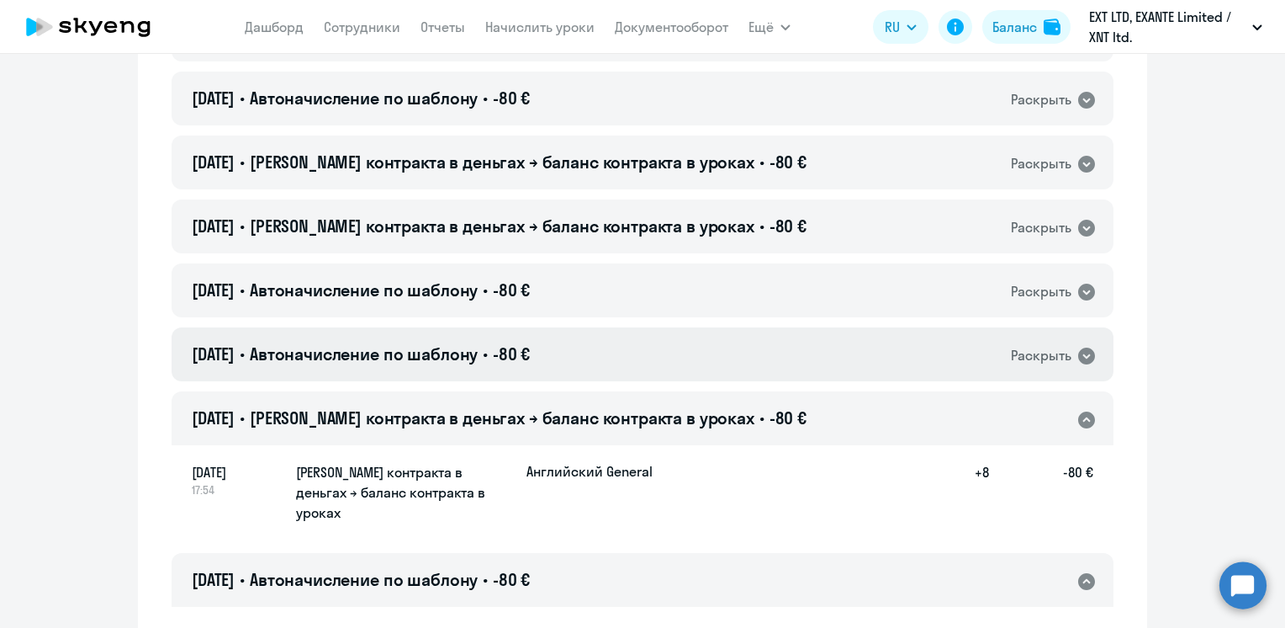
click at [723, 327] on div "[DATE] • Автоначисление по шаблону • -80 € Раскрыть" at bounding box center [643, 354] width 942 height 54
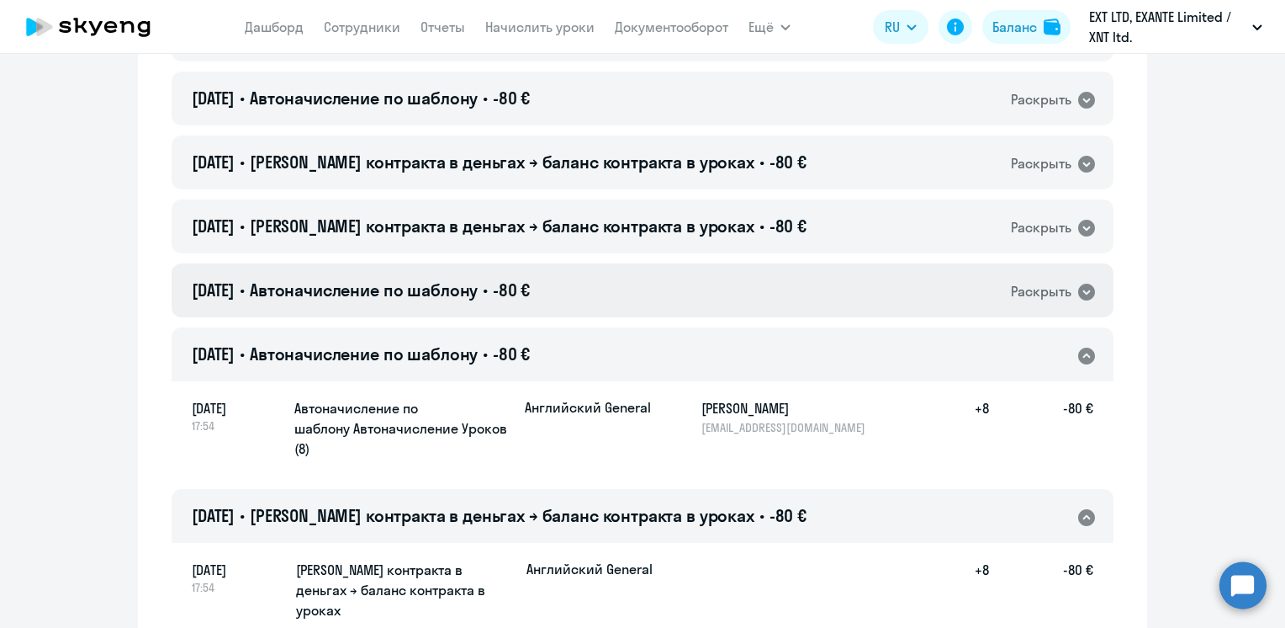
click at [722, 263] on div "[DATE] • Автоначисление по шаблону • -80 € Раскрыть" at bounding box center [643, 290] width 942 height 54
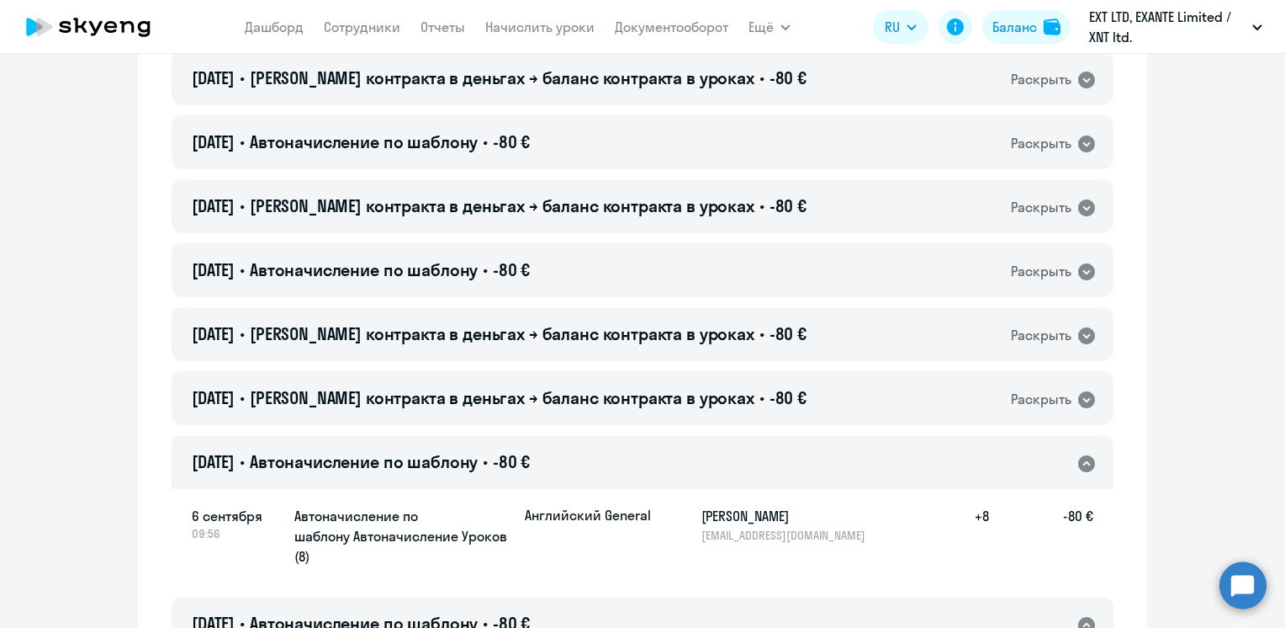
scroll to position [2432, 0]
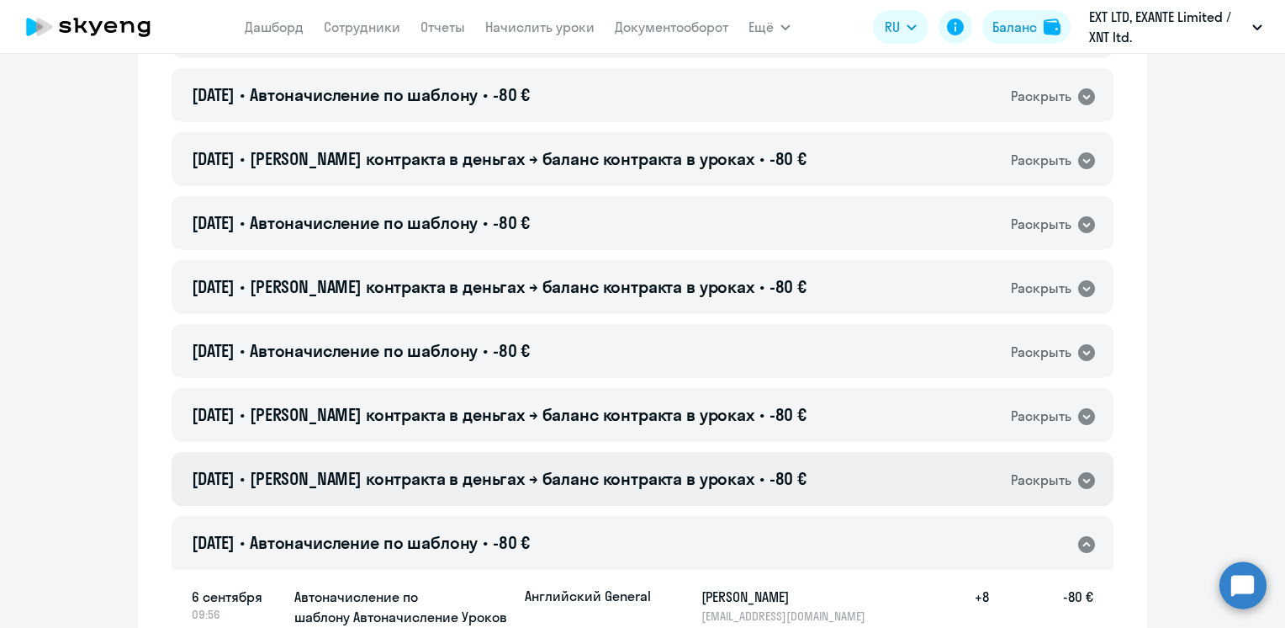
drag, startPoint x: 733, startPoint y: 417, endPoint x: 723, endPoint y: 403, distance: 17.0
click at [760, 468] on span "•" at bounding box center [762, 478] width 5 height 21
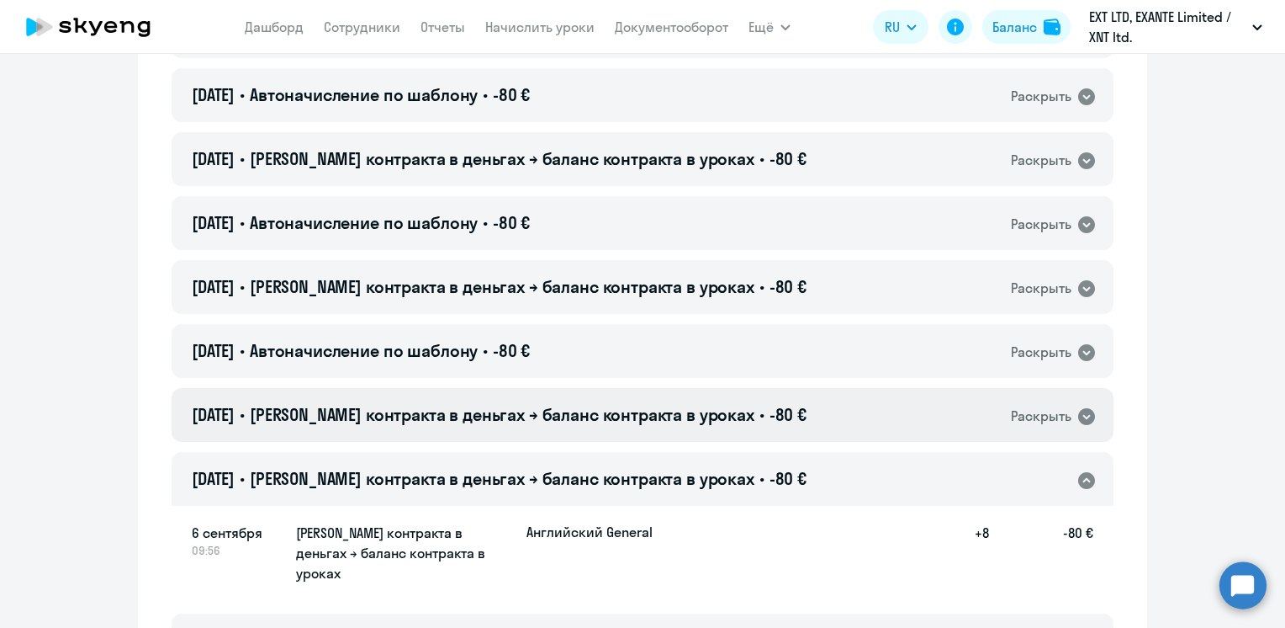
click at [707, 388] on div "[DATE] • Баланс контракта в деньгах → баланс контракта в уроках • -80 € Раскрыть" at bounding box center [643, 415] width 942 height 54
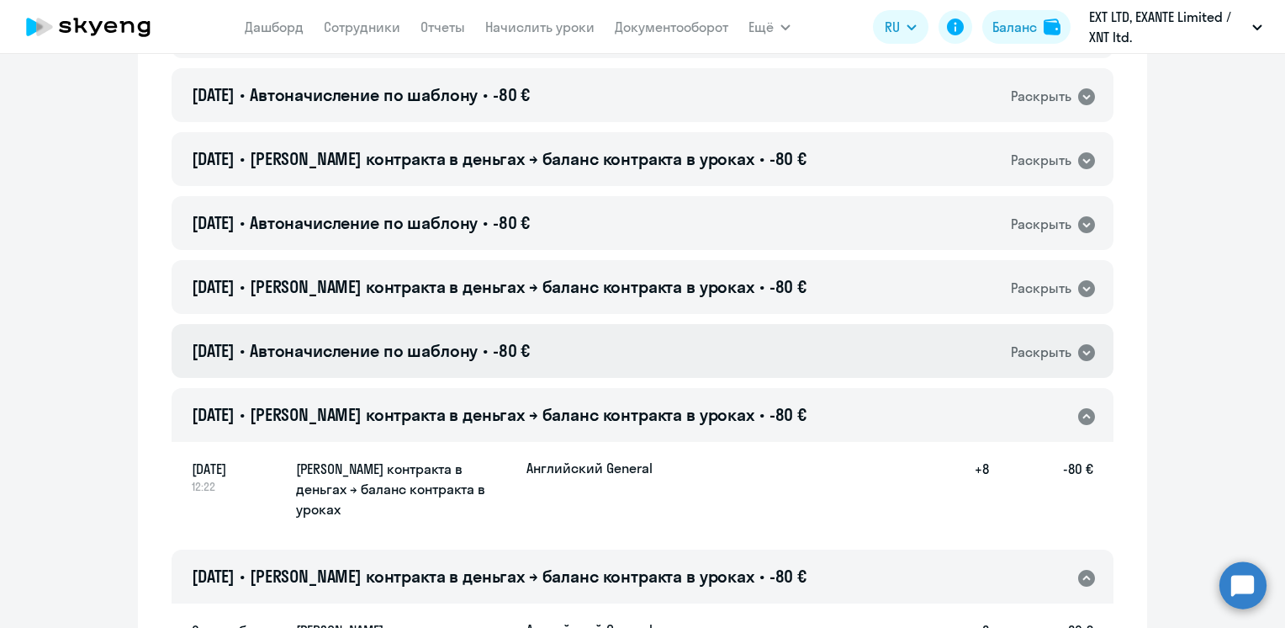
click at [707, 324] on div "[DATE] • Автоначисление по шаблону • -80 € Раскрыть" at bounding box center [643, 351] width 942 height 54
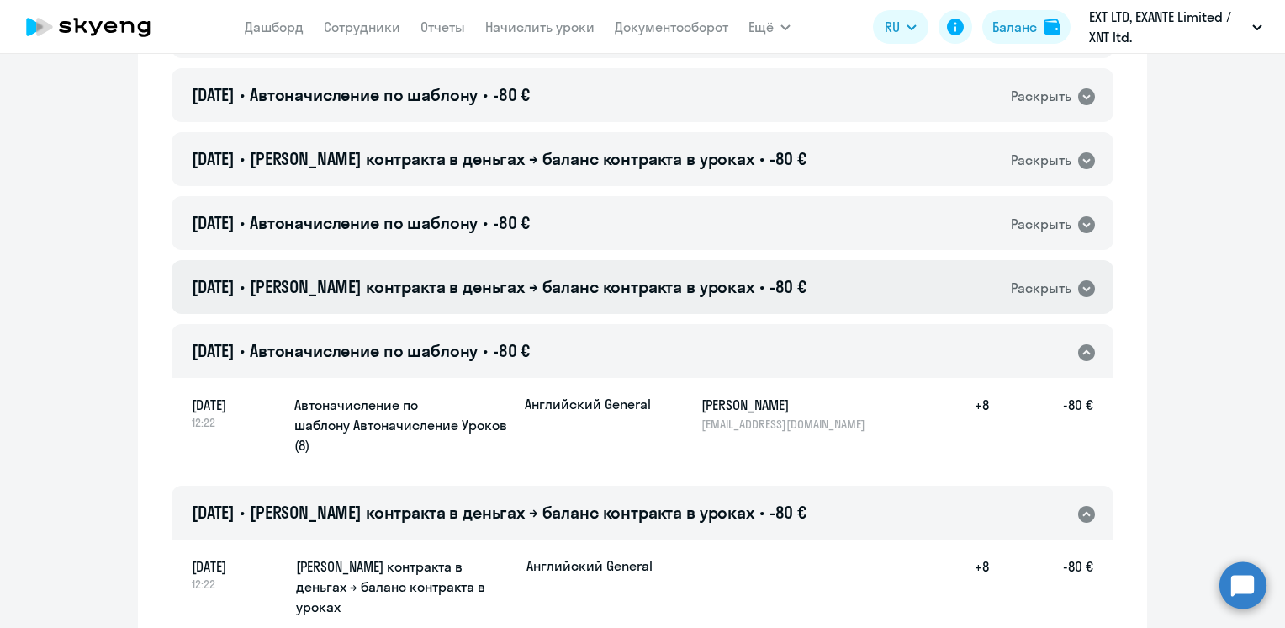
click at [696, 276] on span "[PERSON_NAME] контракта в деньгах → баланс контракта в уроках" at bounding box center [502, 286] width 505 height 21
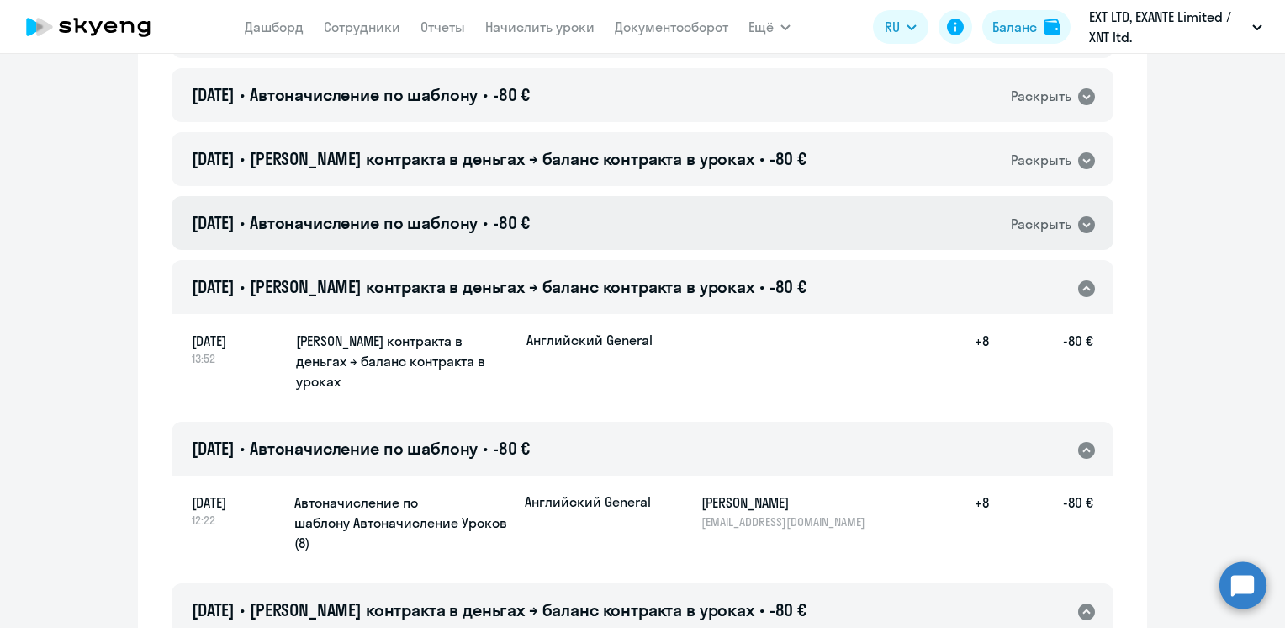
click at [658, 196] on div "[DATE] • Автоначисление по шаблону • -80 € Раскрыть" at bounding box center [643, 223] width 942 height 54
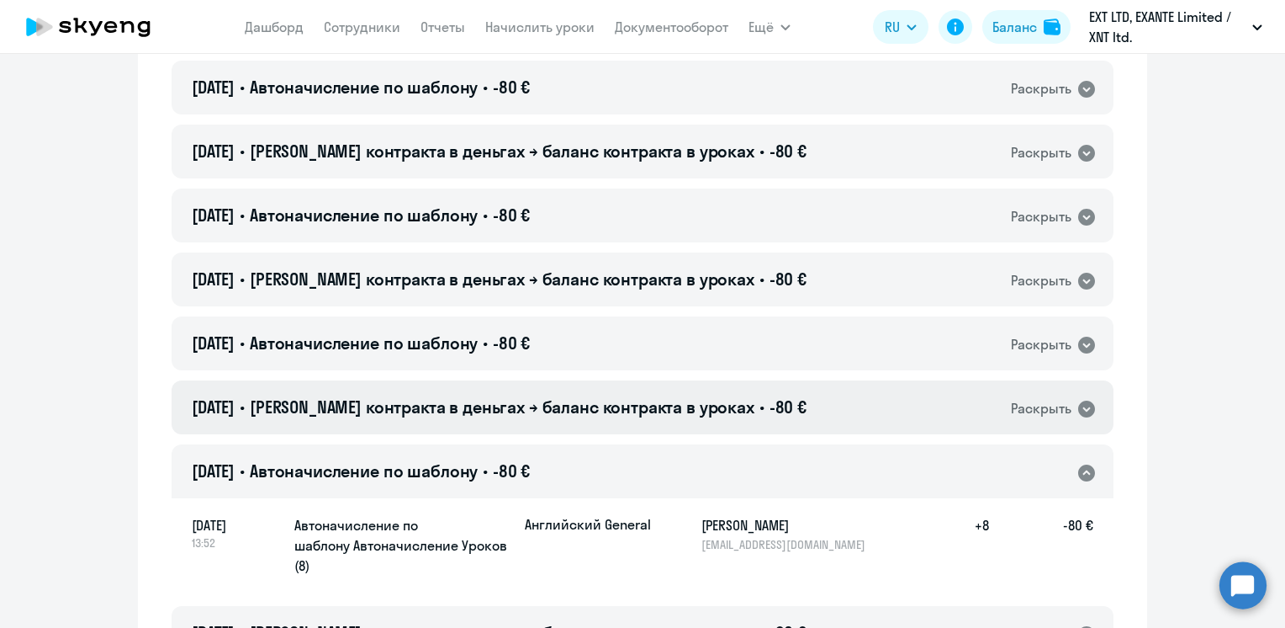
scroll to position [2180, 0]
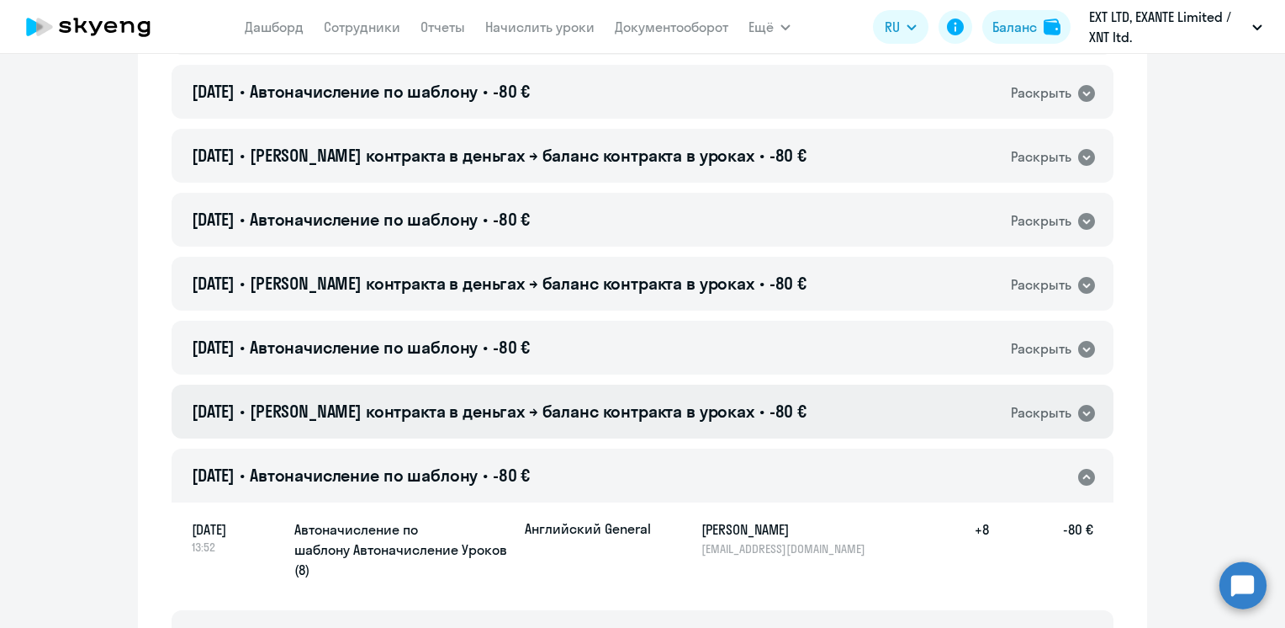
click at [770, 400] on span "-80 €" at bounding box center [788, 410] width 37 height 21
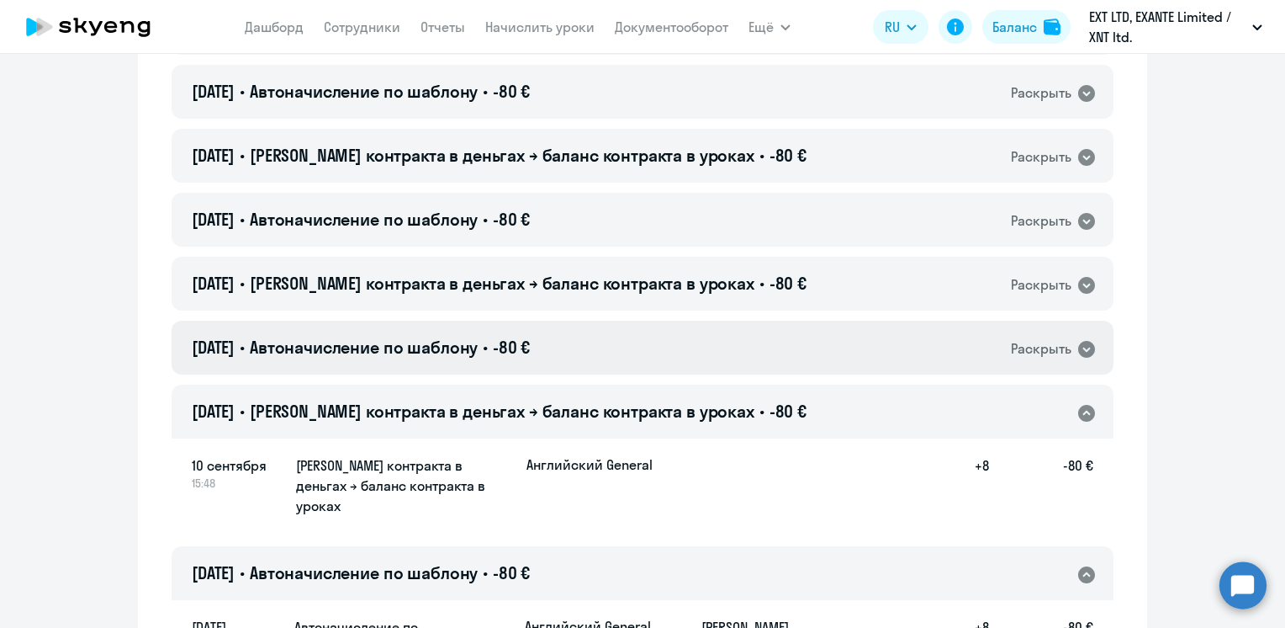
click at [712, 320] on div "[DATE] • Автоначисление по шаблону • -80 € Раскрыть" at bounding box center [643, 347] width 942 height 54
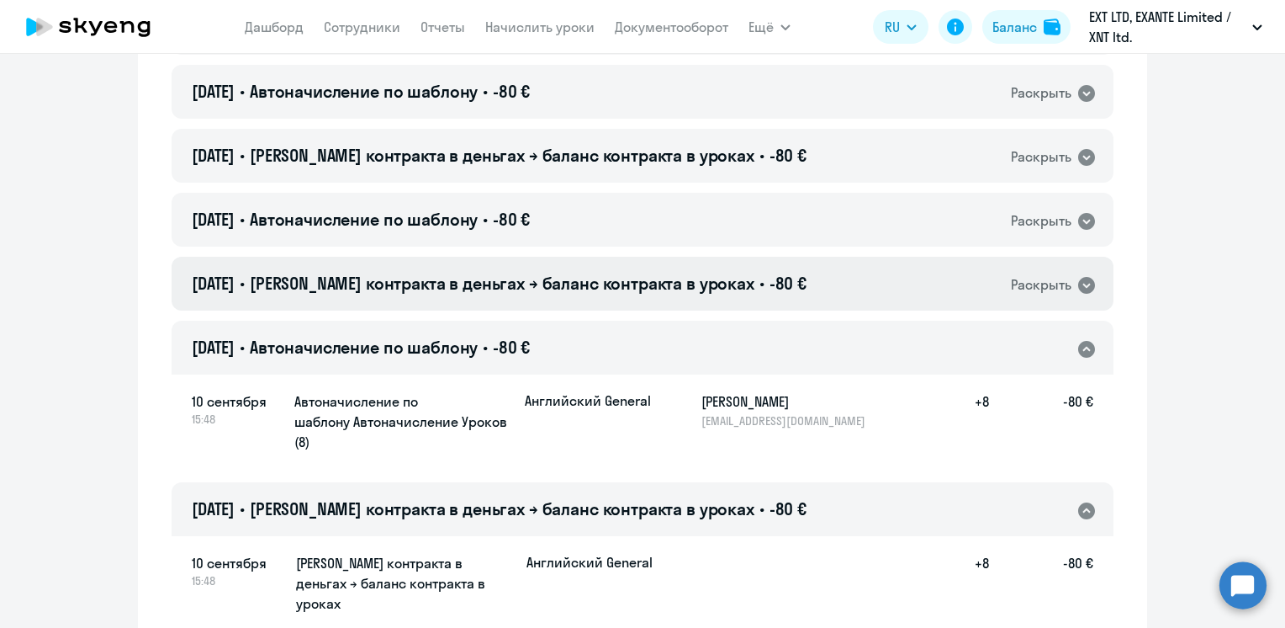
click at [702, 273] on span "[PERSON_NAME] контракта в деньгах → баланс контракта в уроках" at bounding box center [502, 283] width 505 height 21
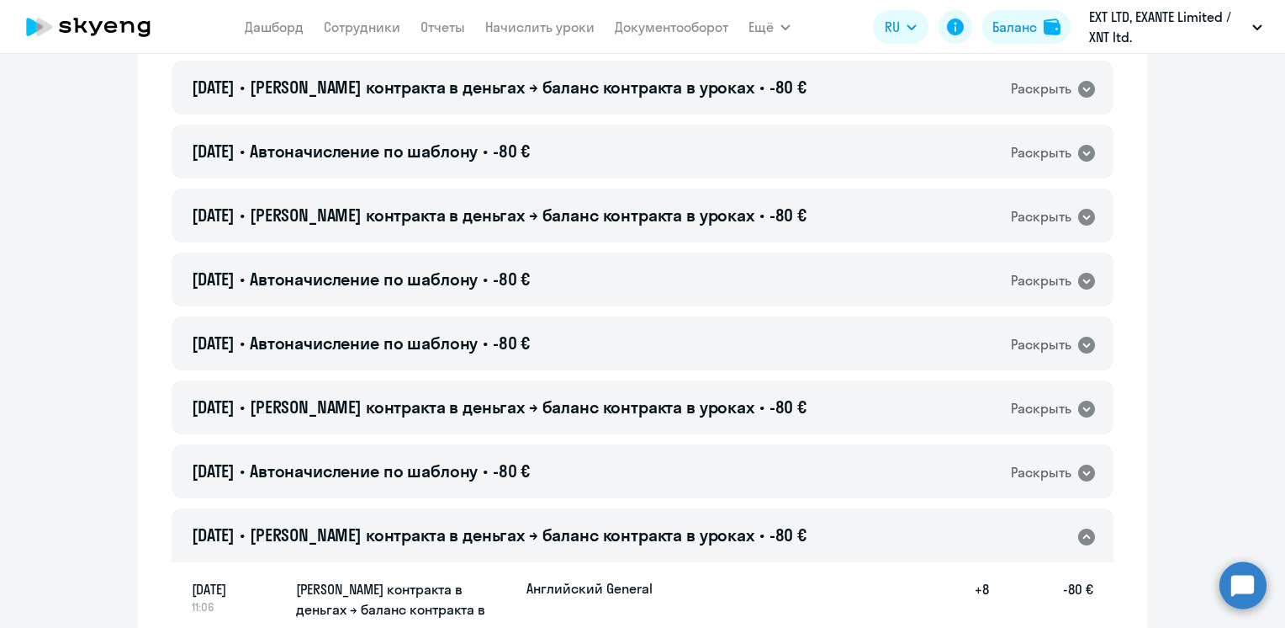
scroll to position [1927, 0]
click at [706, 445] on div "[DATE] • Автоначисление по шаблону • -80 € Раскрыть" at bounding box center [643, 472] width 942 height 54
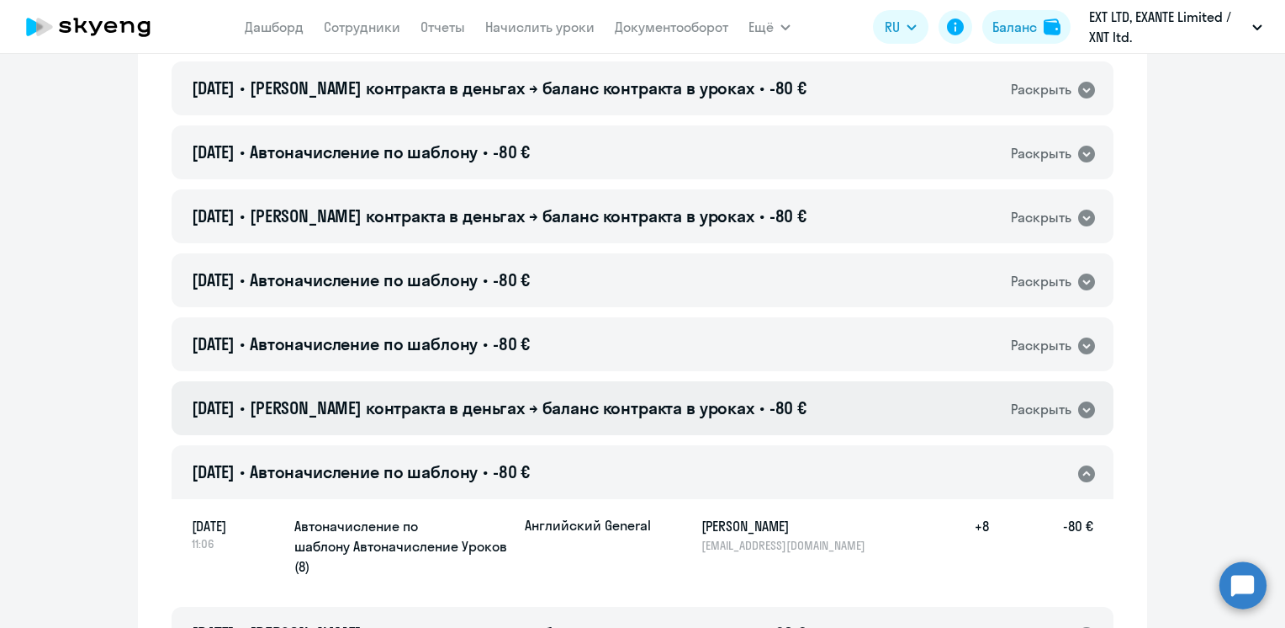
click at [699, 397] on span "[PERSON_NAME] контракта в деньгах → баланс контракта в уроках" at bounding box center [502, 407] width 505 height 21
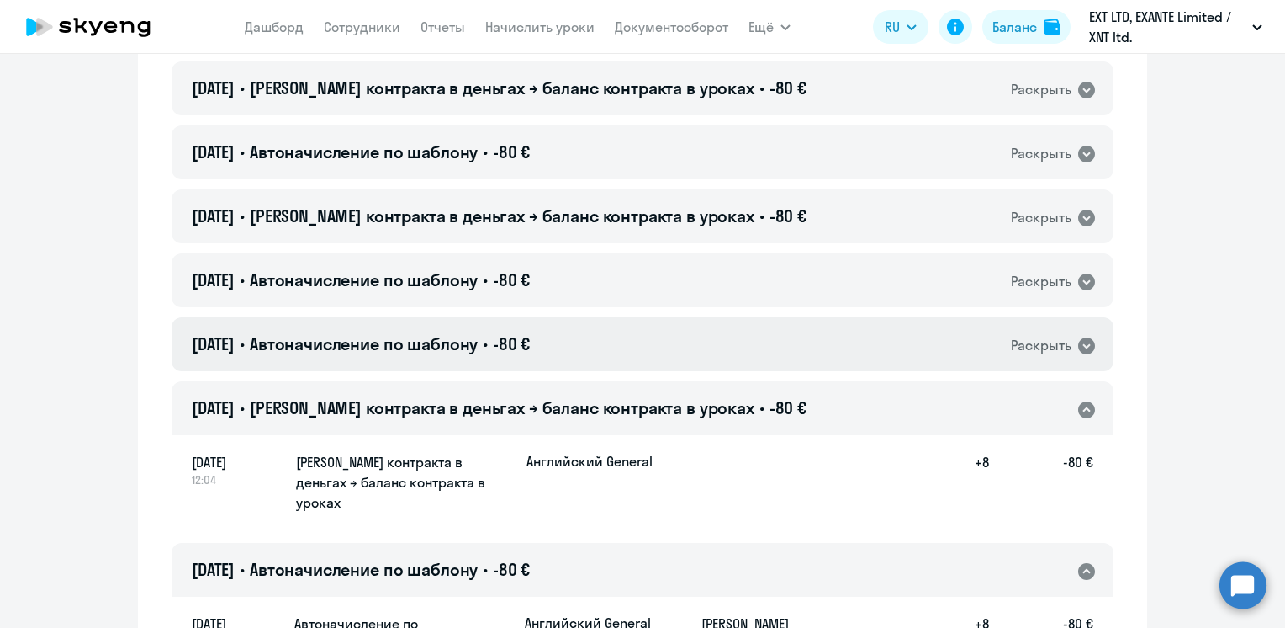
click at [686, 317] on div "[DATE] • Автоначисление по шаблону • -80 € Раскрыть" at bounding box center [643, 344] width 942 height 54
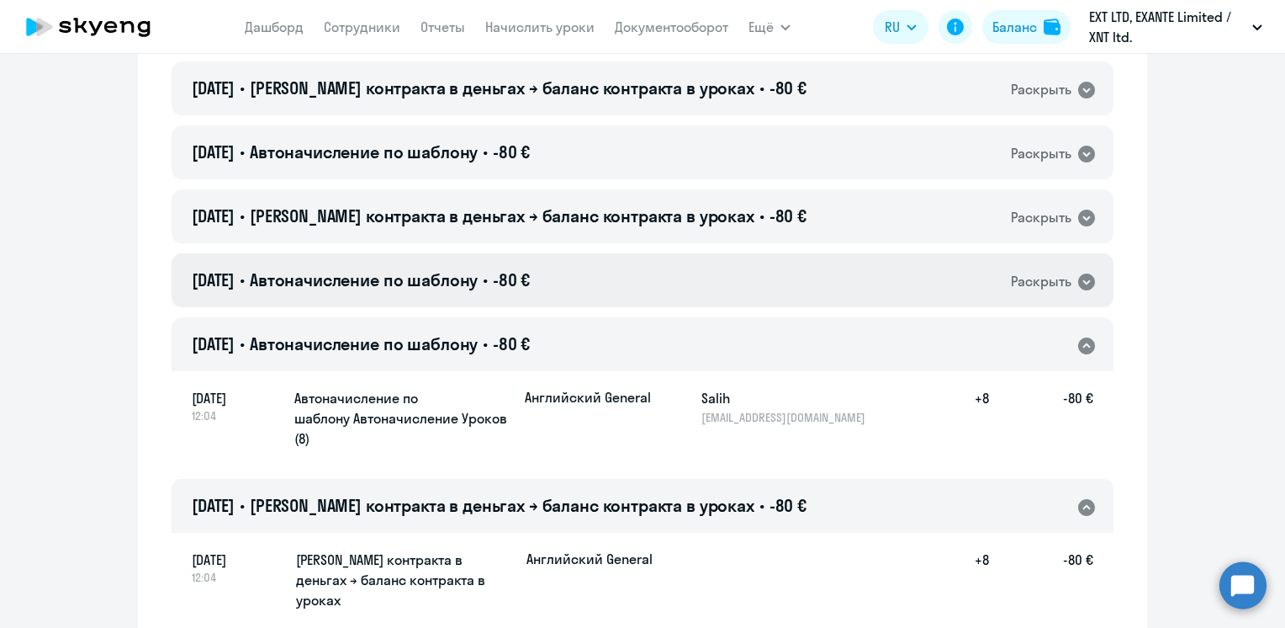
click at [660, 253] on div "[DATE] • Автоначисление по шаблону • -80 € Раскрыть" at bounding box center [643, 280] width 942 height 54
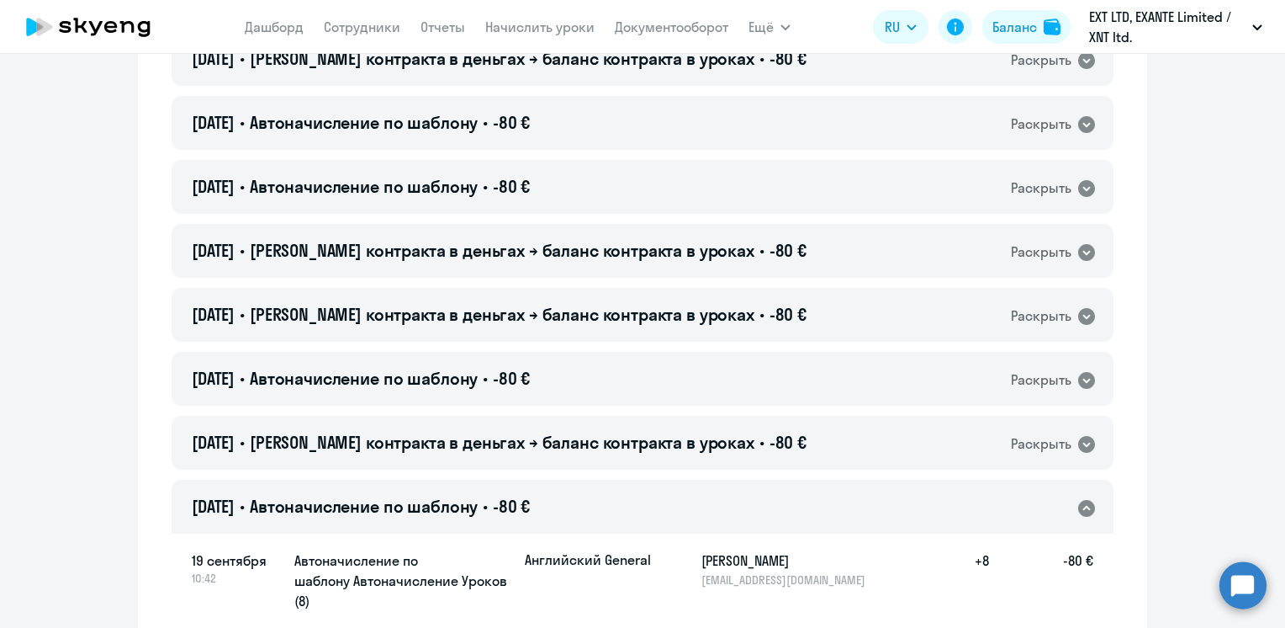
scroll to position [1675, 0]
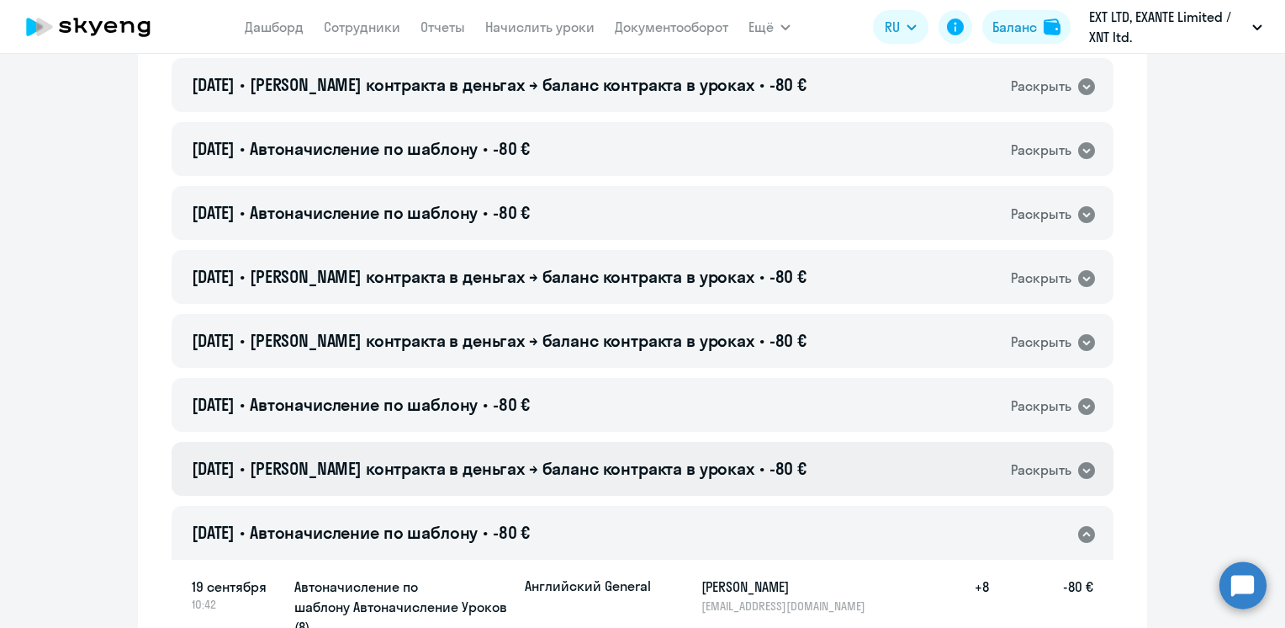
click at [690, 457] on h4 "[DATE] • Баланс контракта в деньгах → баланс контракта в уроках • -80 €" at bounding box center [499, 469] width 615 height 24
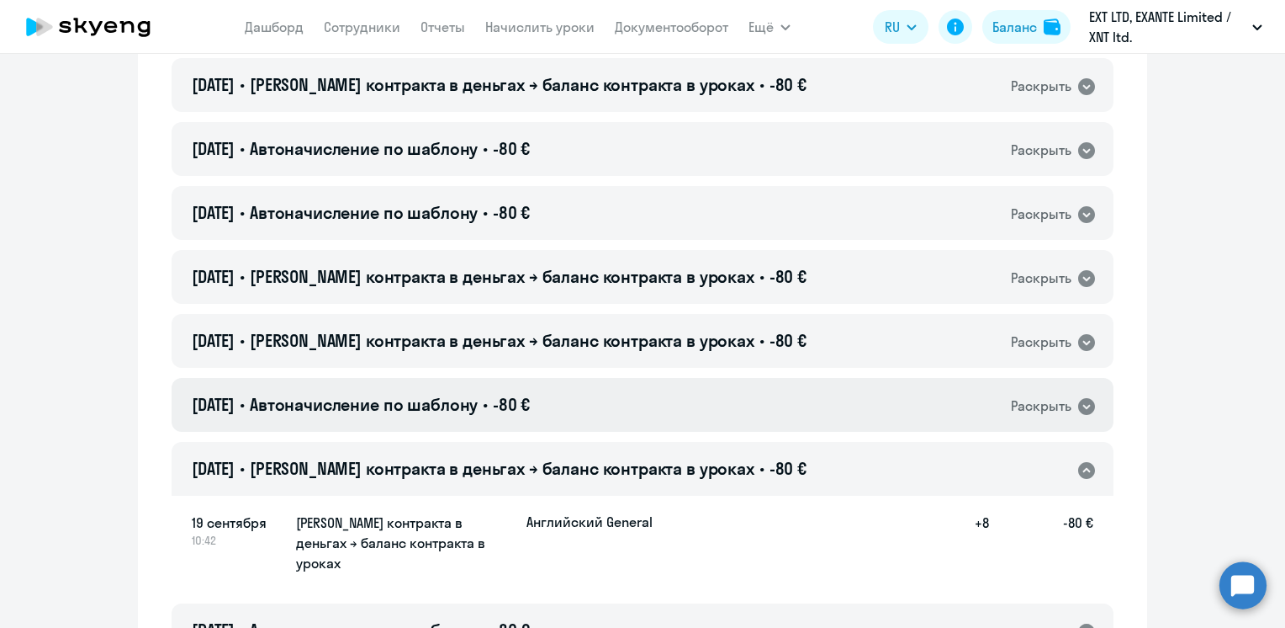
click at [673, 378] on div "[DATE] • Автоначисление по шаблону • -80 € Раскрыть" at bounding box center [643, 405] width 942 height 54
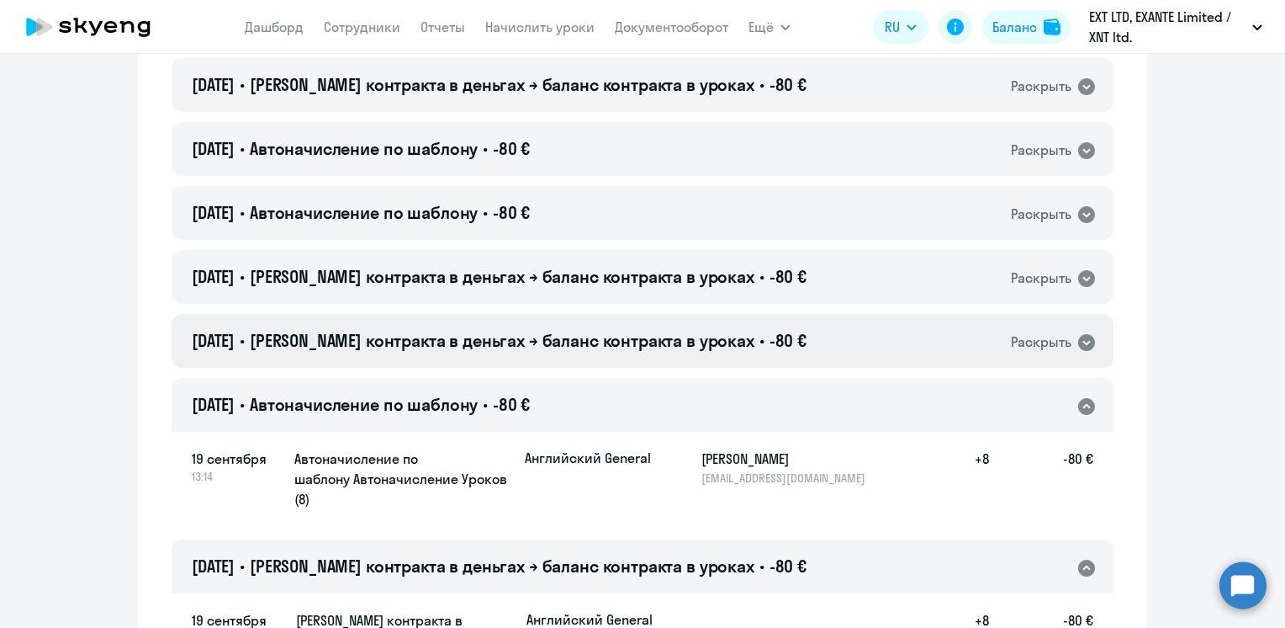
click at [665, 330] on span "[PERSON_NAME] контракта в деньгах → баланс контракта в уроках" at bounding box center [502, 340] width 505 height 21
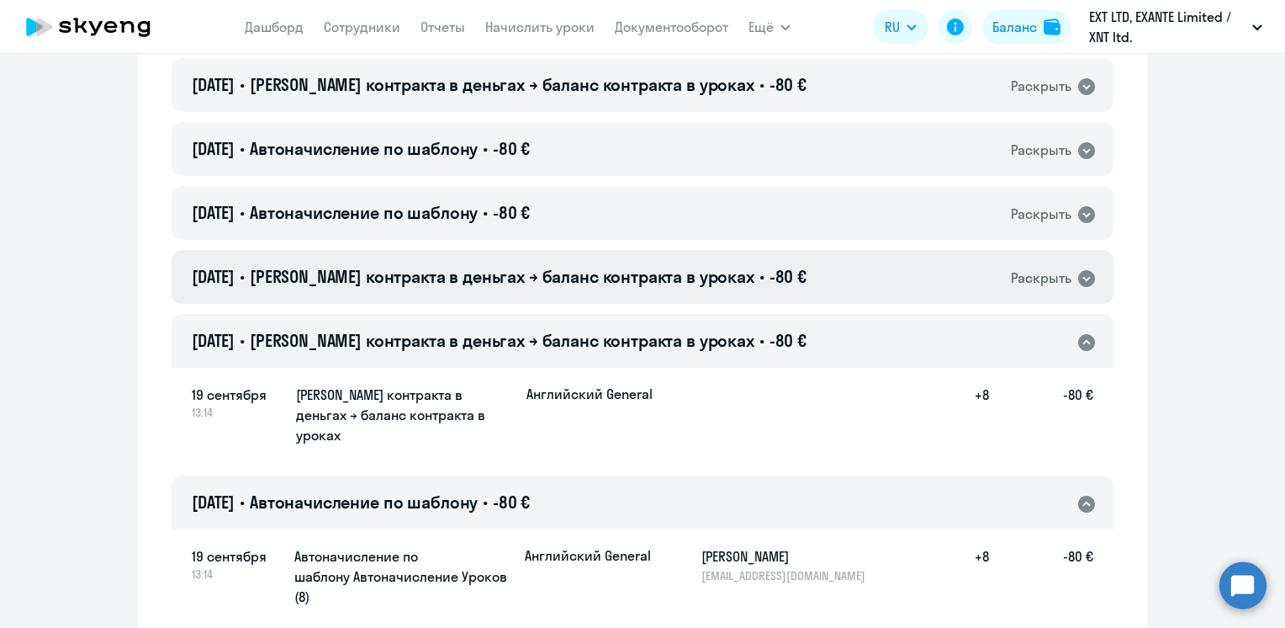
click at [665, 250] on div "[DATE] • Баланс контракта в деньгах → баланс контракта в уроках • -80 € Раскрыть" at bounding box center [643, 277] width 942 height 54
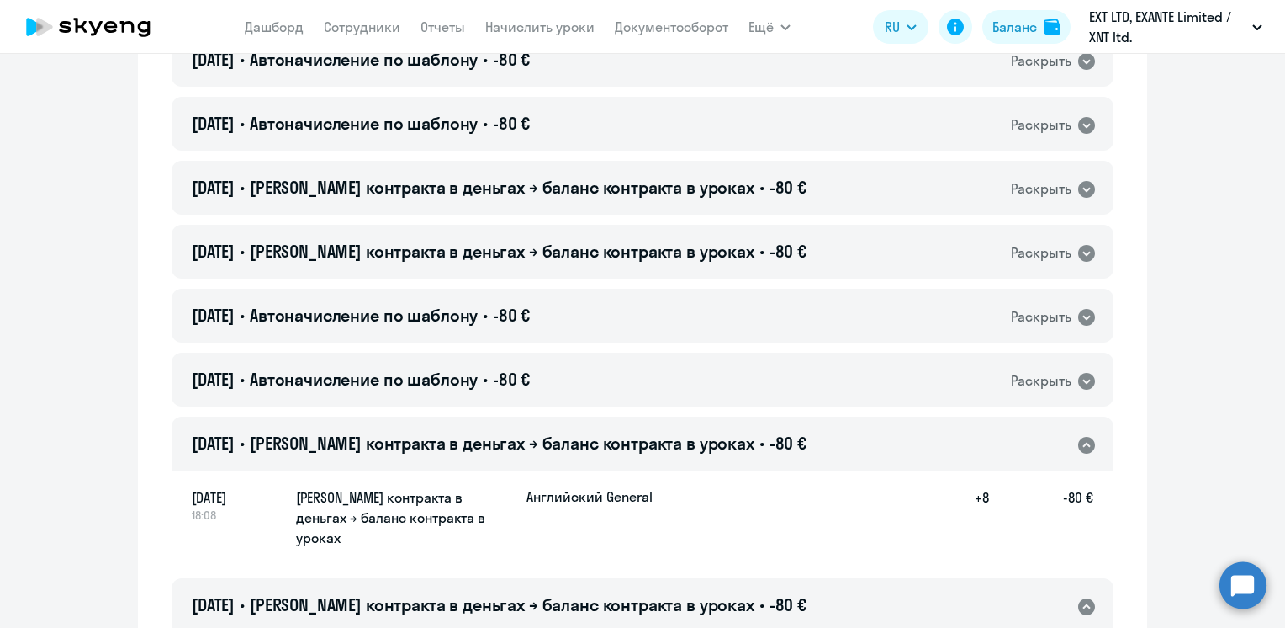
scroll to position [1507, 0]
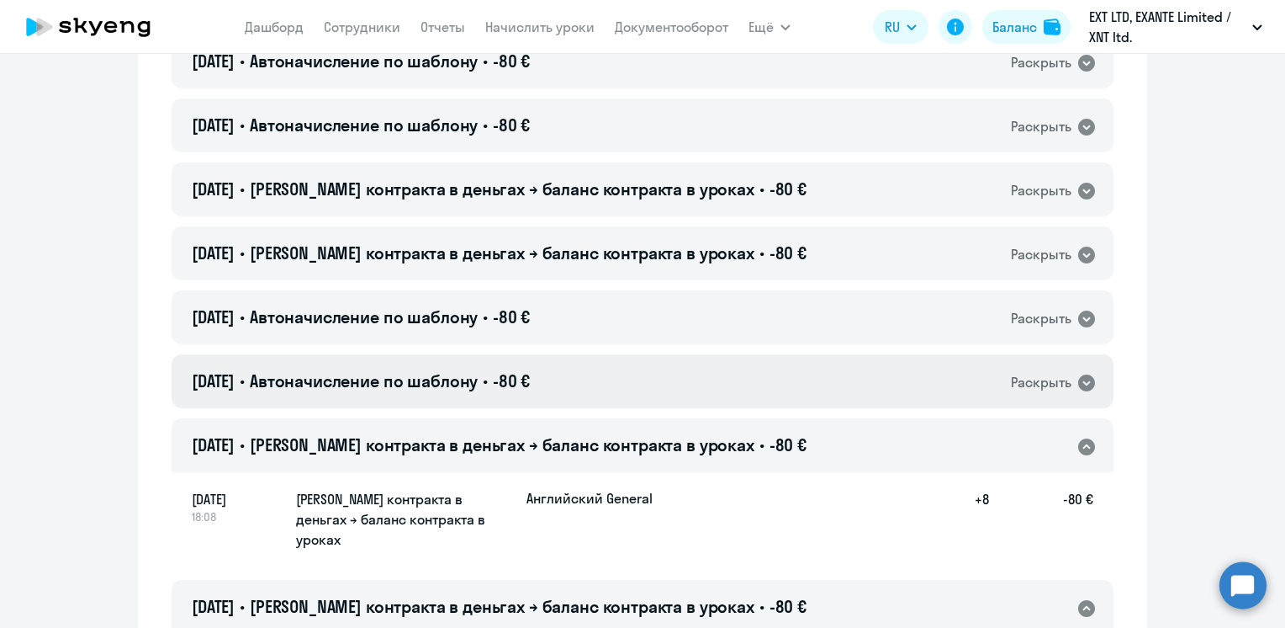
click at [644, 354] on div "[DATE] • Автоначисление по шаблону • -80 € Раскрыть" at bounding box center [643, 381] width 942 height 54
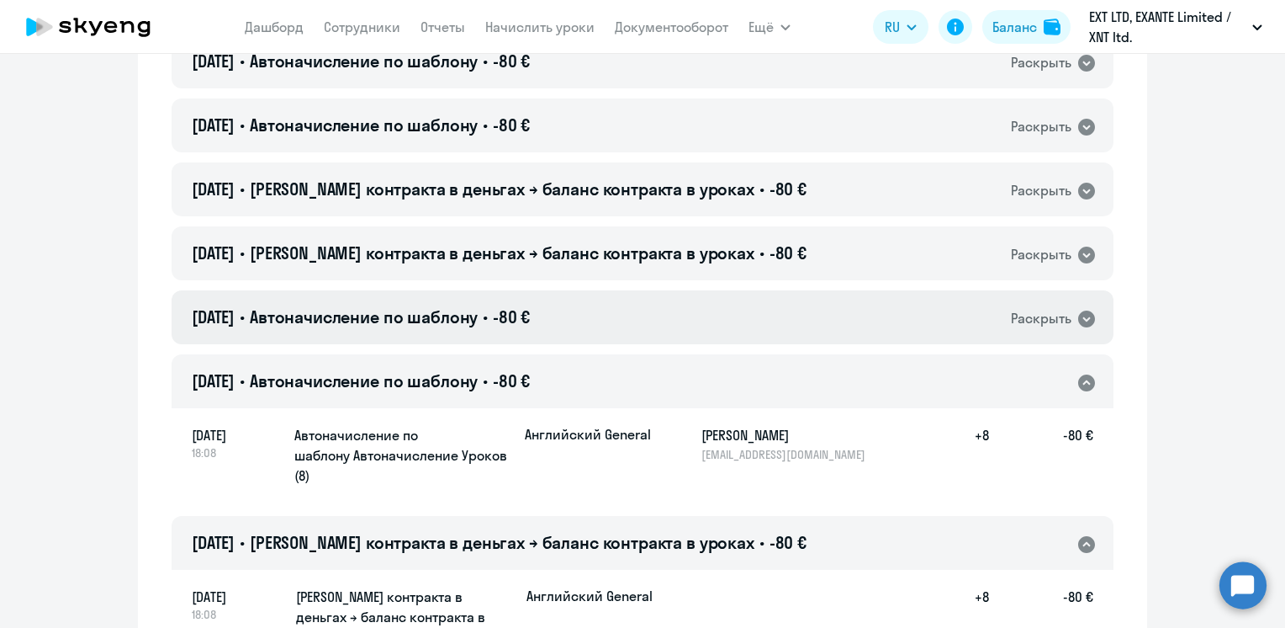
click at [672, 290] on div "[DATE] • Автоначисление по шаблону • -80 € Раскрыть" at bounding box center [643, 317] width 942 height 54
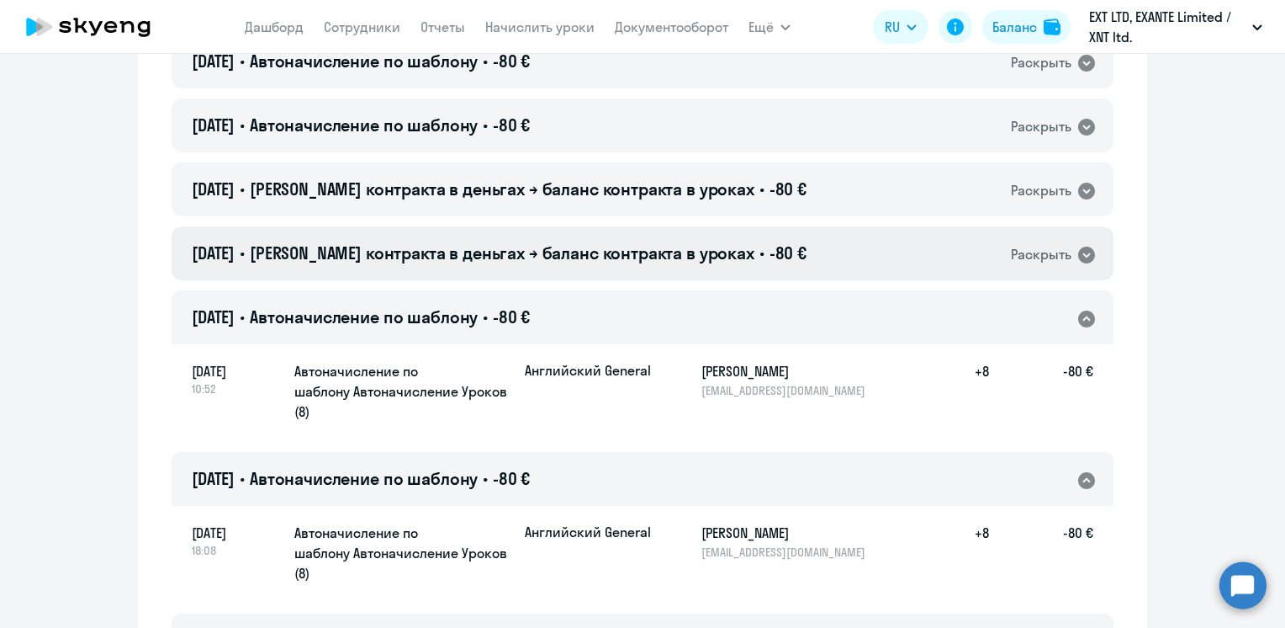
click at [663, 242] on span "[PERSON_NAME] контракта в деньгах → баланс контракта в уроках" at bounding box center [502, 252] width 505 height 21
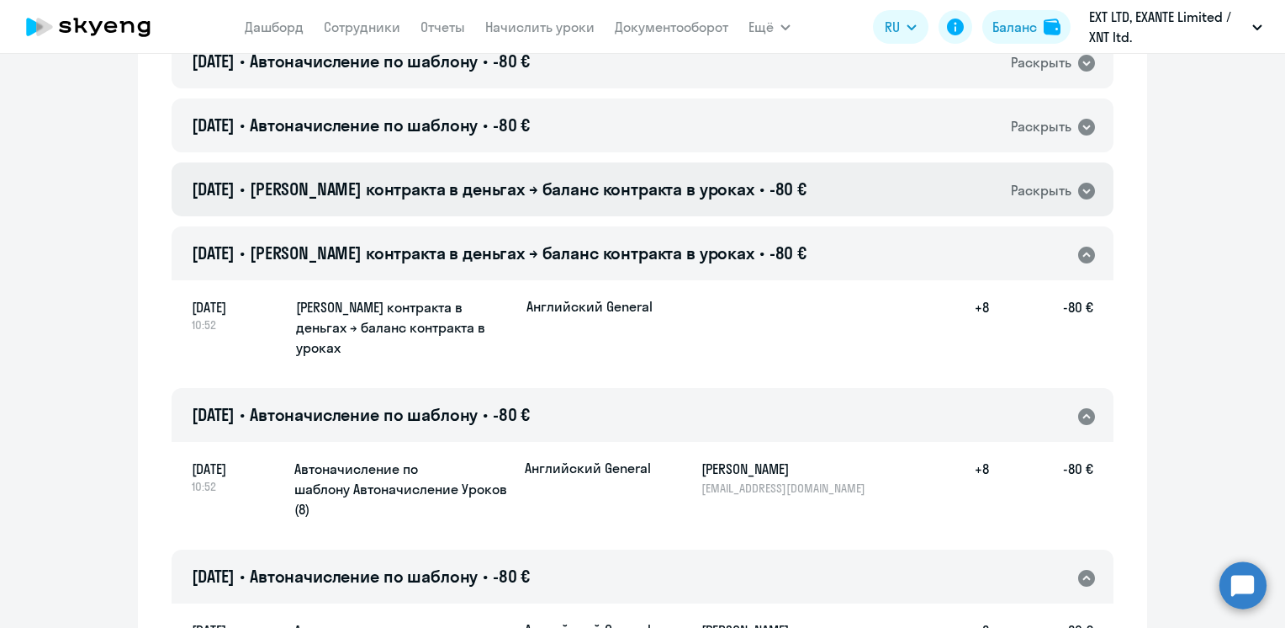
click at [660, 178] on span "[PERSON_NAME] контракта в деньгах → баланс контракта в уроках" at bounding box center [502, 188] width 505 height 21
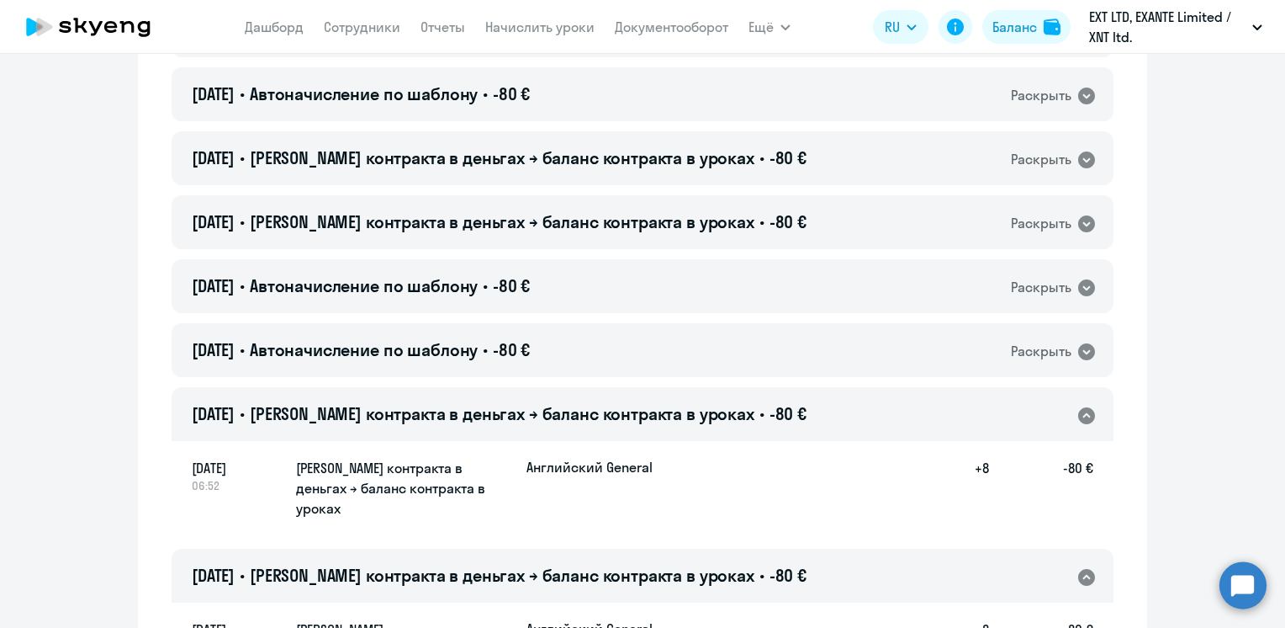
scroll to position [1254, 0]
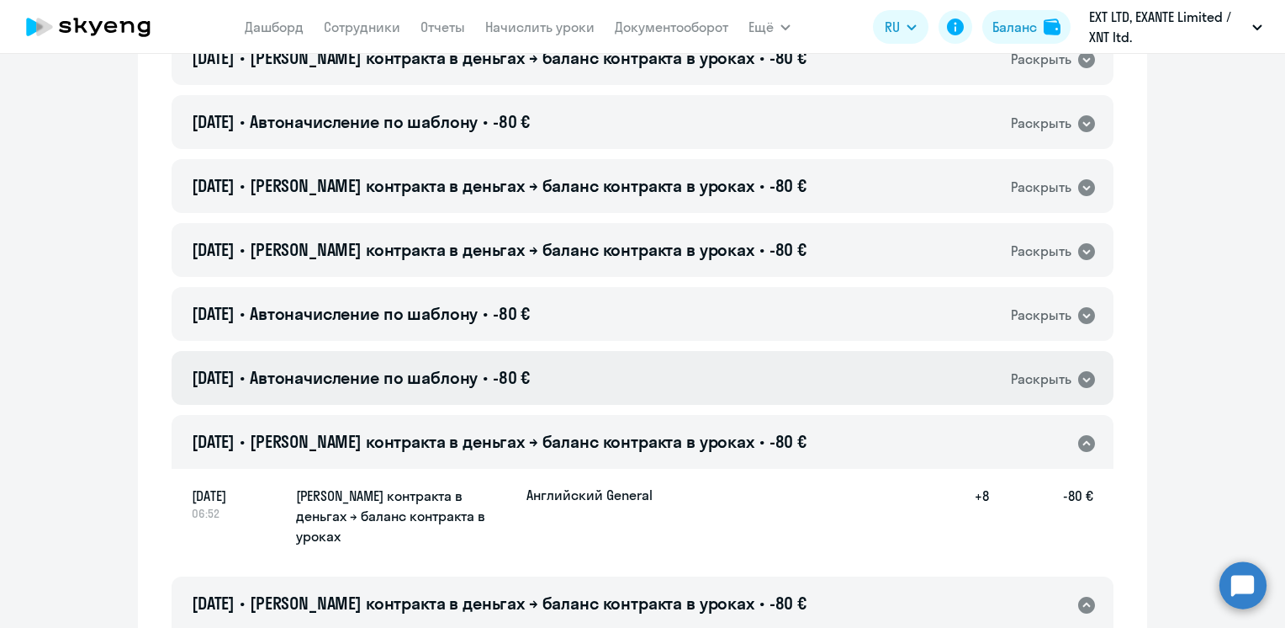
click at [691, 351] on div "[DATE] • Автоначисление по шаблону • -80 € Раскрыть" at bounding box center [643, 378] width 942 height 54
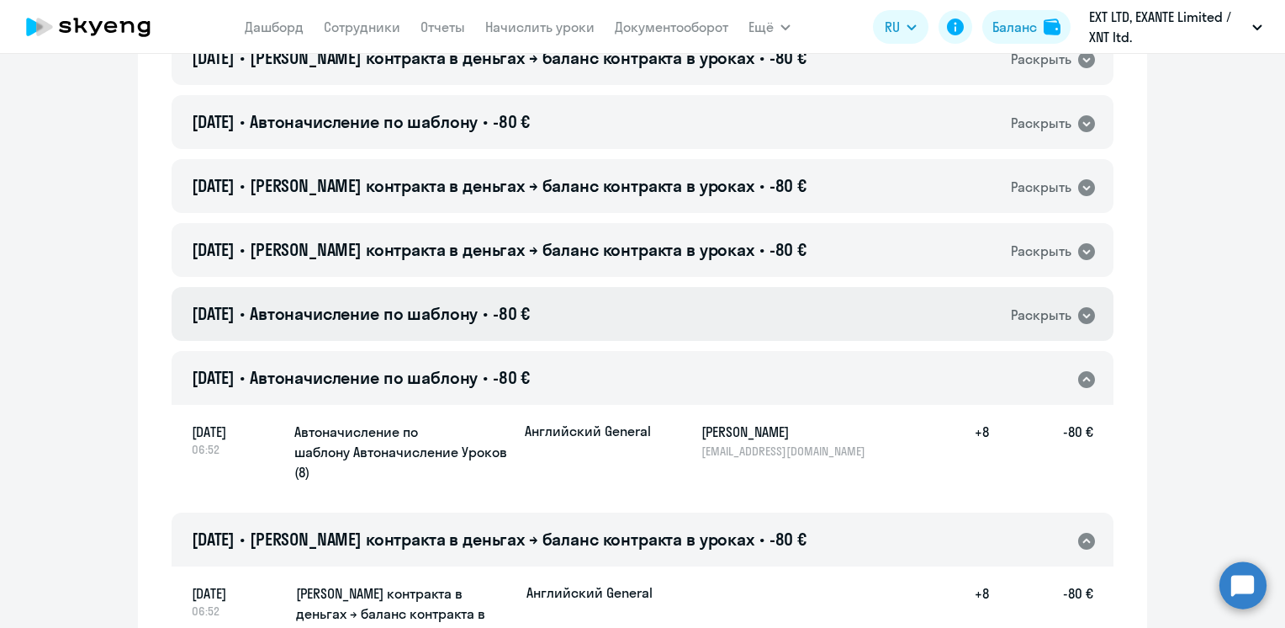
click at [691, 287] on div "[DATE] • Автоначисление по шаблону • -80 € Раскрыть" at bounding box center [643, 314] width 942 height 54
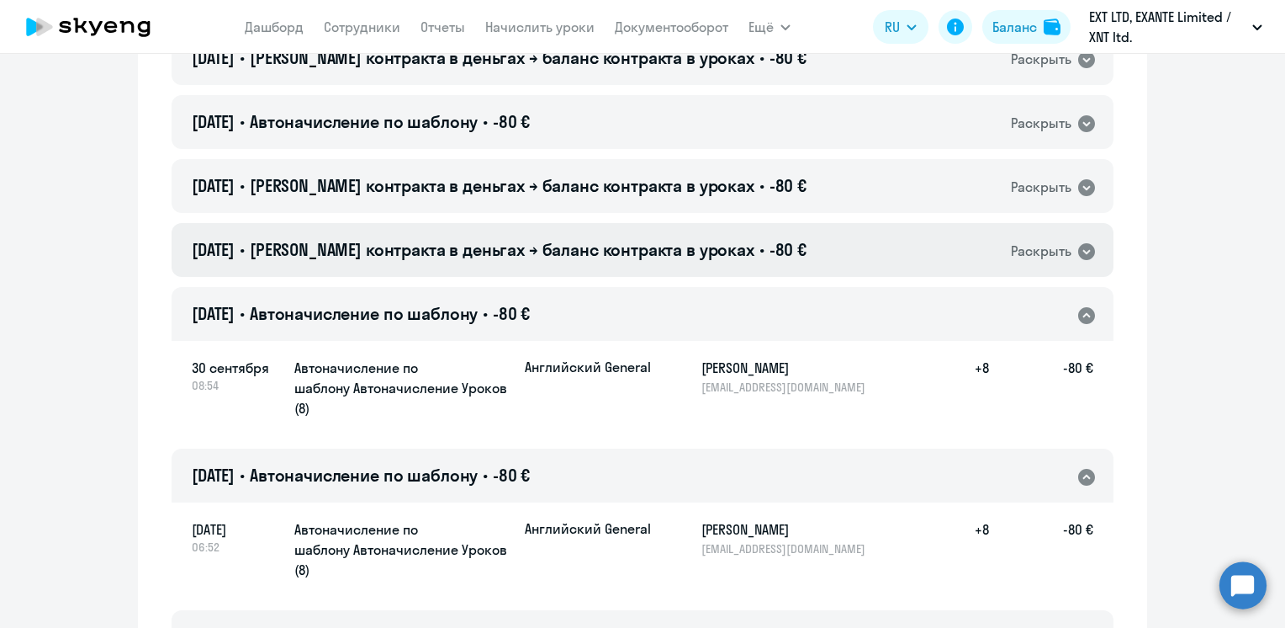
click at [702, 239] on span "[PERSON_NAME] контракта в деньгах → баланс контракта в уроках" at bounding box center [502, 249] width 505 height 21
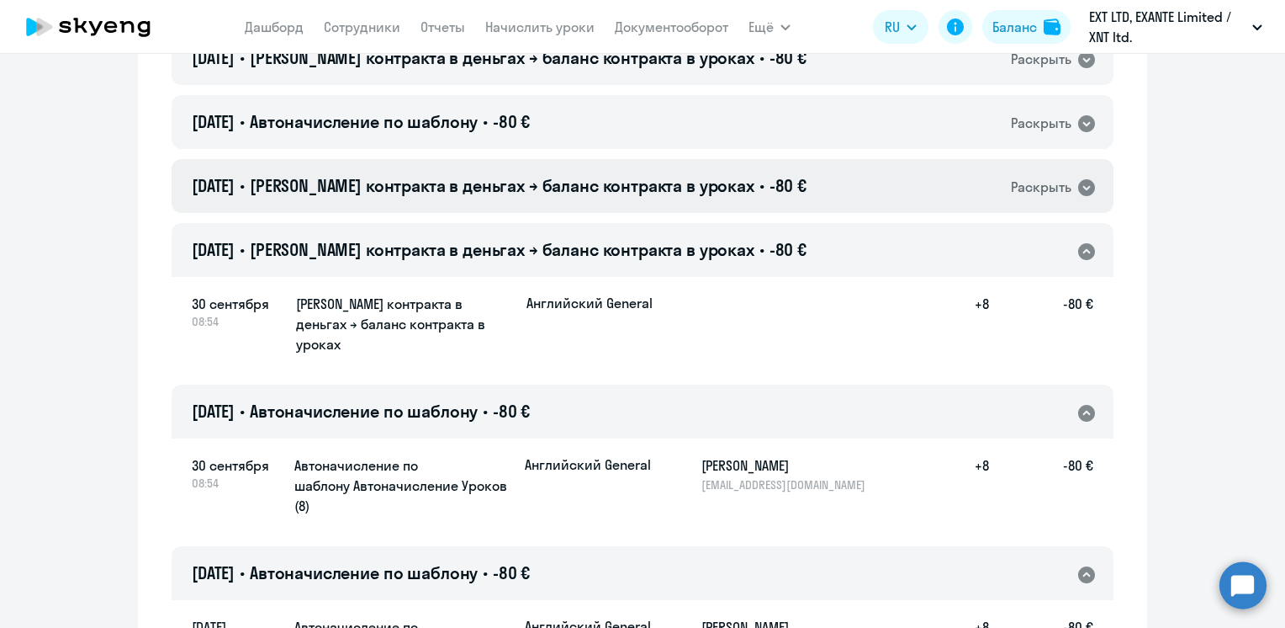
click at [706, 175] on span "[PERSON_NAME] контракта в деньгах → баланс контракта в уроках" at bounding box center [502, 185] width 505 height 21
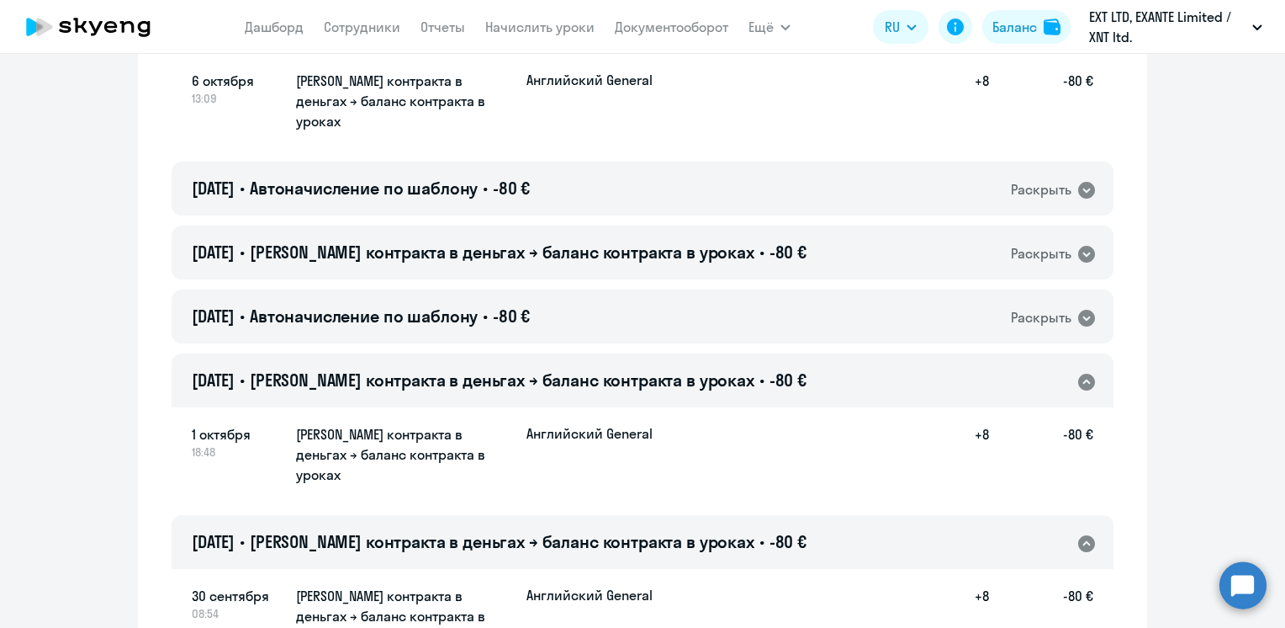
scroll to position [1002, 0]
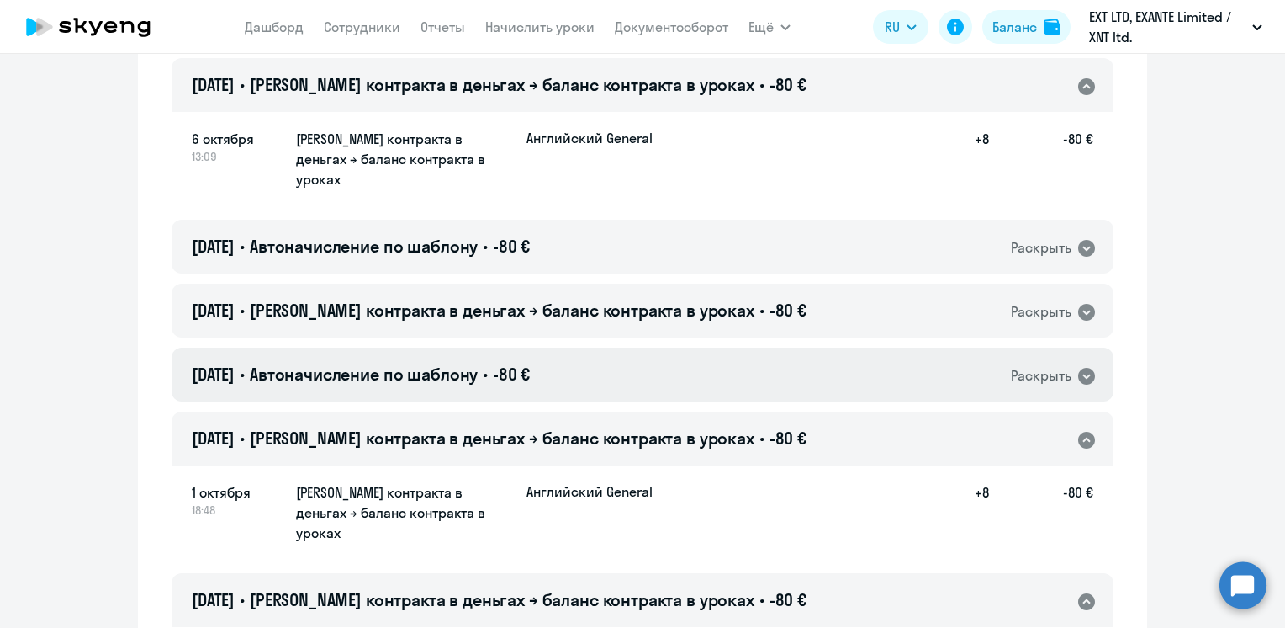
click at [728, 347] on div "[DATE] • Автоначисление по шаблону • -80 € Раскрыть" at bounding box center [643, 374] width 942 height 54
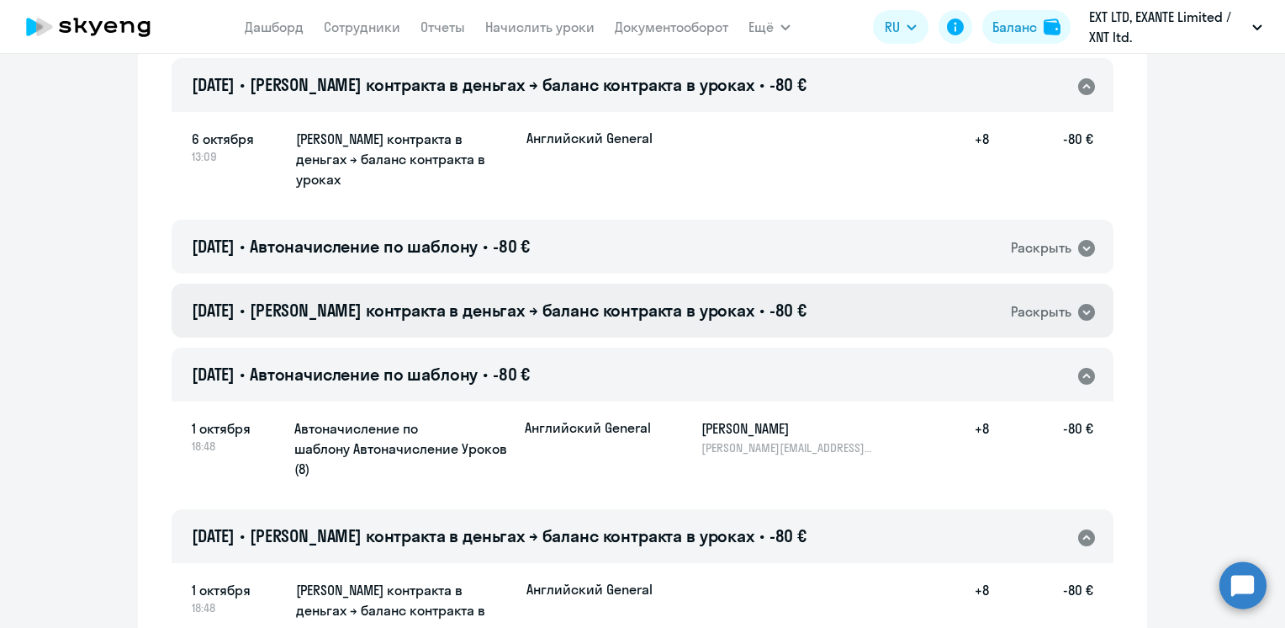
drag, startPoint x: 709, startPoint y: 251, endPoint x: 708, endPoint y: 238, distance: 12.6
click at [709, 299] on span "[PERSON_NAME] контракта в деньгах → баланс контракта в уроках" at bounding box center [502, 309] width 505 height 21
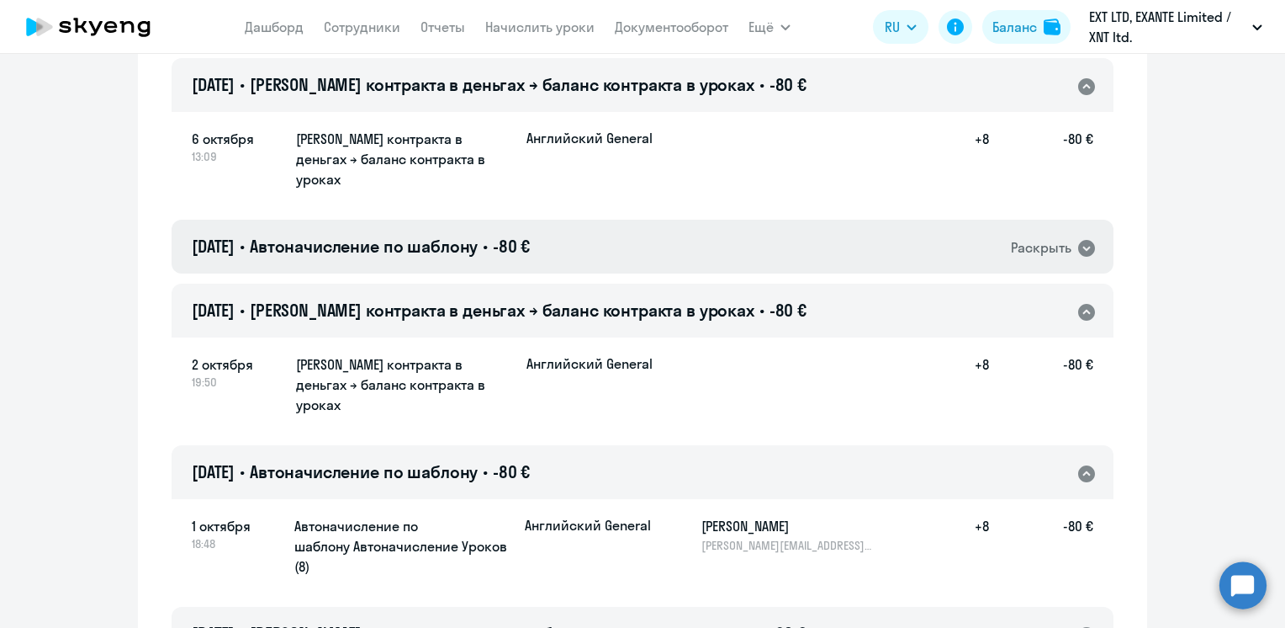
click at [711, 220] on div "[DATE] • Автоначисление по шаблону • -80 € Раскрыть" at bounding box center [643, 247] width 942 height 54
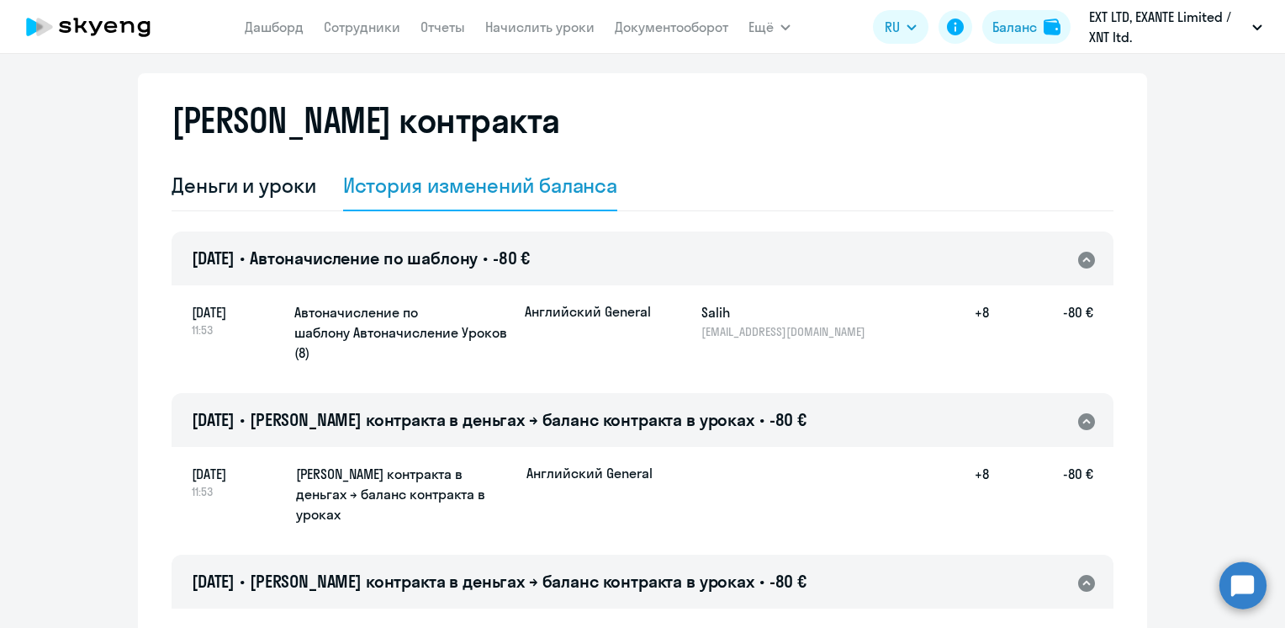
scroll to position [0, 0]
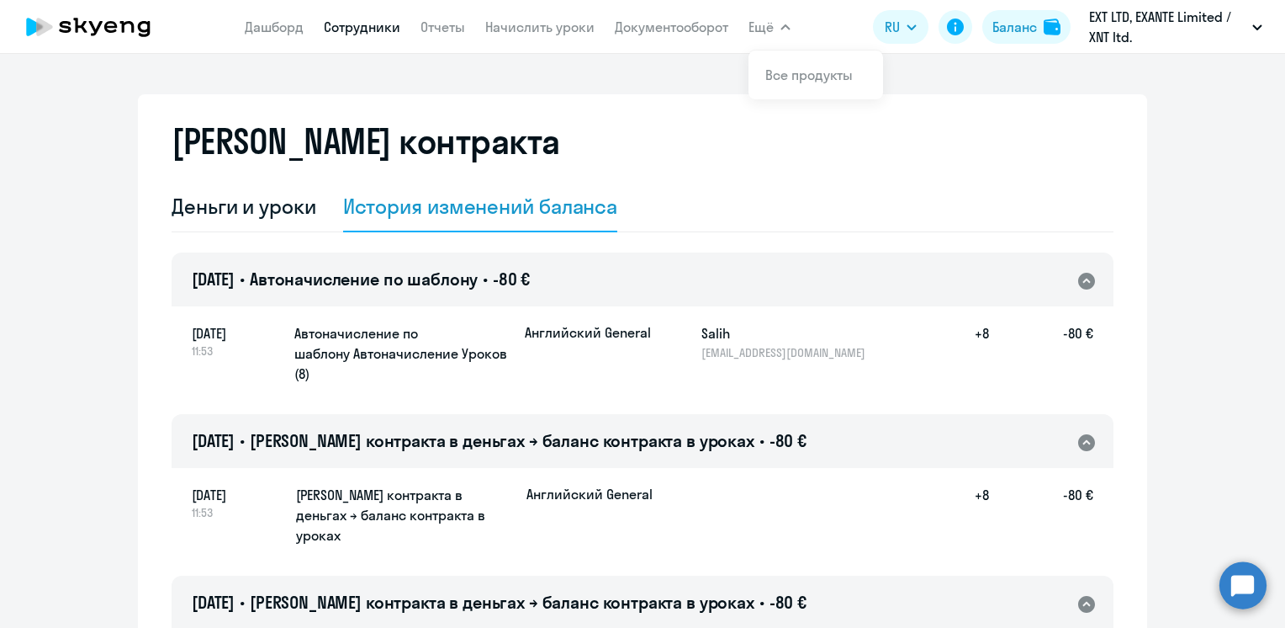
click at [396, 29] on link "Сотрудники" at bounding box center [362, 27] width 77 height 17
select select "30"
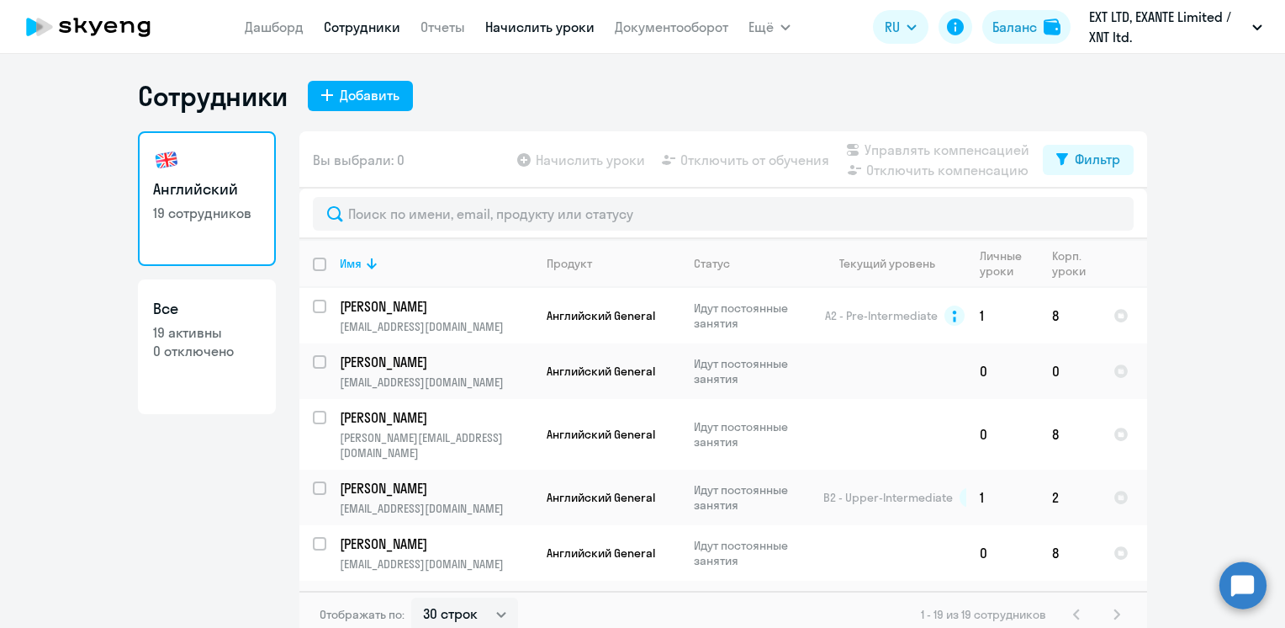
click at [579, 29] on link "Начислить уроки" at bounding box center [539, 27] width 109 height 17
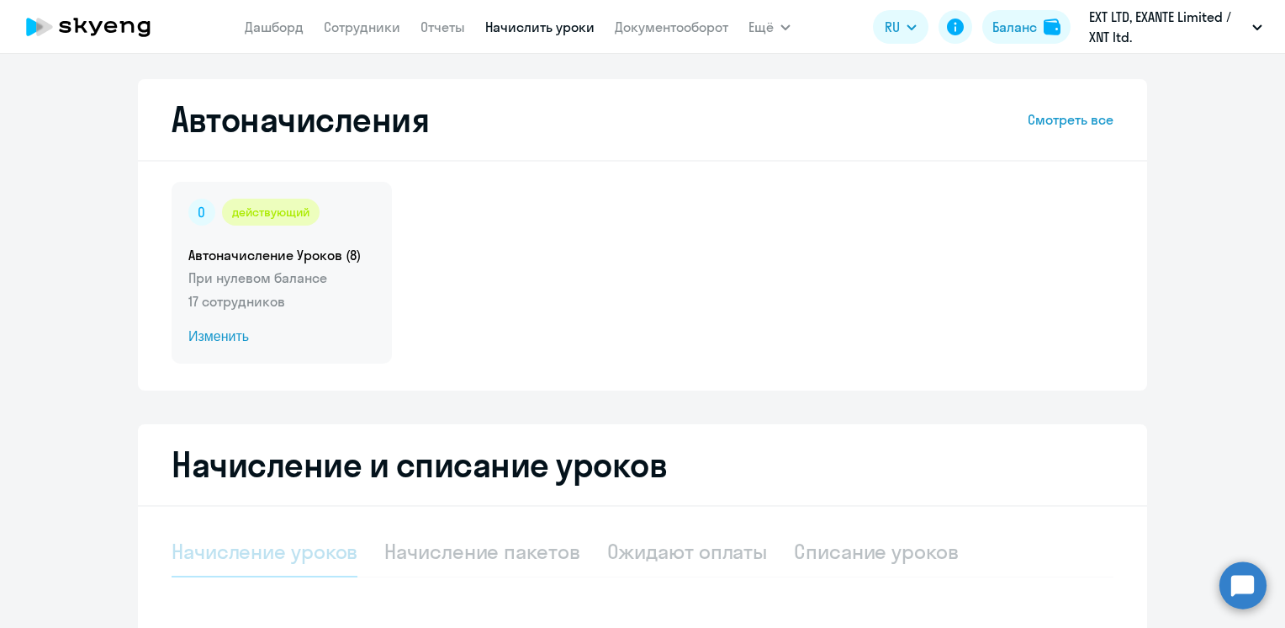
select select "10"
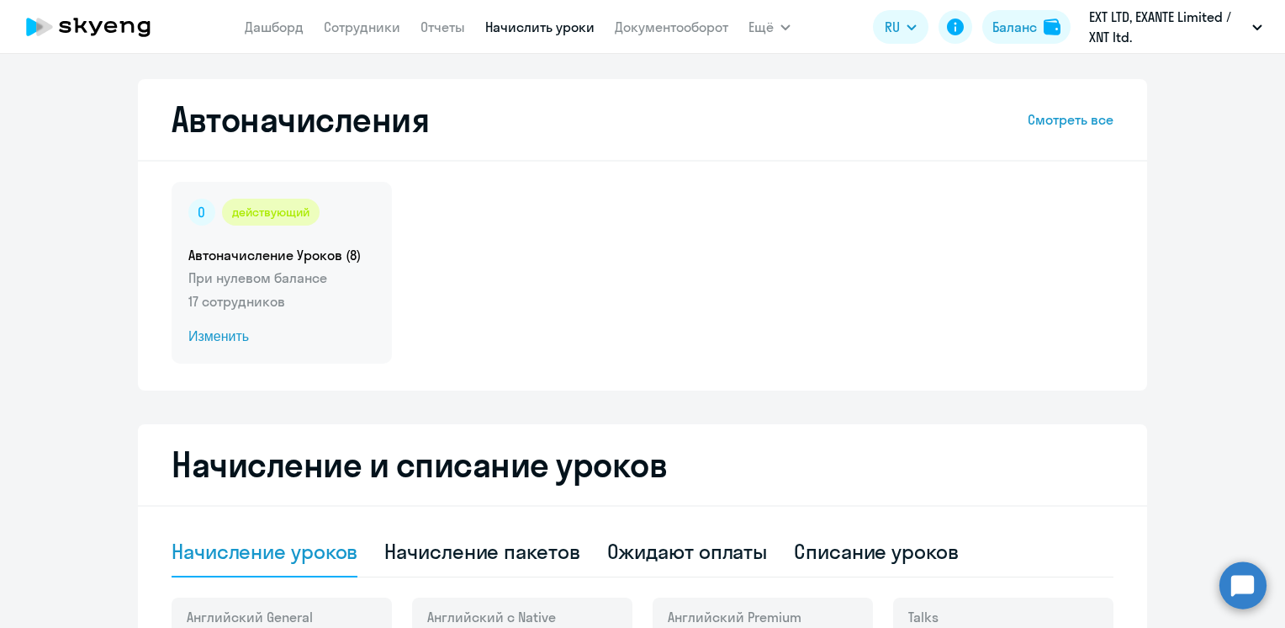
click at [302, 273] on p "При нулевом балансе" at bounding box center [281, 277] width 187 height 20
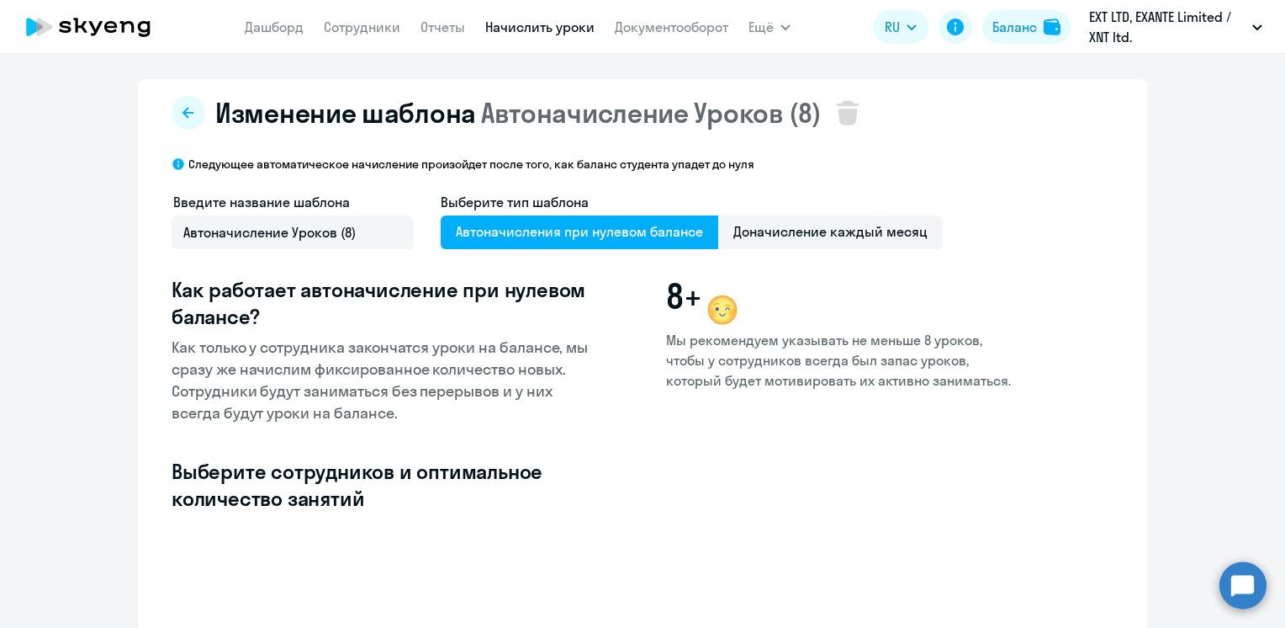
select select "10"
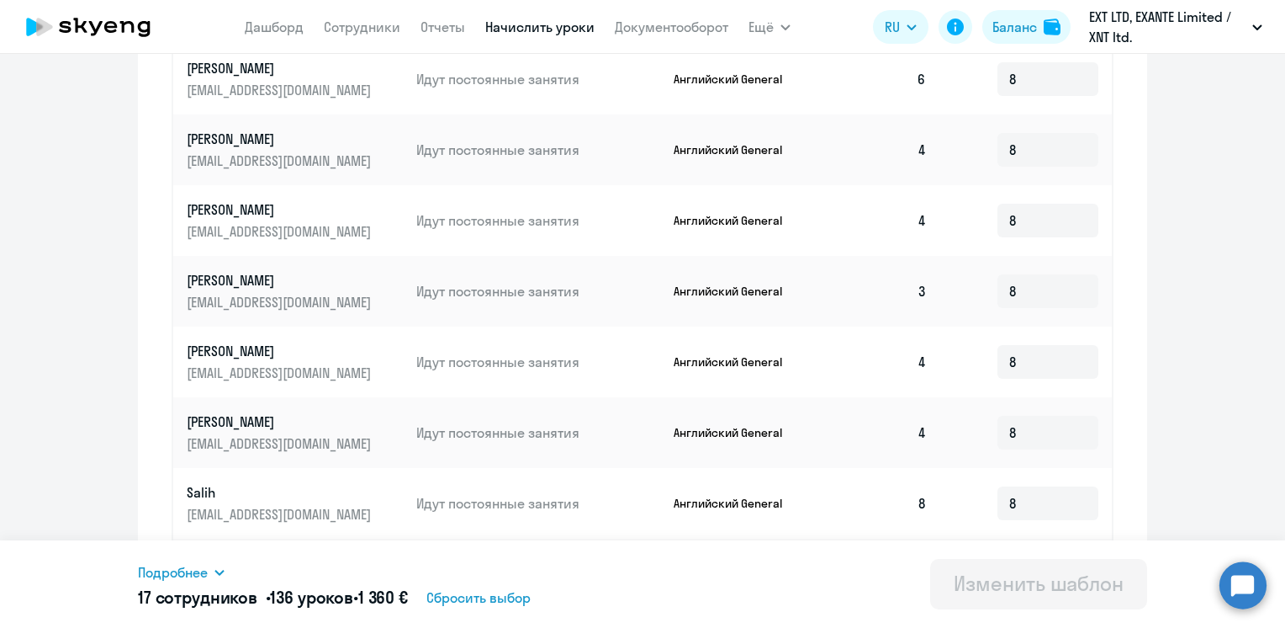
scroll to position [673, 0]
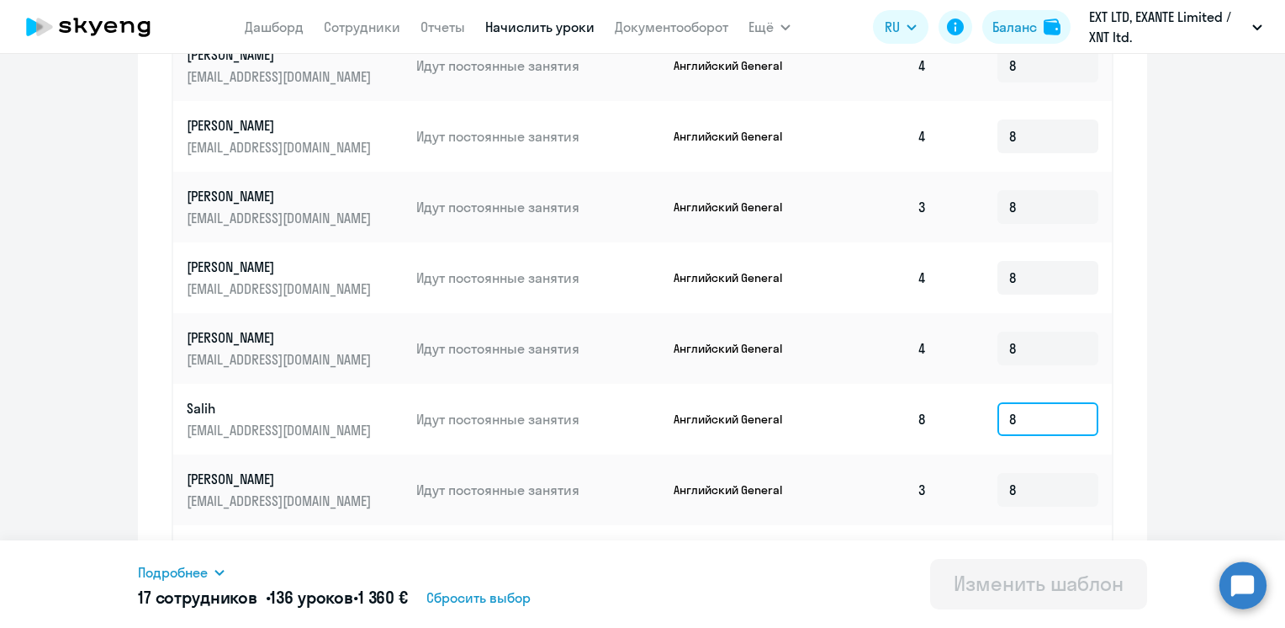
drag, startPoint x: 1022, startPoint y: 418, endPoint x: 966, endPoint y: 419, distance: 56.4
click at [966, 419] on td "8" at bounding box center [1026, 419] width 172 height 71
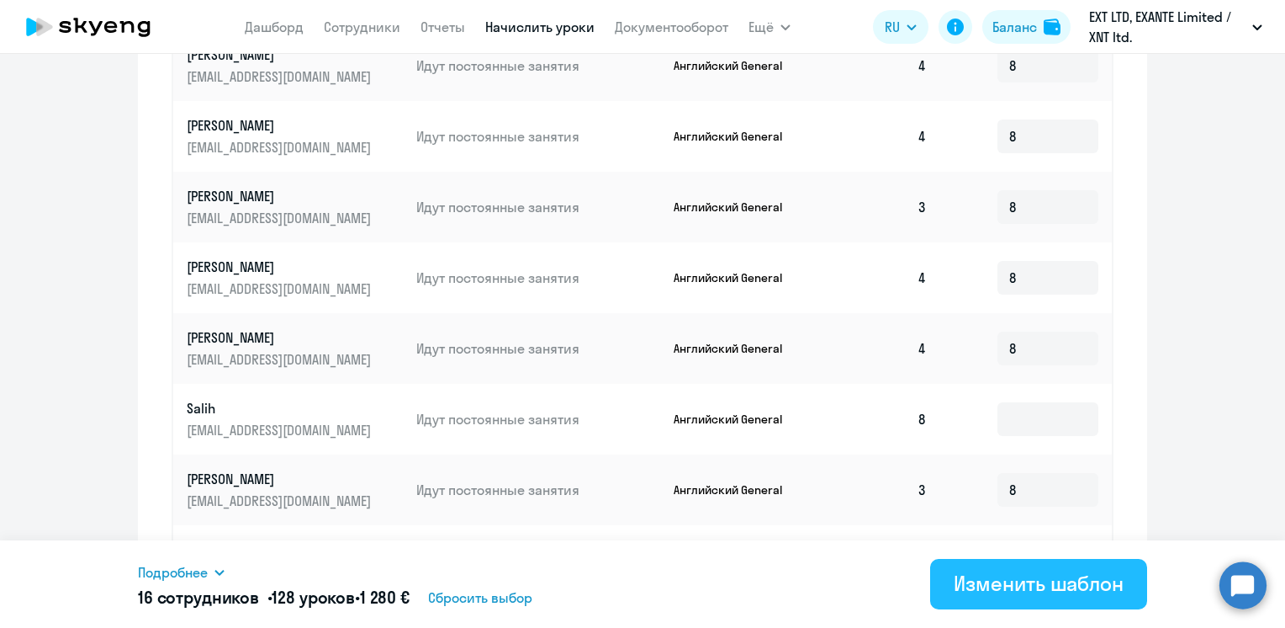
click at [996, 584] on div "Изменить шаблон" at bounding box center [1039, 582] width 170 height 27
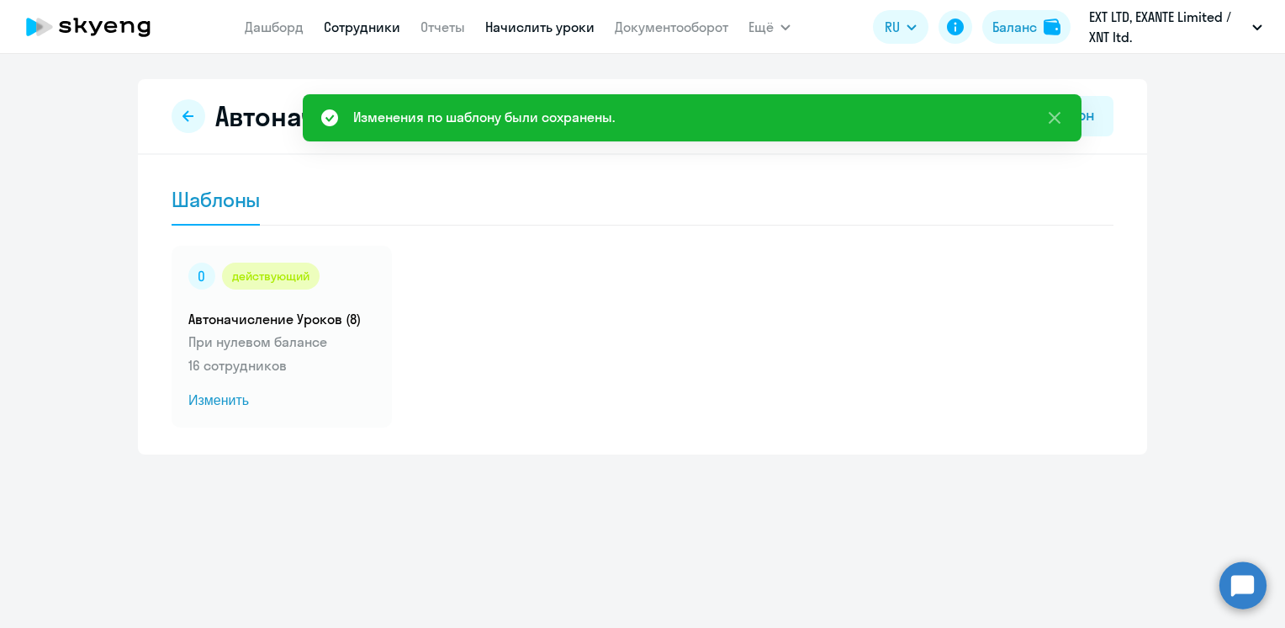
click at [384, 33] on link "Сотрудники" at bounding box center [362, 27] width 77 height 17
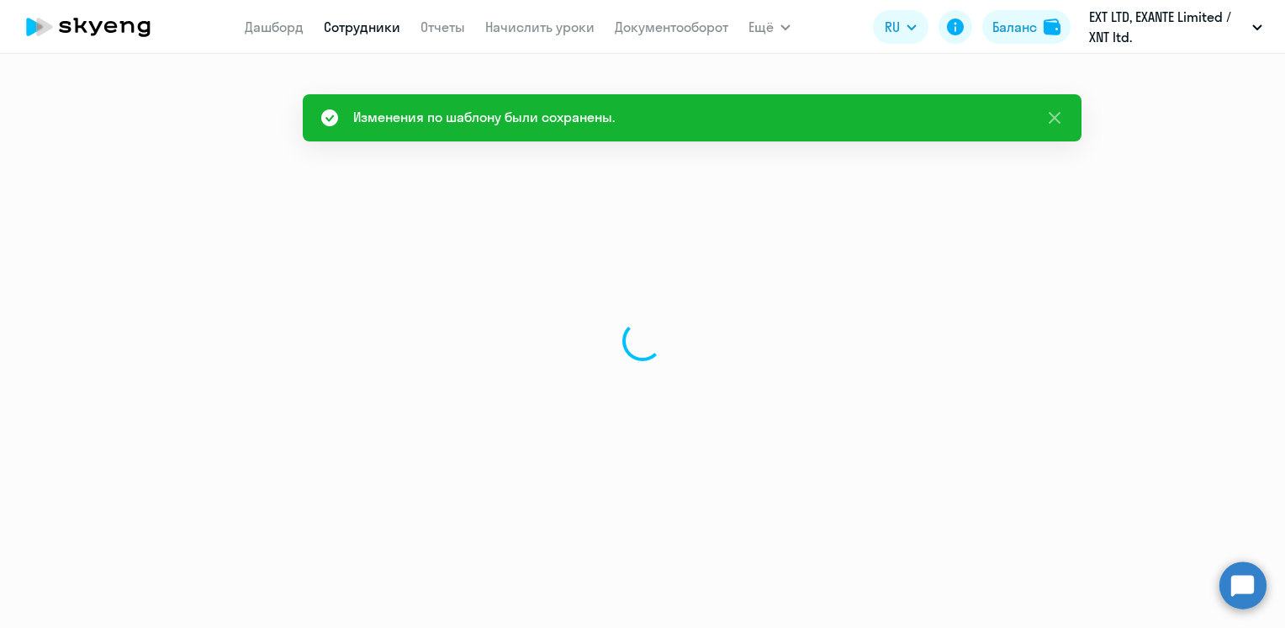
select select "30"
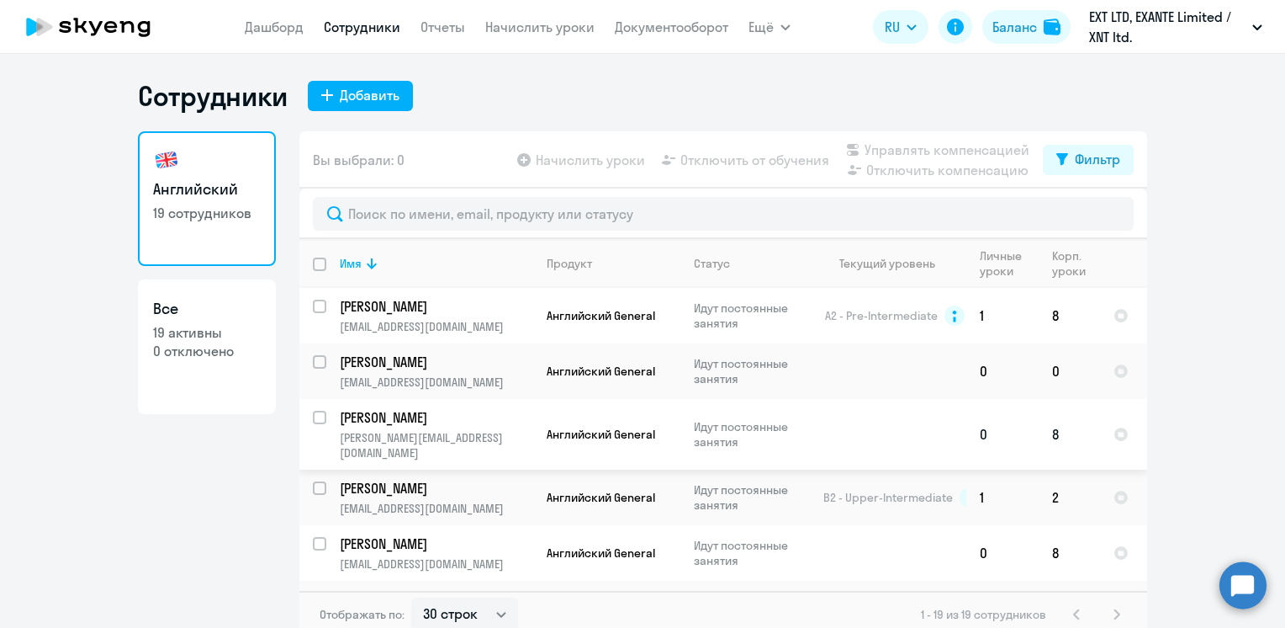
click at [462, 425] on p "[PERSON_NAME]" at bounding box center [435, 417] width 190 height 19
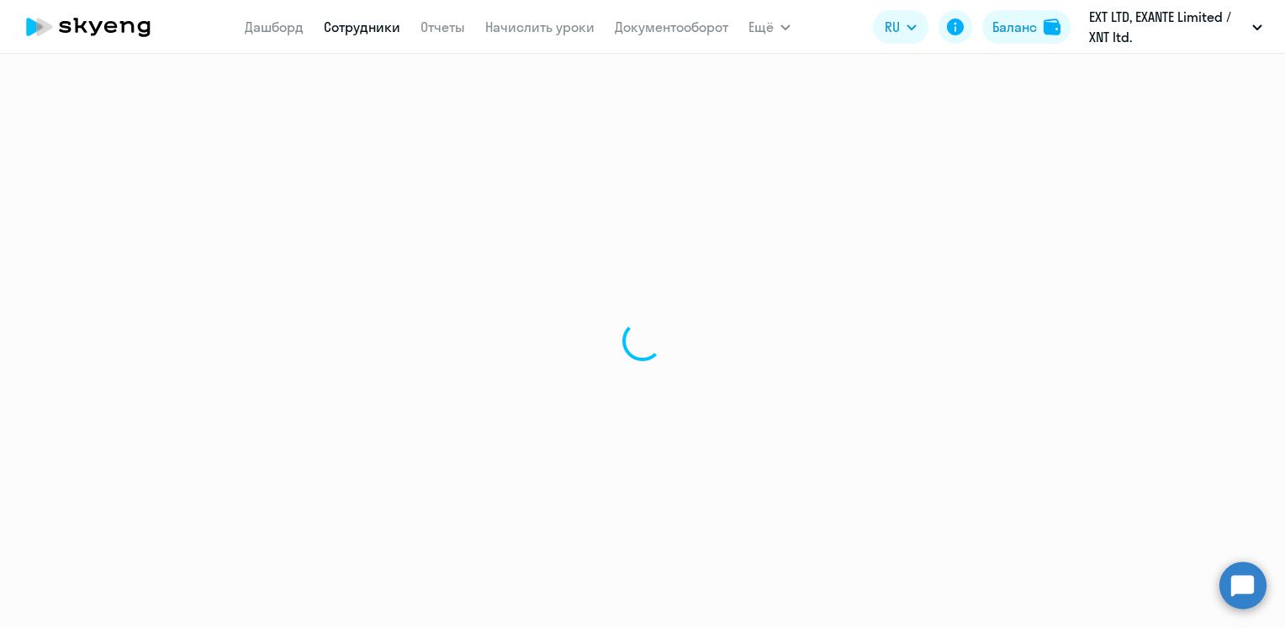
select select "english"
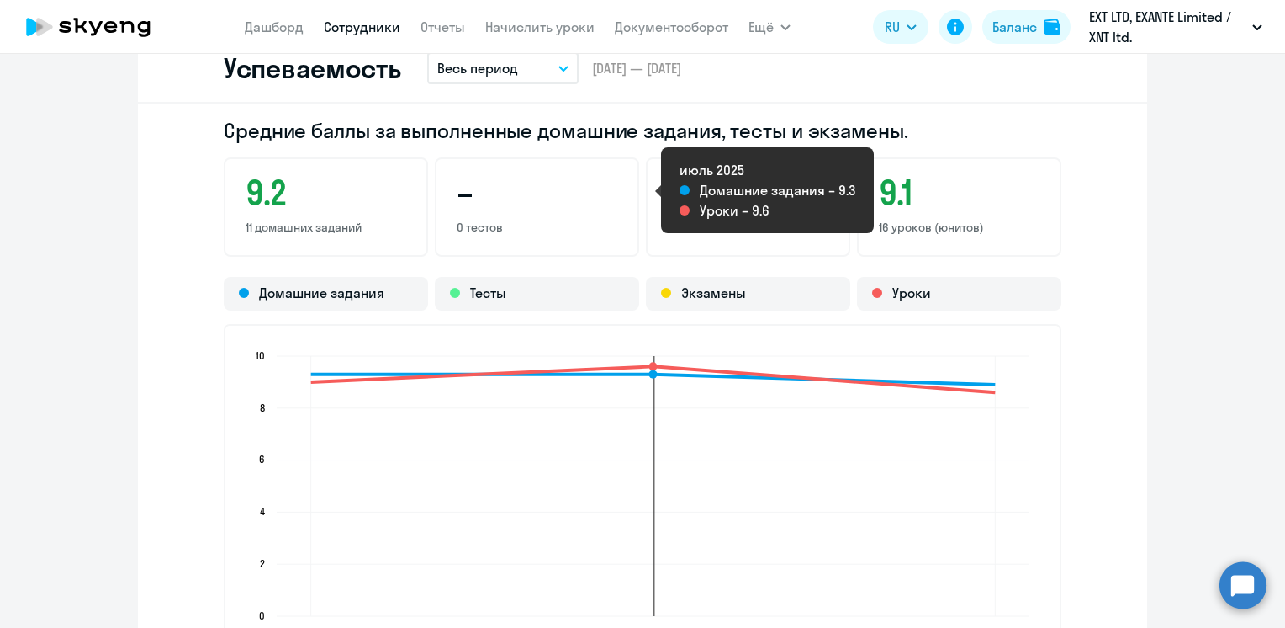
scroll to position [1314, 0]
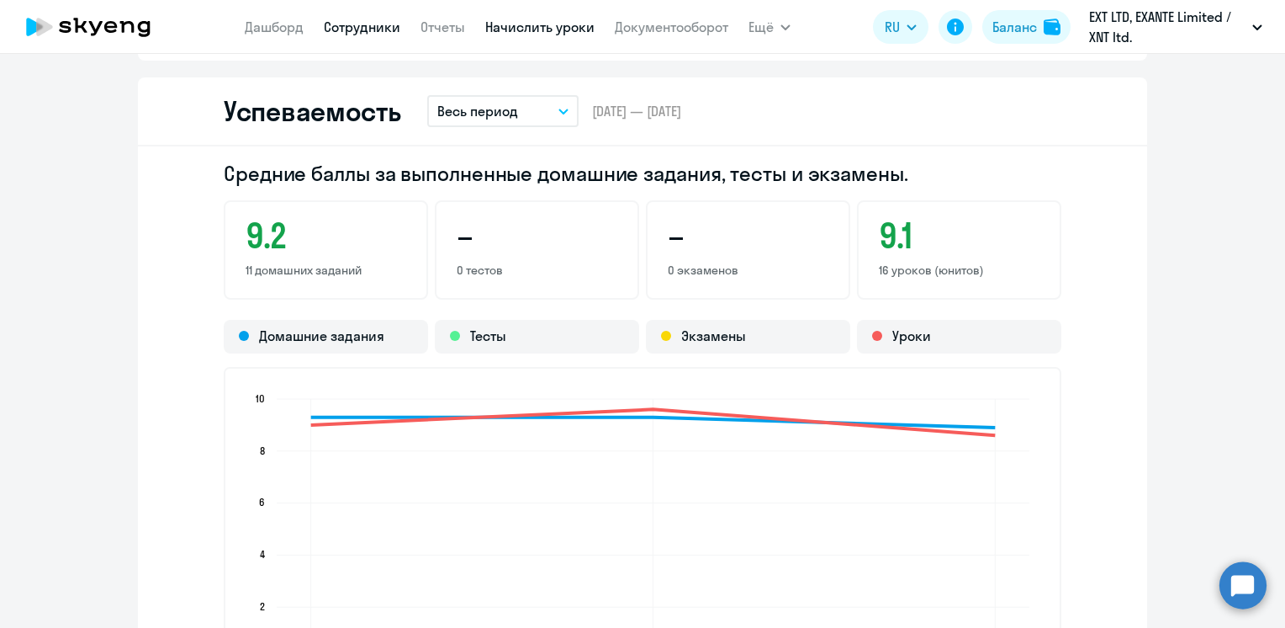
click at [516, 28] on link "Начислить уроки" at bounding box center [539, 27] width 109 height 17
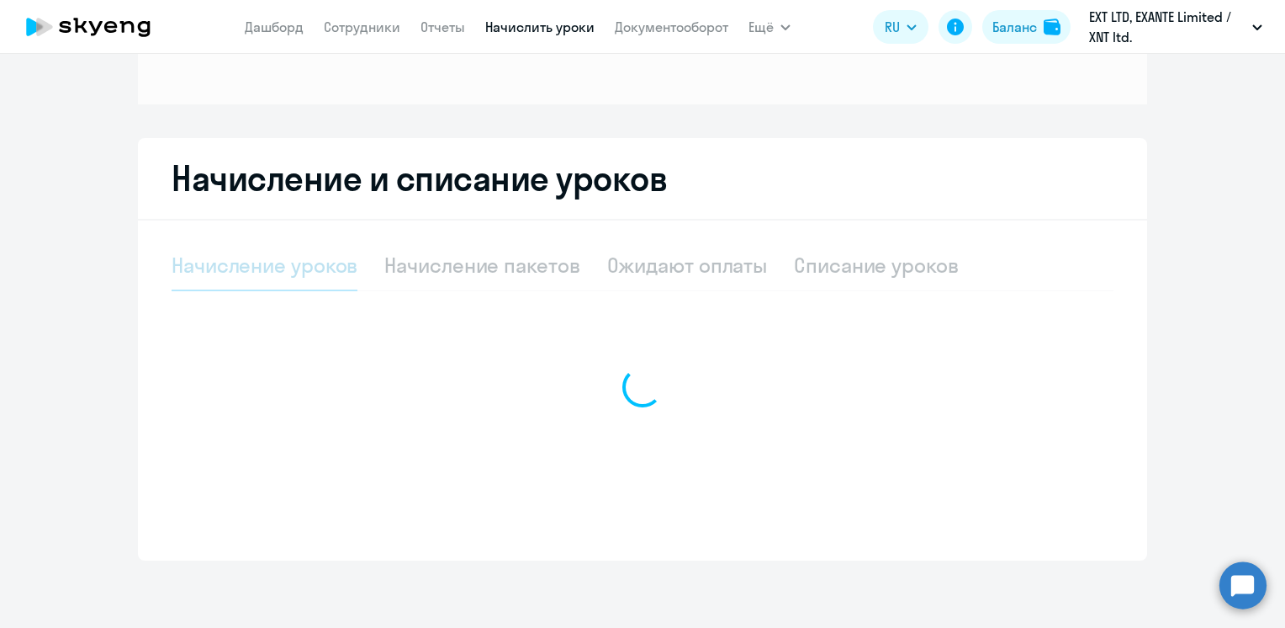
scroll to position [216, 0]
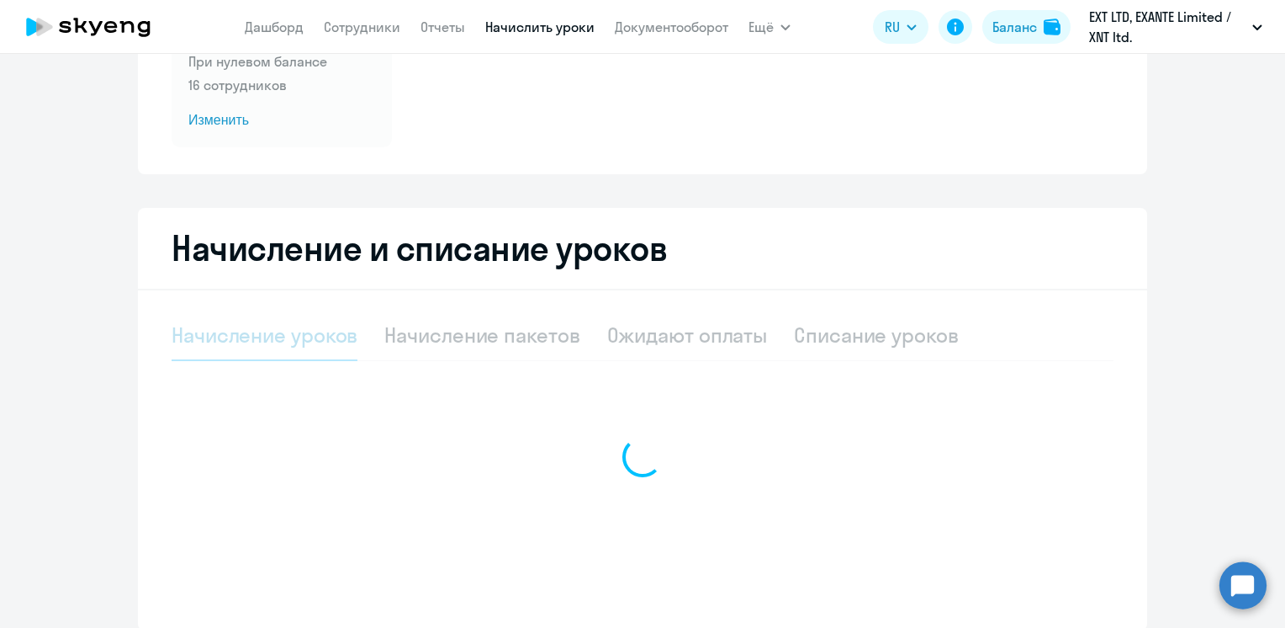
select select "10"
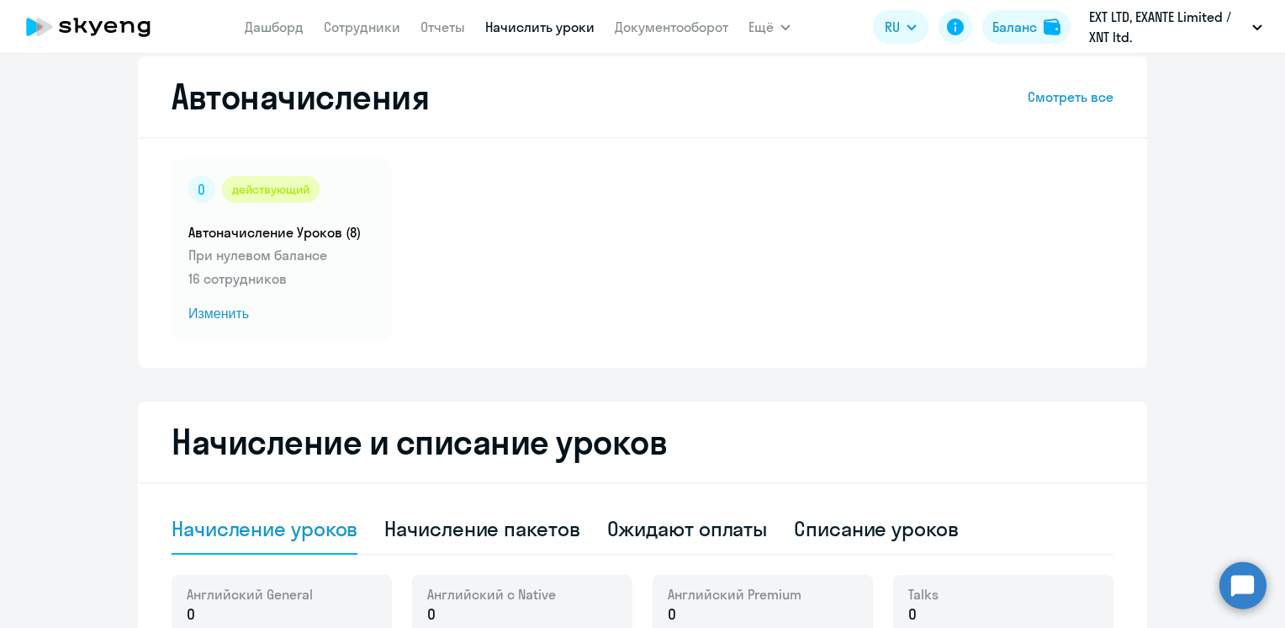
scroll to position [0, 0]
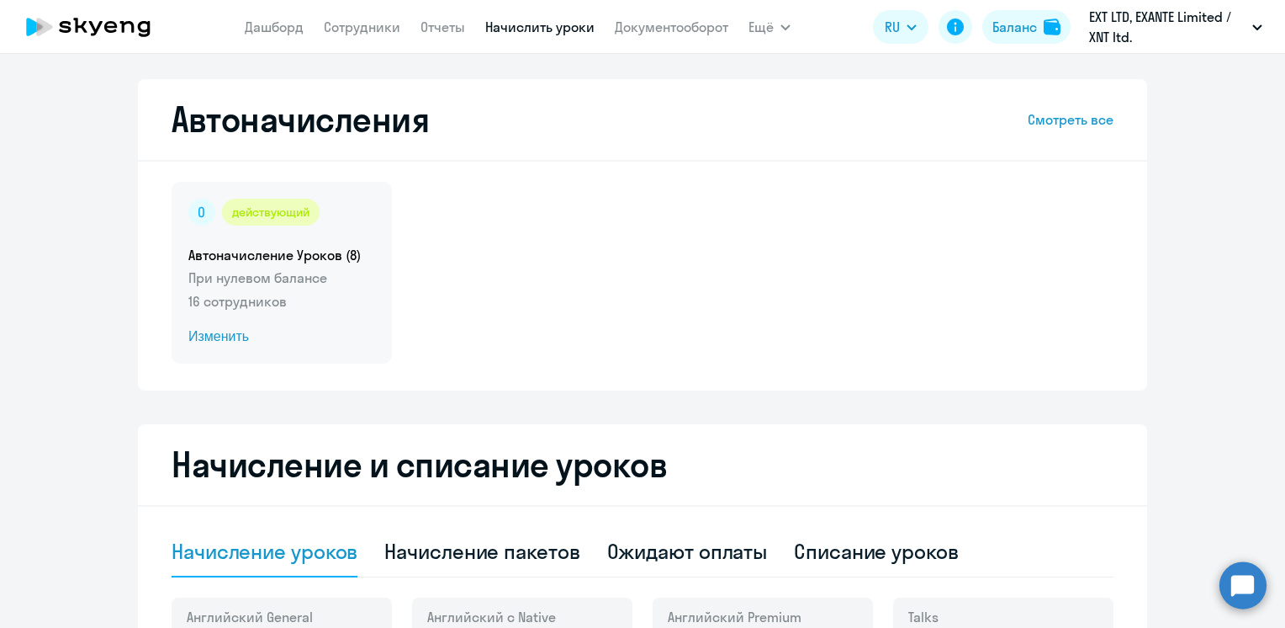
click at [234, 340] on span "Изменить" at bounding box center [281, 336] width 187 height 20
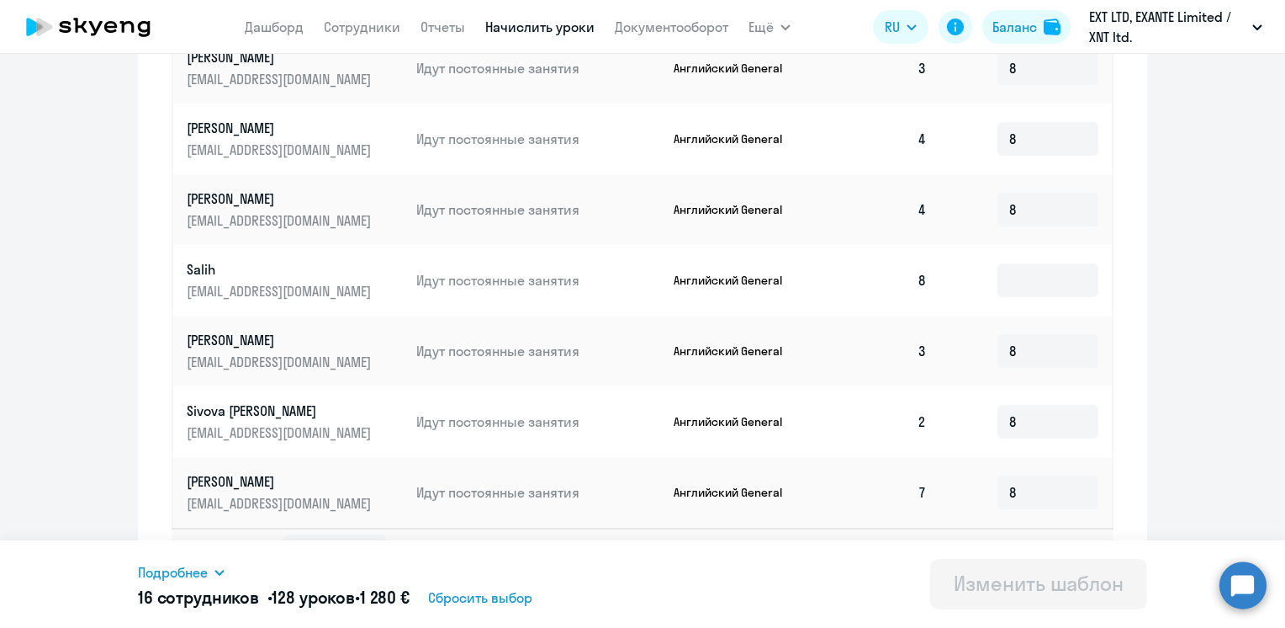
scroll to position [852, 0]
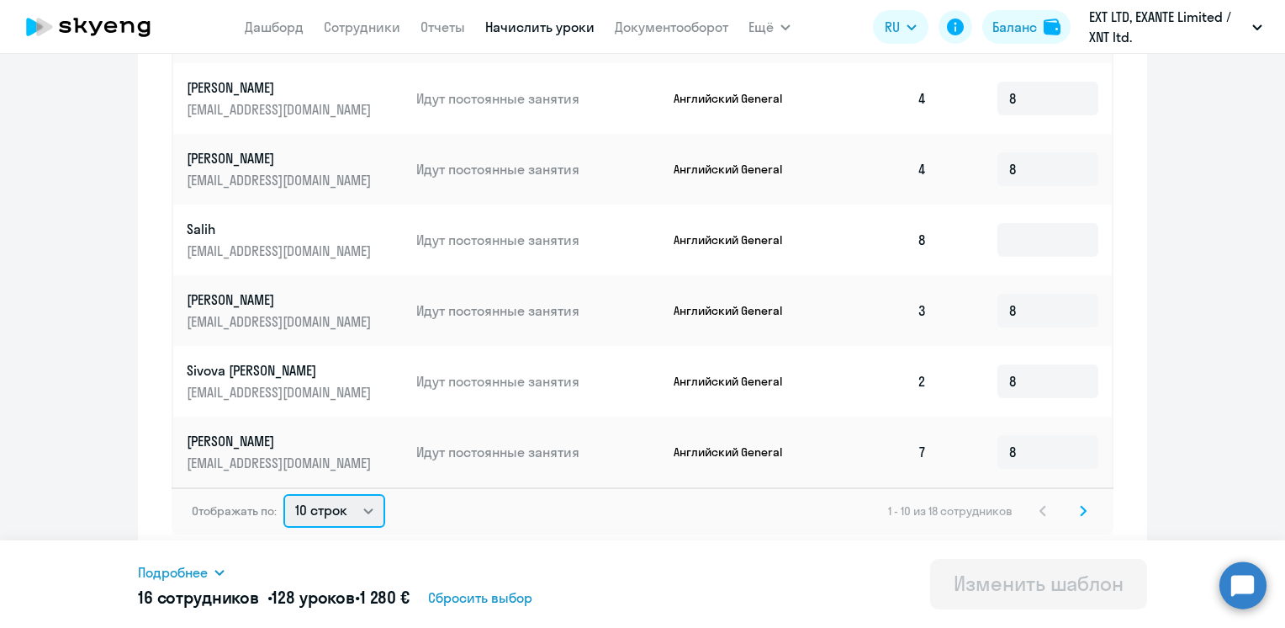
click at [299, 516] on select "10 строк 30 строк 50 строк" at bounding box center [334, 511] width 102 height 34
click at [327, 604] on span "128 уроков" at bounding box center [313, 596] width 83 height 21
click at [320, 514] on select "10 строк 30 строк 50 строк" at bounding box center [334, 511] width 102 height 34
select select "50"
click at [283, 494] on select "10 строк 30 строк 50 строк" at bounding box center [334, 511] width 102 height 34
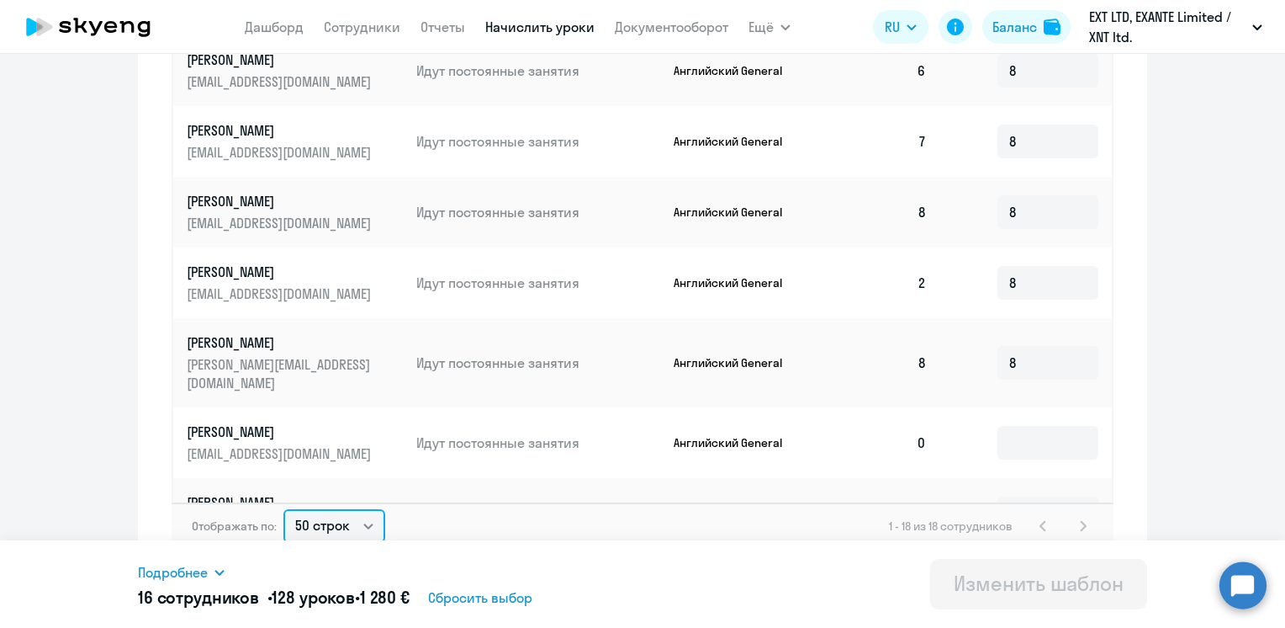
scroll to position [549, 0]
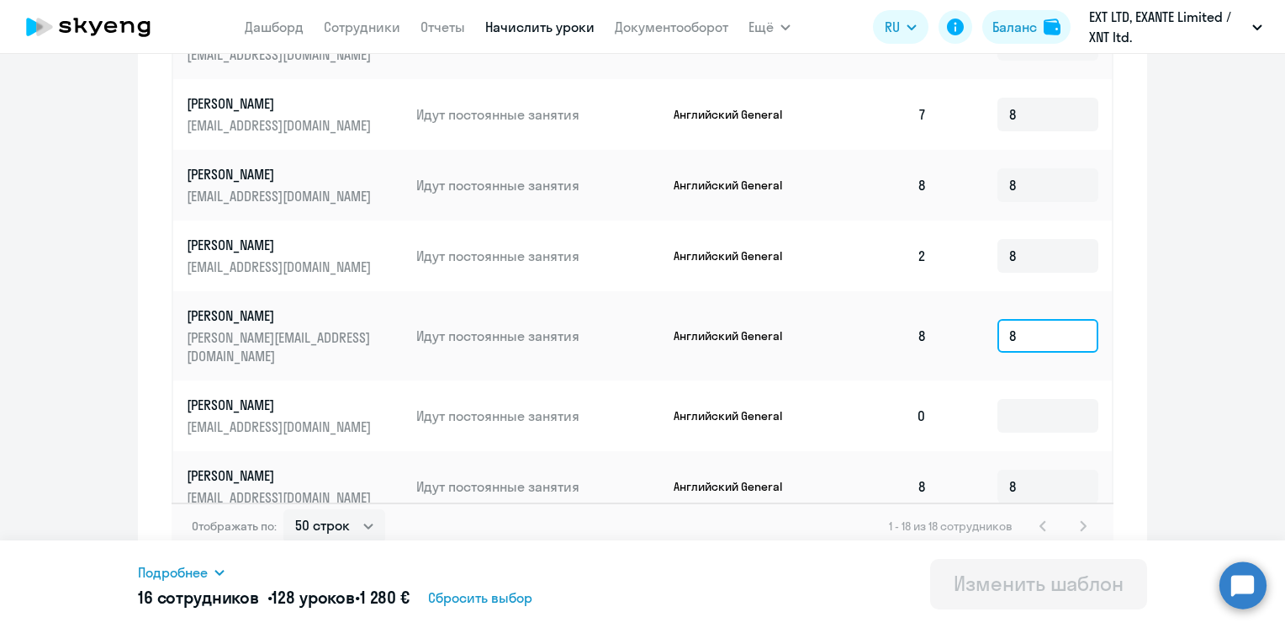
drag, startPoint x: 1025, startPoint y: 318, endPoint x: 949, endPoint y: 321, distance: 75.8
click at [949, 321] on td "8" at bounding box center [1026, 335] width 172 height 89
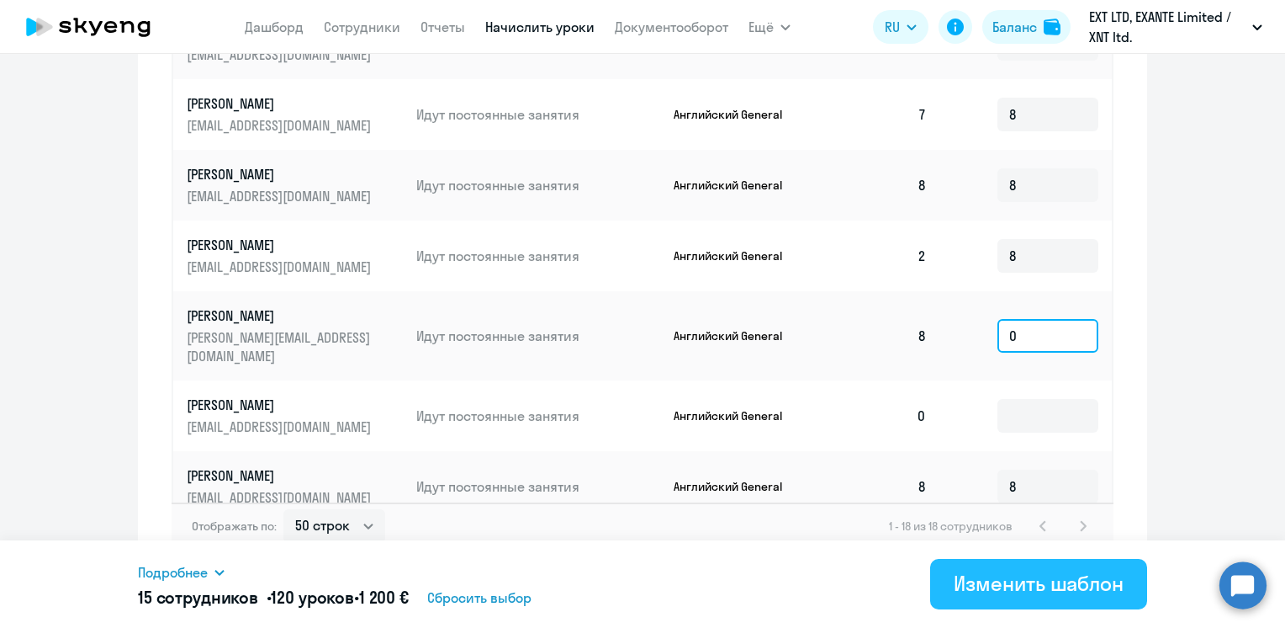
type input "0"
click at [981, 597] on button "Изменить шаблон" at bounding box center [1038, 584] width 217 height 50
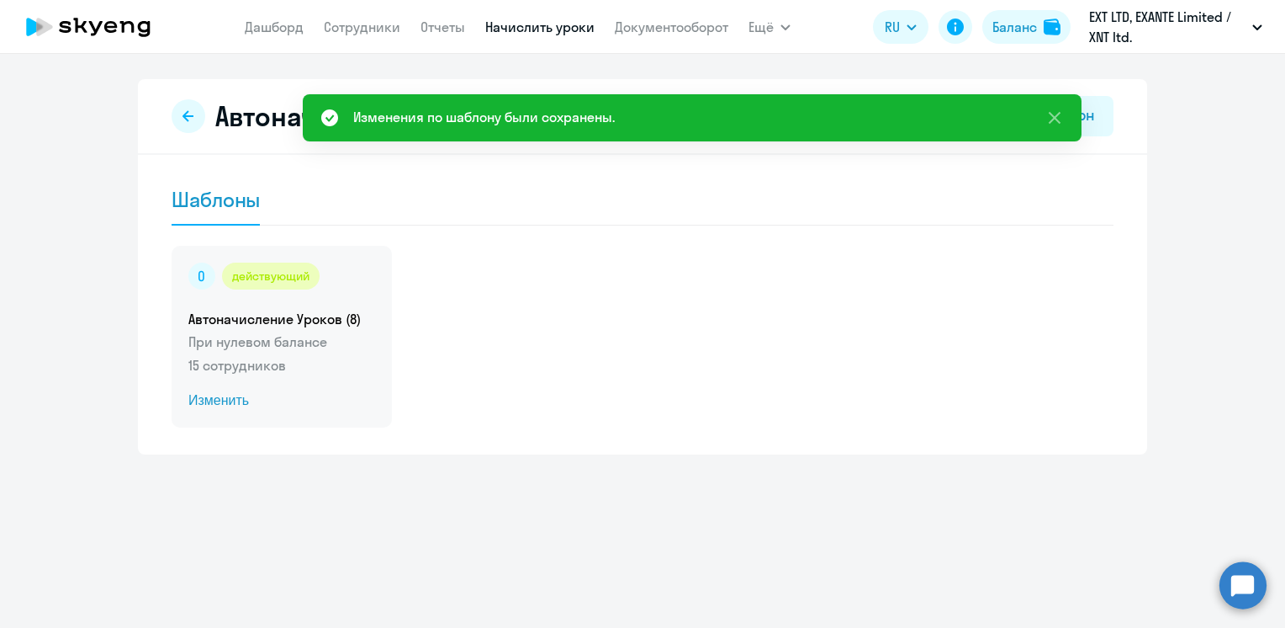
click at [232, 400] on span "Изменить" at bounding box center [281, 400] width 187 height 20
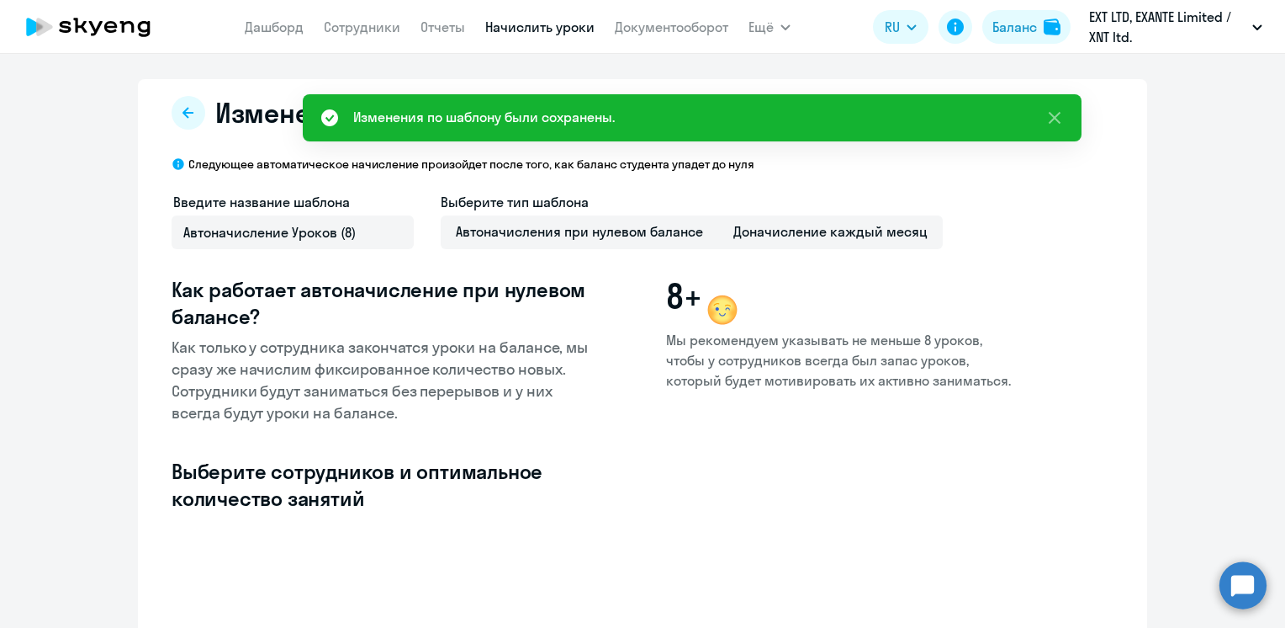
select select "10"
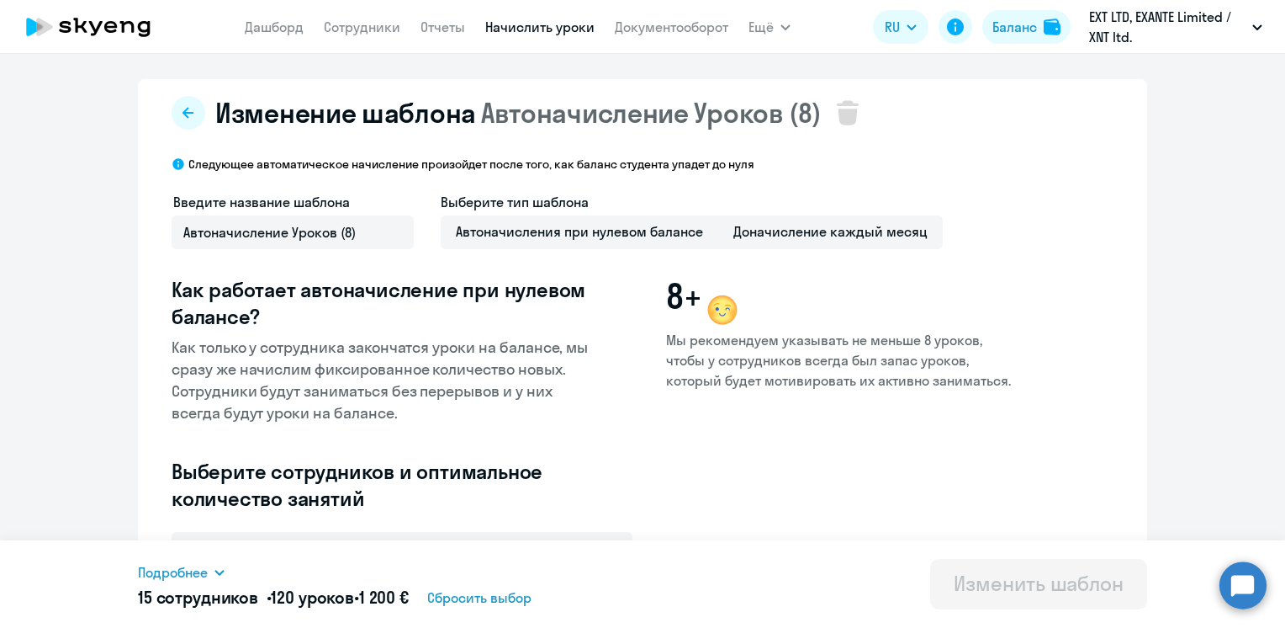
click at [190, 575] on span "Подробнее" at bounding box center [173, 572] width 70 height 20
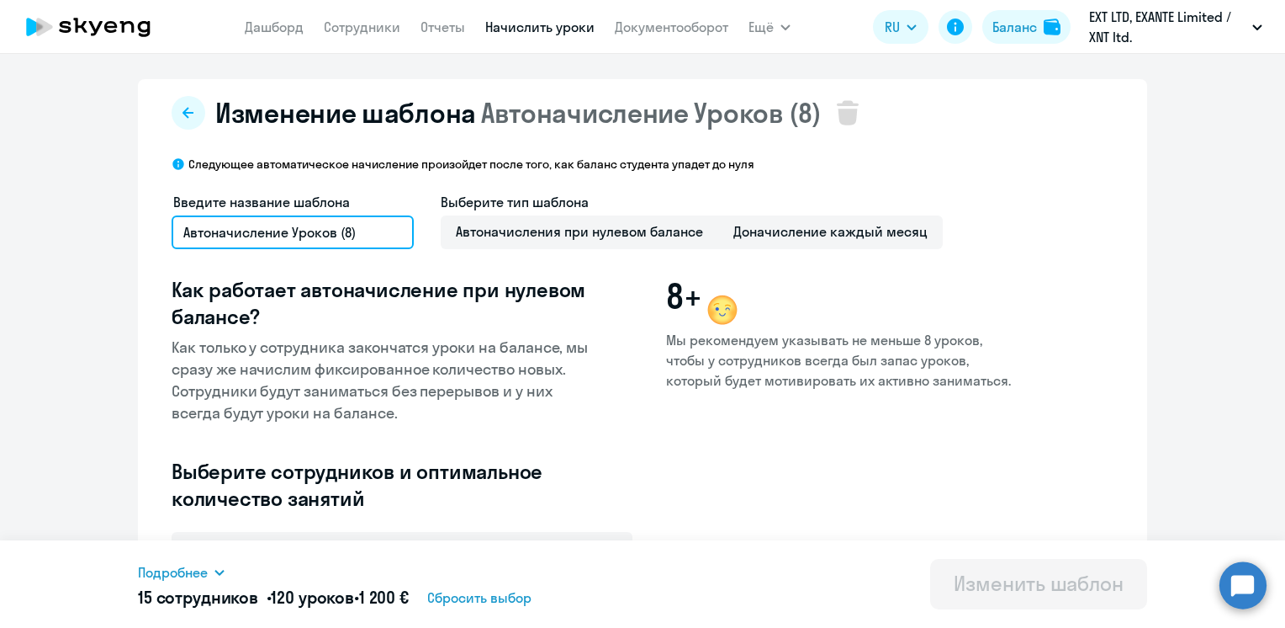
click at [293, 234] on input "Автоначисление Уроков (8)" at bounding box center [293, 232] width 242 height 34
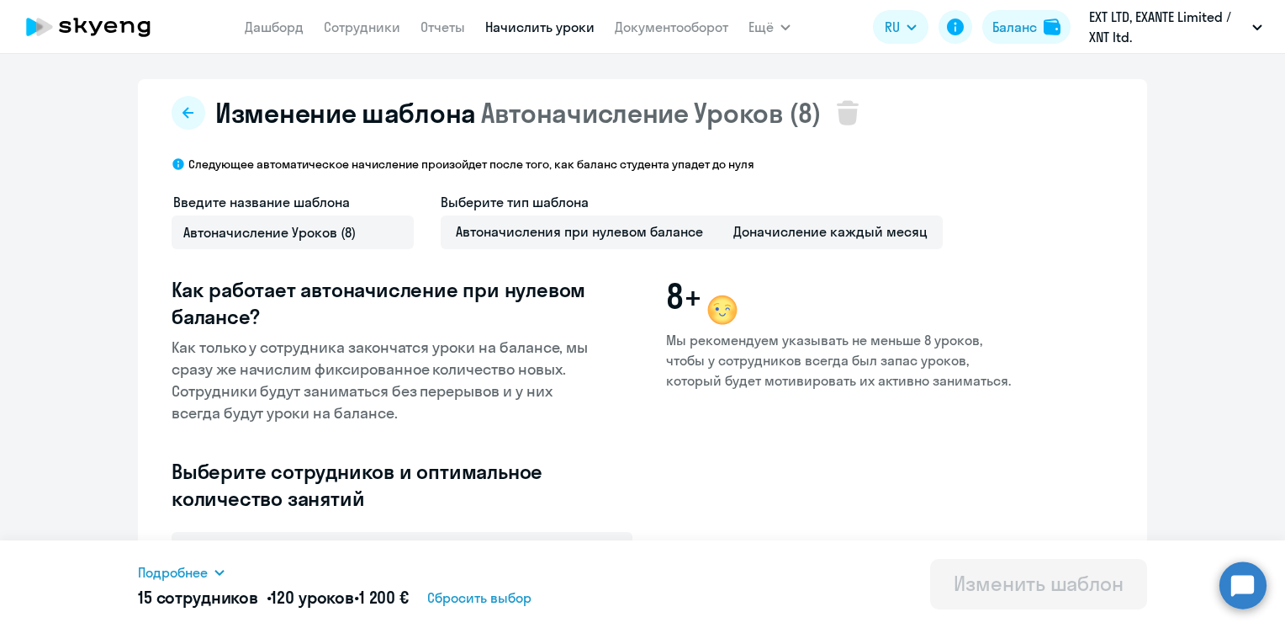
click at [470, 273] on div "Введите название шаблона Автоначисление Уроков (8) Выберите тип шаблона Автонач…" at bounding box center [643, 362] width 942 height 340
click at [273, 32] on link "Дашборд" at bounding box center [274, 27] width 59 height 17
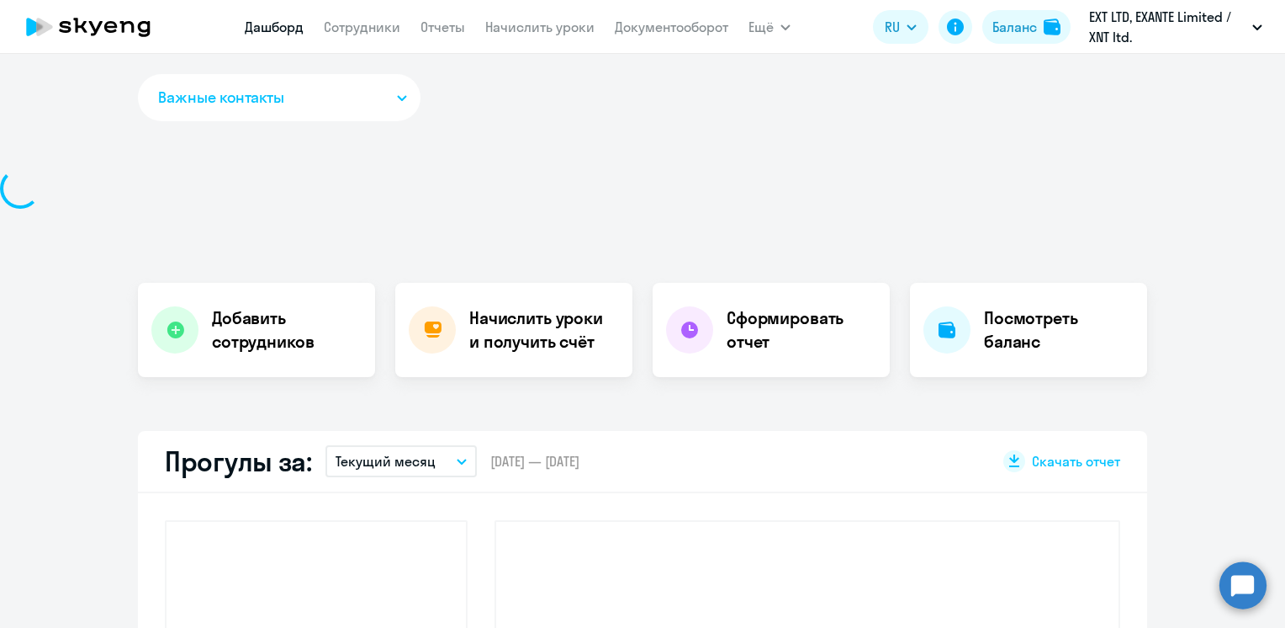
select select "30"
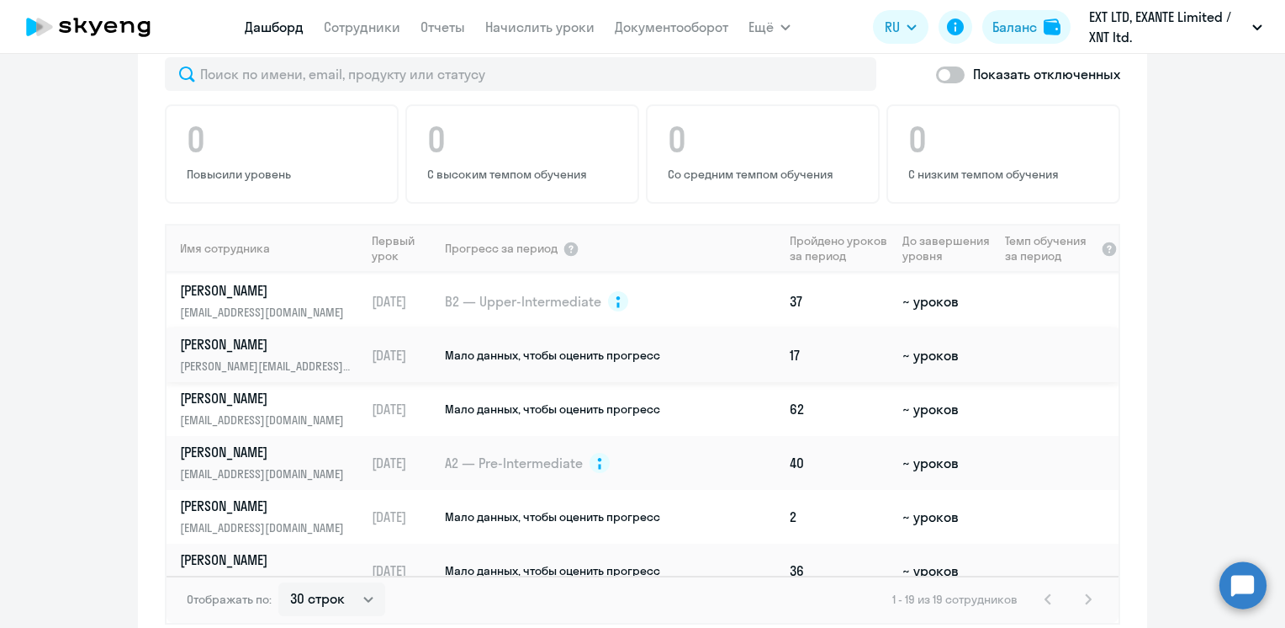
scroll to position [673, 0]
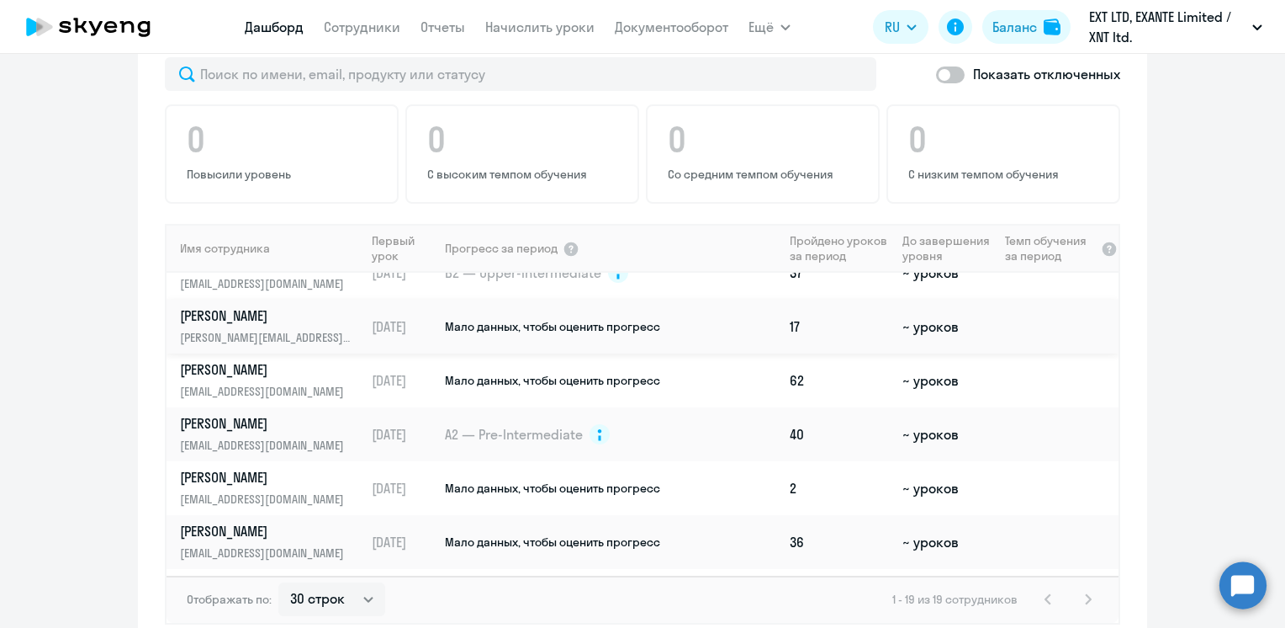
click at [313, 320] on p "[PERSON_NAME]" at bounding box center [266, 315] width 173 height 19
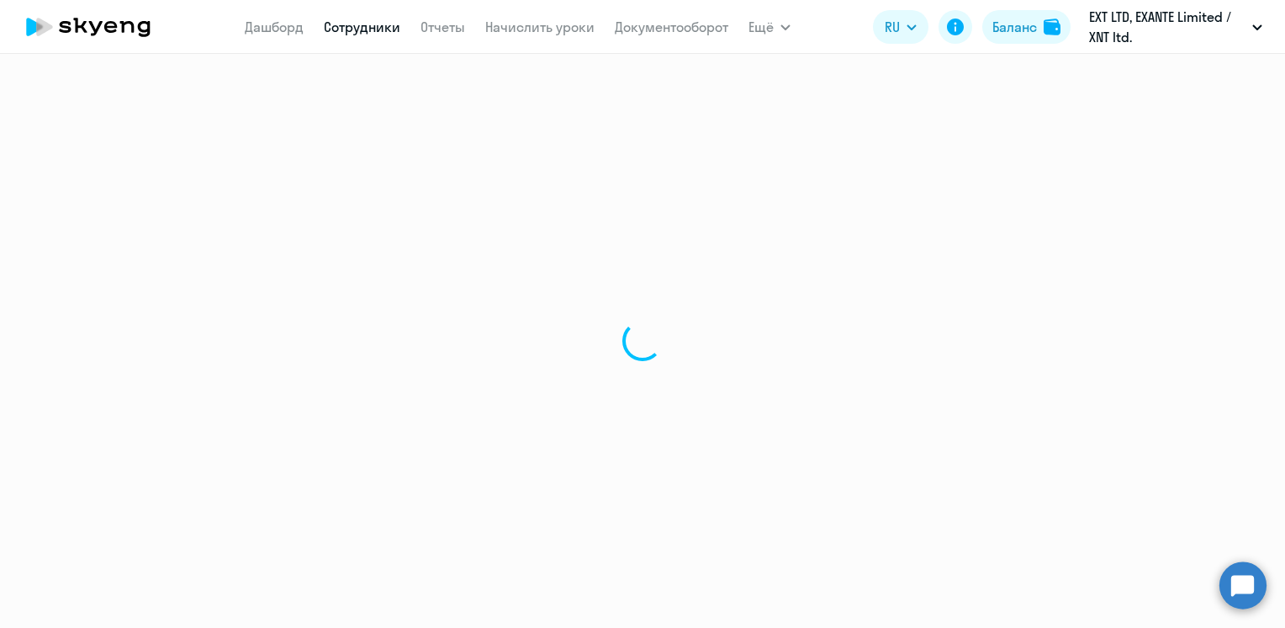
select select "english"
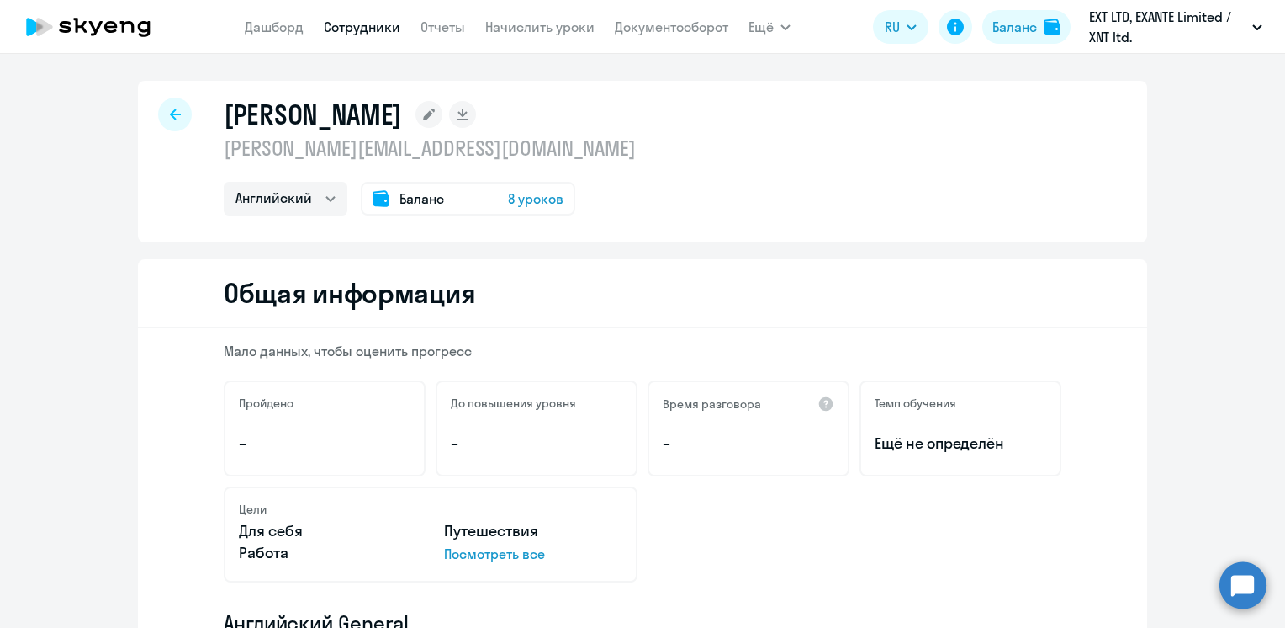
click at [527, 199] on span "8 уроков" at bounding box center [536, 198] width 56 height 20
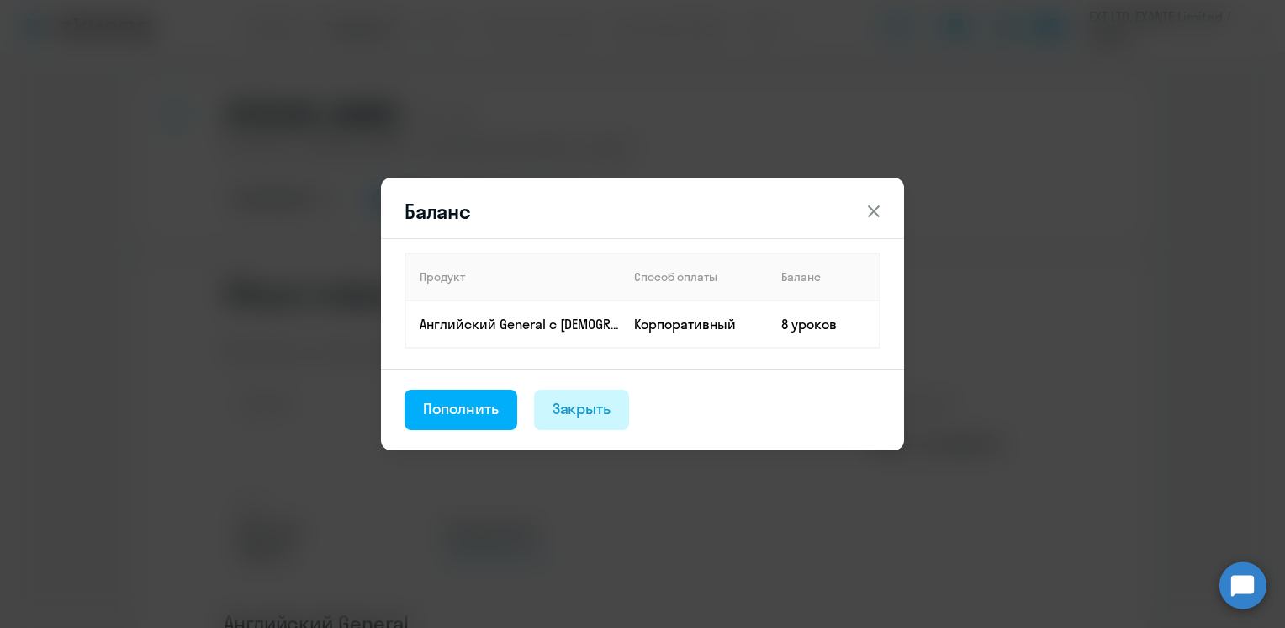
click at [575, 415] on div "Закрыть" at bounding box center [582, 409] width 59 height 22
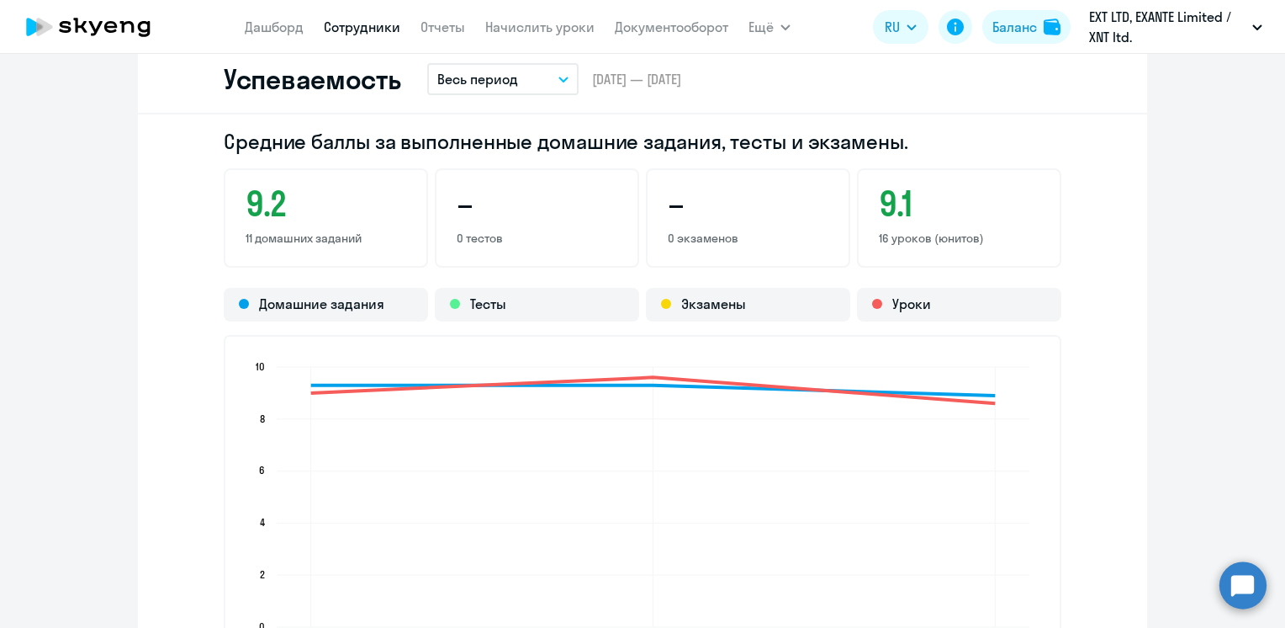
scroll to position [1430, 0]
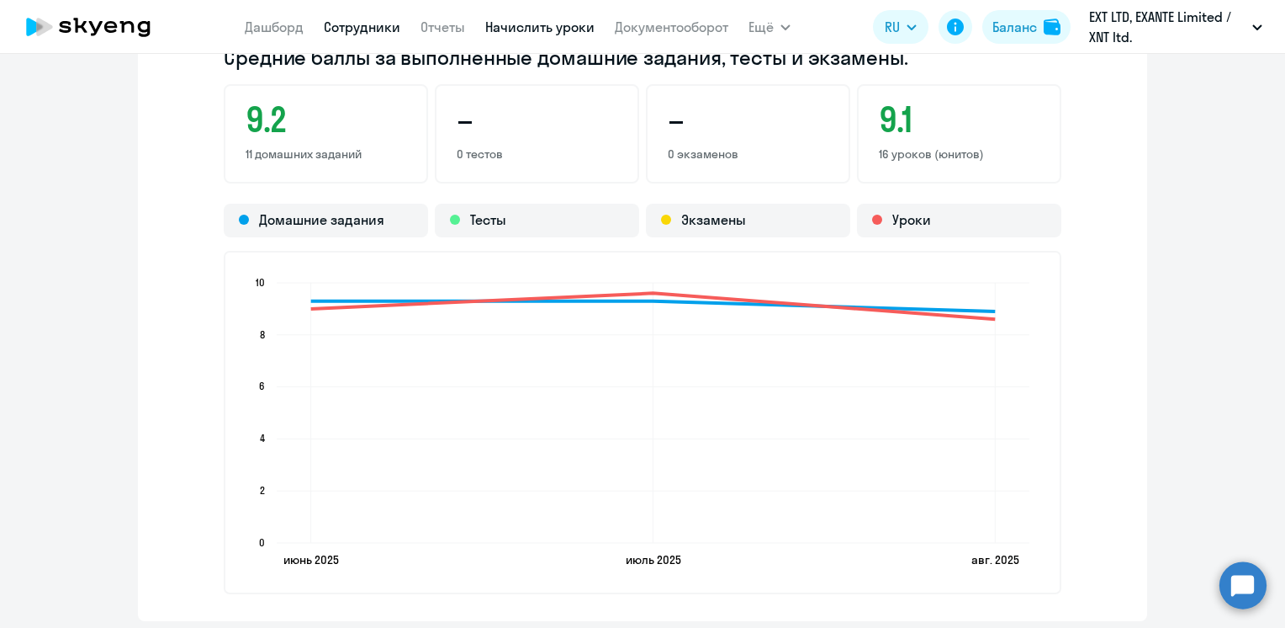
click at [527, 29] on link "Начислить уроки" at bounding box center [539, 27] width 109 height 17
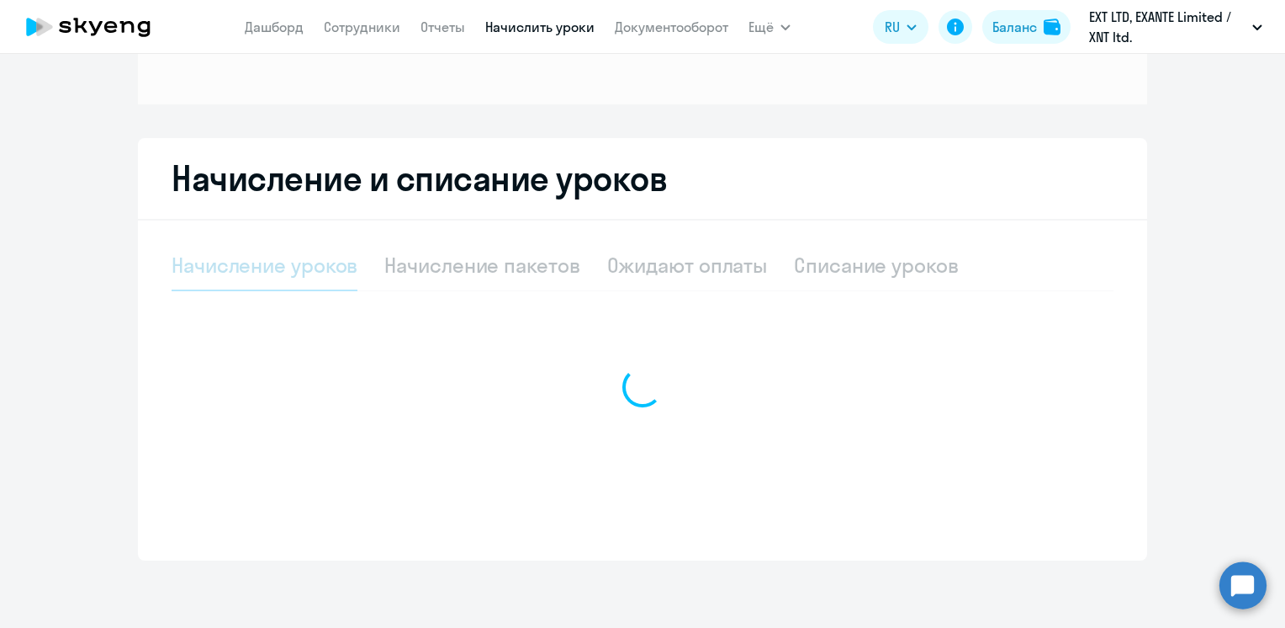
scroll to position [216, 0]
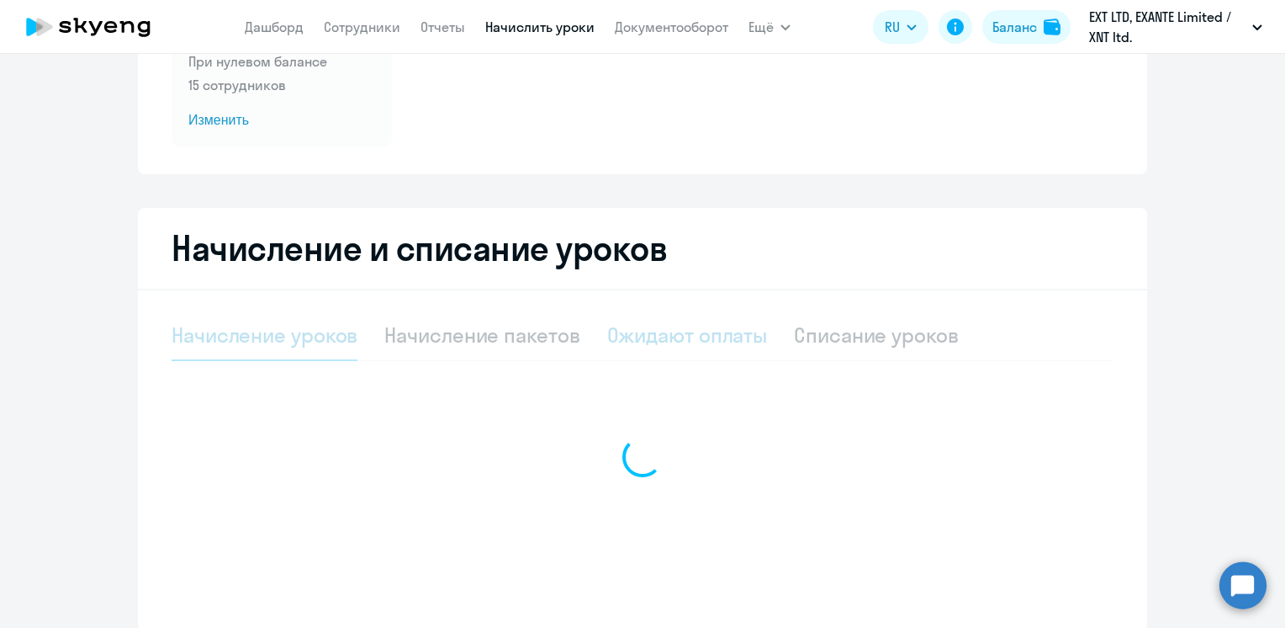
select select "10"
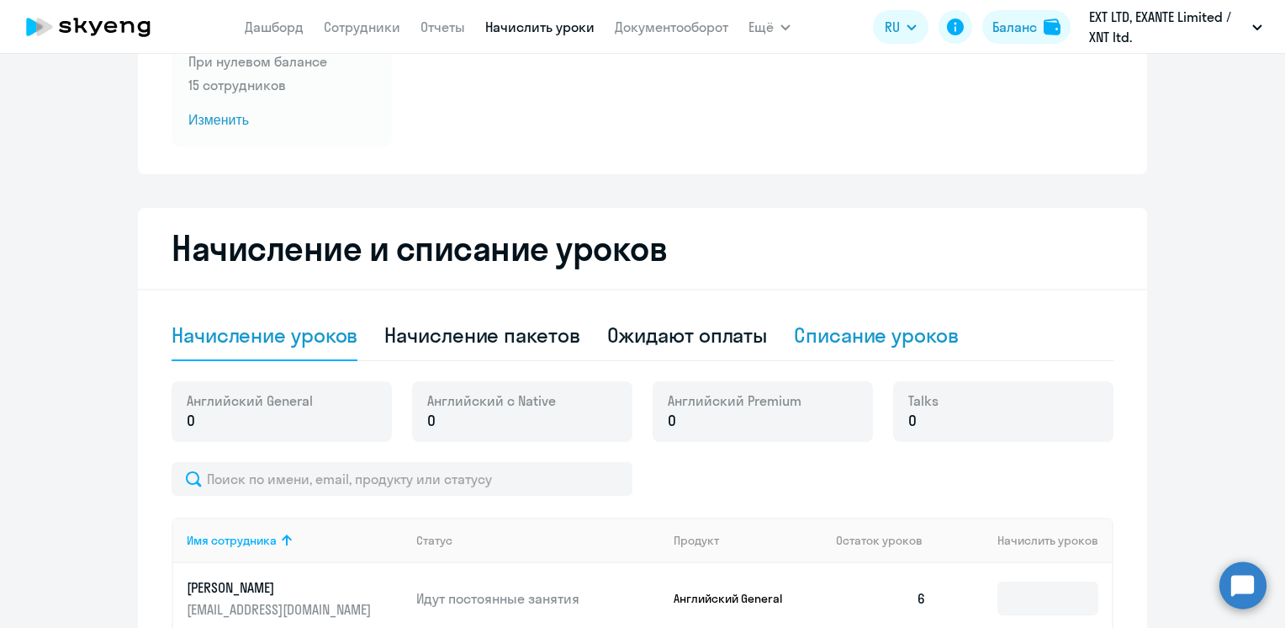
click at [844, 340] on div "Списание уроков" at bounding box center [876, 334] width 165 height 27
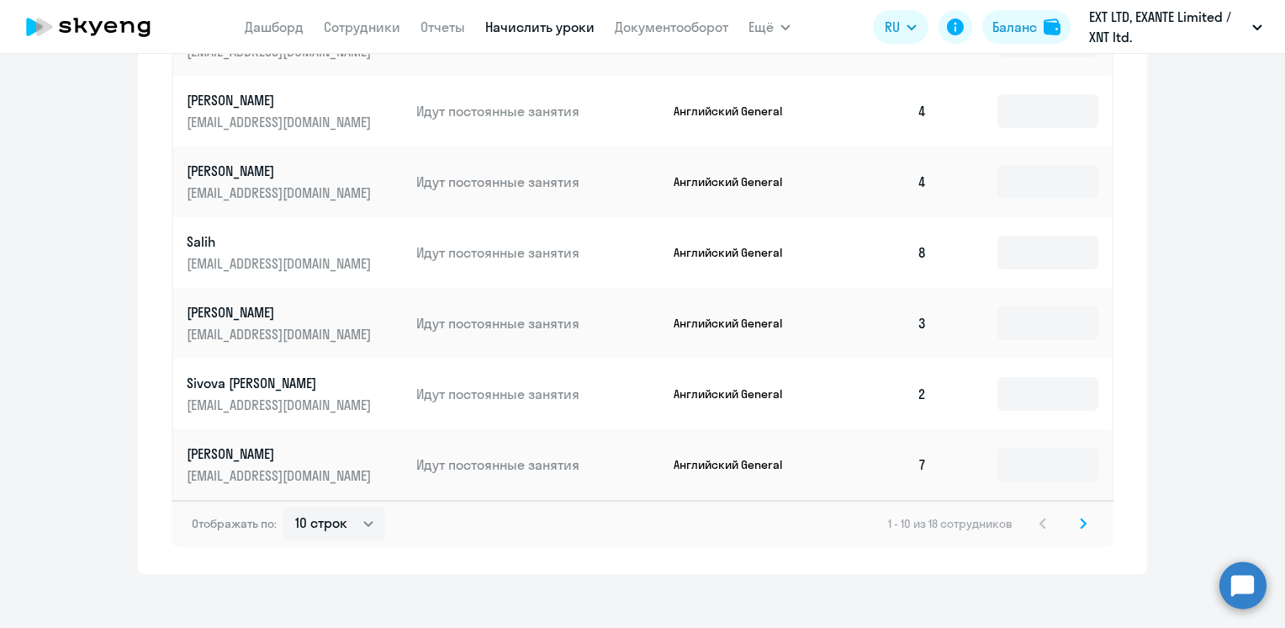
scroll to position [919, 0]
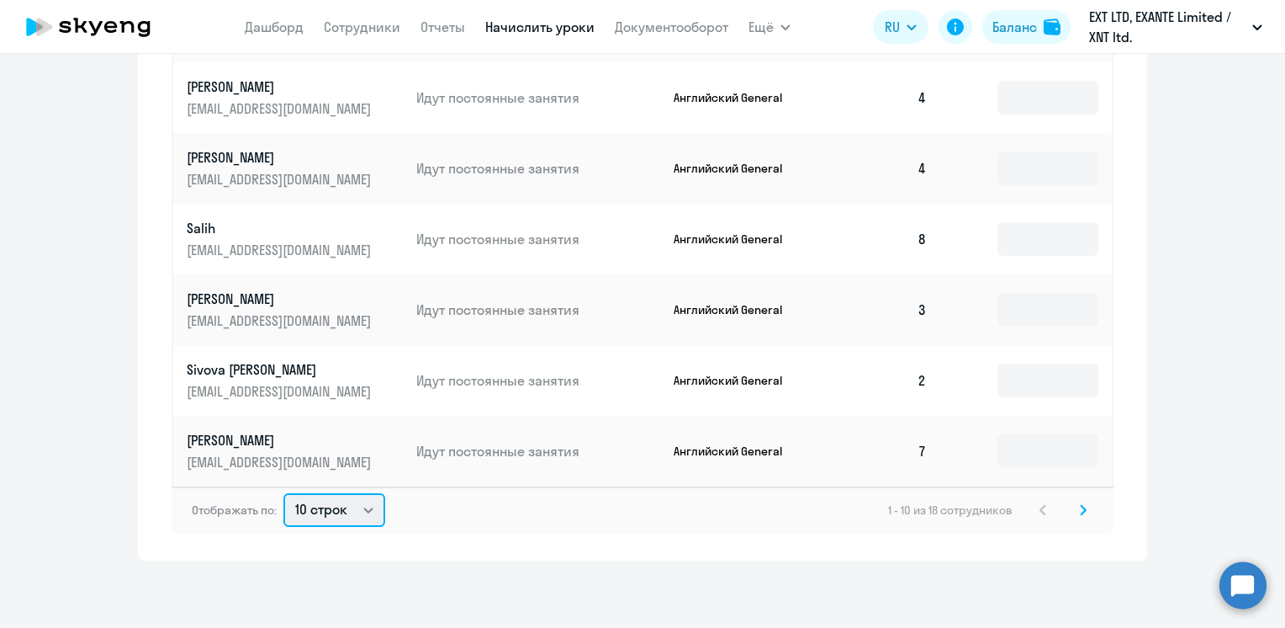
click at [326, 515] on select "10 строк 30 строк 50 строк" at bounding box center [334, 510] width 102 height 34
select select "50"
click at [283, 493] on select "10 строк 30 строк 50 строк" at bounding box center [334, 510] width 102 height 34
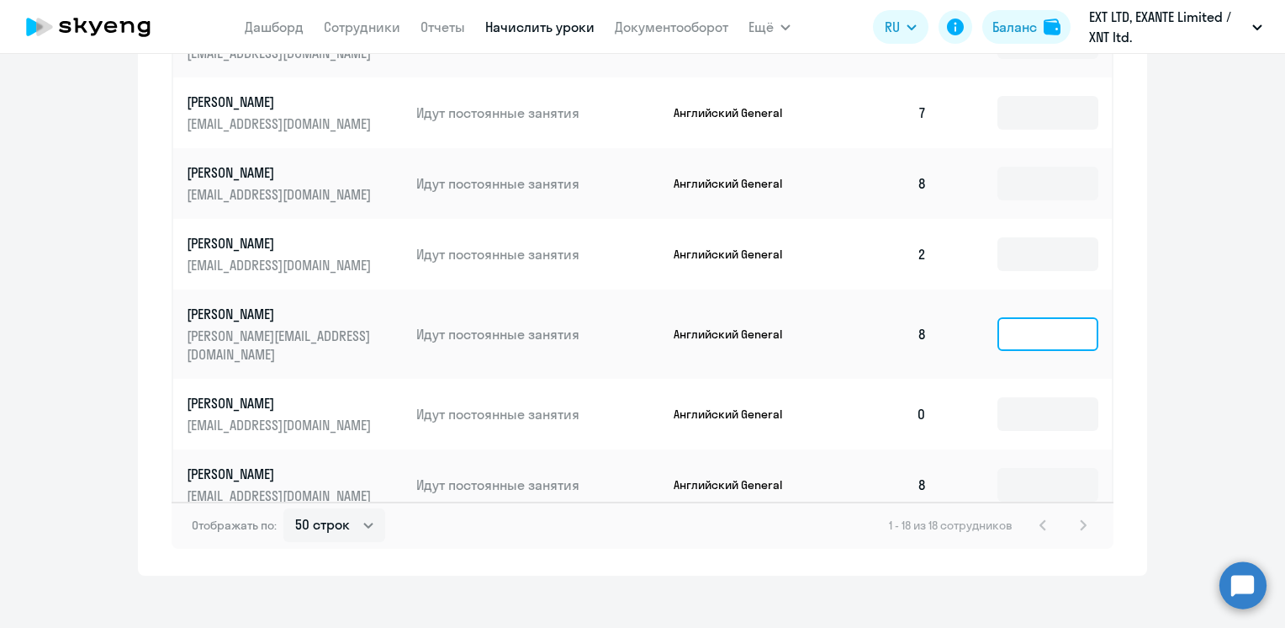
drag, startPoint x: 1030, startPoint y: 308, endPoint x: 1022, endPoint y: 316, distance: 11.9
click at [1025, 317] on input at bounding box center [1048, 334] width 101 height 34
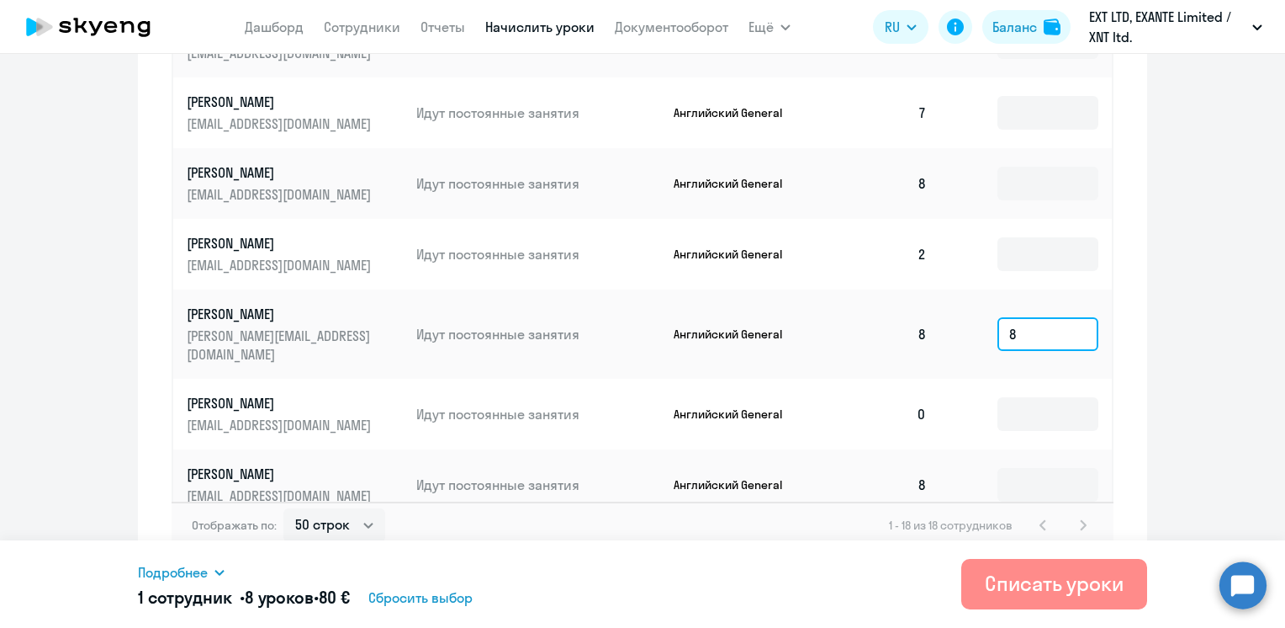
type input "8"
click at [996, 591] on div "Списать уроки" at bounding box center [1054, 582] width 139 height 27
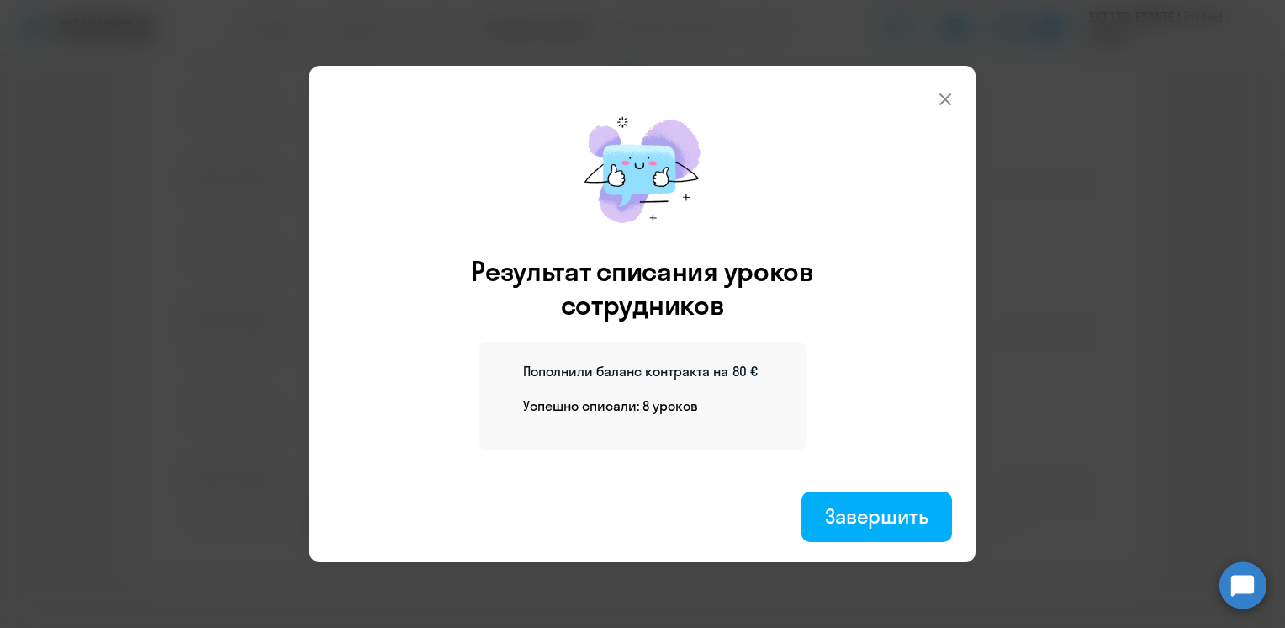
click at [1235, 585] on circle at bounding box center [1243, 584] width 47 height 47
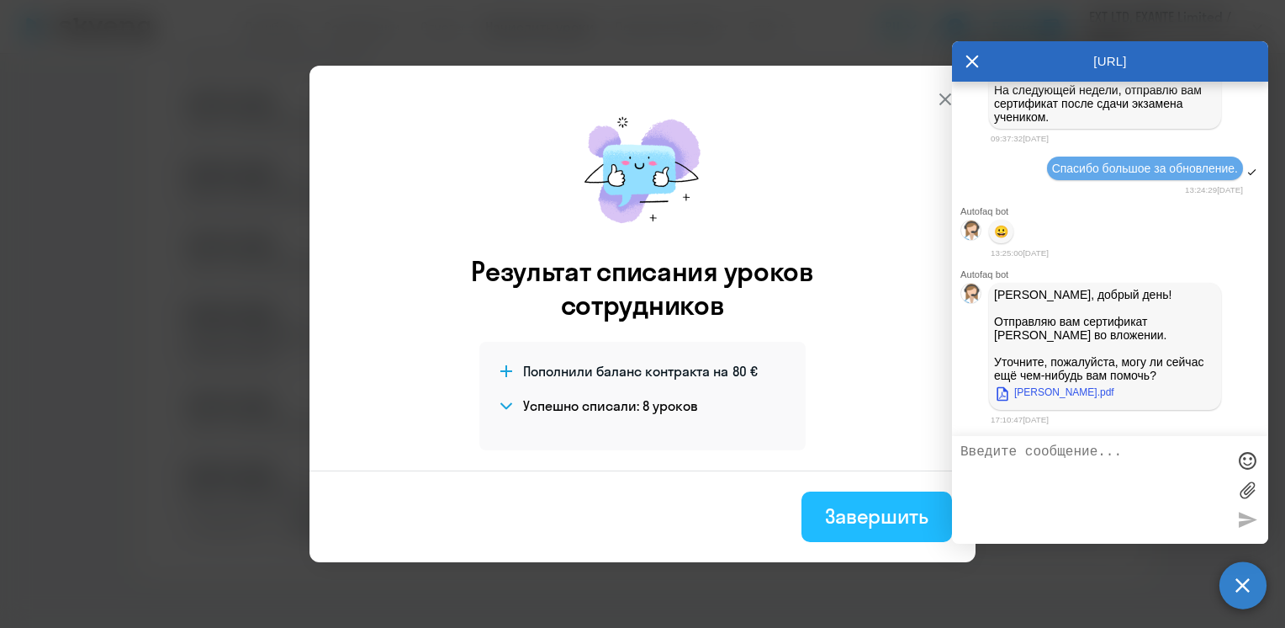
scroll to position [0, 0]
click at [866, 516] on div "Завершить" at bounding box center [876, 515] width 103 height 27
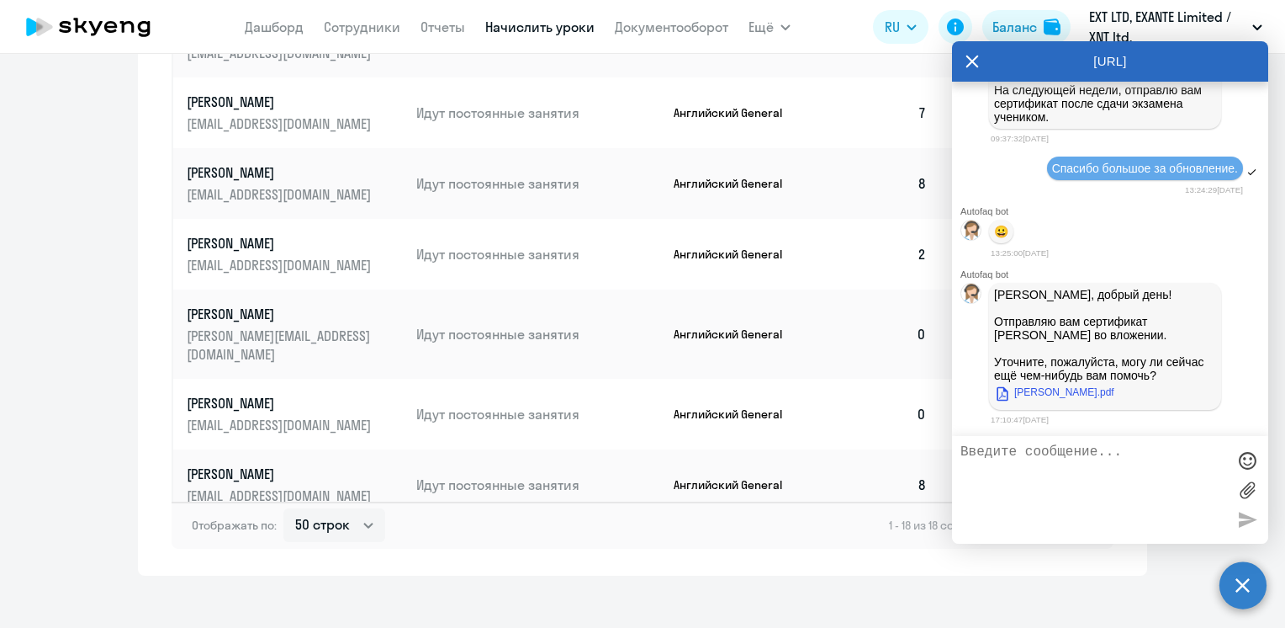
click at [1073, 469] on textarea at bounding box center [1094, 489] width 266 height 91
type textarea "L"
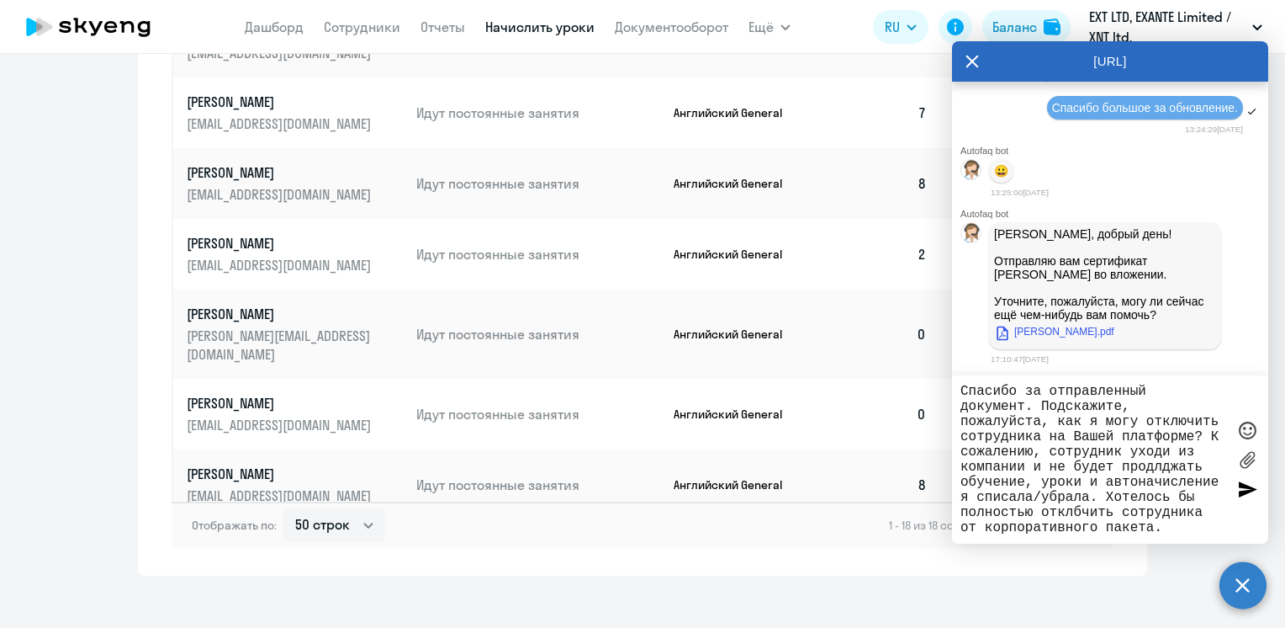
scroll to position [50, 0]
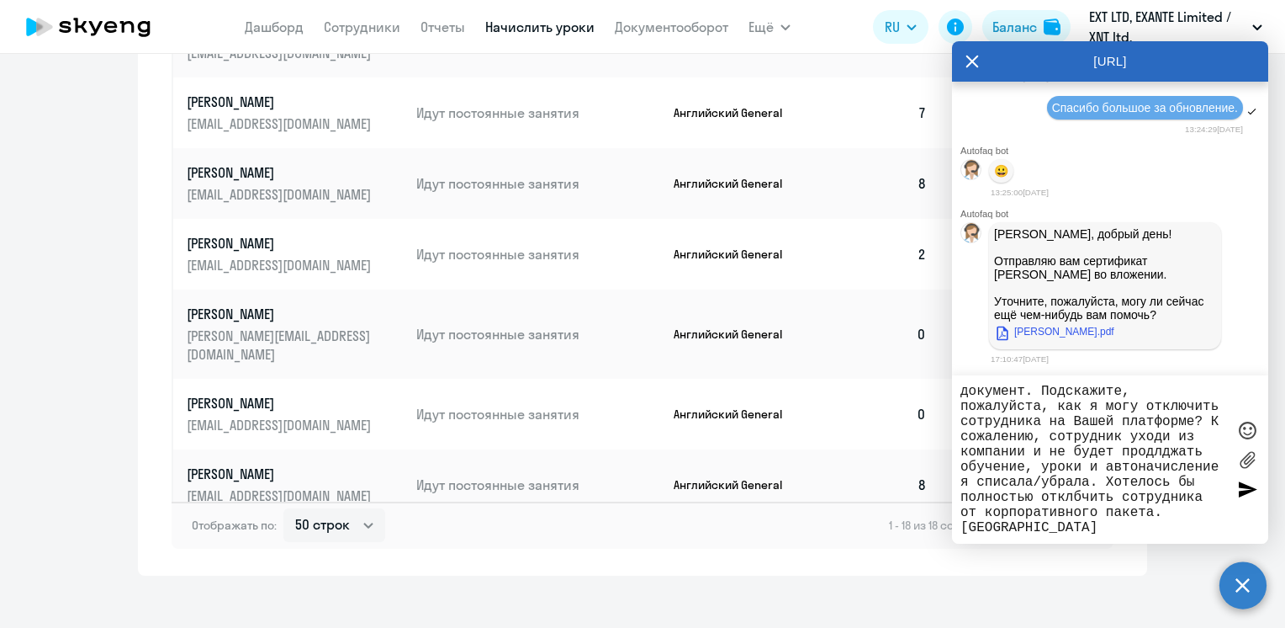
type textarea "Добрый день, Спасибо за отправленный документ. Подскажите, пожалуйста, как я мо…"
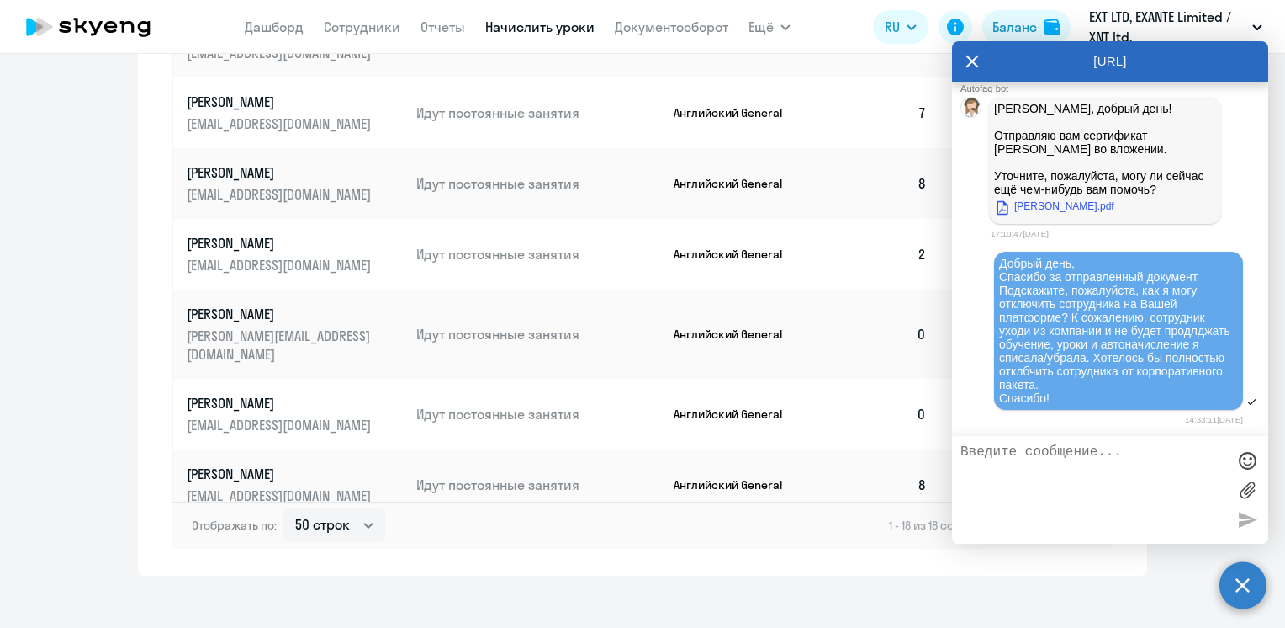
scroll to position [919, 0]
